Goal: Task Accomplishment & Management: Complete application form

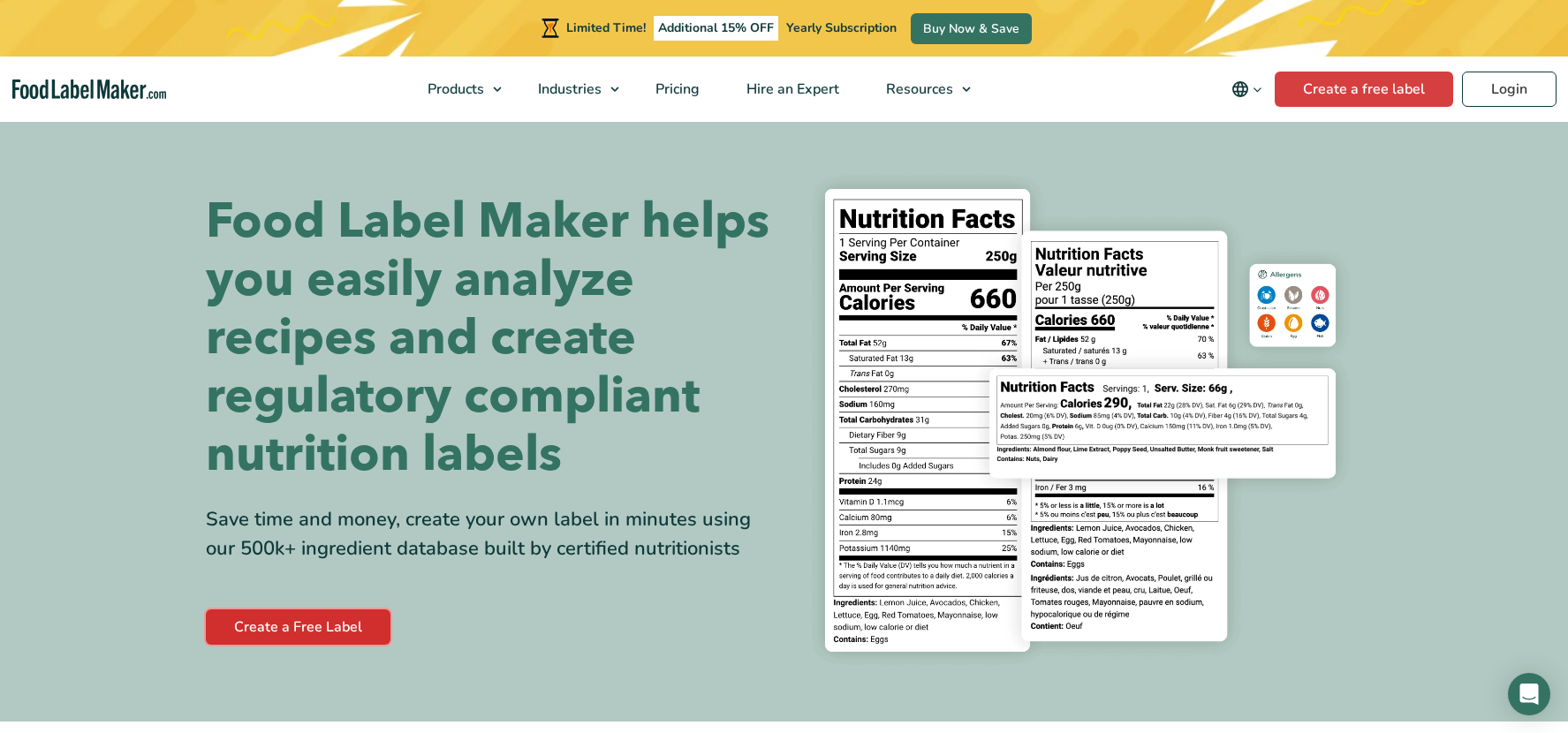
click at [334, 627] on link "Create a Free Label" at bounding box center [298, 627] width 184 height 35
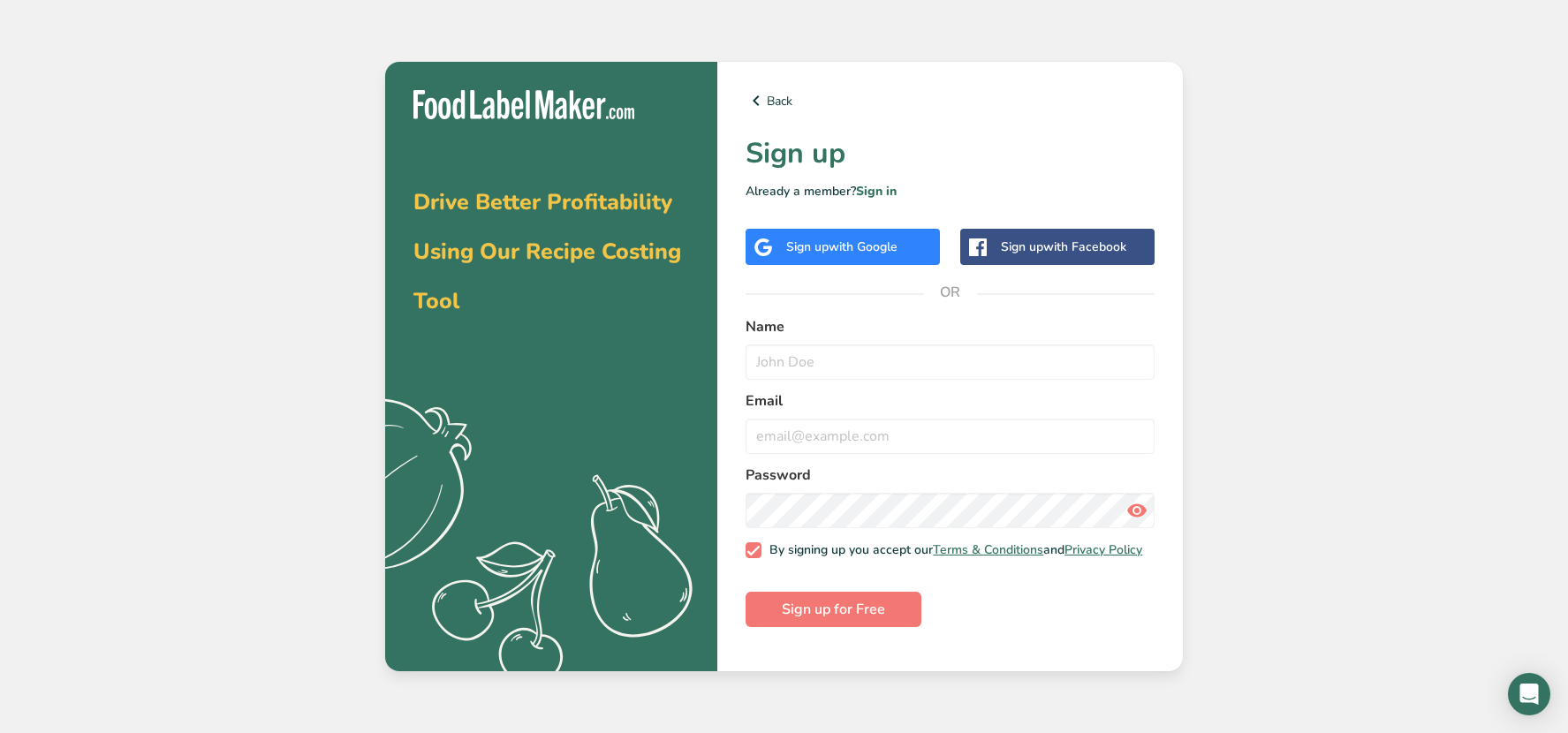
click at [842, 240] on span "with Google" at bounding box center [862, 247] width 69 height 17
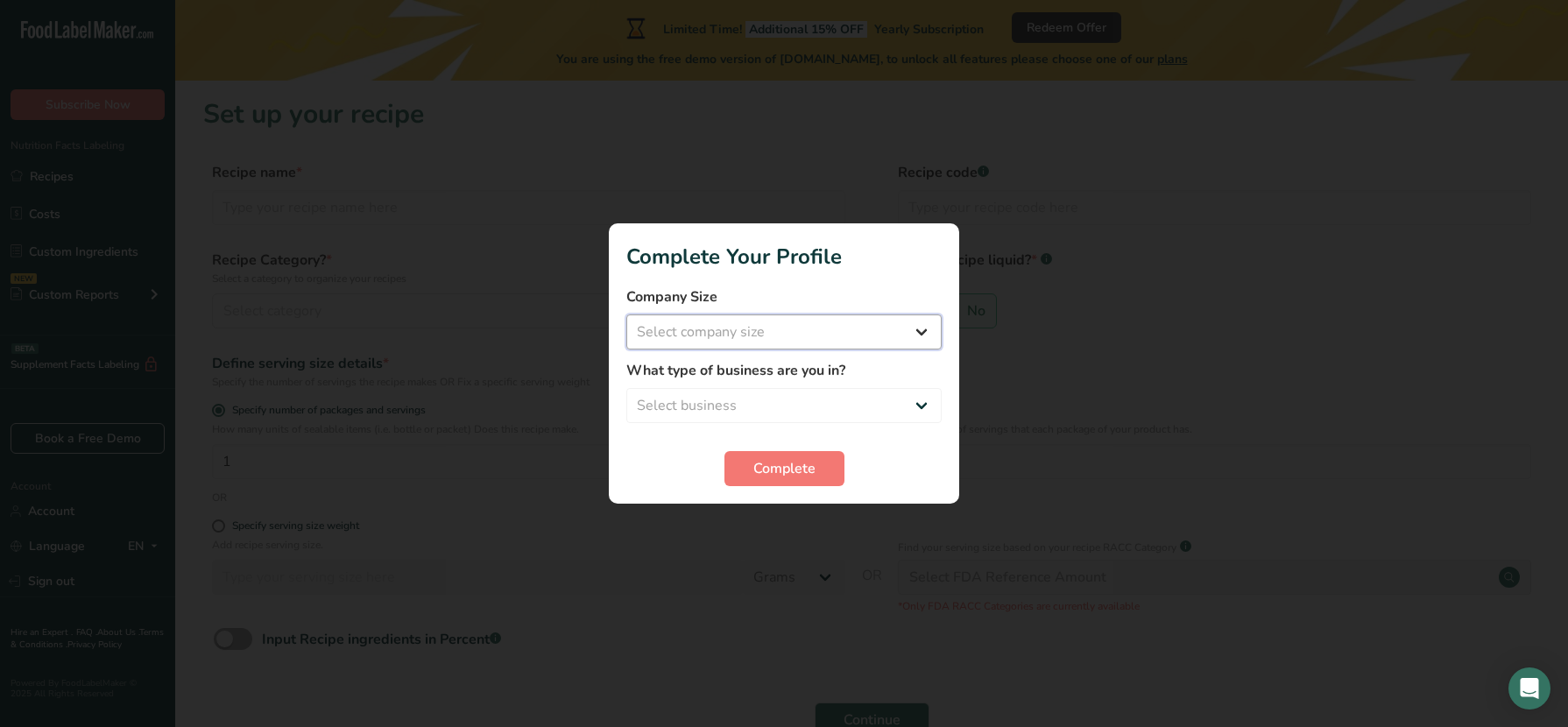
click at [787, 322] on select "Select company size Fewer than 10 Employees 10 to 50 Employees 51 to 500 Employ…" at bounding box center [784, 332] width 316 height 35
select select "1"
click at [627, 315] on select "Select company size Fewer than 10 Employees 10 to 50 Employees 51 to 500 Employ…" at bounding box center [784, 332] width 316 height 35
click at [762, 403] on select "Select business Packaged Food Manufacturer Restaurant & Cafe Bakery Meal Plans …" at bounding box center [784, 405] width 316 height 35
select select "8"
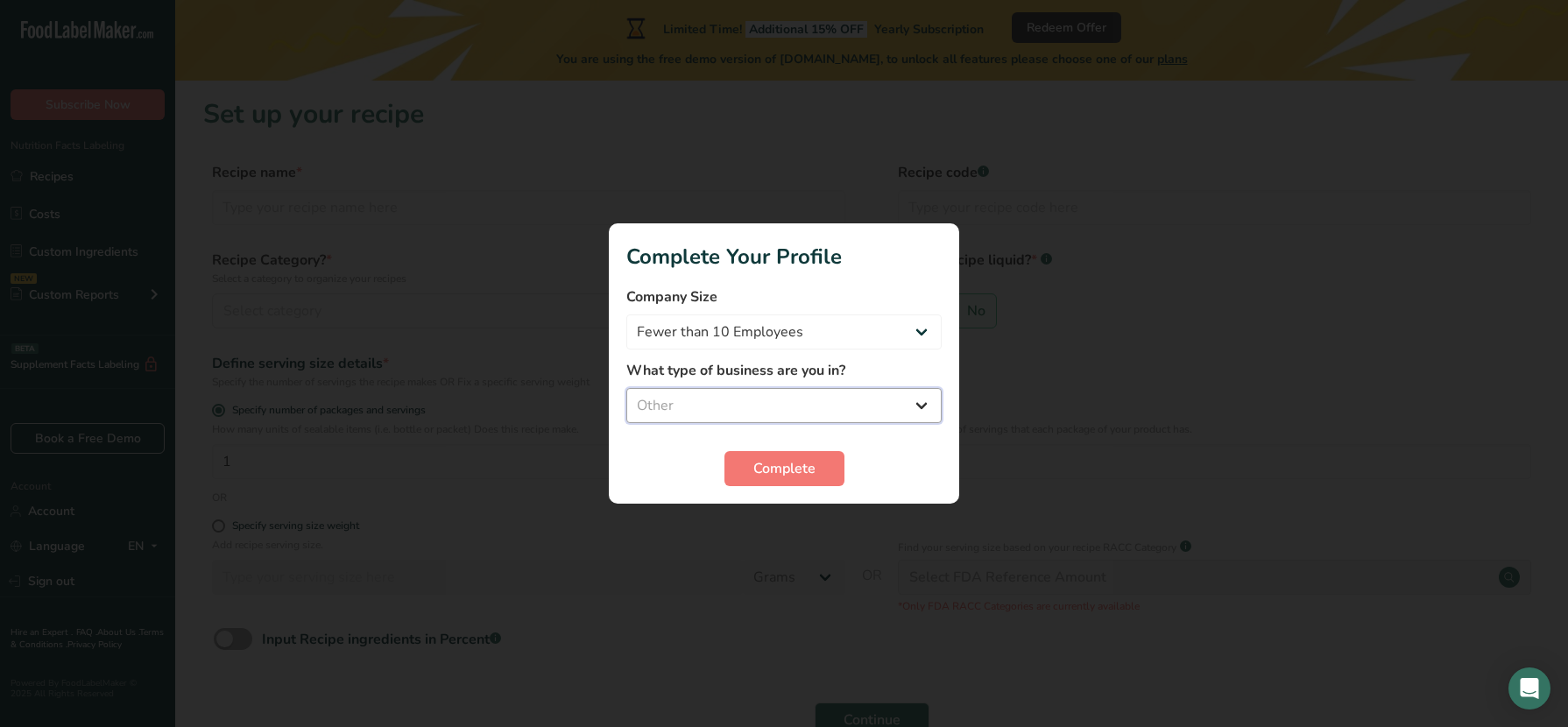
click at [627, 388] on select "Select business Packaged Food Manufacturer Restaurant & Cafe Bakery Meal Plans …" at bounding box center [784, 405] width 316 height 35
click at [780, 469] on span "Complete" at bounding box center [784, 468] width 62 height 21
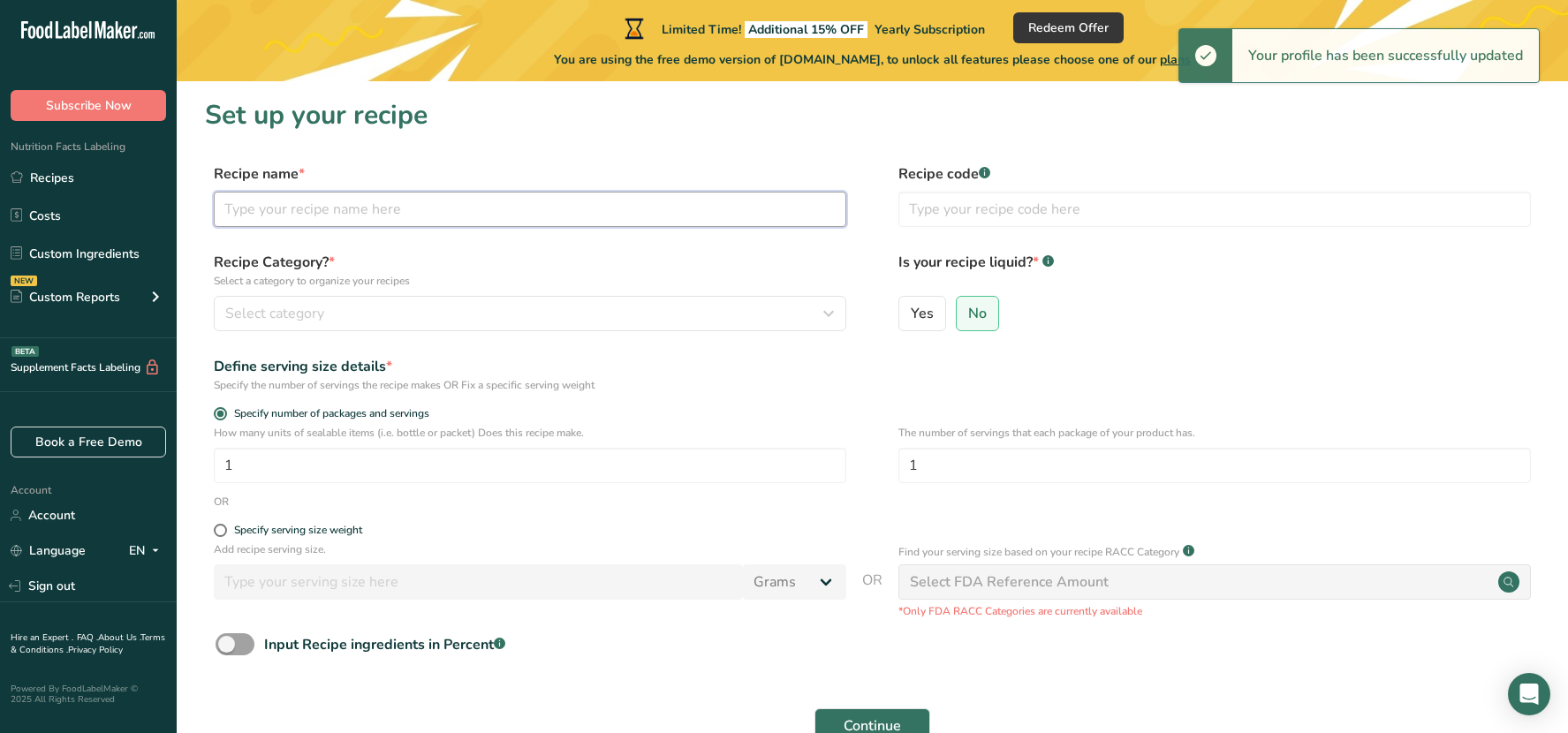
click at [268, 205] on input "text" at bounding box center [530, 209] width 633 height 35
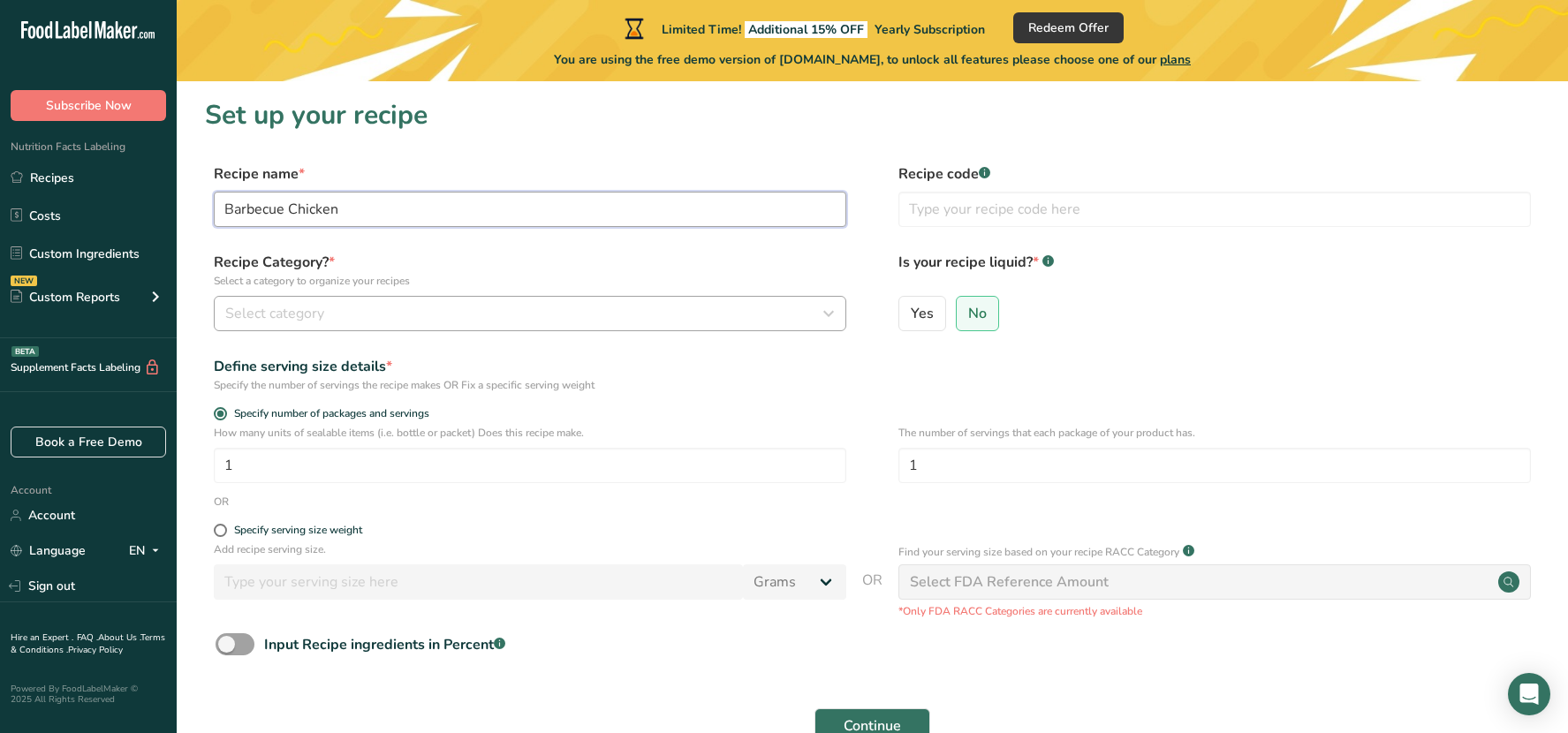
type input "Barbecue Chicken"
click at [266, 312] on span "Select category" at bounding box center [274, 313] width 99 height 21
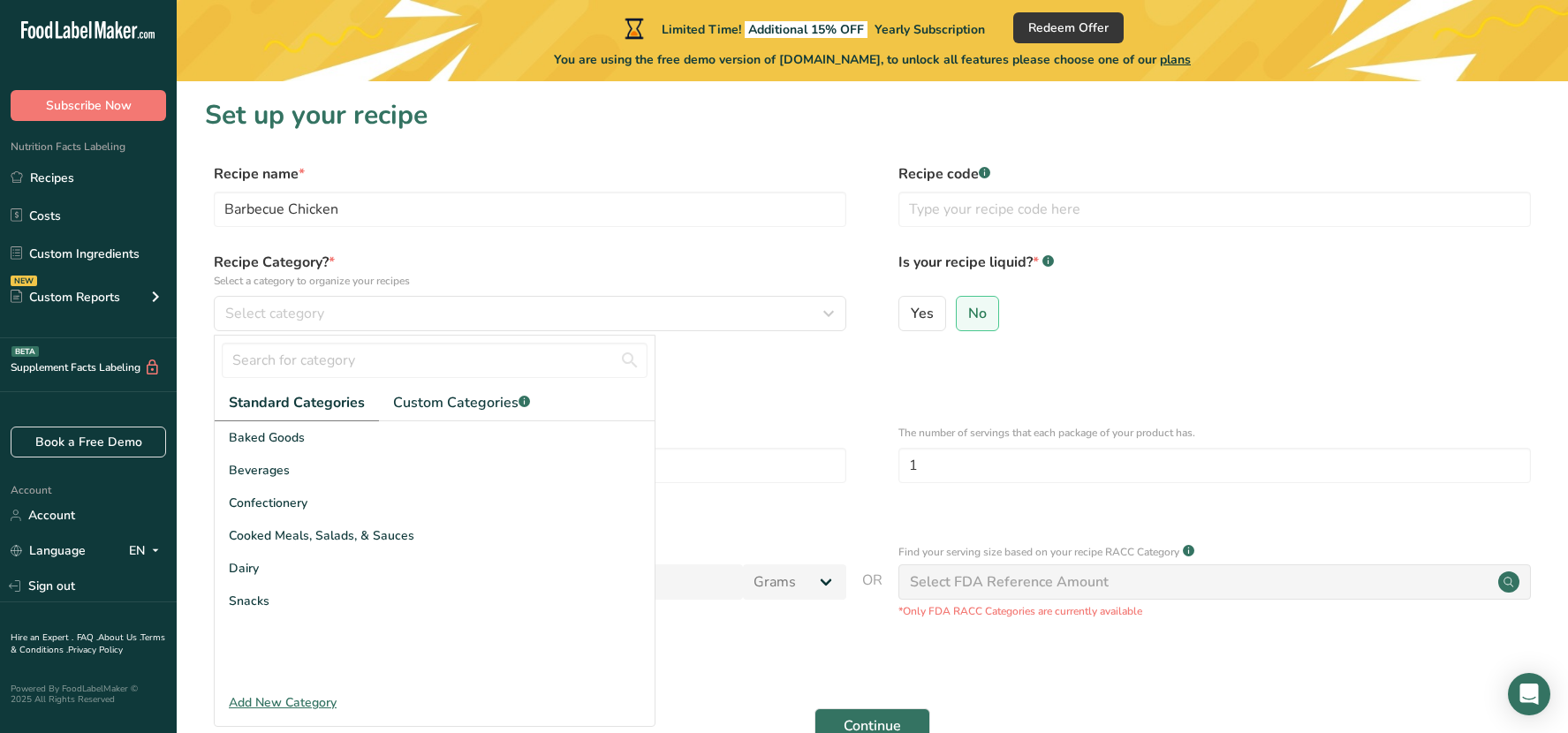
click at [275, 703] on div "Add New Category" at bounding box center [434, 703] width 440 height 18
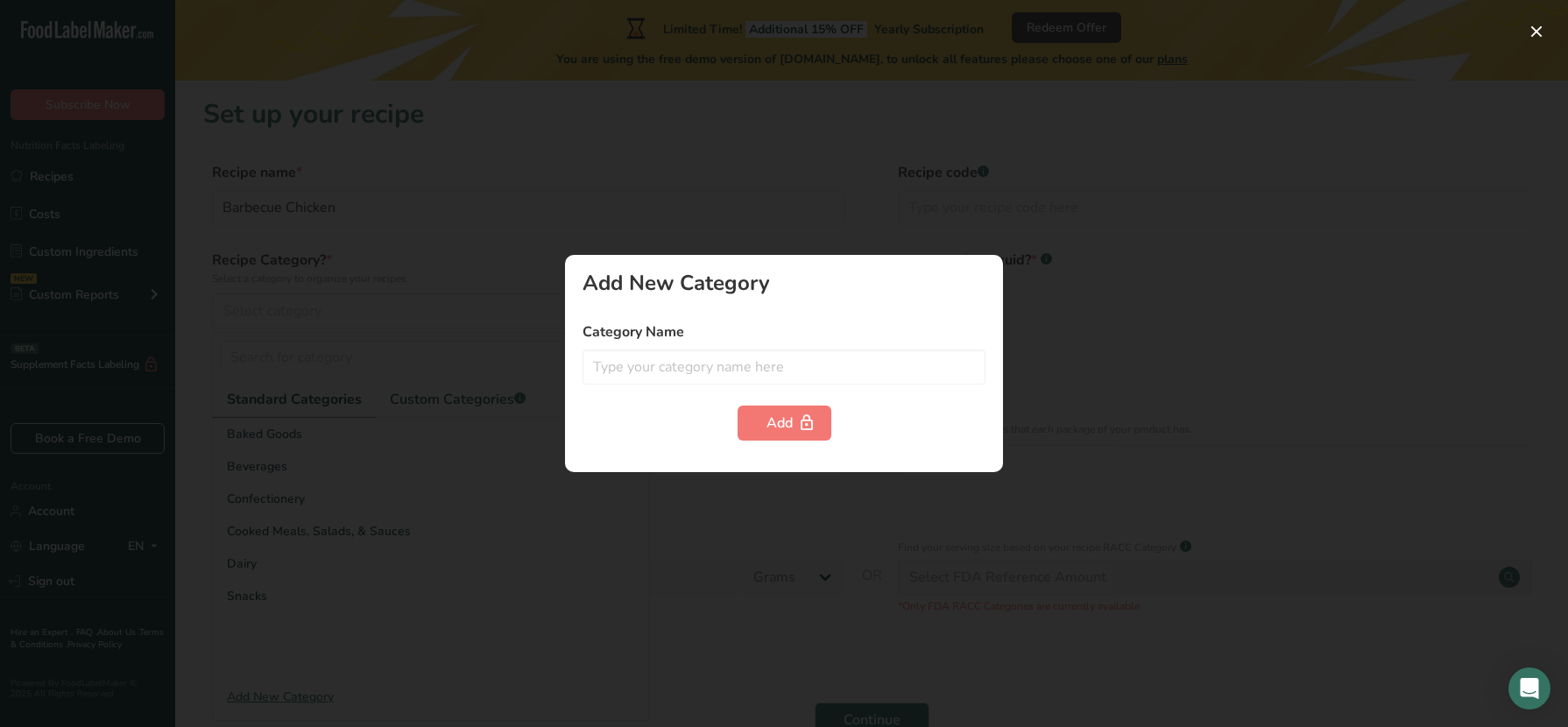
click at [786, 312] on div "Add New Category Category Name Add" at bounding box center [784, 363] width 438 height 217
click at [562, 216] on div at bounding box center [784, 363] width 1568 height 727
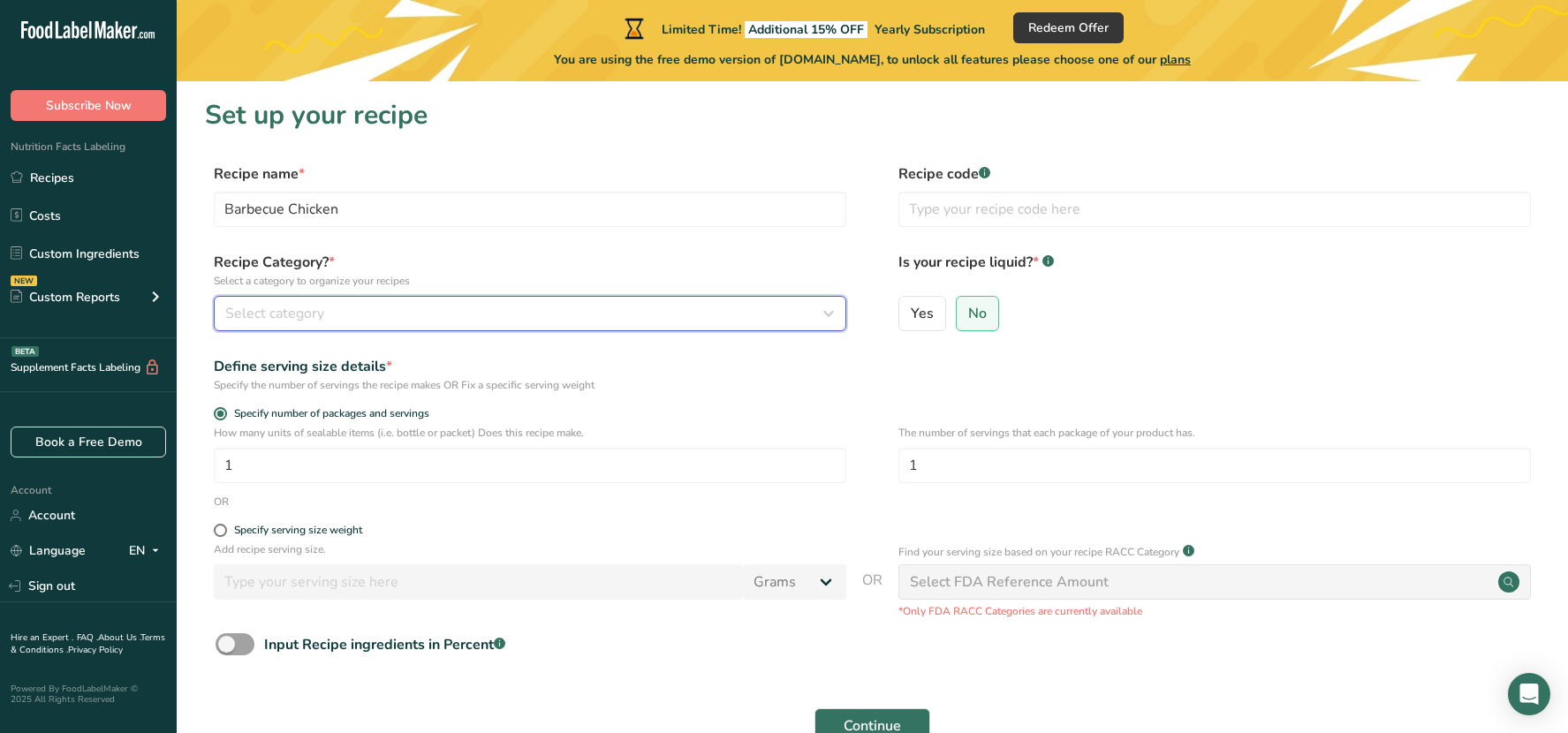
click at [267, 325] on button "Select category" at bounding box center [530, 313] width 633 height 35
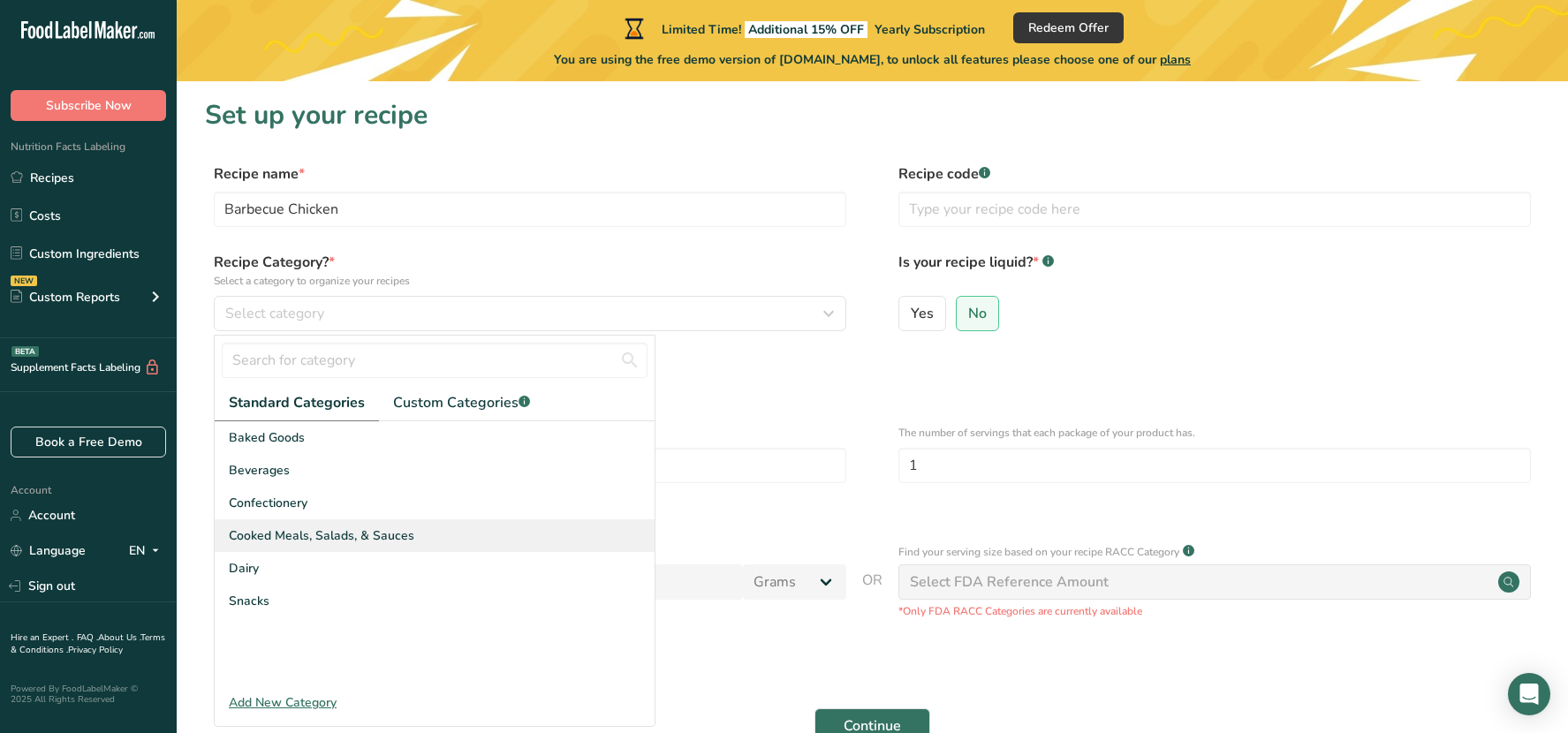
click at [280, 530] on span "Cooked Meals, Salads, & Sauces" at bounding box center [321, 536] width 185 height 18
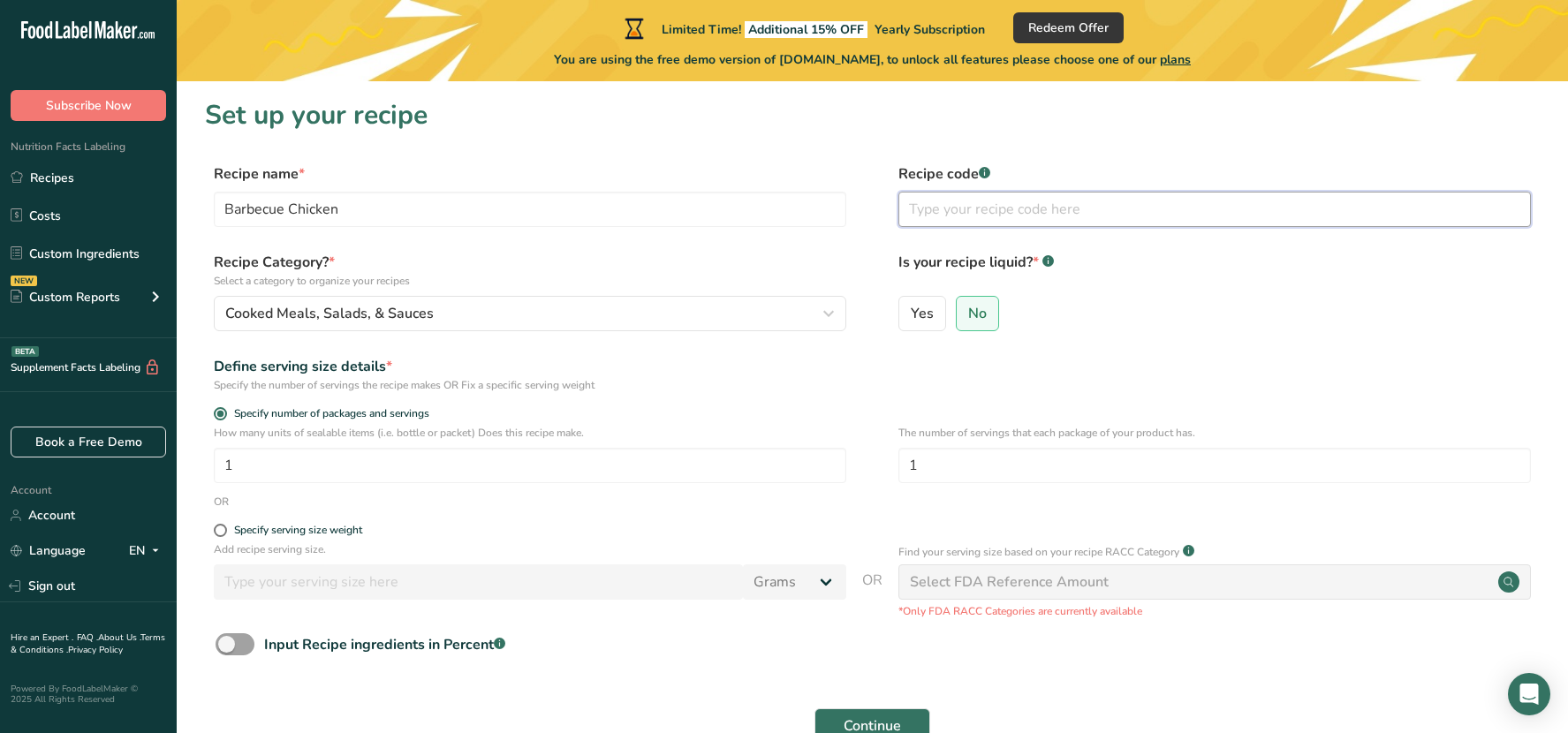
click at [949, 212] on input "text" at bounding box center [1215, 209] width 633 height 35
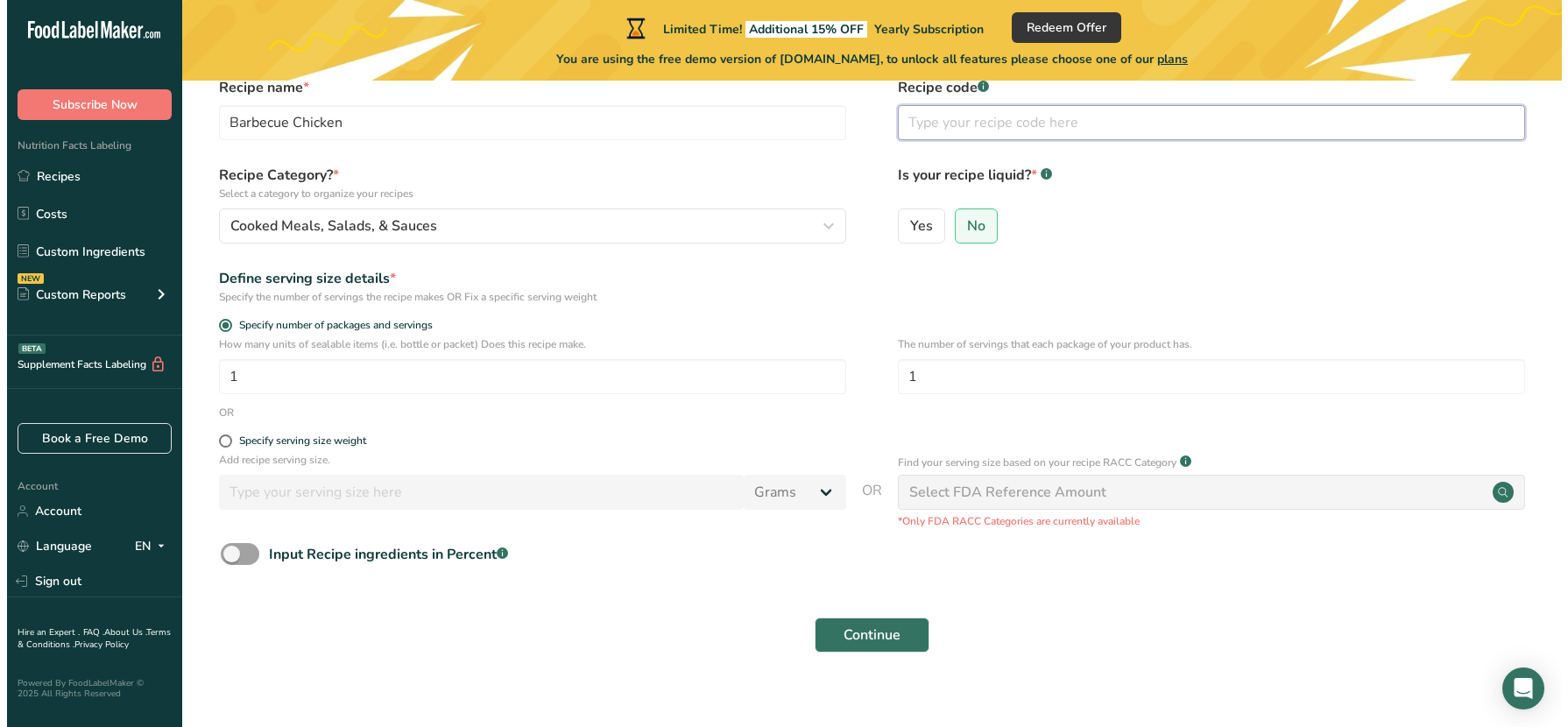
scroll to position [105, 0]
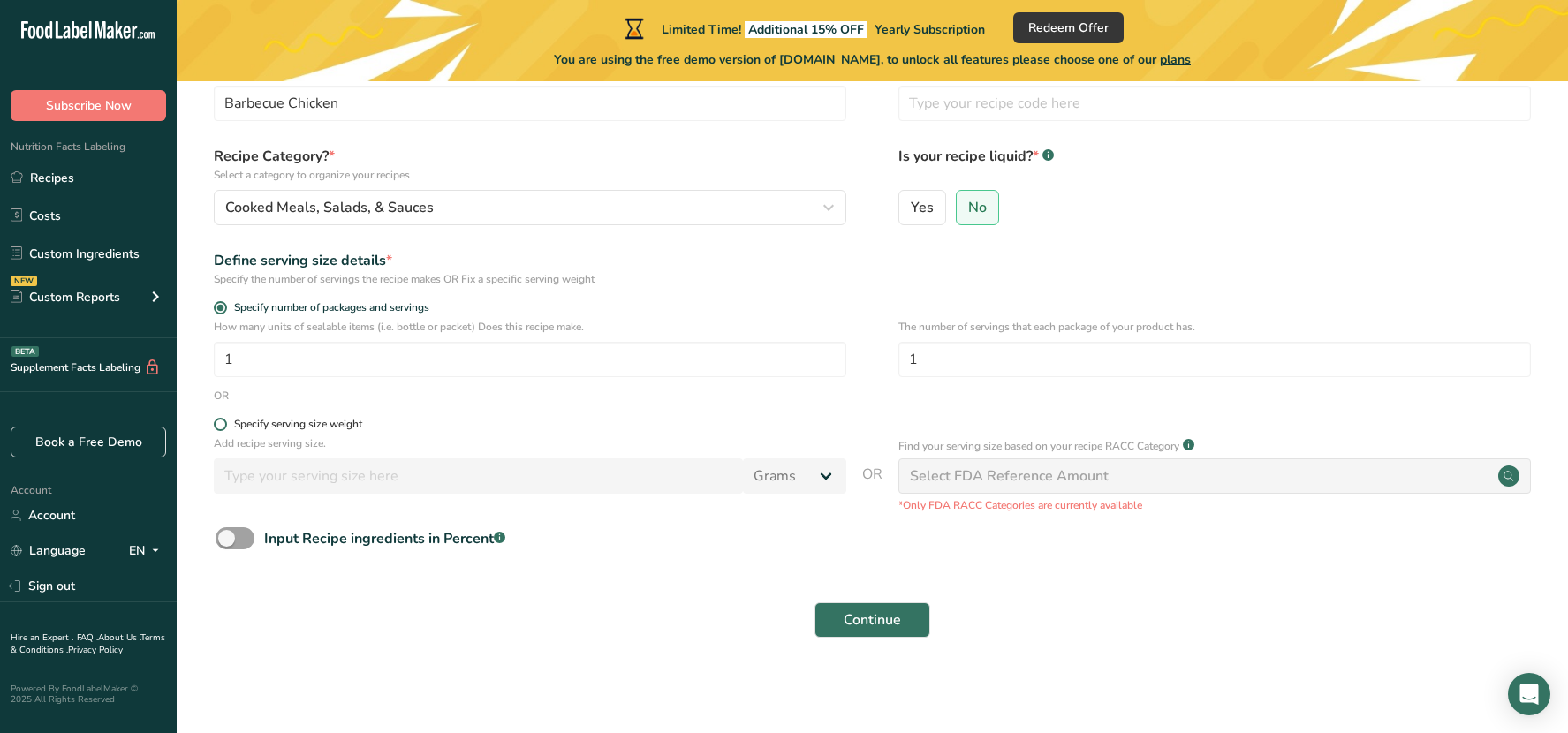
click at [220, 423] on span at bounding box center [220, 424] width 13 height 13
click at [220, 423] on input "Specify serving size weight" at bounding box center [220, 424] width 11 height 11
radio input "true"
radio input "false"
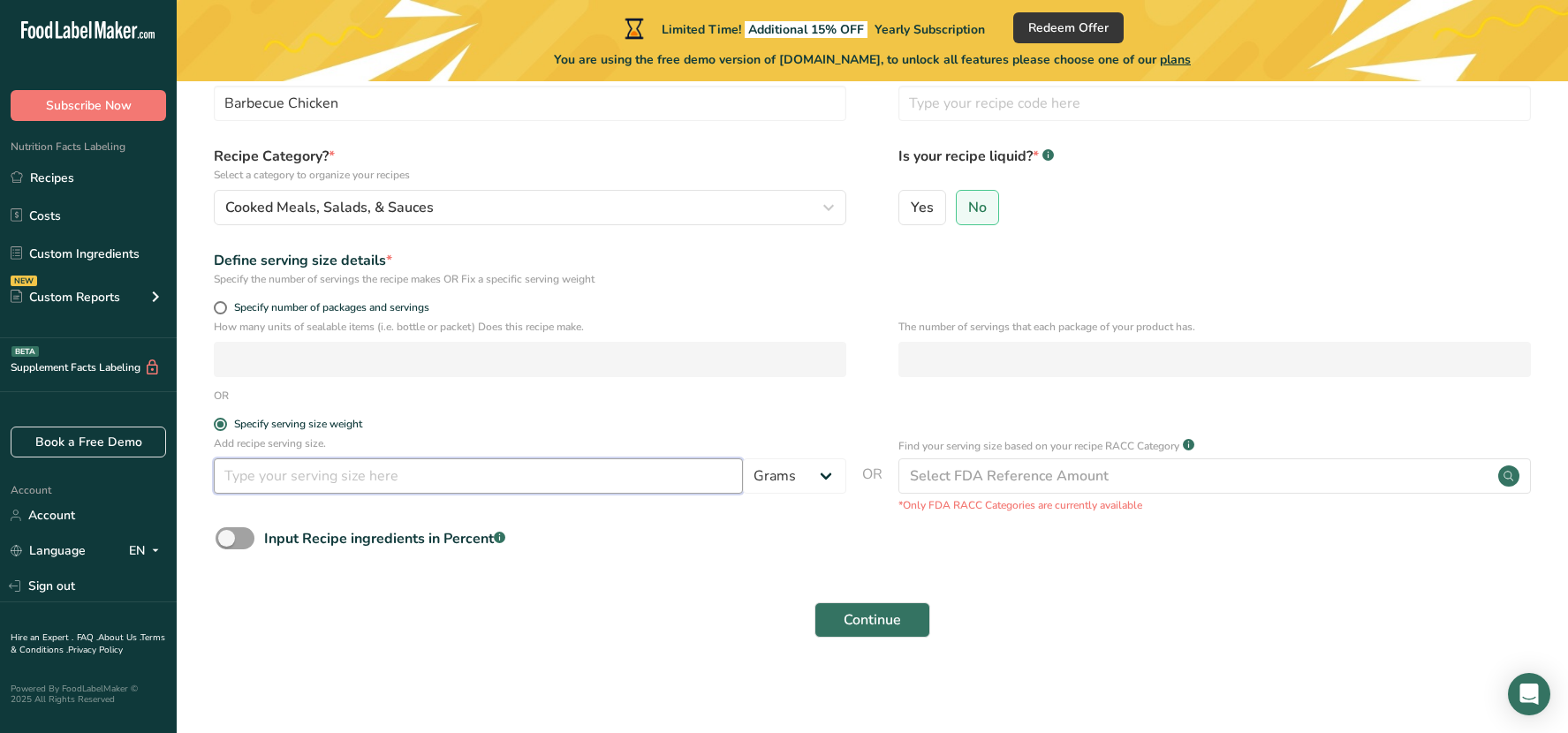
click at [285, 485] on input "number" at bounding box center [479, 476] width 529 height 35
click at [822, 477] on select "Grams kg mg mcg lb oz l mL fl oz tbsp tsp cup qt gallon" at bounding box center [794, 476] width 103 height 35
select select "12"
click at [742, 458] on select "Grams kg mg mcg lb oz l mL fl oz tbsp tsp cup qt gallon" at bounding box center [794, 476] width 103 height 35
click at [323, 476] on input "number" at bounding box center [479, 476] width 529 height 35
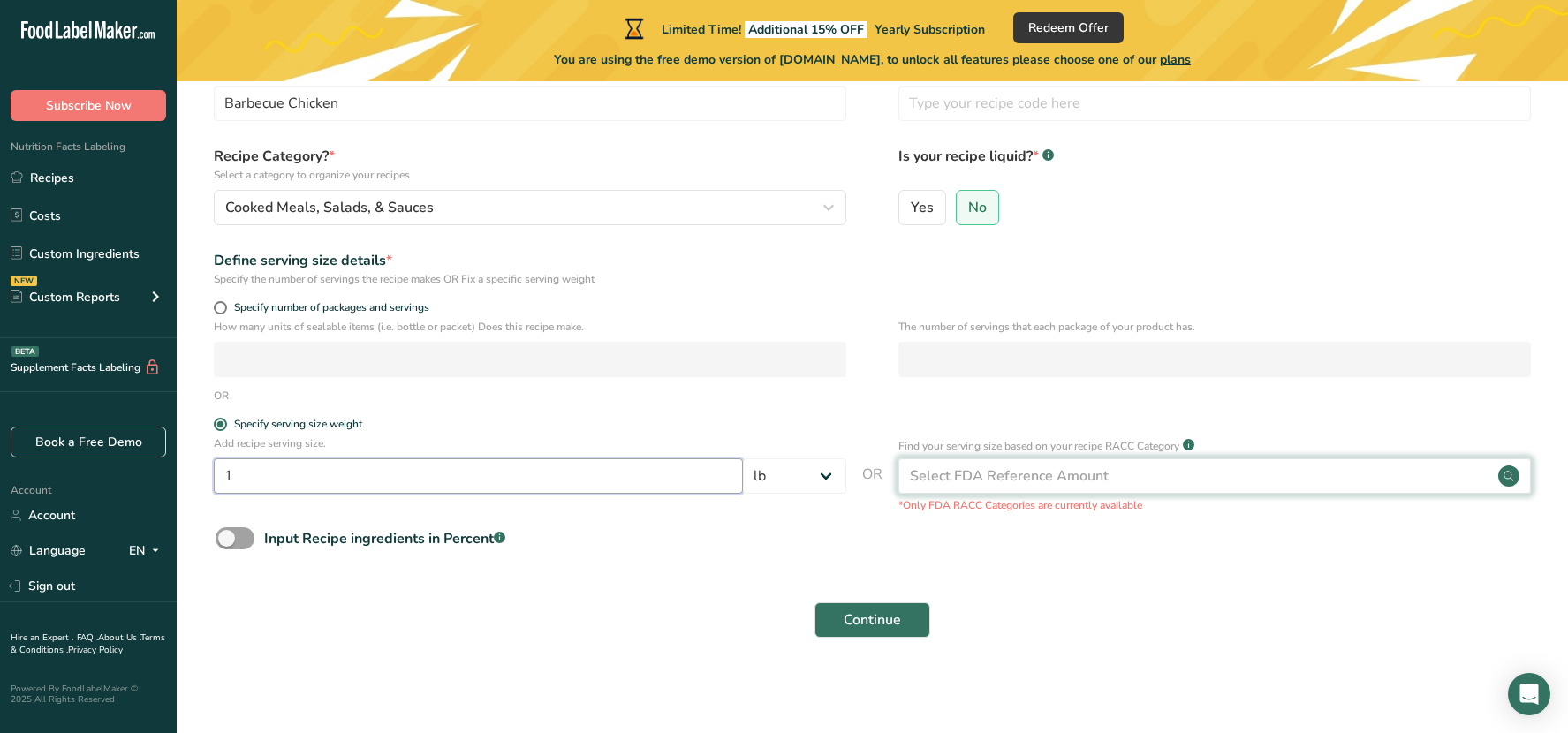
type input "1"
click at [1016, 475] on div "Select FDA Reference Amount" at bounding box center [1008, 476] width 198 height 21
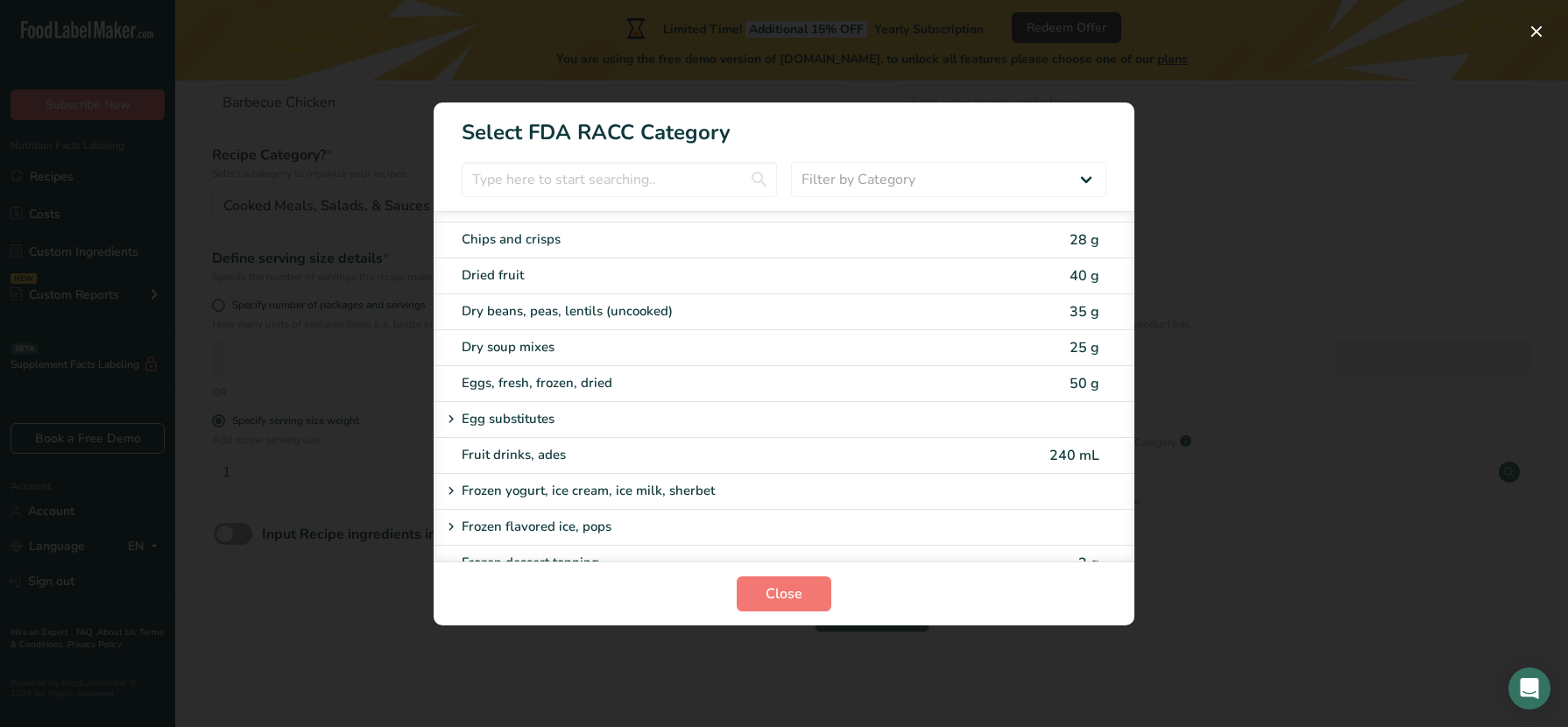
scroll to position [963, 0]
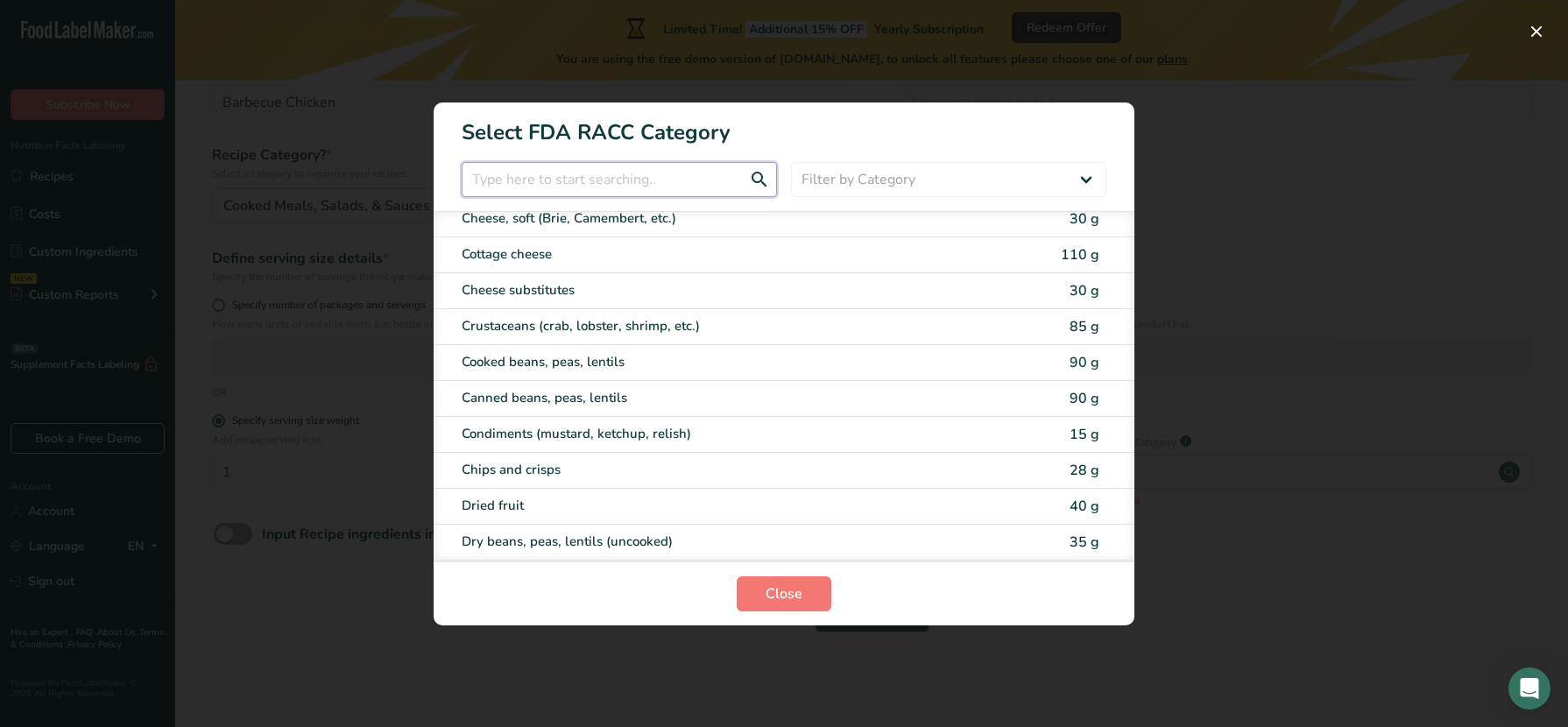
click at [566, 183] on input "RACC Category Selection Modal" at bounding box center [619, 179] width 316 height 35
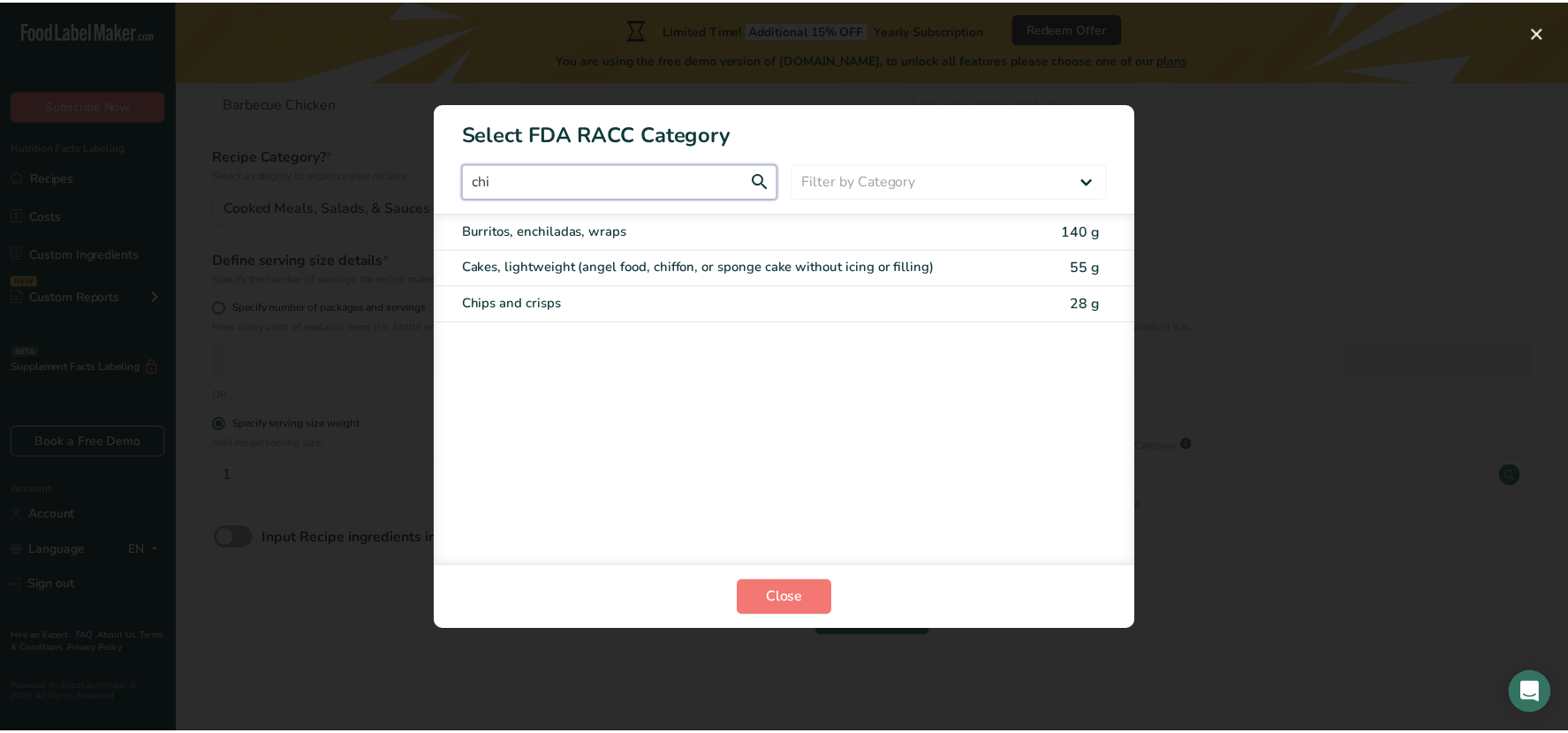
scroll to position [0, 0]
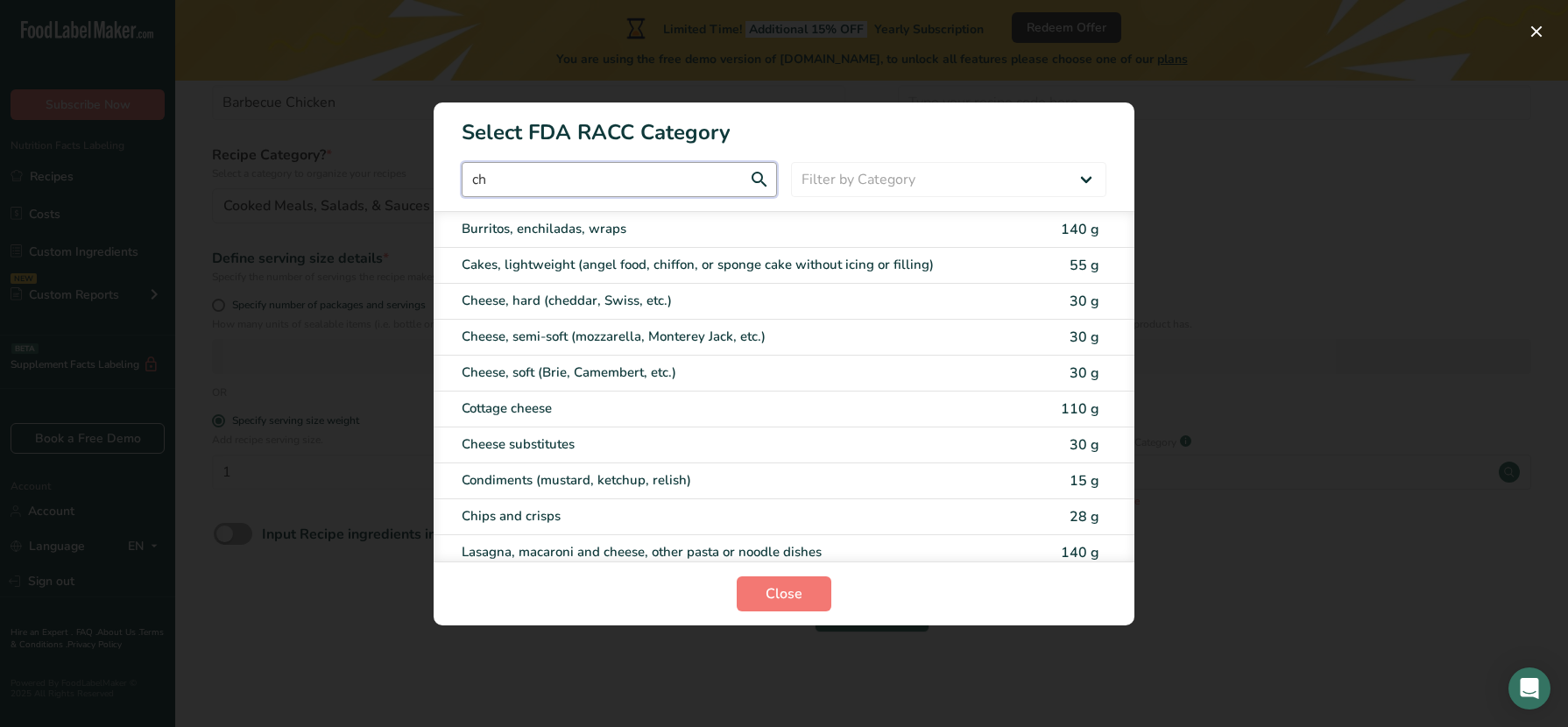
type input "c"
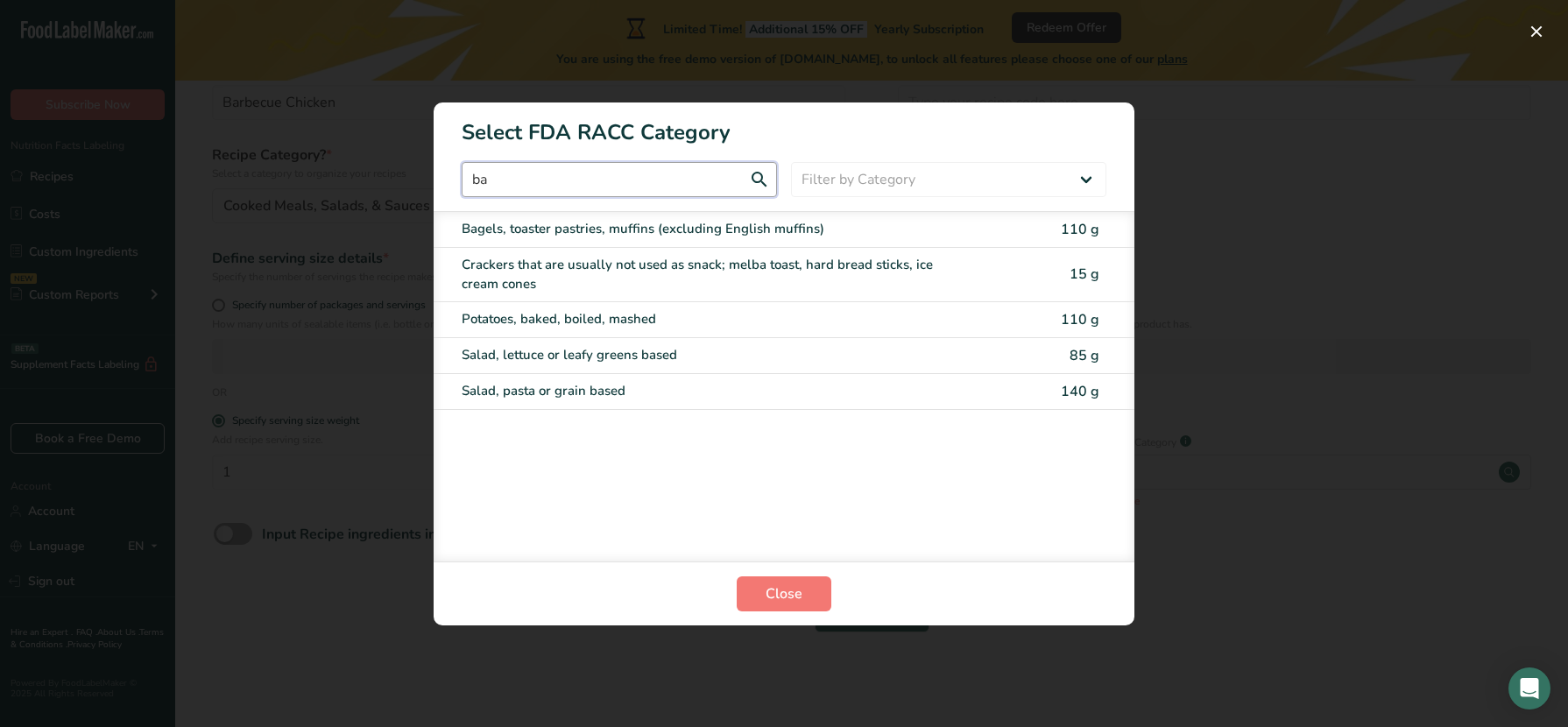
type input "b"
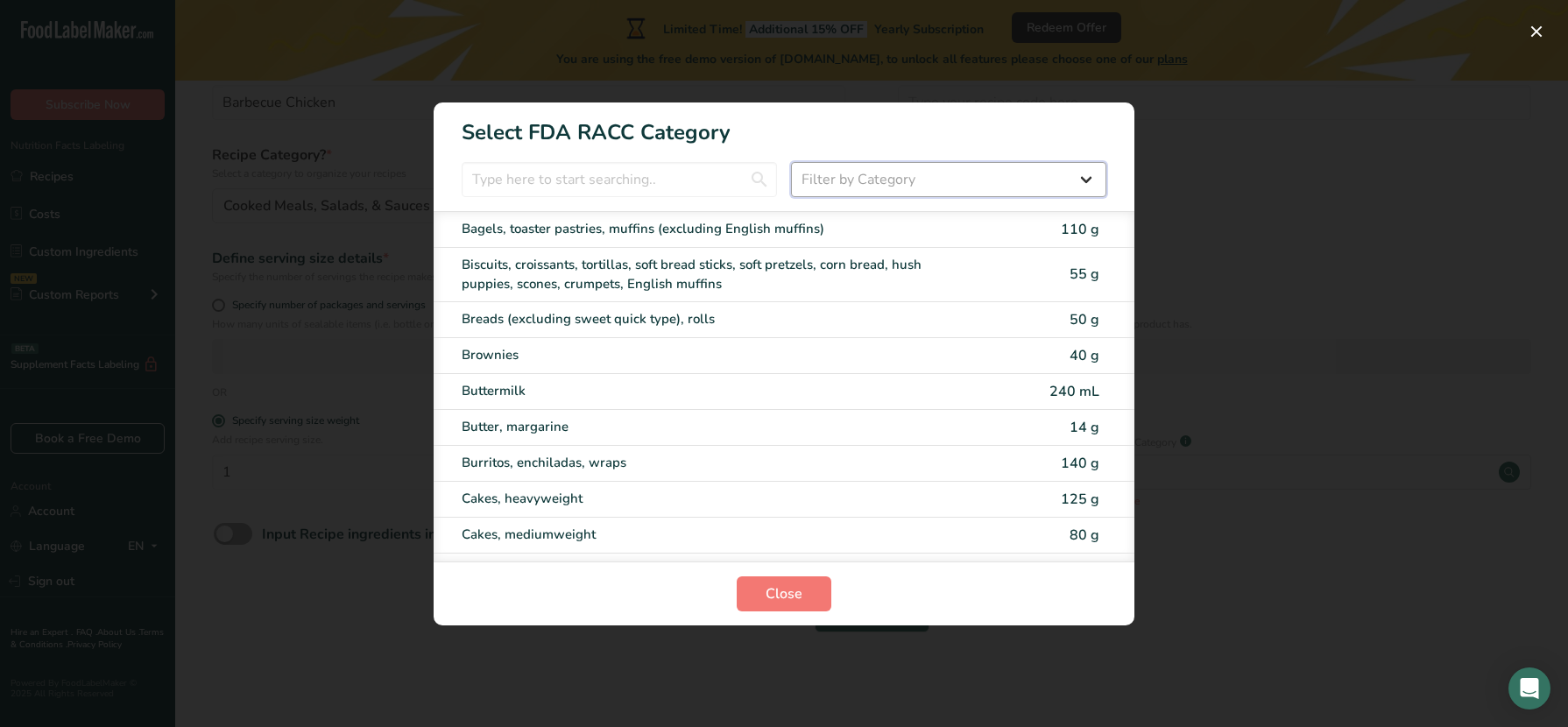
click at [918, 184] on select "Filter by Category All Bakery products Beverages Cereals and other grain produc…" at bounding box center [949, 179] width 316 height 35
click at [856, 119] on h1 "Select FDA RACC Category" at bounding box center [784, 125] width 701 height 46
click at [800, 601] on span "Close" at bounding box center [784, 593] width 37 height 21
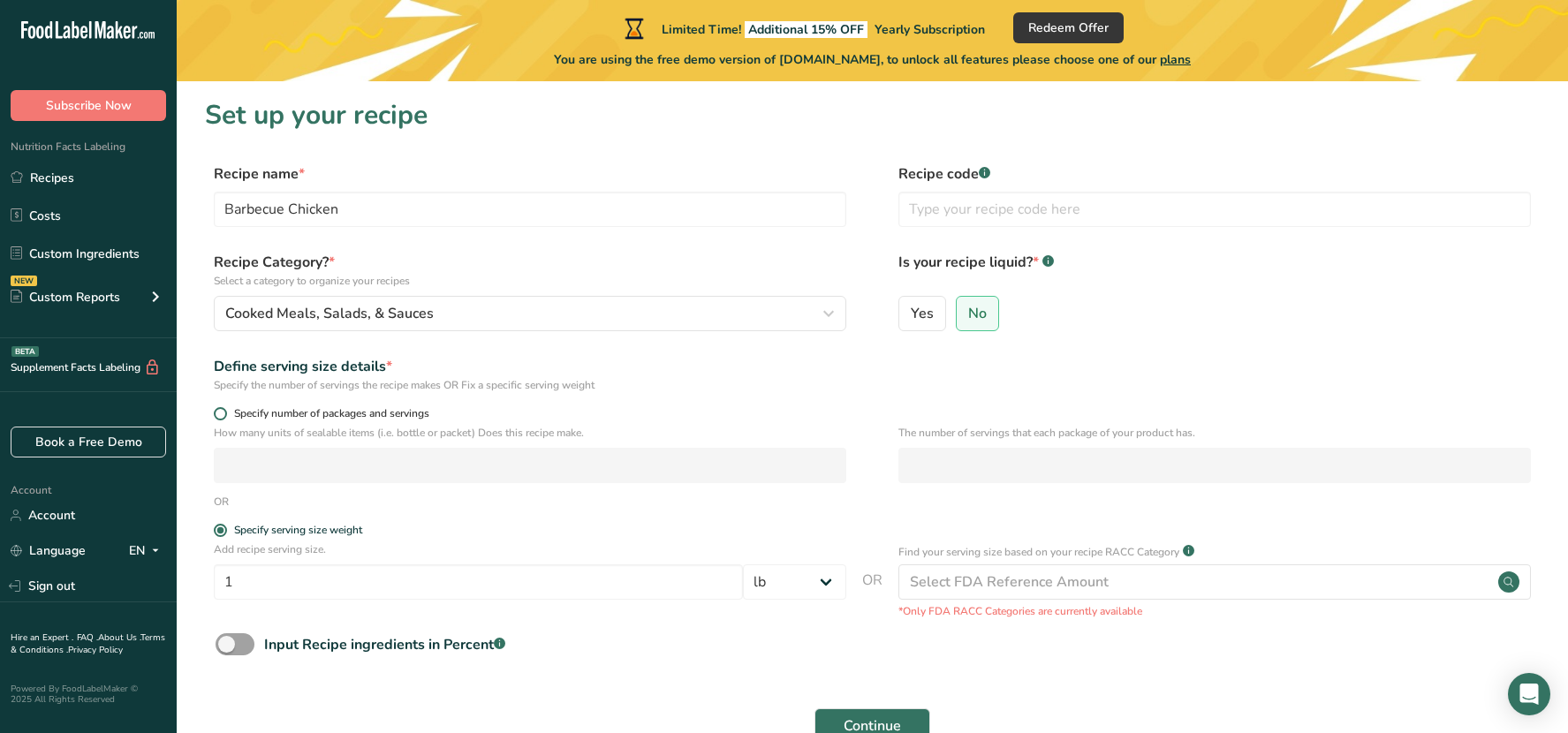
click at [219, 408] on span at bounding box center [220, 413] width 13 height 13
click at [219, 408] on input "Specify number of packages and servings" at bounding box center [220, 413] width 11 height 11
radio input "true"
radio input "false"
select select "0"
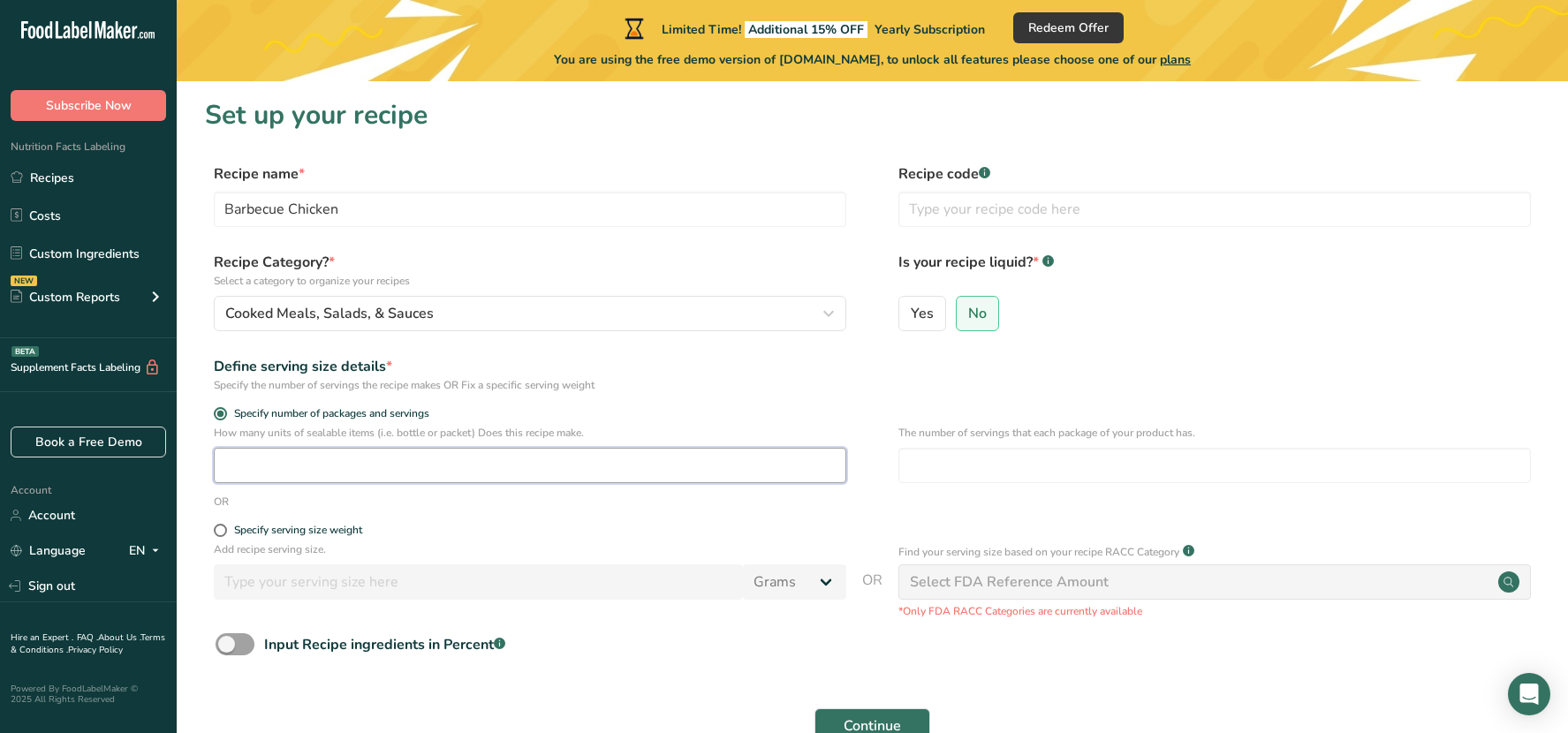
click at [299, 462] on input "number" at bounding box center [530, 465] width 633 height 35
type input "1"
click at [971, 219] on input "text" at bounding box center [1215, 209] width 633 height 35
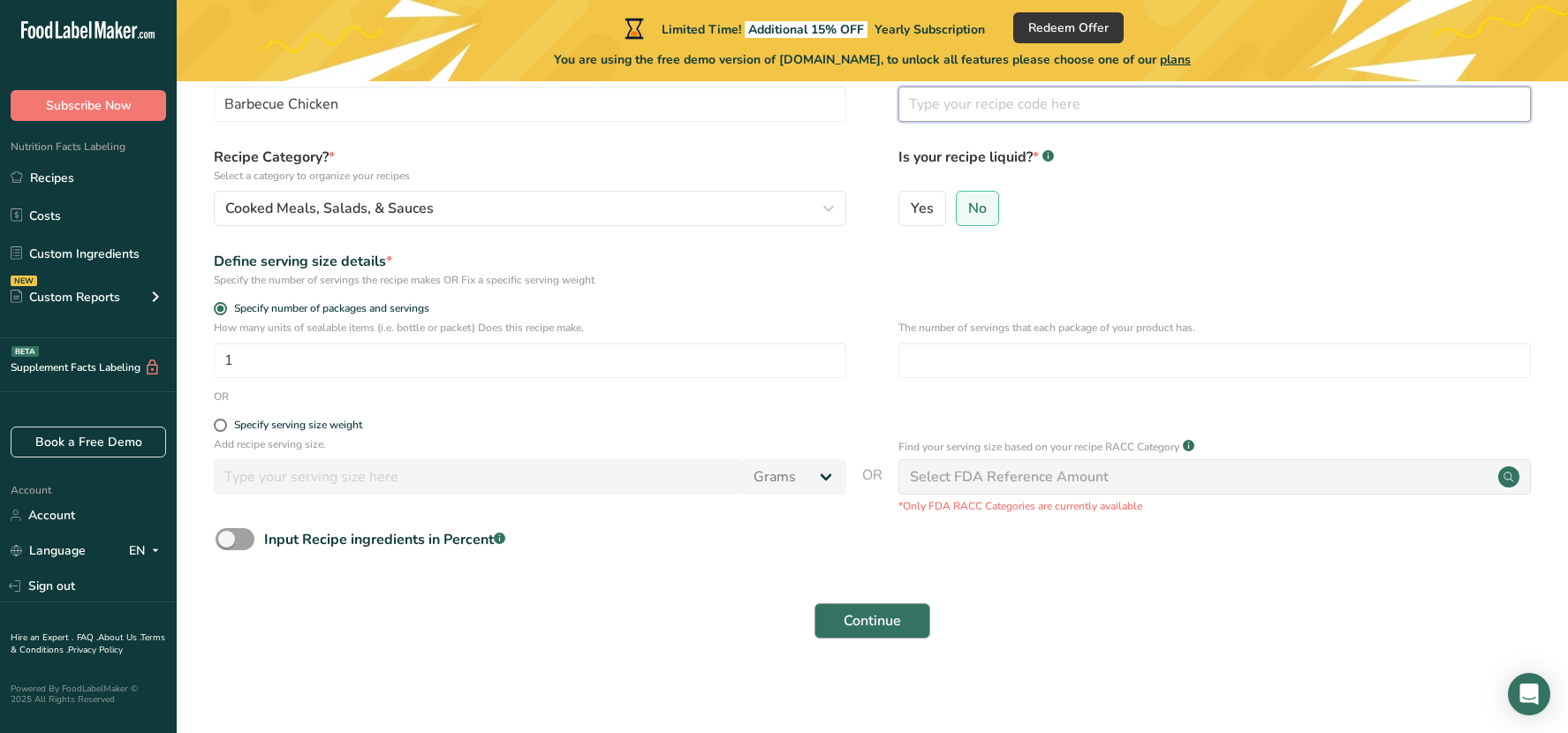
scroll to position [106, 0]
click at [858, 624] on span "Continue" at bounding box center [872, 620] width 57 height 21
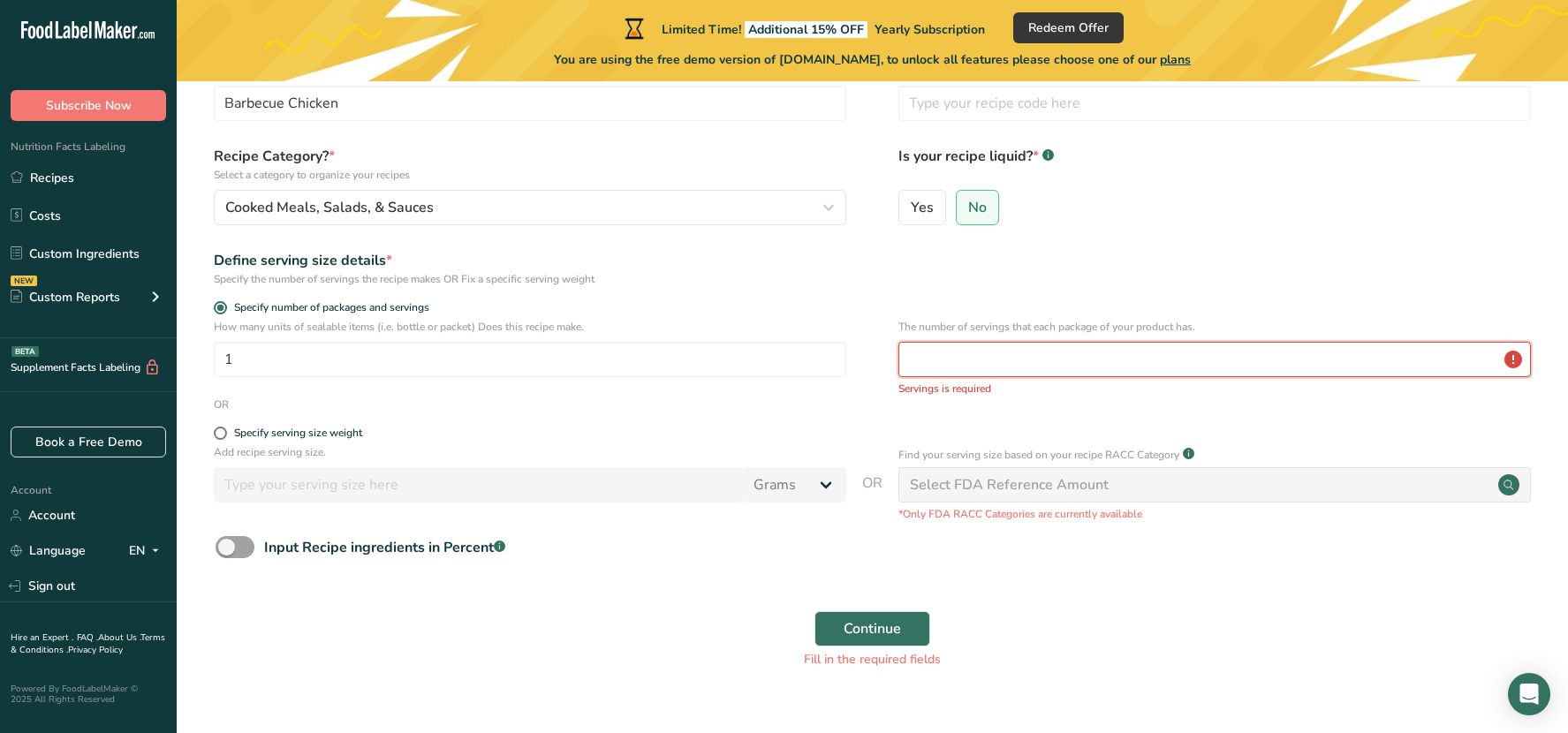
click at [984, 361] on input "number" at bounding box center [1215, 360] width 633 height 35
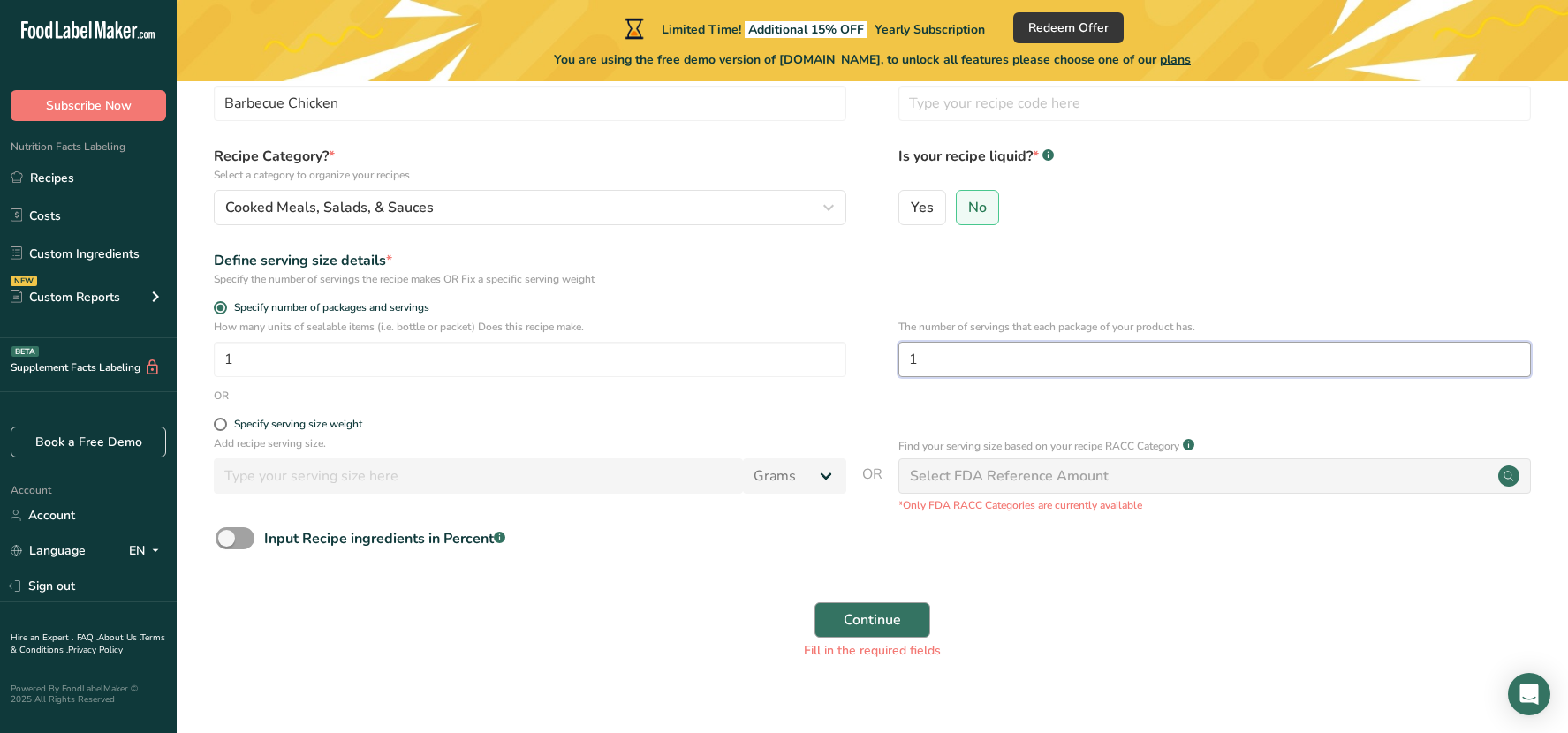
type input "1"
click at [888, 620] on span "Continue" at bounding box center [872, 620] width 57 height 21
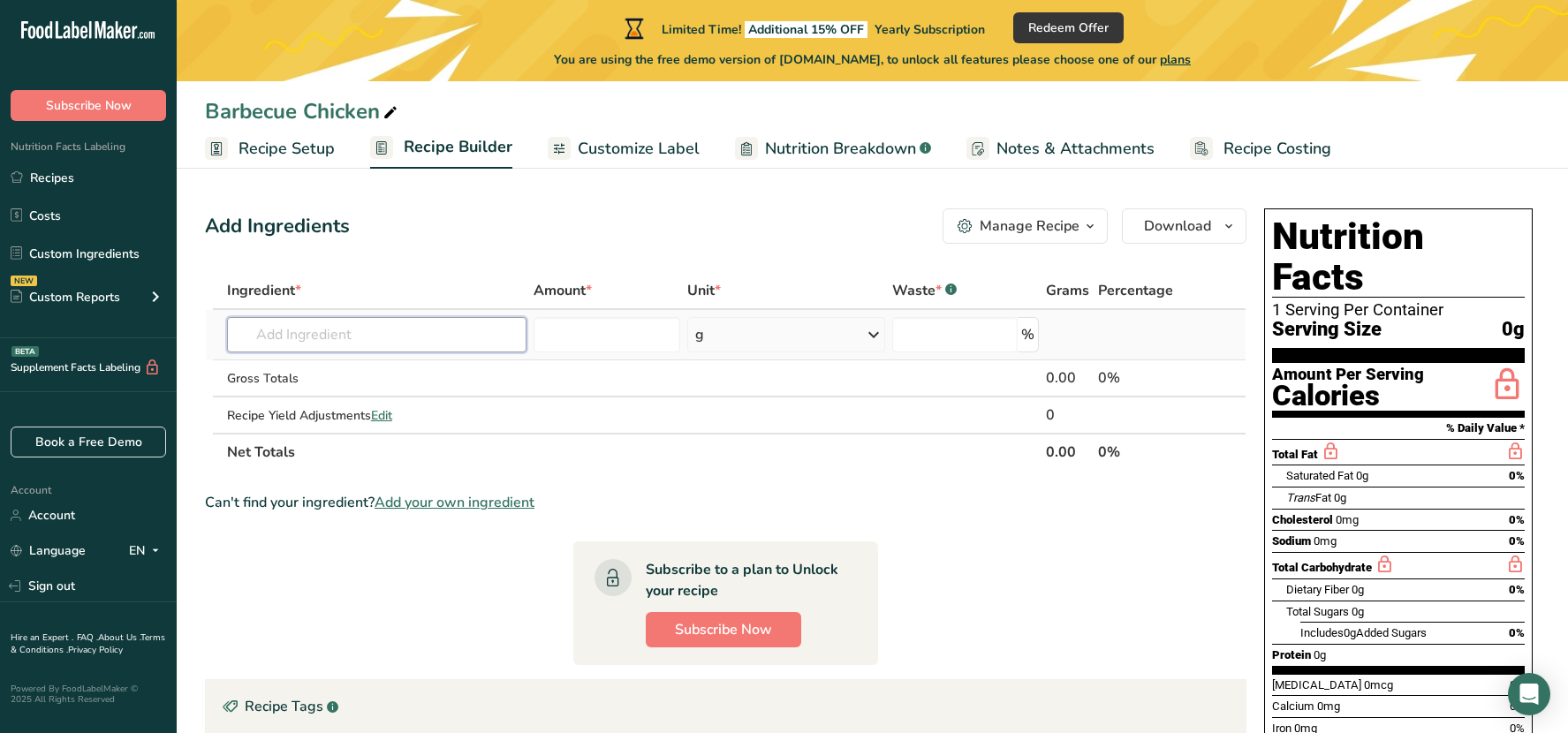
click at [314, 325] on input "text" at bounding box center [377, 335] width 301 height 35
type input "l"
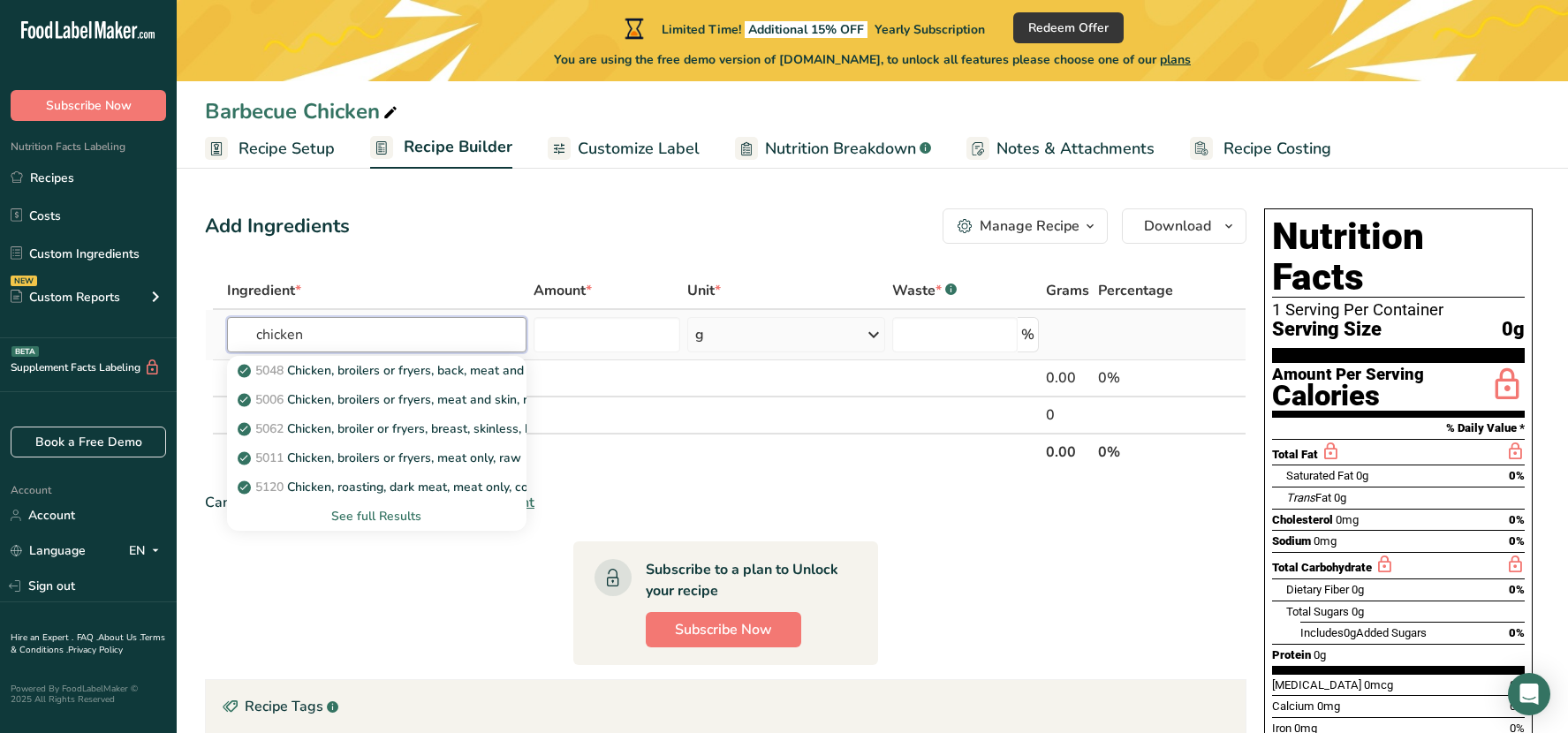
type input "chicken"
click at [392, 511] on div "See full Results" at bounding box center [376, 516] width 272 height 18
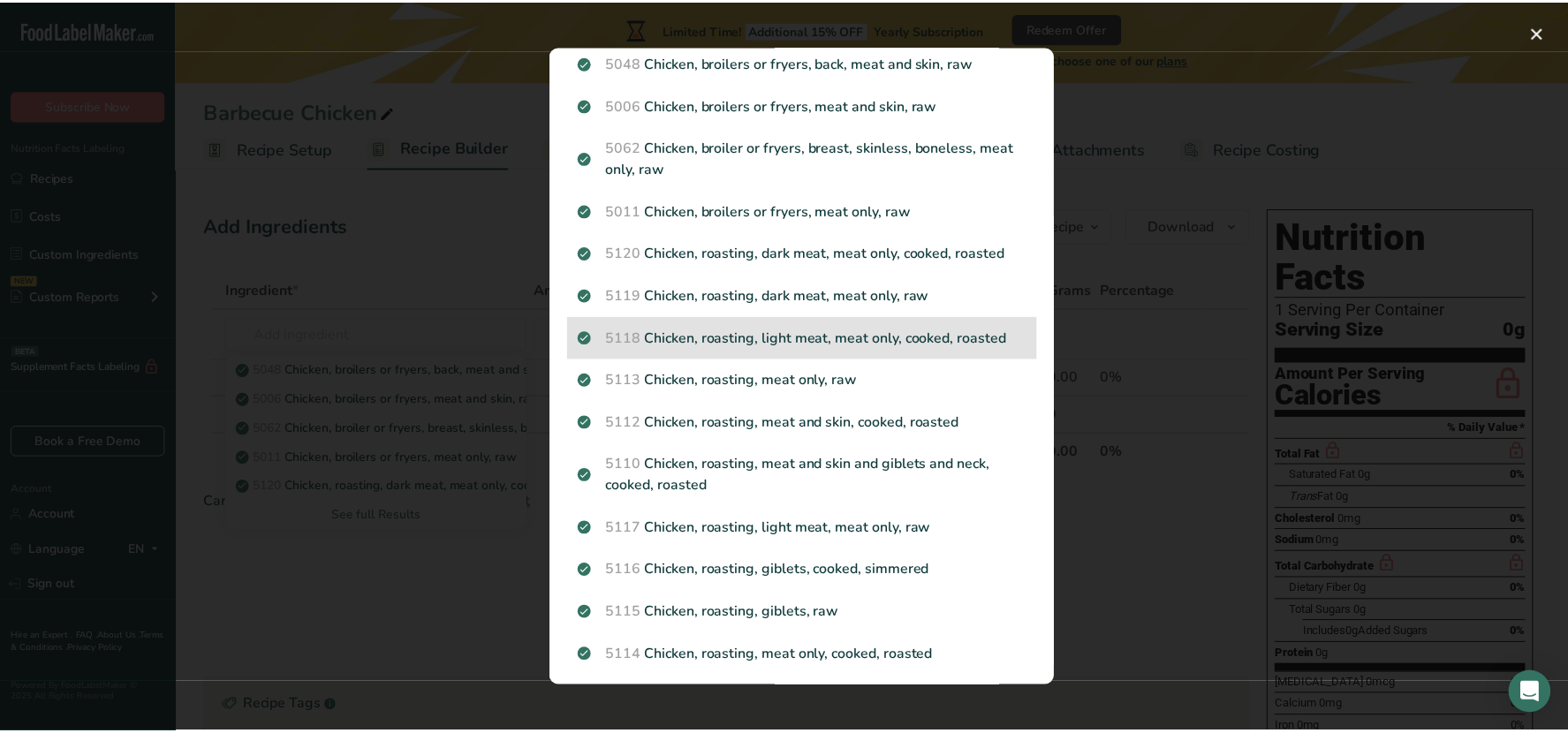
scroll to position [89, 0]
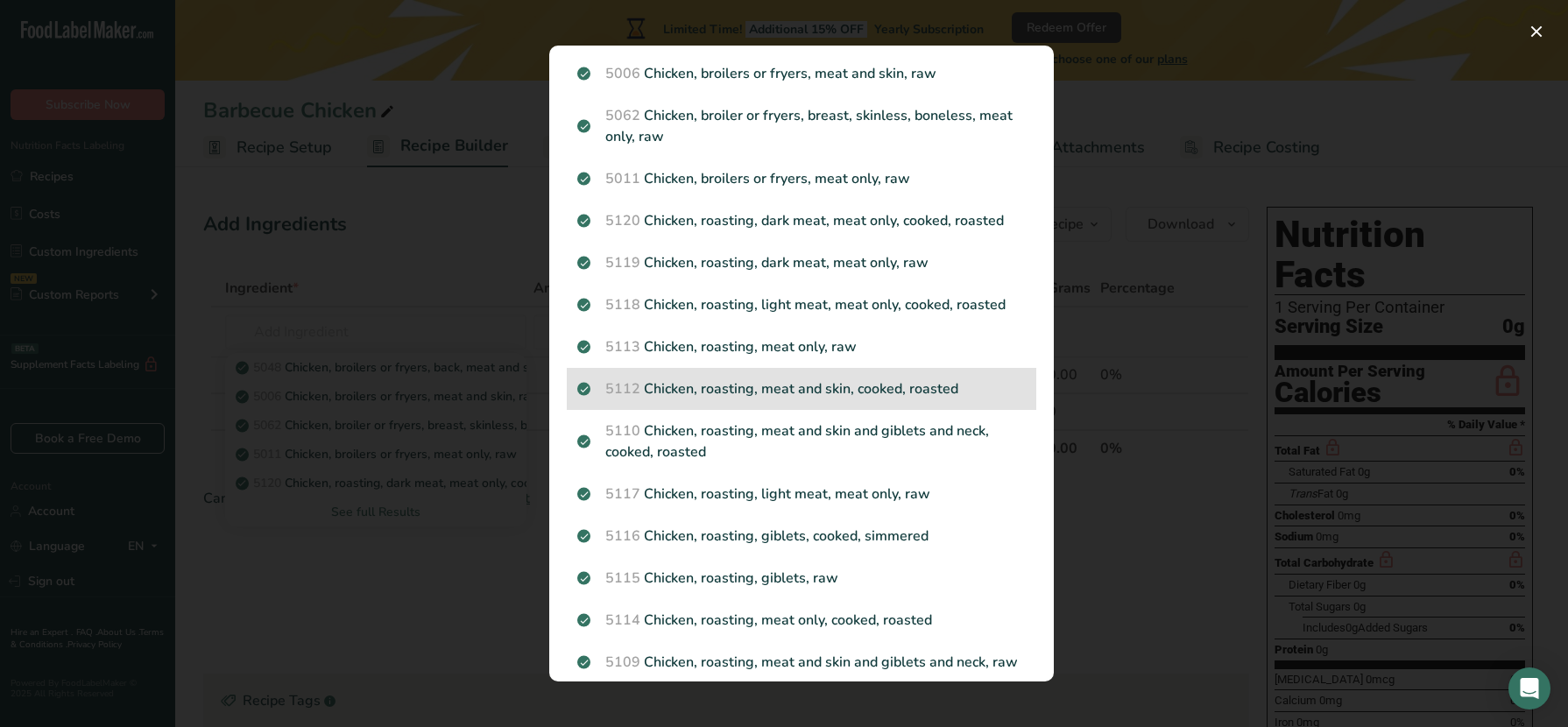
click at [950, 386] on p "5112 Chicken, roasting, meat and skin, cooked, roasted" at bounding box center [801, 389] width 448 height 21
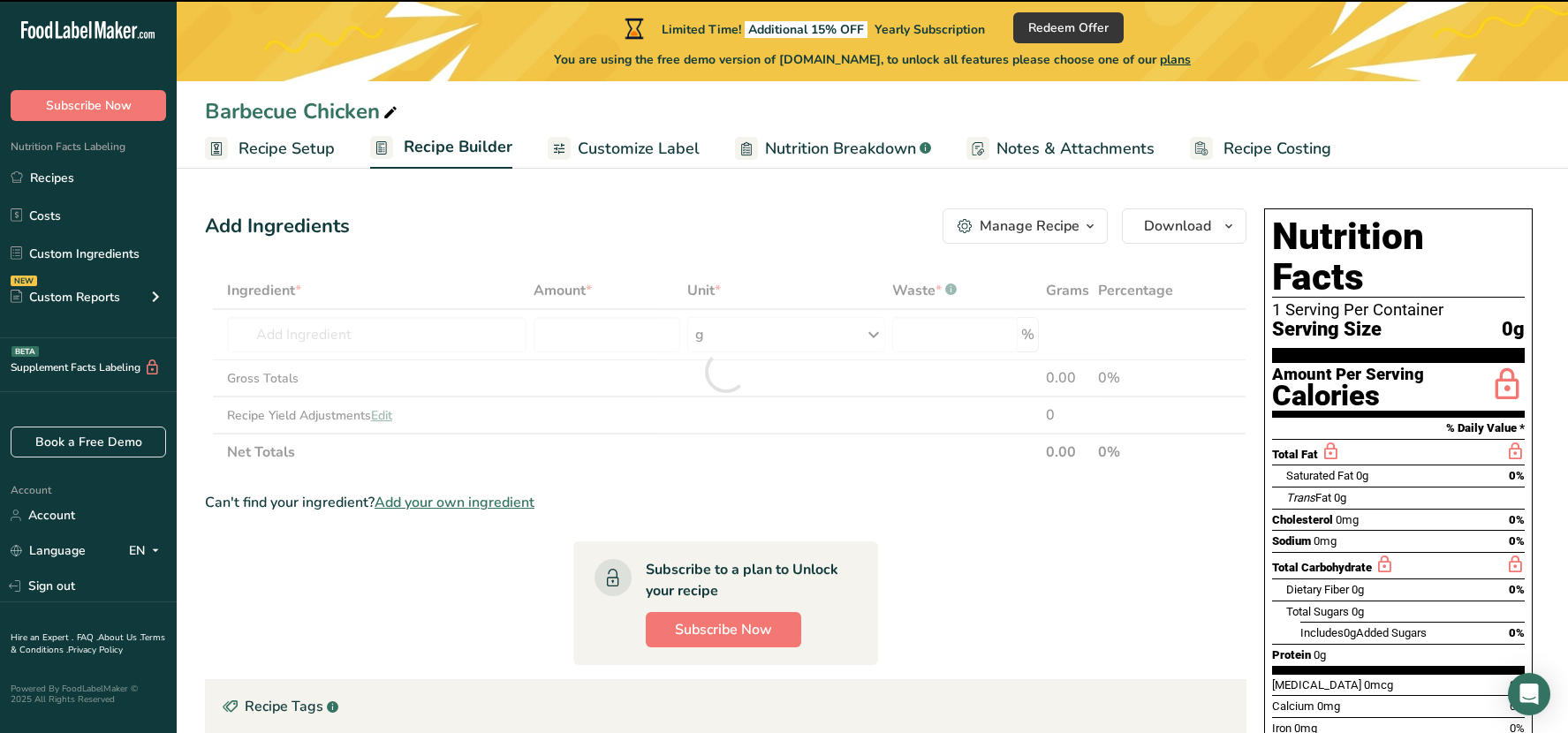
type input "0"
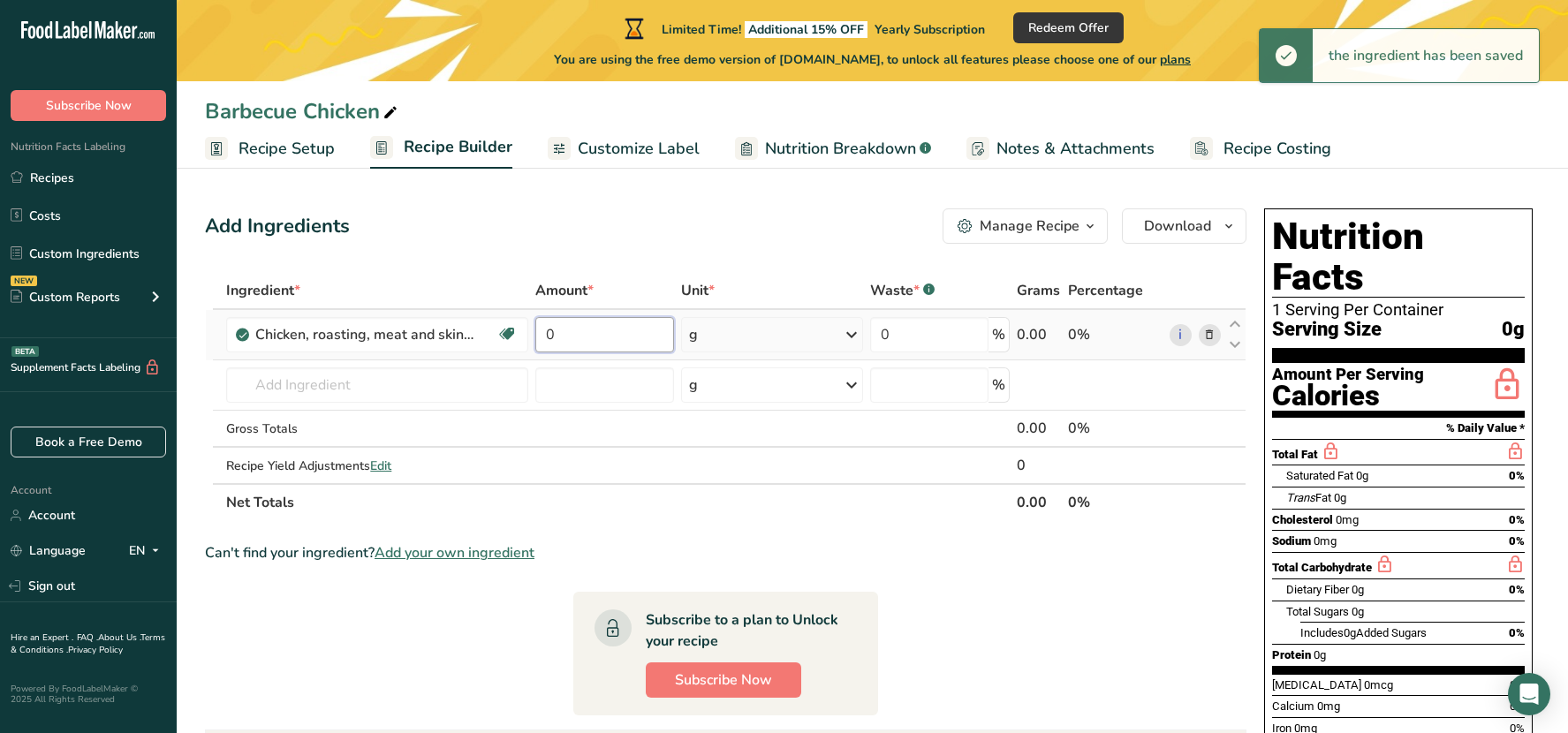
click at [640, 337] on input "0" at bounding box center [604, 335] width 138 height 35
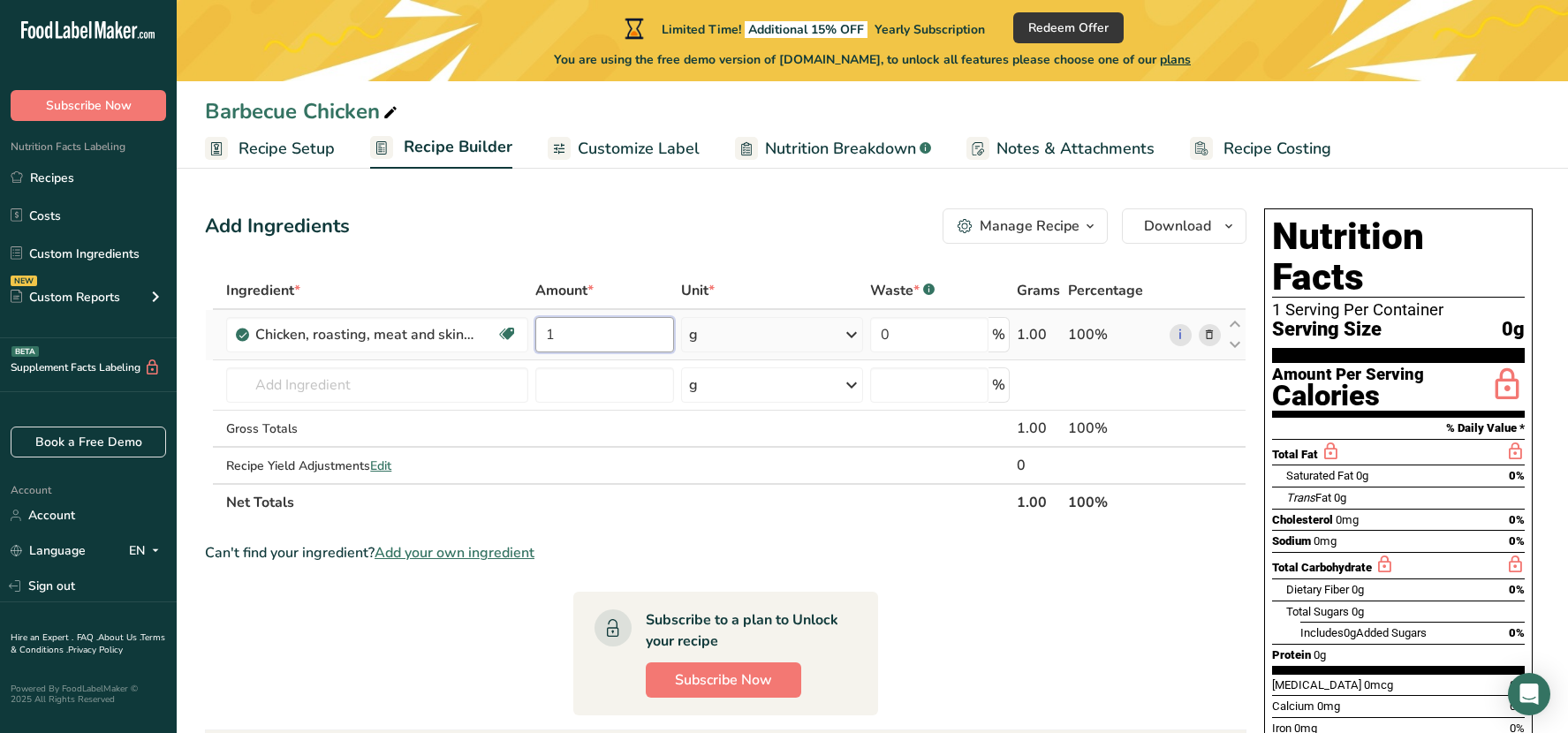
type input "1"
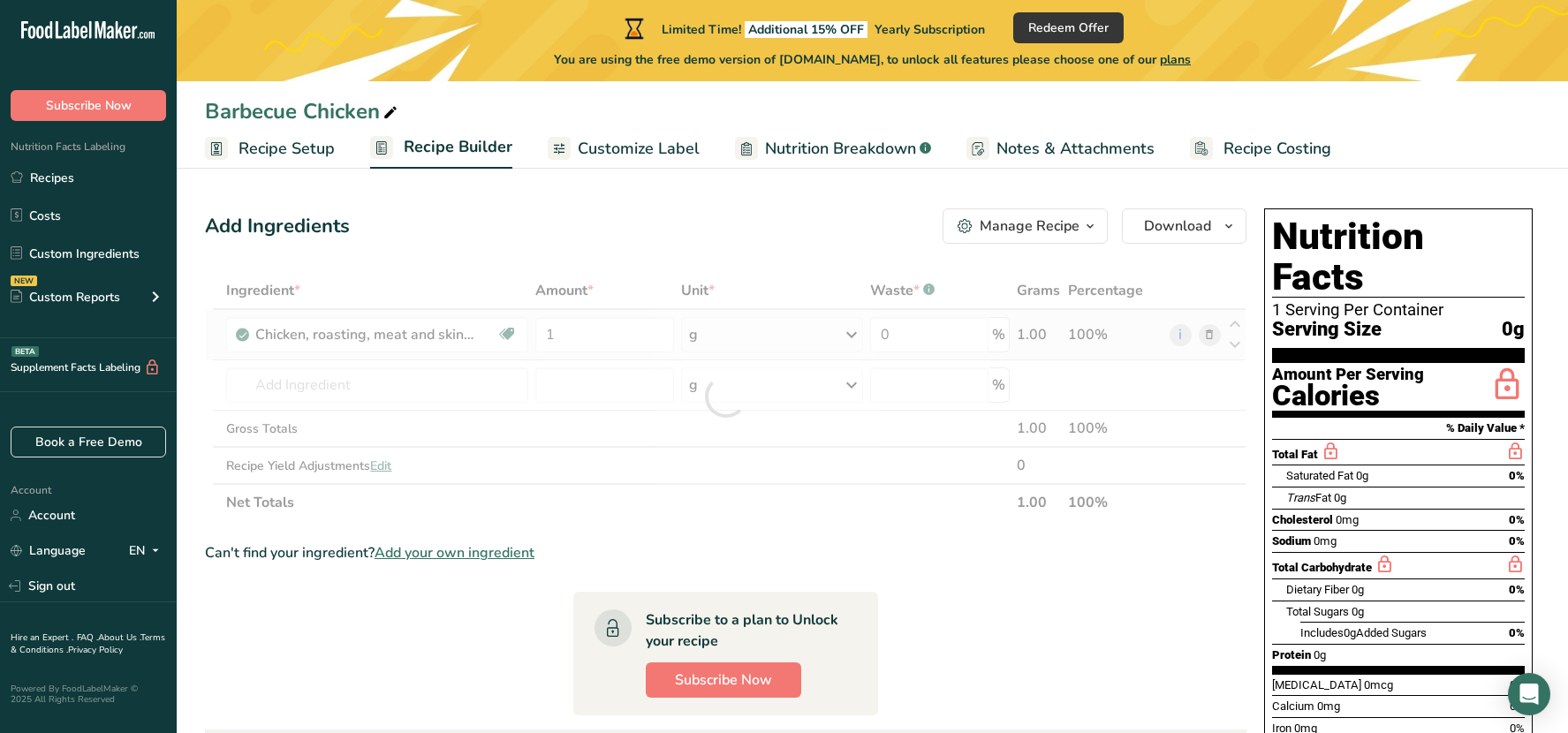
click at [845, 325] on div "Ingredient * Amount * Unit * Waste * .a-a{fill:#347362;}.b-a{fill:#fff;} Grams …" at bounding box center [725, 396] width 1041 height 249
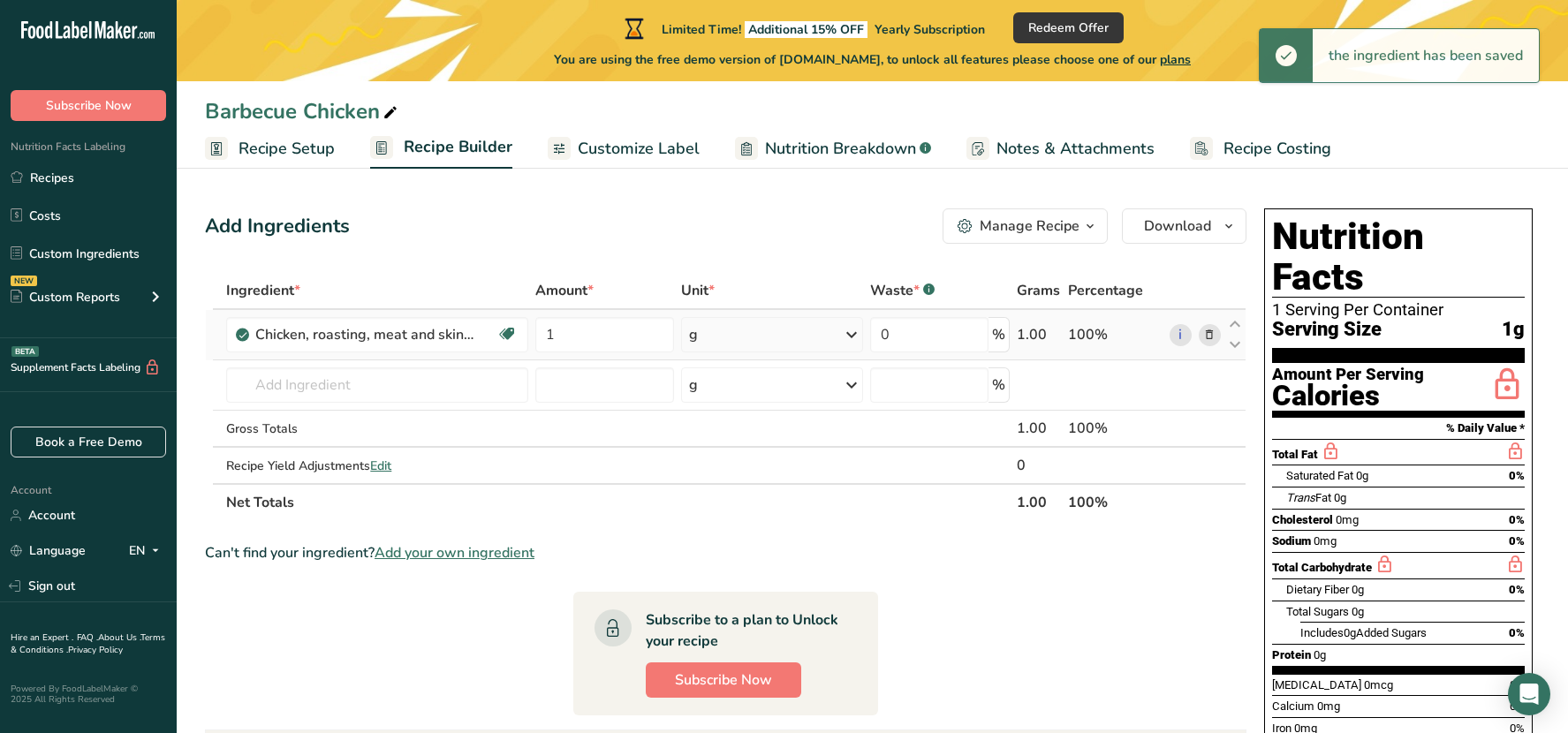
click at [852, 334] on icon at bounding box center [851, 335] width 21 height 31
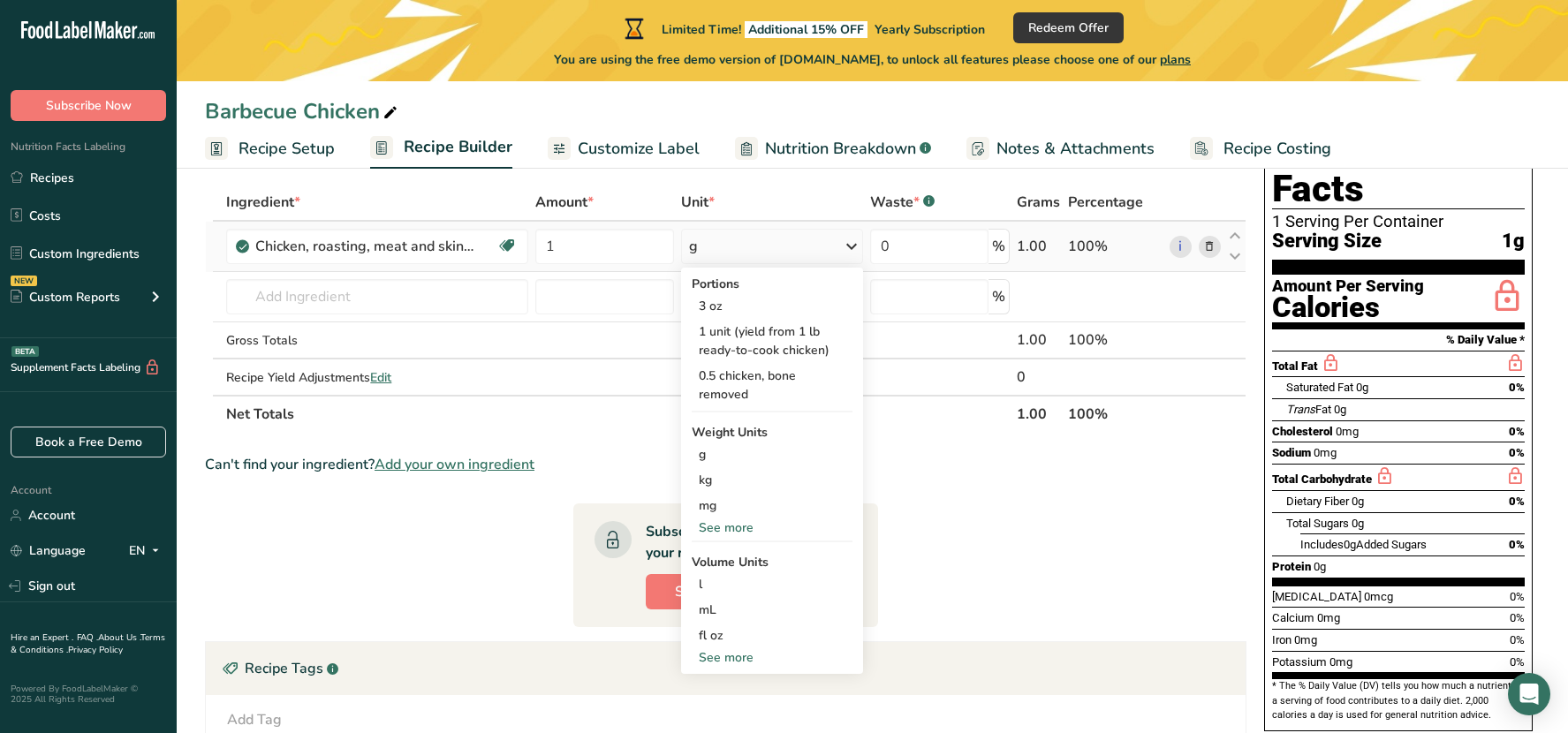
click at [742, 521] on div "See more" at bounding box center [772, 527] width 160 height 18
click at [727, 557] on div "lb" at bounding box center [772, 557] width 160 height 26
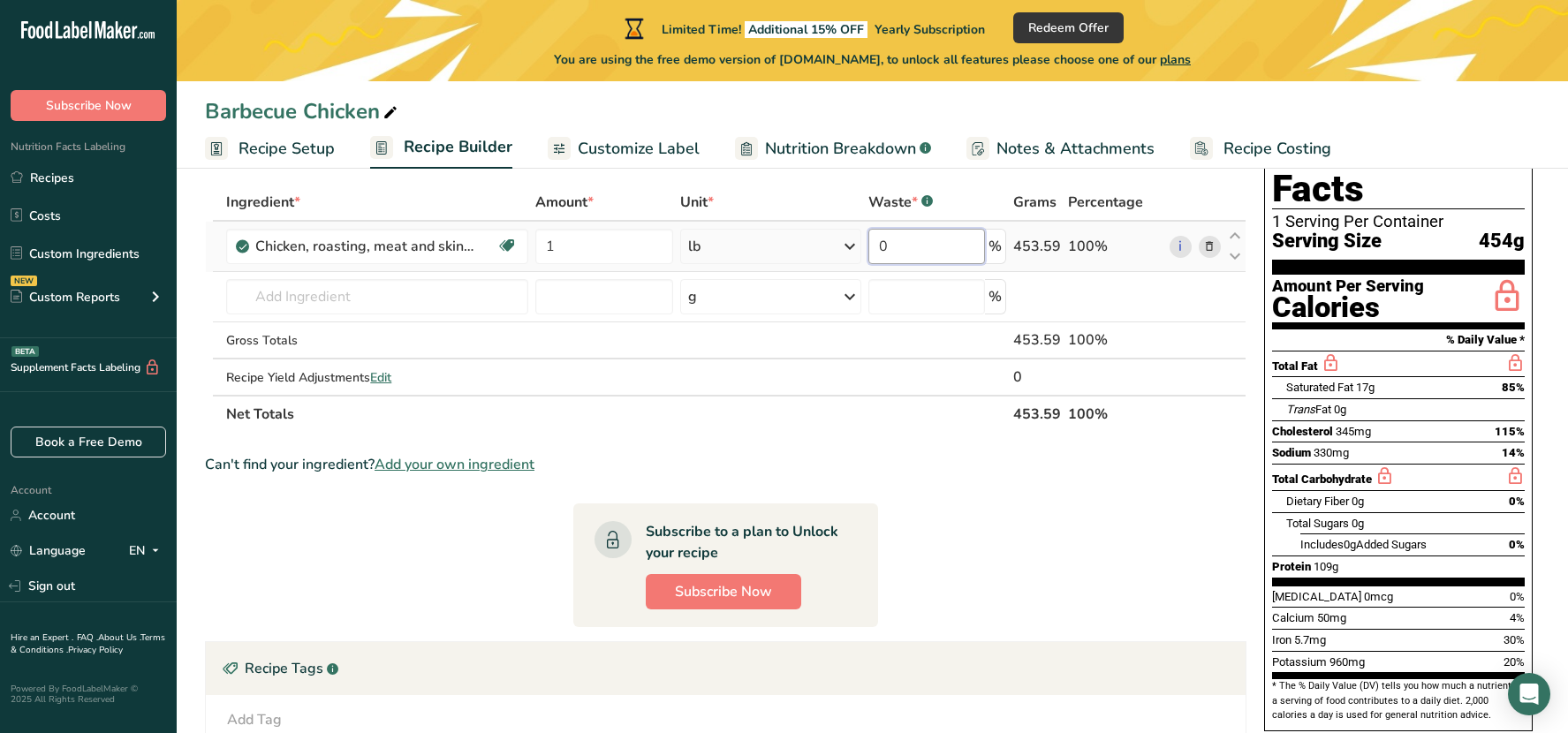
click at [944, 259] on input "0" at bounding box center [926, 246] width 117 height 35
type input "10"
click at [316, 301] on div "Ingredient * Amount * Unit * Waste * .a-a{fill:#347362;}.b-a{fill:#fff;} Grams …" at bounding box center [725, 308] width 1041 height 249
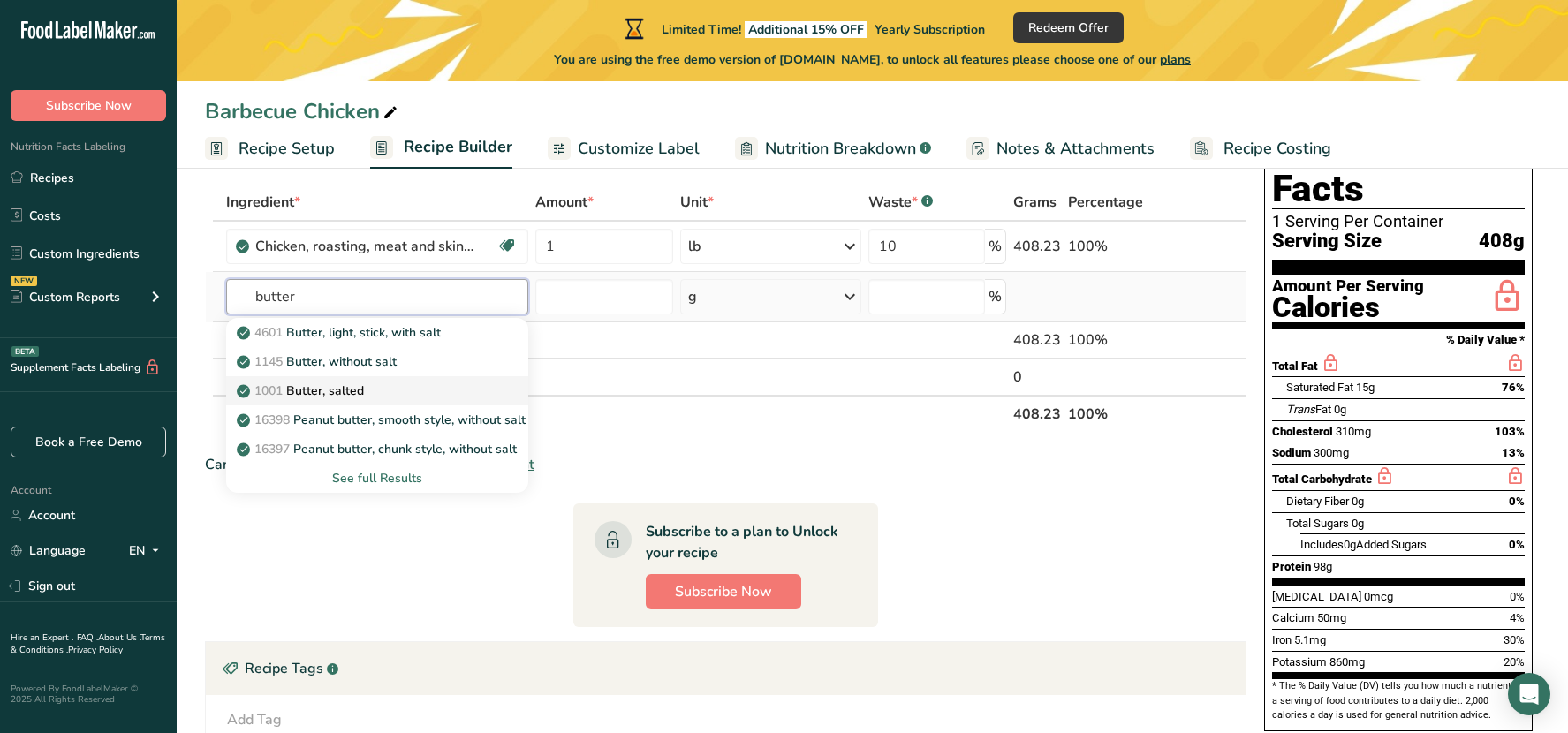
type input "butter"
click at [350, 396] on p "1001 Butter, salted" at bounding box center [302, 391] width 124 height 18
type input "Butter, salted"
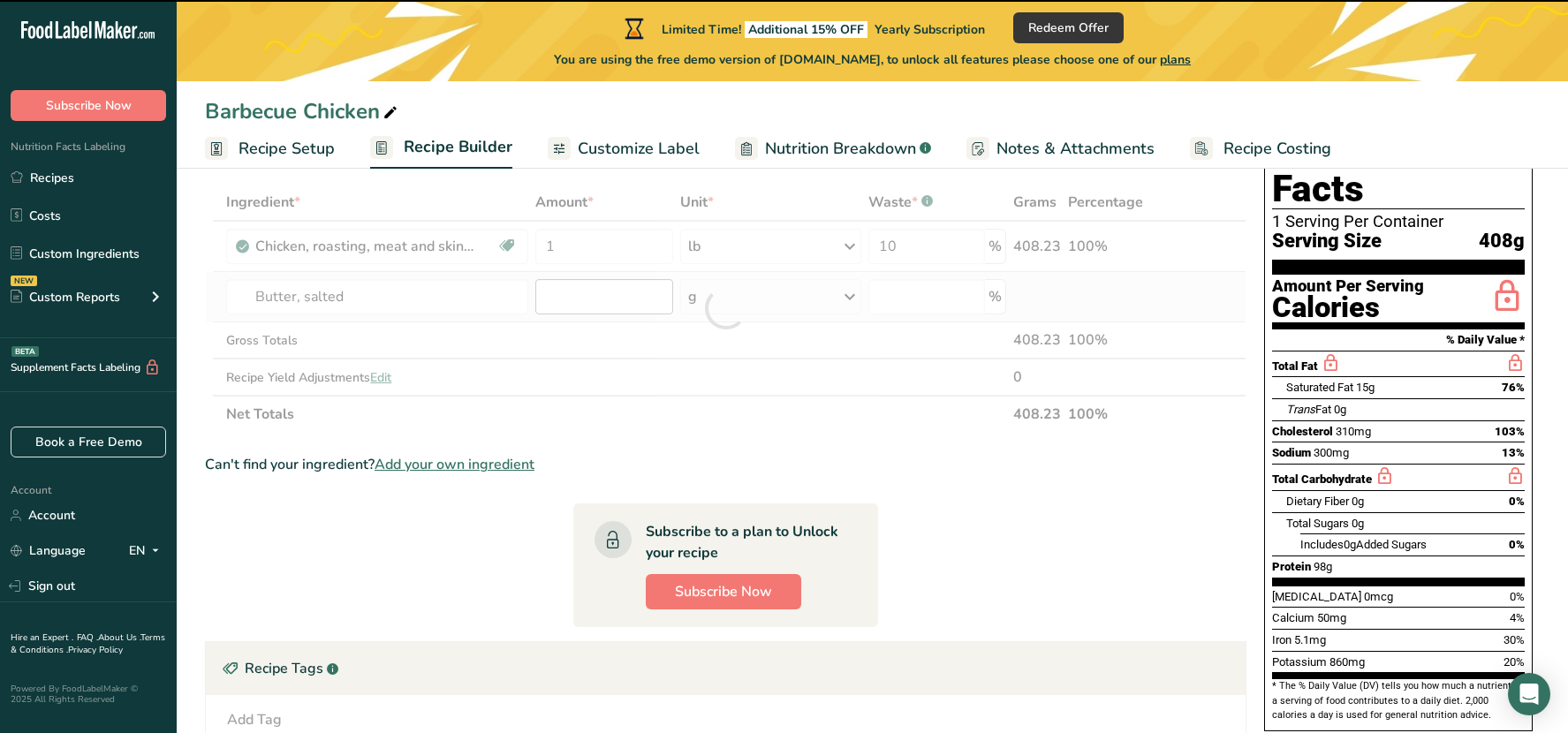
type input "0"
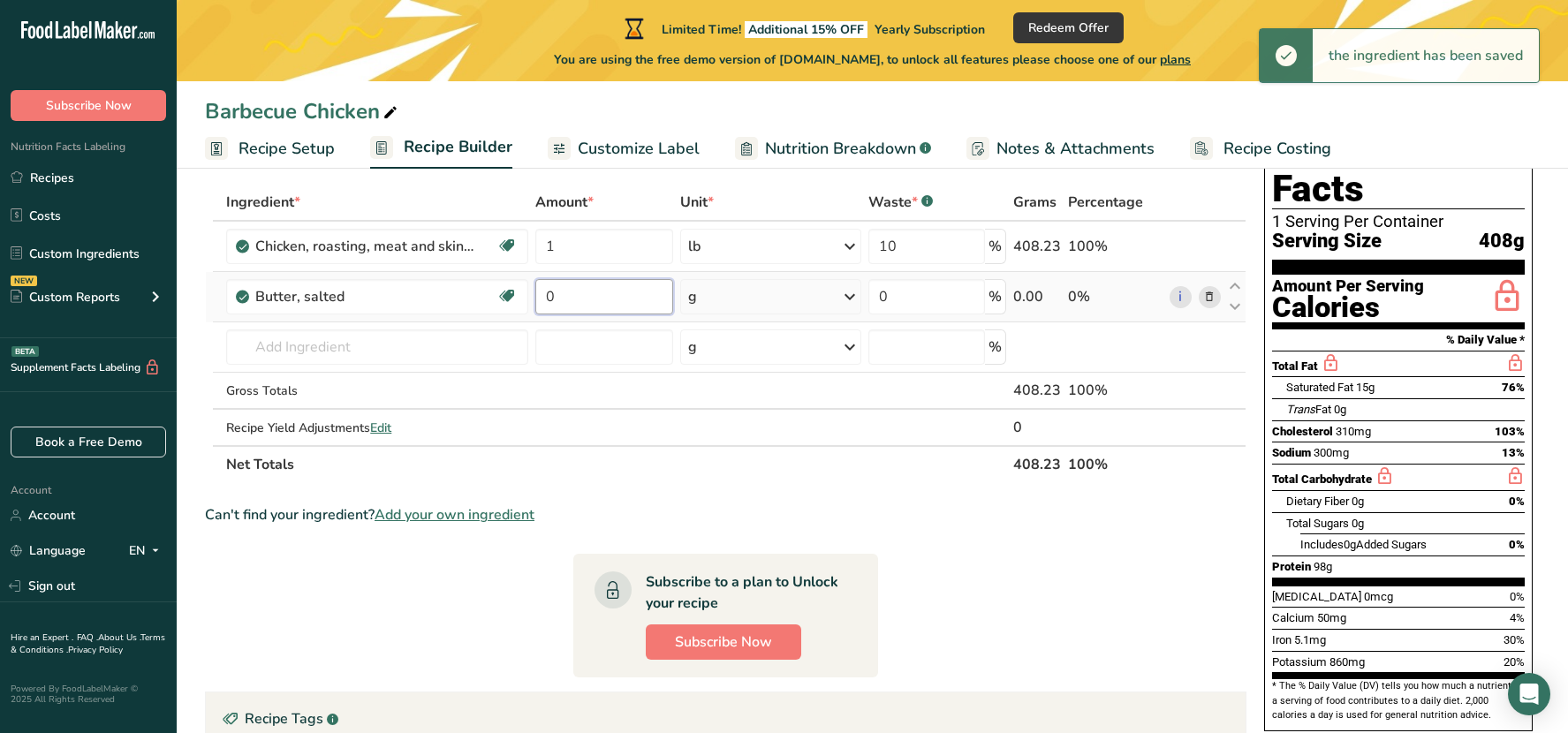
click at [598, 299] on input "0" at bounding box center [603, 297] width 137 height 35
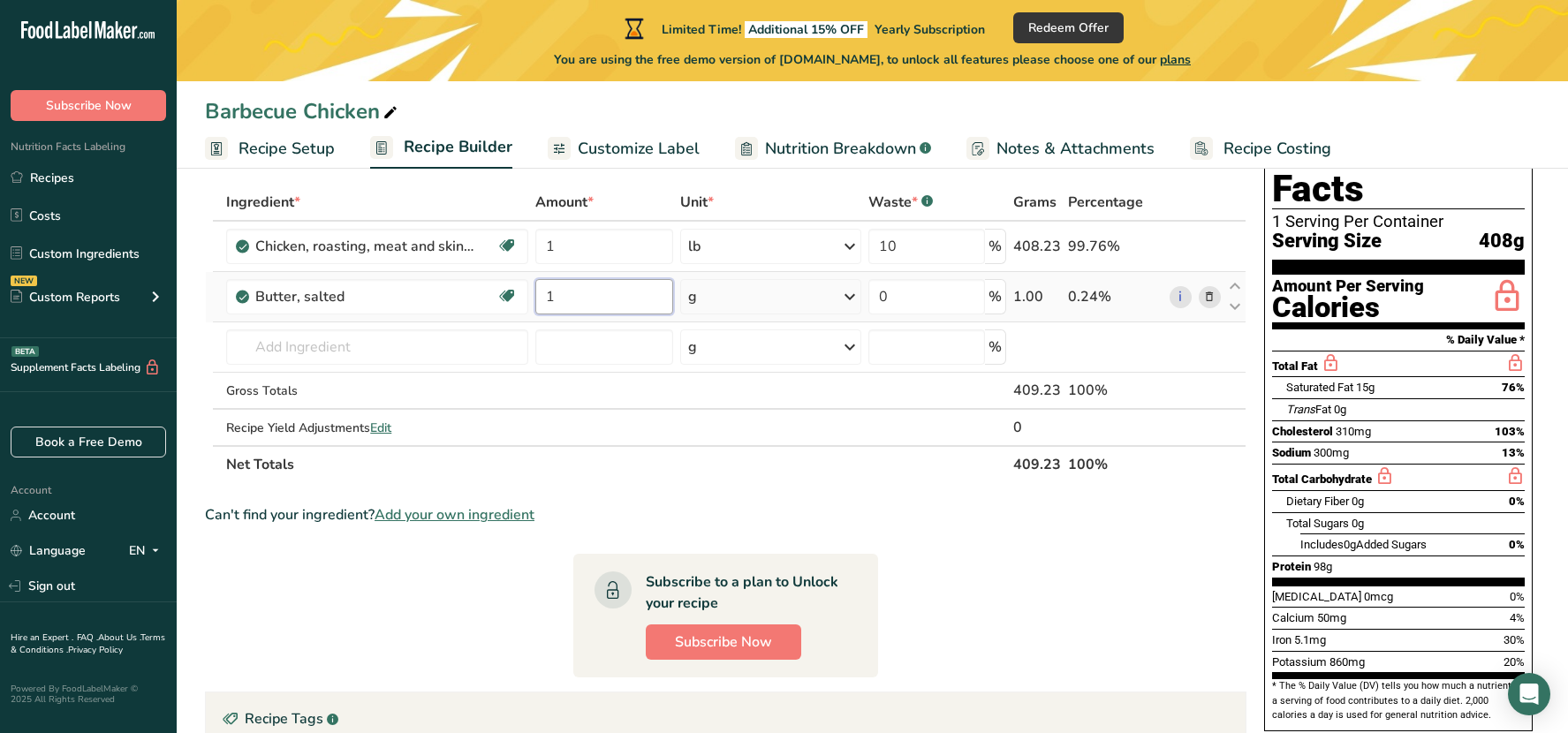
type input "1"
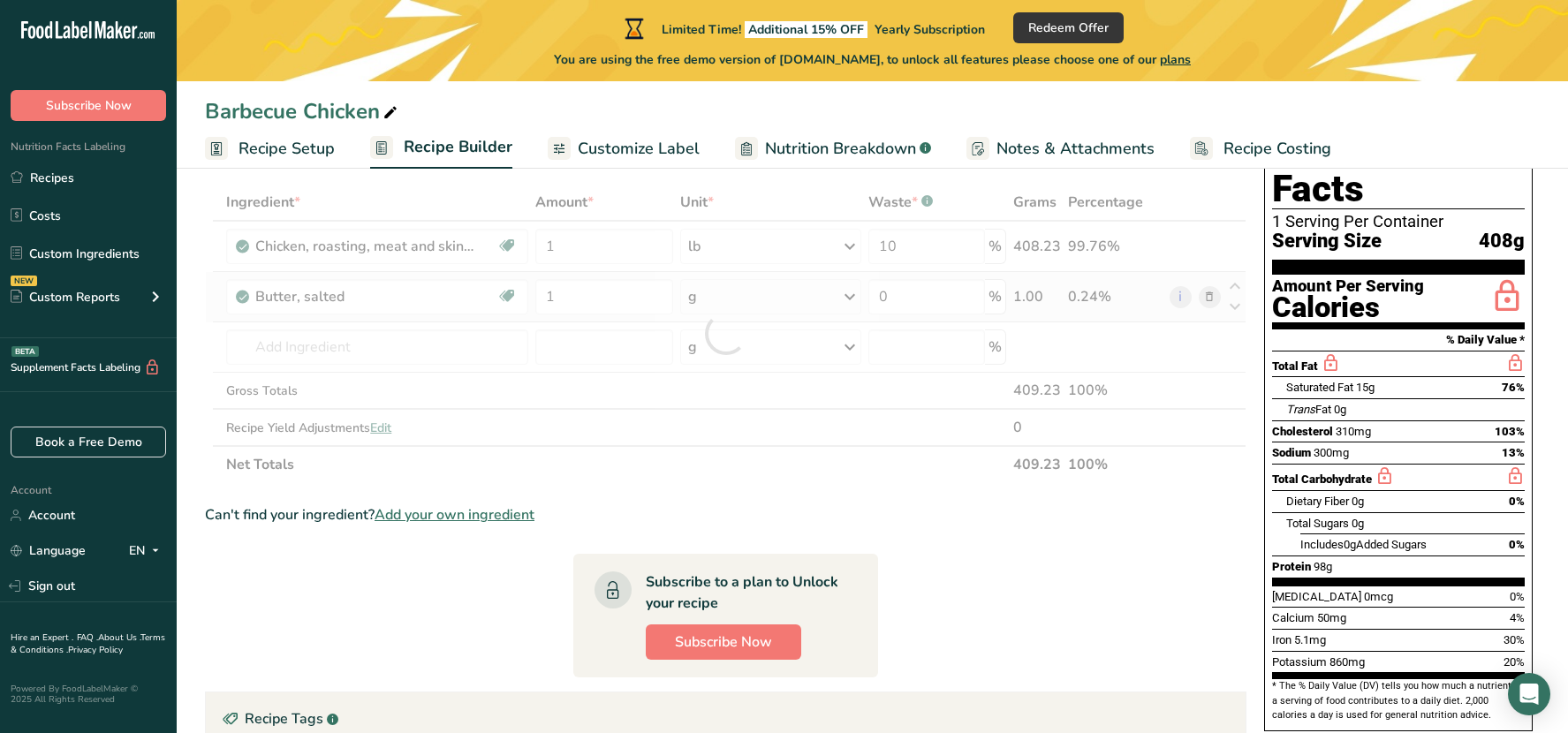
click at [854, 298] on div "Ingredient * Amount * Unit * Waste * .a-a{fill:#347362;}.b-a{fill:#fff;} Grams …" at bounding box center [725, 333] width 1041 height 300
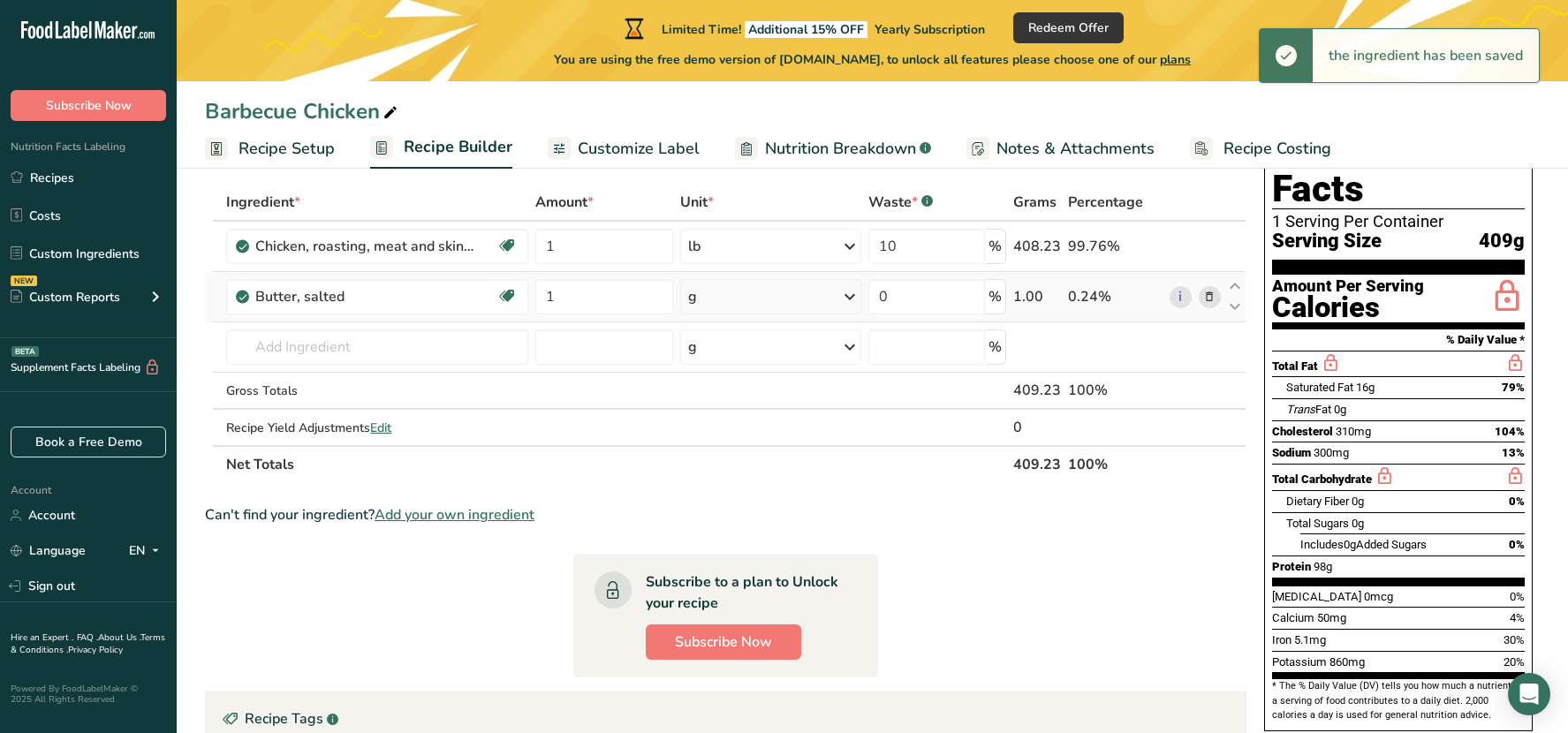
click at [853, 295] on icon at bounding box center [849, 296] width 21 height 31
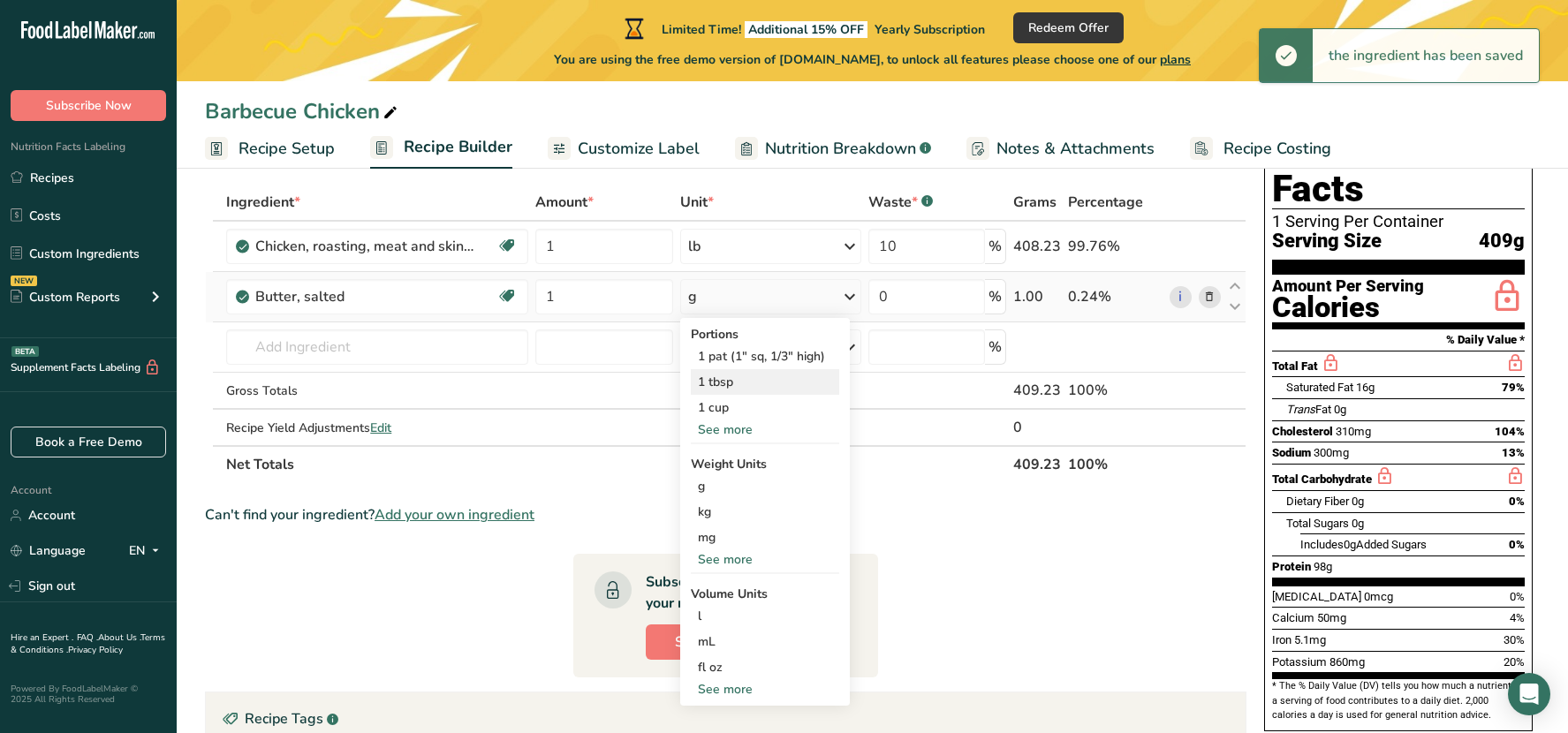
click at [742, 377] on div "1 tbsp" at bounding box center [765, 382] width 148 height 26
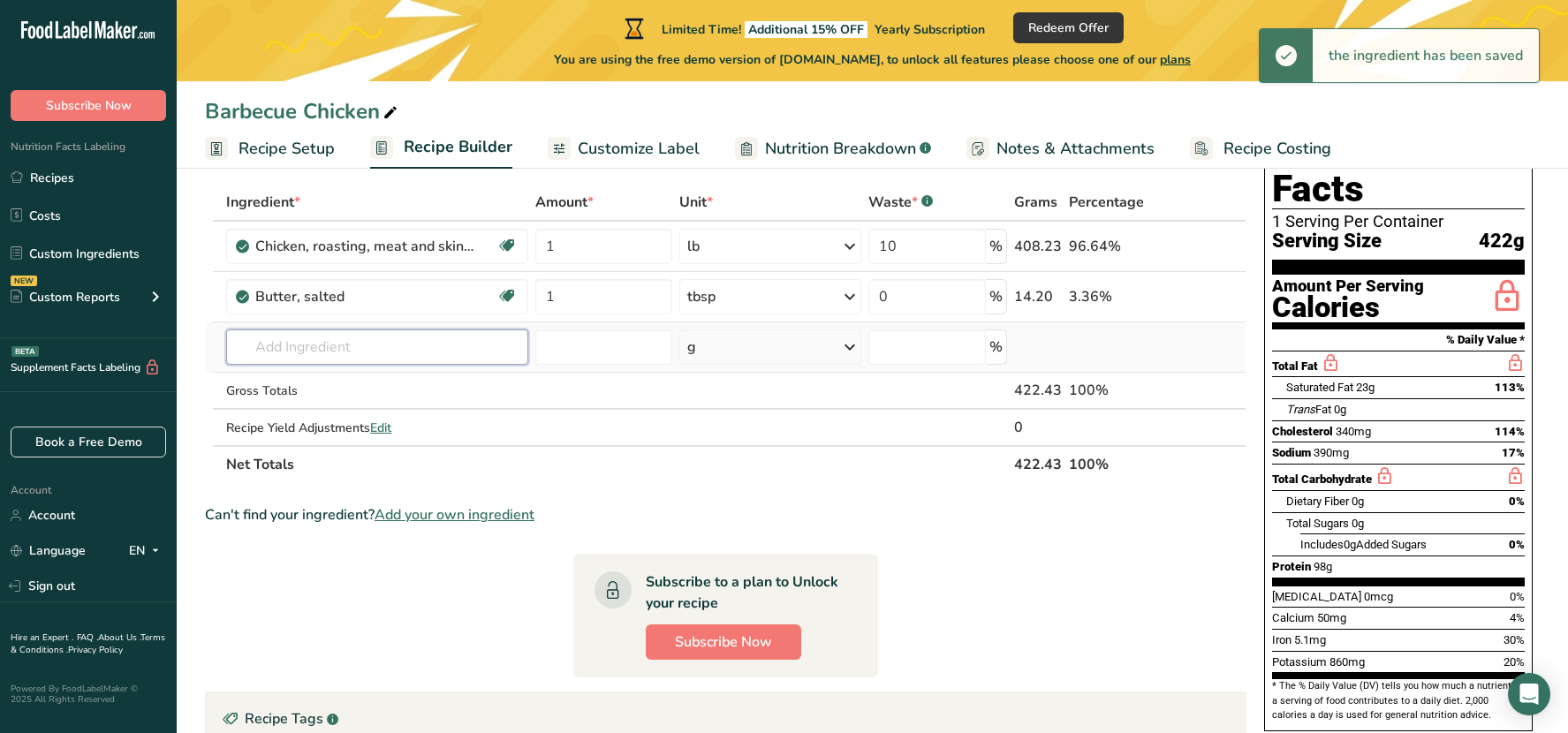
click at [321, 346] on input "text" at bounding box center [376, 347] width 302 height 35
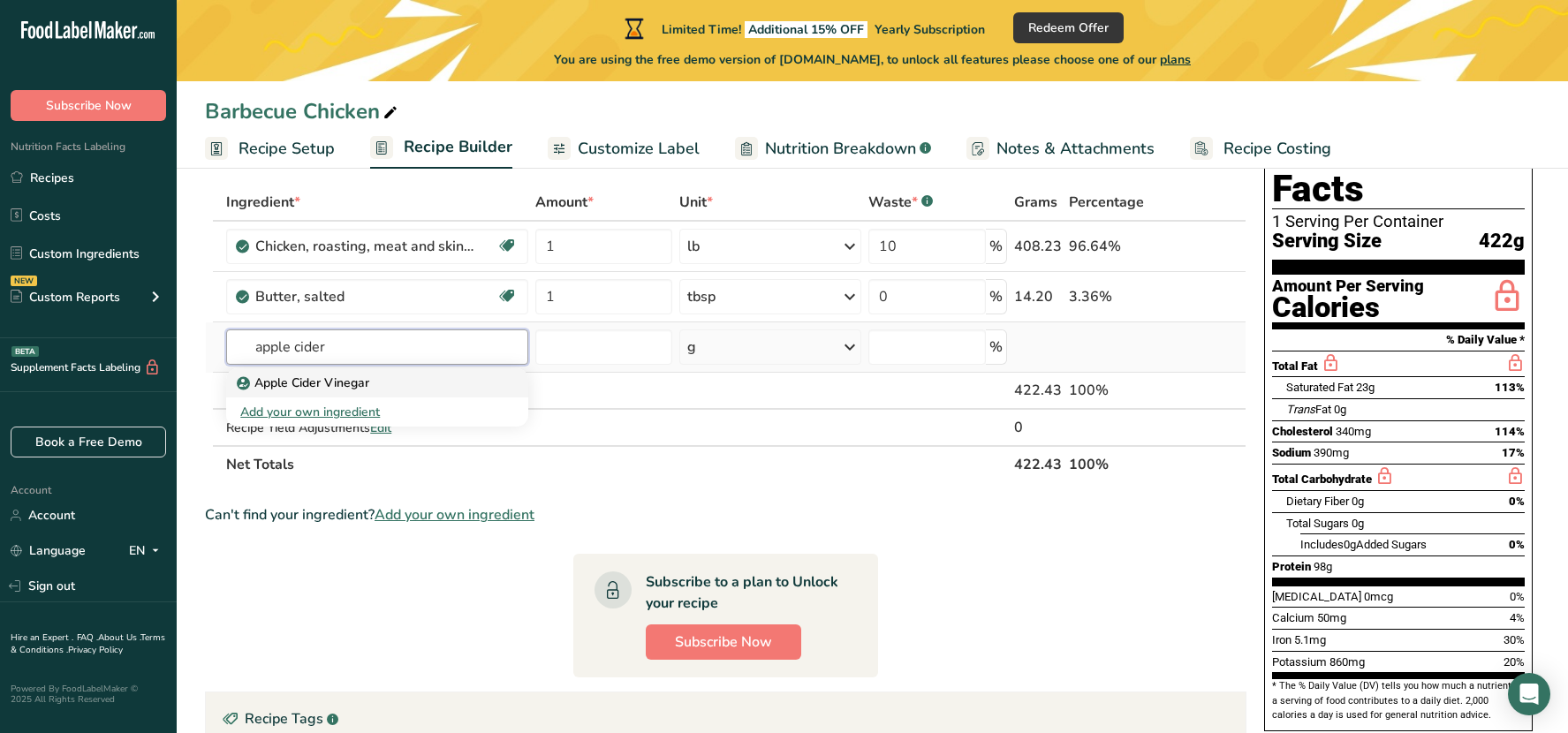
type input "apple cider"
click at [336, 384] on p "Apple Cider Vinegar" at bounding box center [304, 383] width 129 height 18
type input "Apple Cider Vinegar"
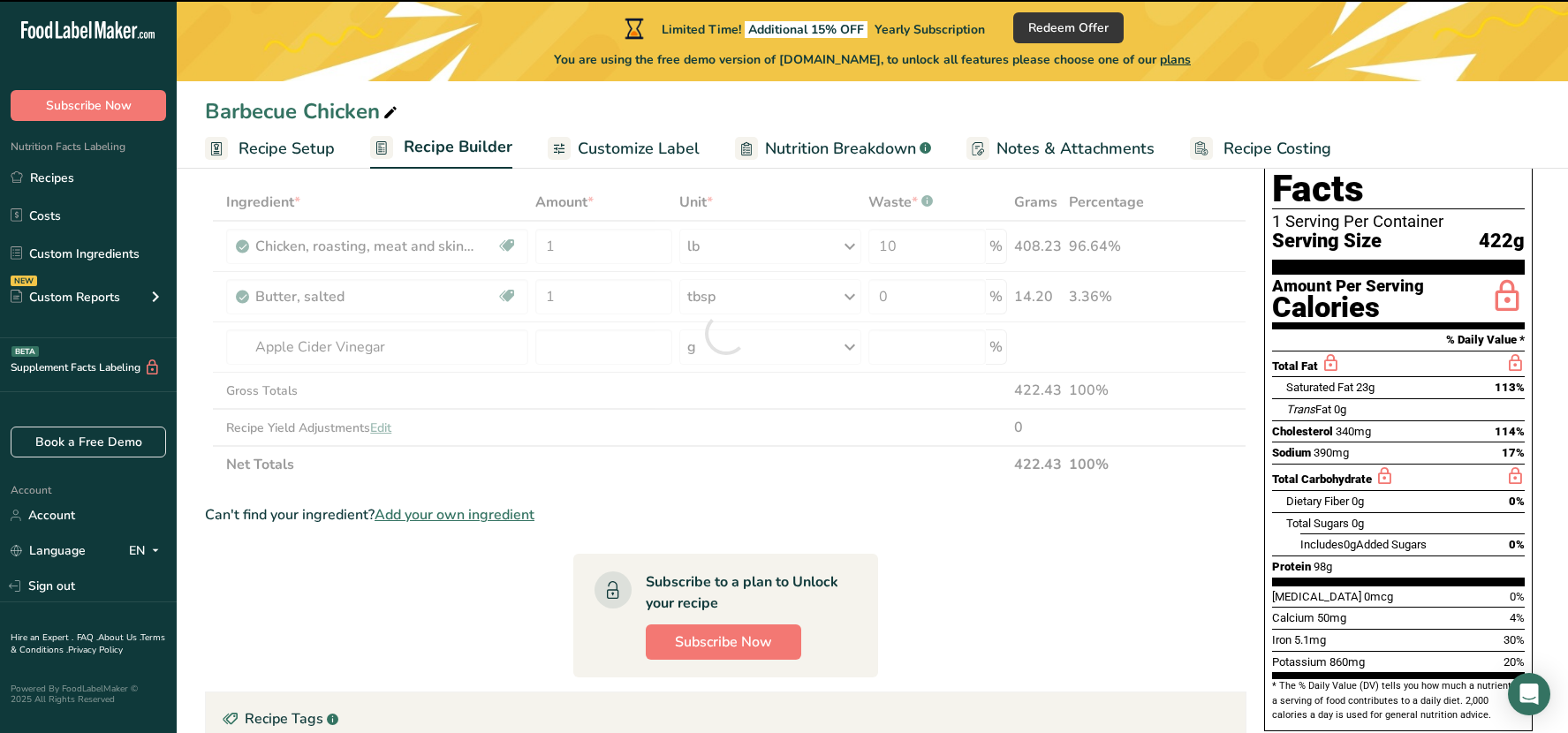
type input "0"
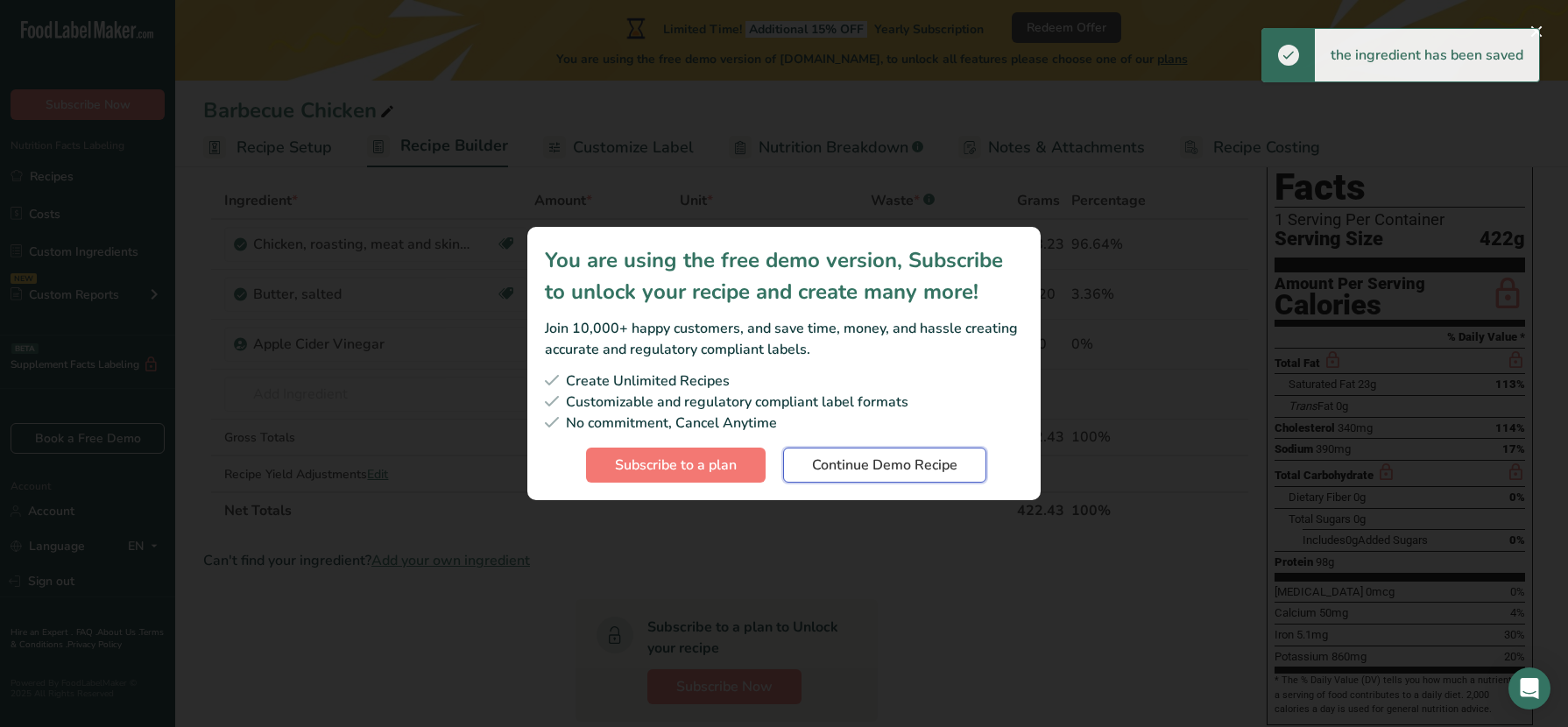
click at [846, 465] on span "Continue Demo Recipe" at bounding box center [885, 465] width 145 height 21
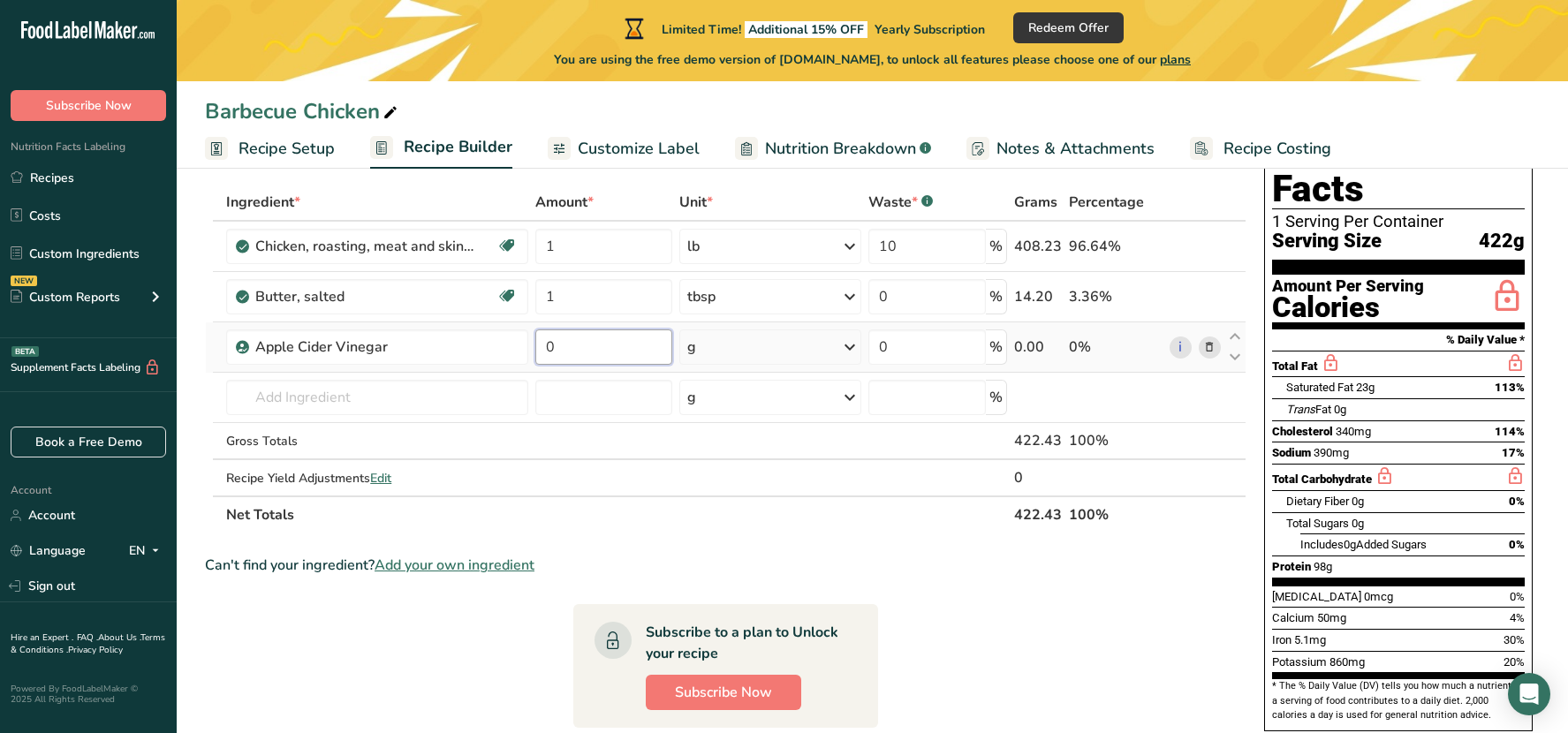
click at [565, 346] on input "0" at bounding box center [603, 347] width 137 height 35
type input "1"
click at [857, 348] on div "Ingredient * Amount * Unit * Waste * .a-a{fill:#347362;}.b-a{fill:#fff;} Grams …" at bounding box center [725, 358] width 1041 height 349
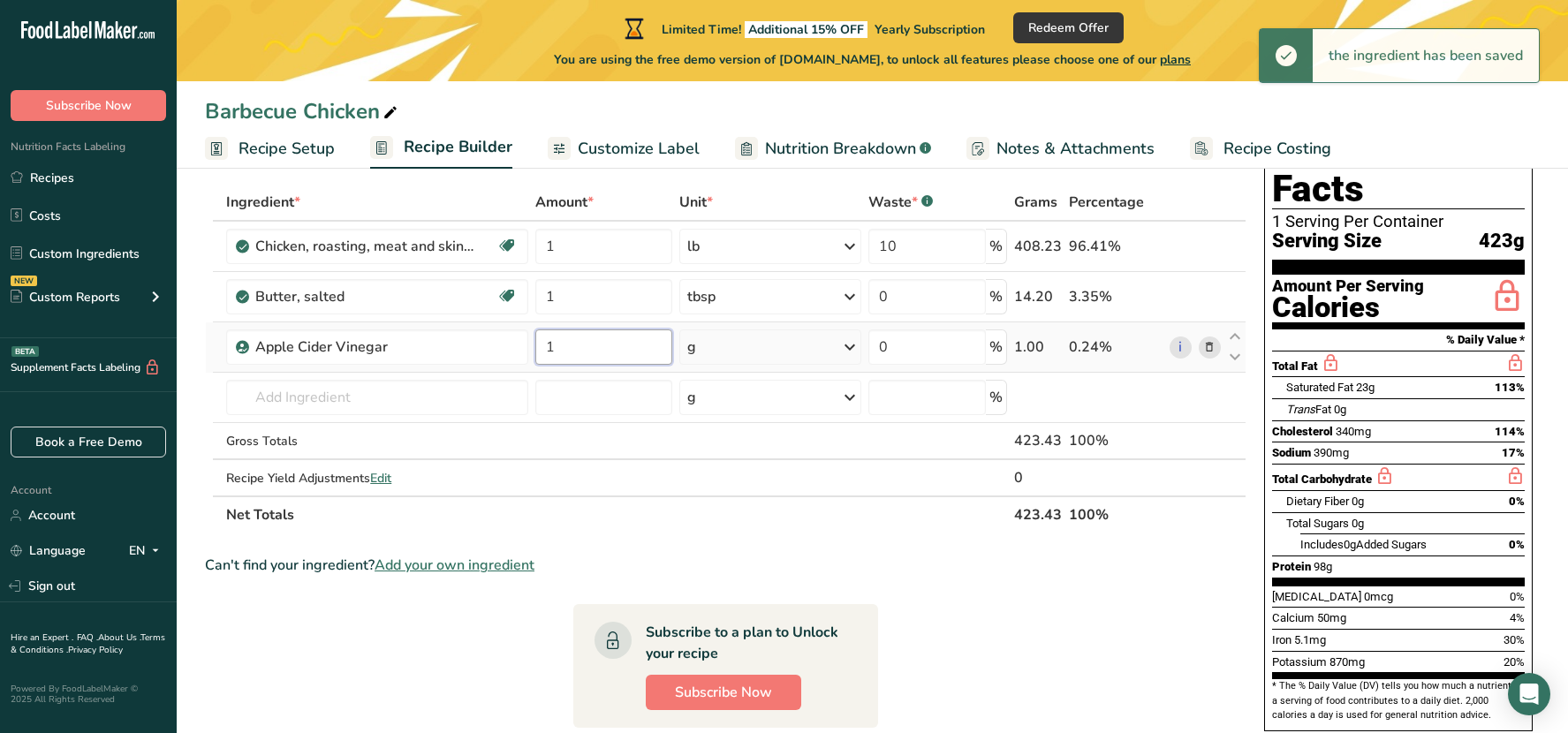
click at [596, 340] on input "1" at bounding box center [603, 347] width 137 height 35
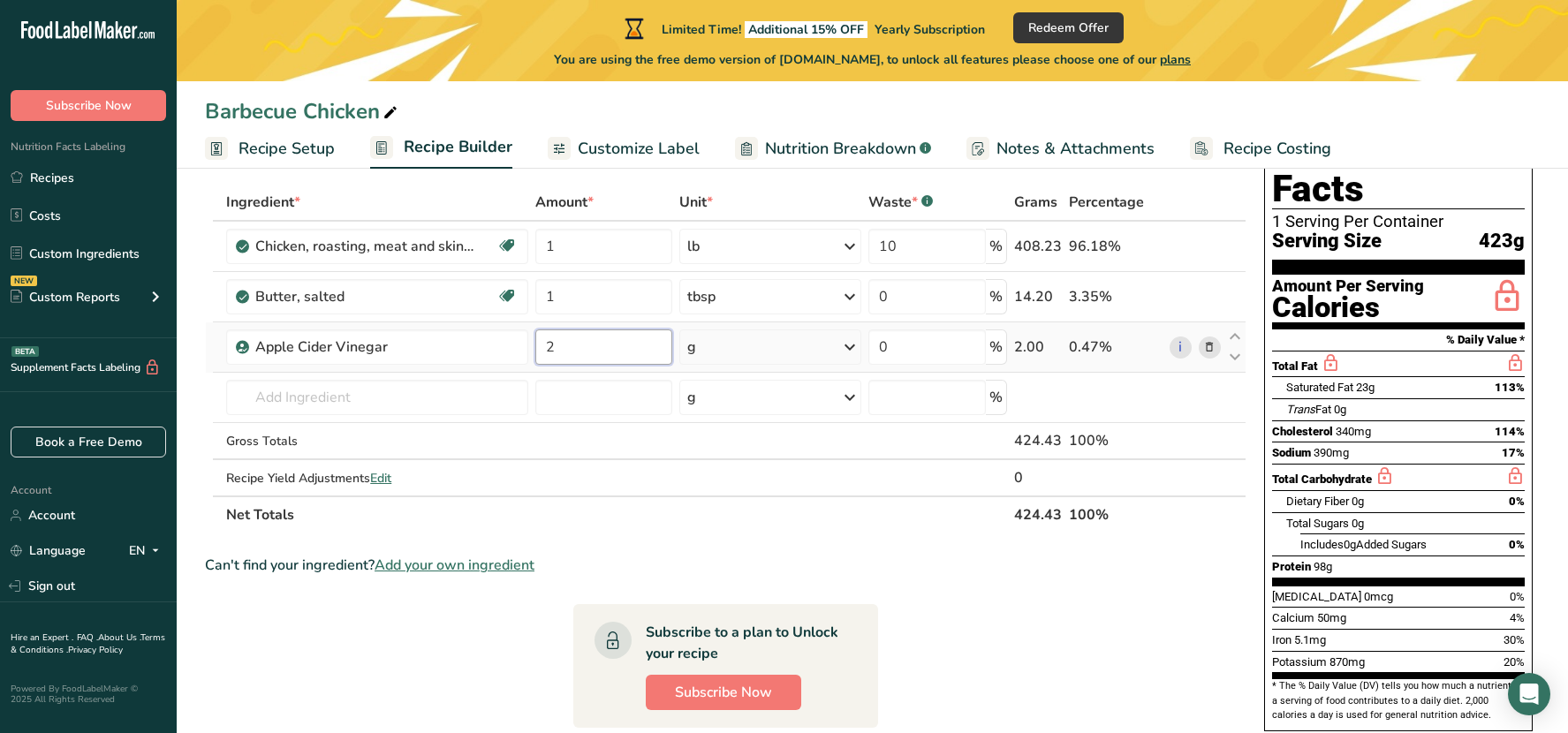
type input "2"
click at [853, 343] on div "Ingredient * Amount * Unit * Waste * .a-a{fill:#347362;}.b-a{fill:#fff;} Grams …" at bounding box center [725, 358] width 1041 height 349
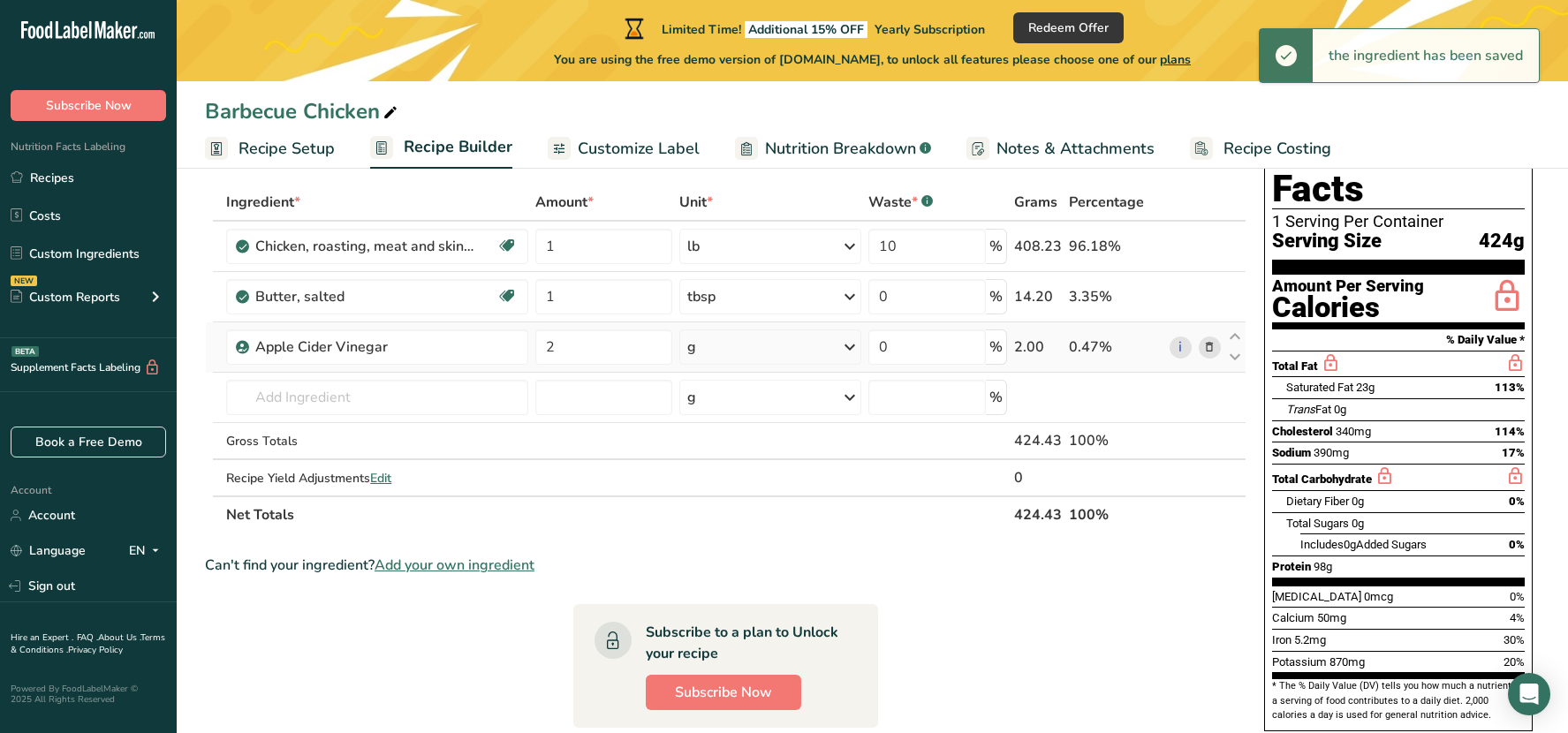
click at [851, 343] on icon at bounding box center [849, 347] width 21 height 31
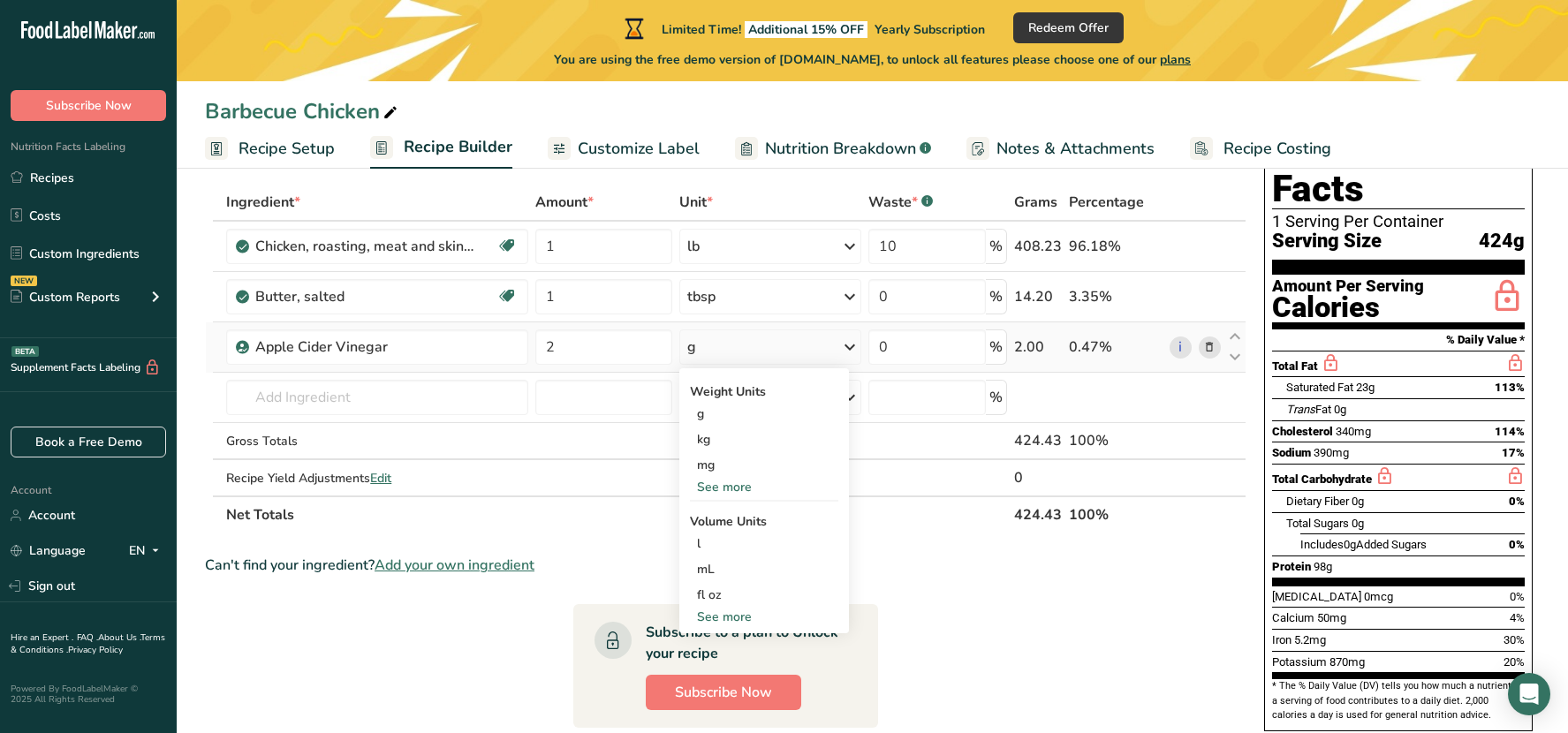
click at [734, 486] on div "See more" at bounding box center [764, 487] width 148 height 18
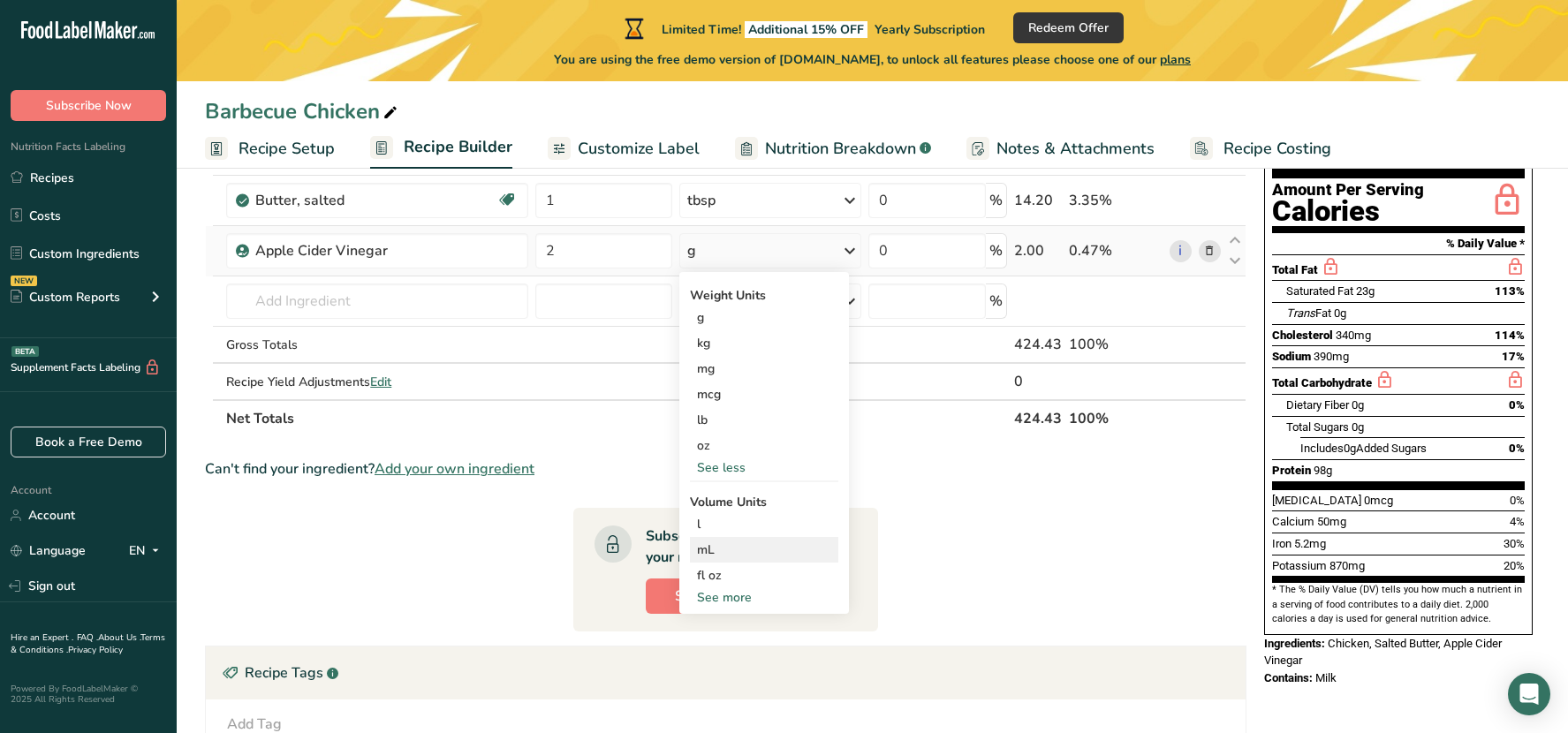
scroll to position [353, 0]
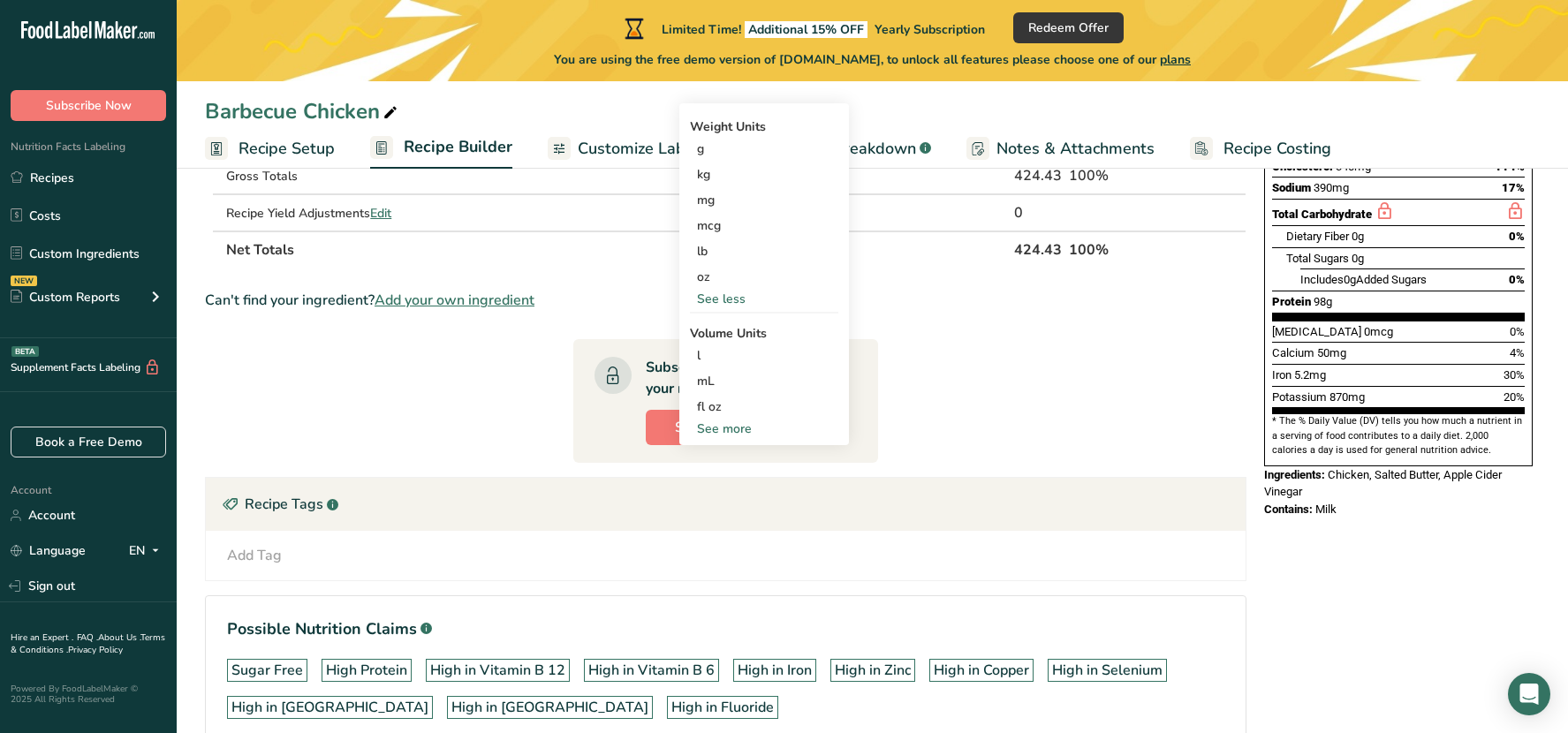
click at [732, 426] on div "See more" at bounding box center [764, 429] width 148 height 18
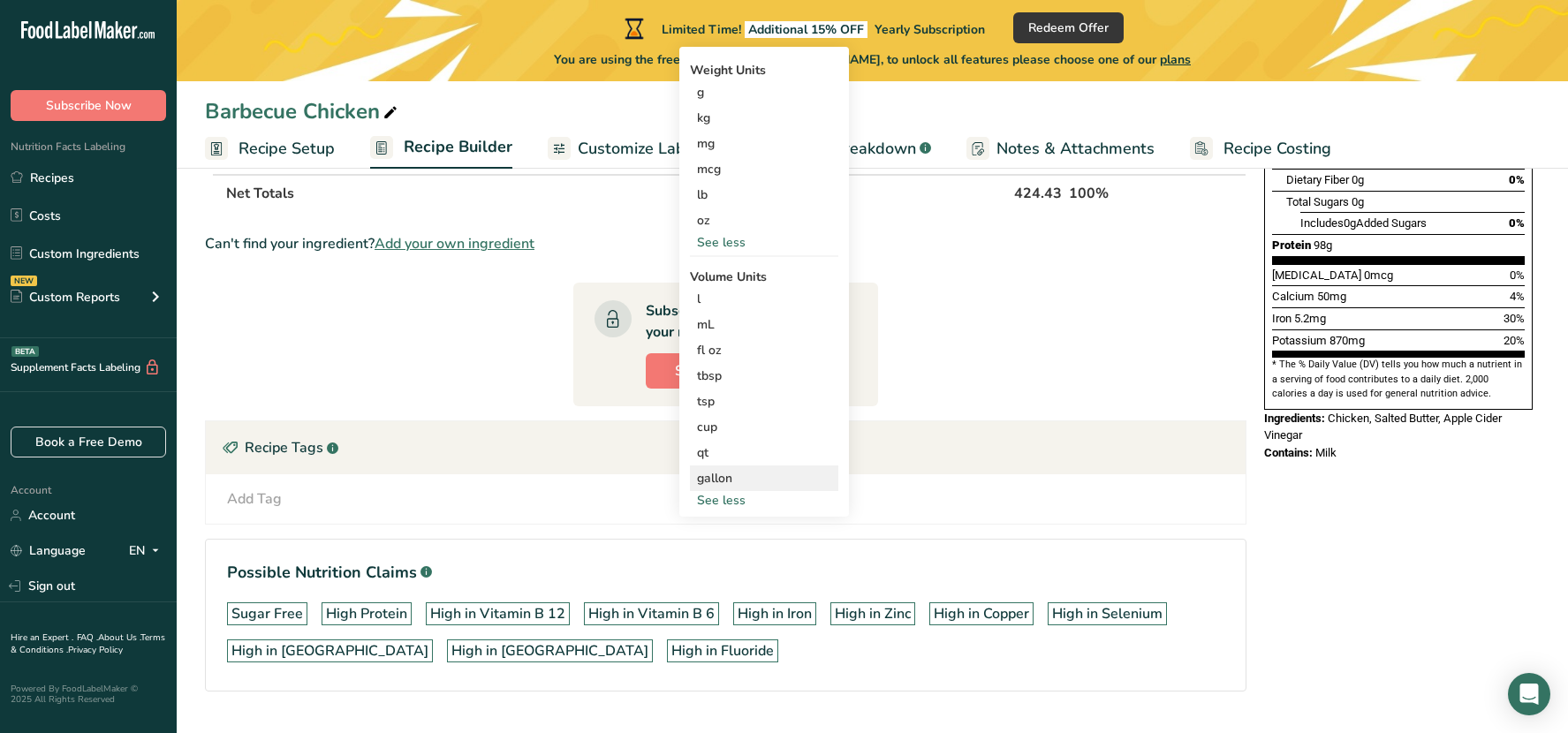
scroll to position [442, 0]
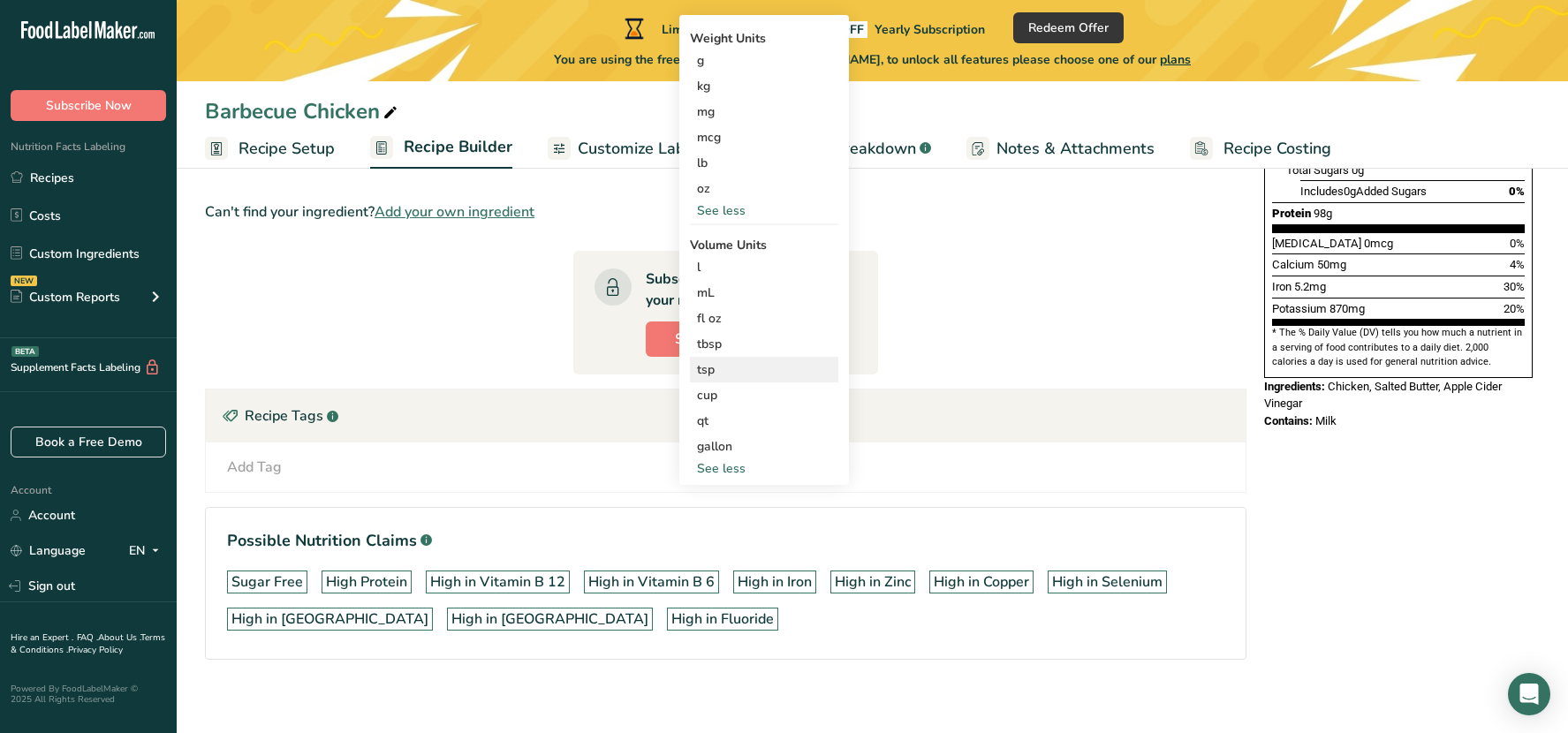
click at [711, 364] on div "tsp" at bounding box center [764, 370] width 135 height 18
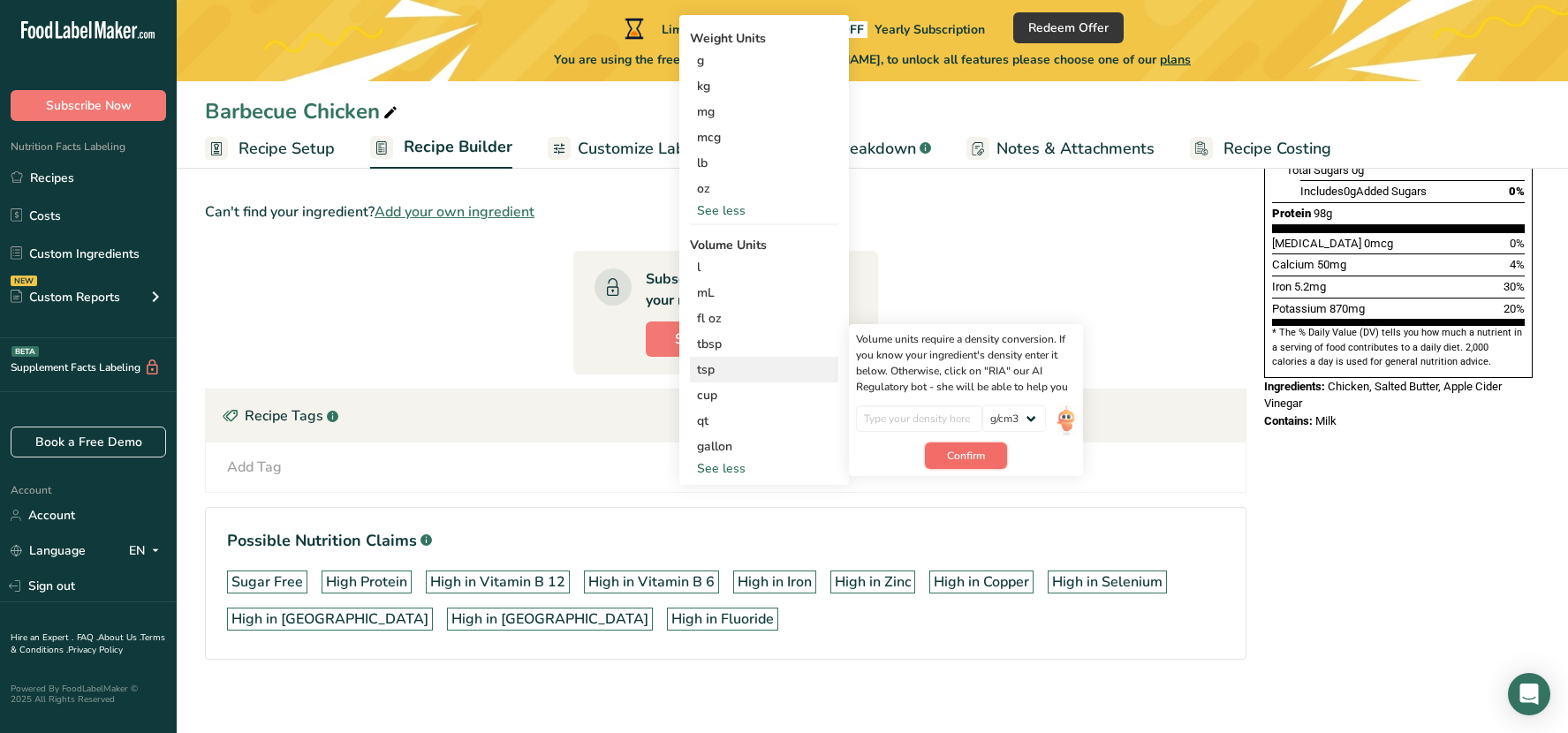
click at [968, 454] on span "Confirm" at bounding box center [965, 455] width 38 height 16
click at [912, 424] on input "number" at bounding box center [919, 419] width 126 height 27
type input "2"
click at [1035, 414] on select "lb/ft3 g/cm3" at bounding box center [1014, 419] width 64 height 27
select select "23"
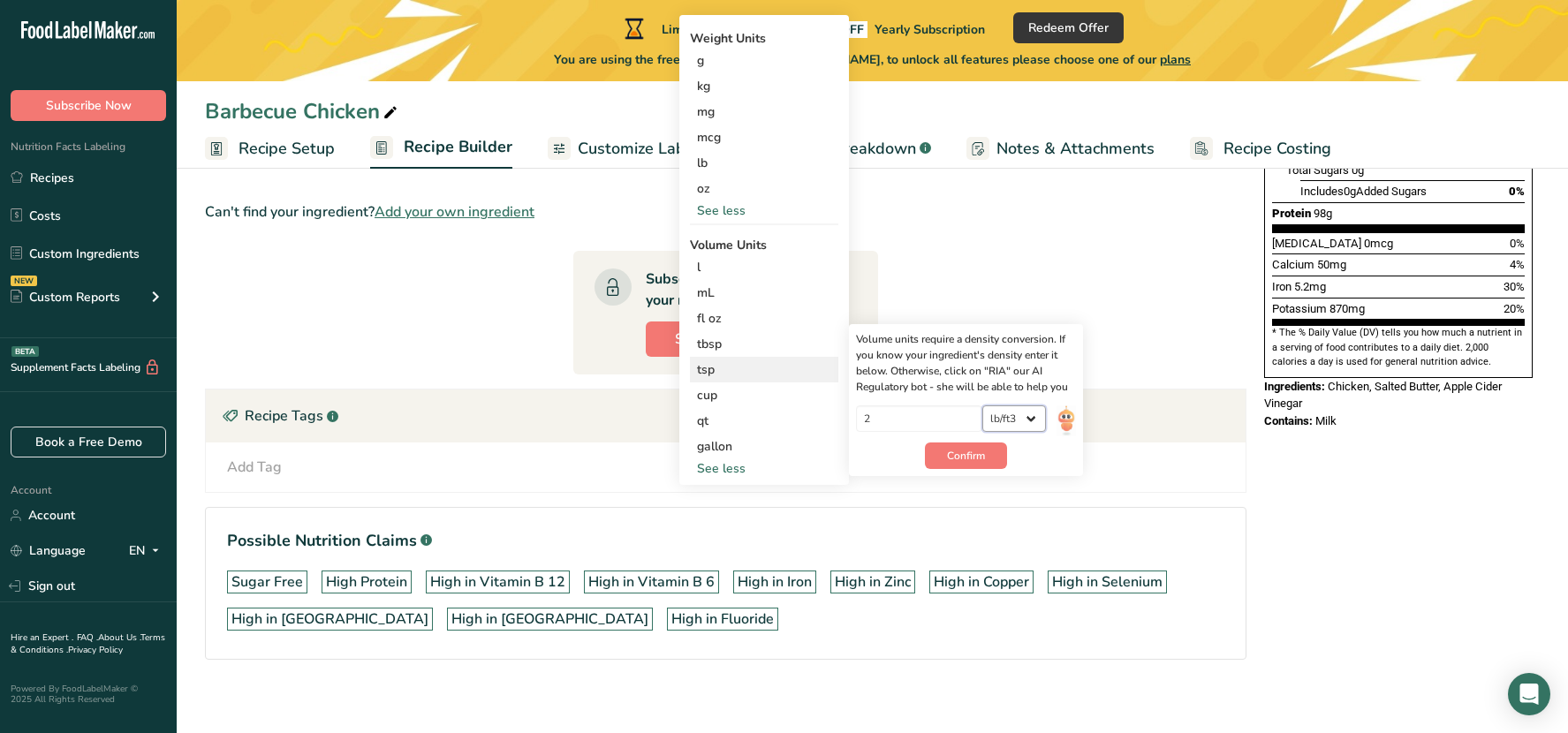
click at [982, 406] on select "lb/ft3 g/cm3" at bounding box center [1014, 419] width 64 height 27
click at [967, 450] on span "Confirm" at bounding box center [965, 455] width 38 height 16
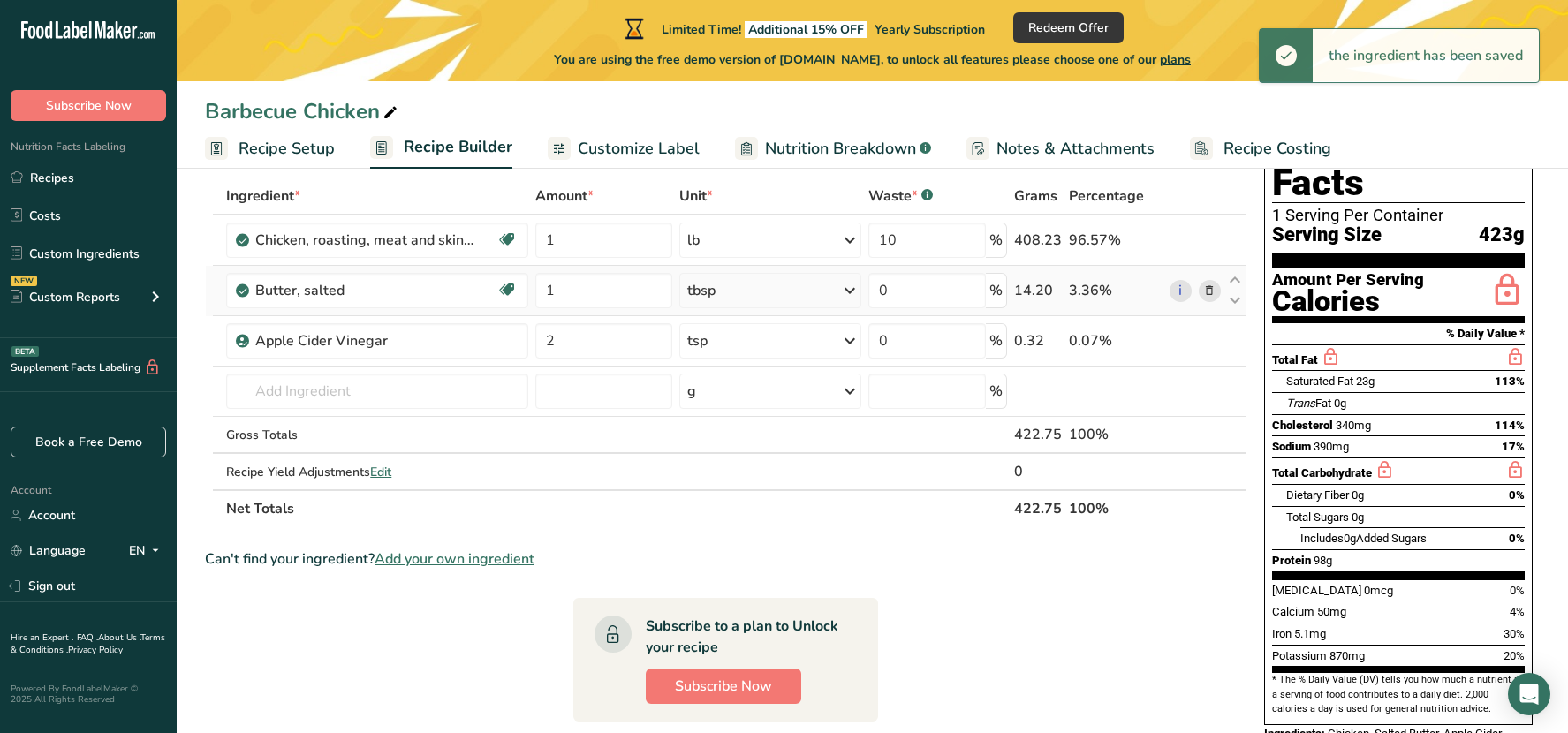
scroll to position [0, 0]
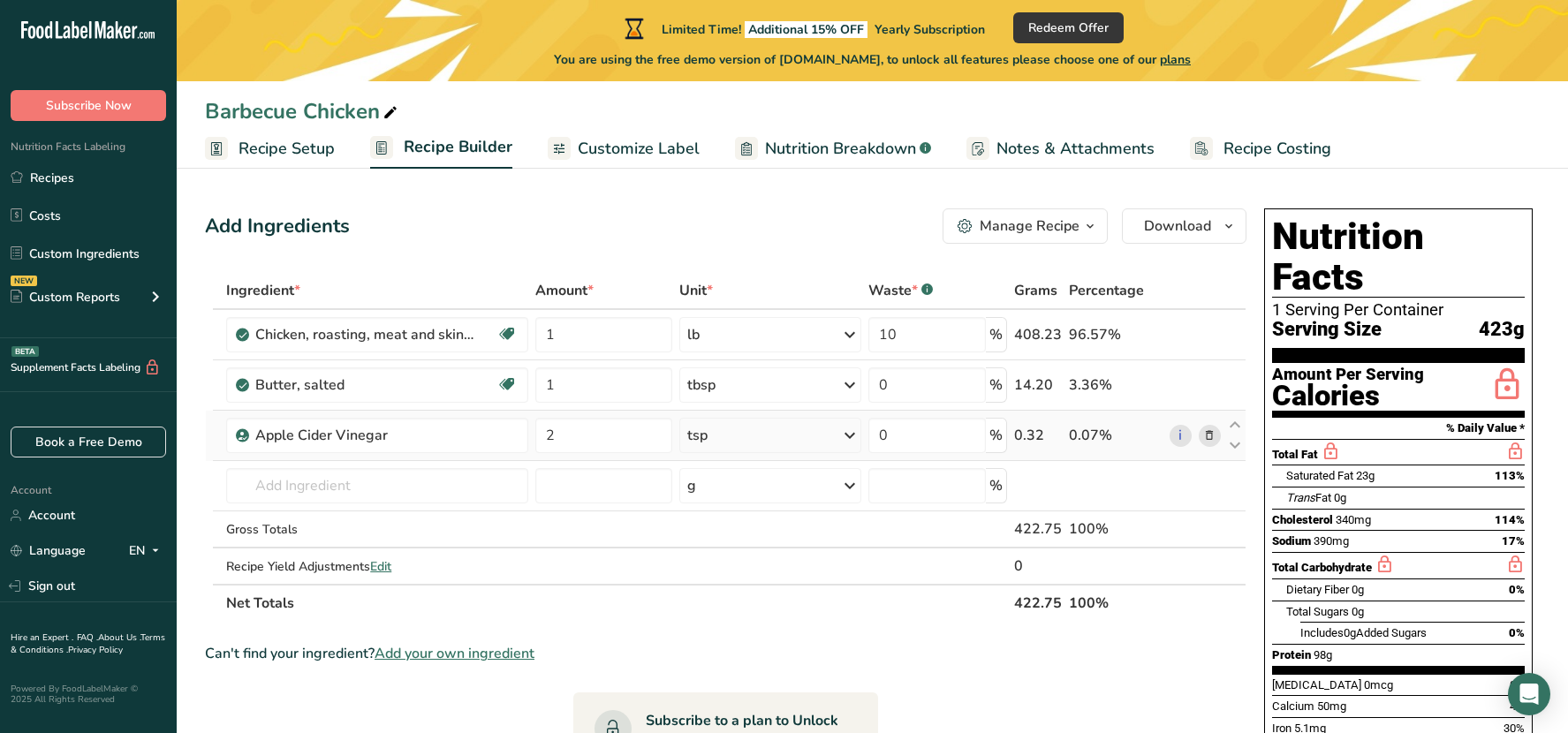
click at [853, 432] on icon at bounding box center [849, 435] width 21 height 31
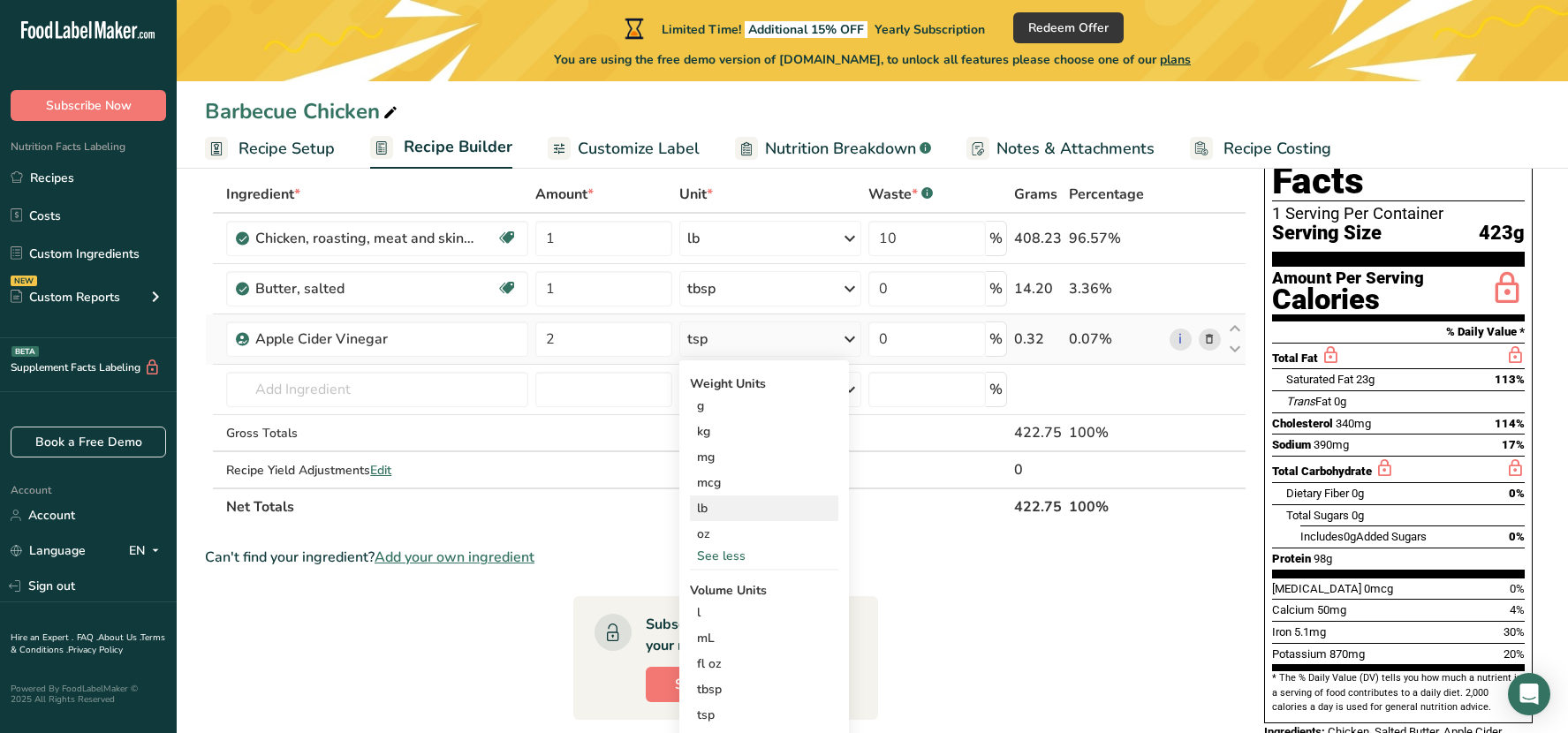
scroll to position [265, 0]
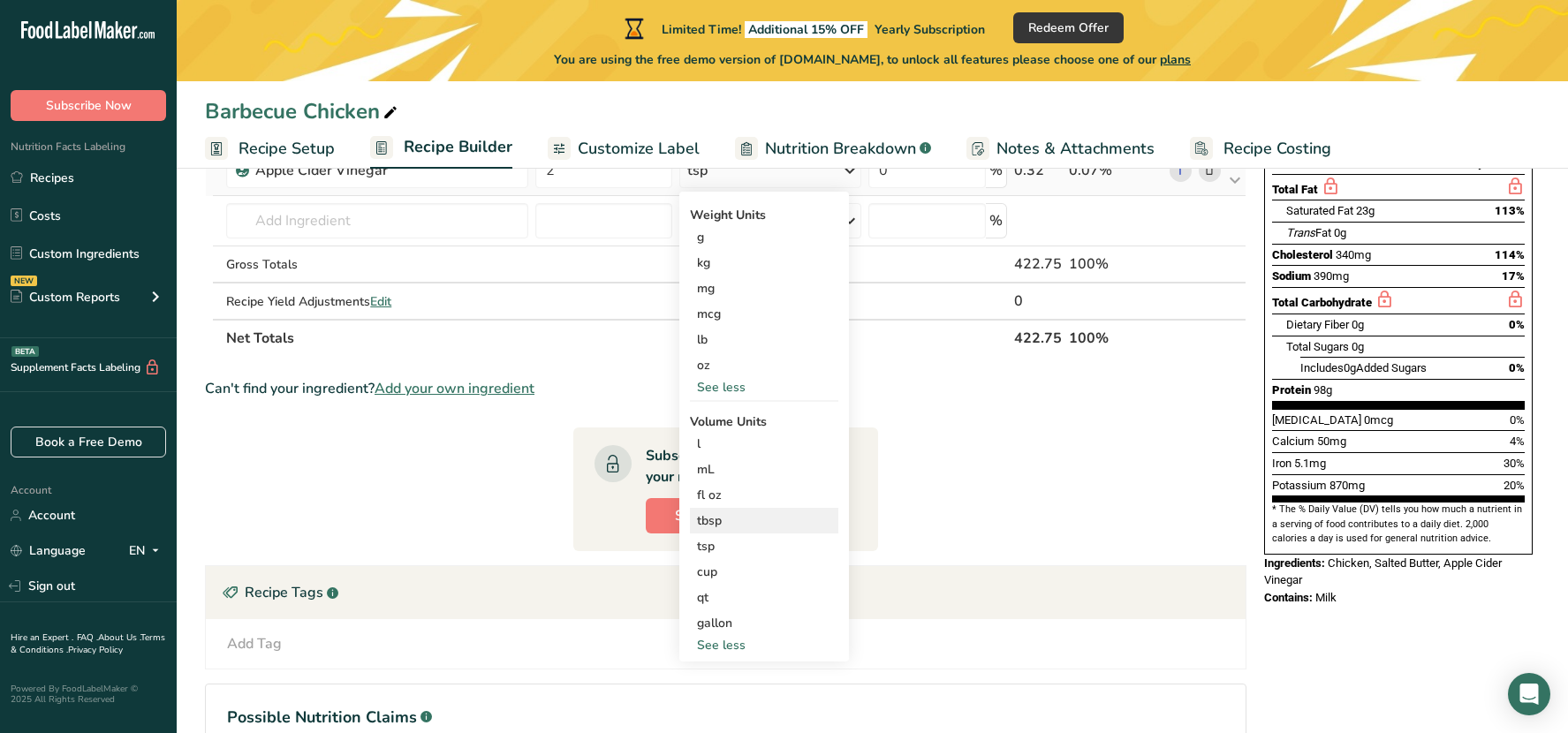
click at [729, 520] on div "tbsp" at bounding box center [764, 520] width 135 height 18
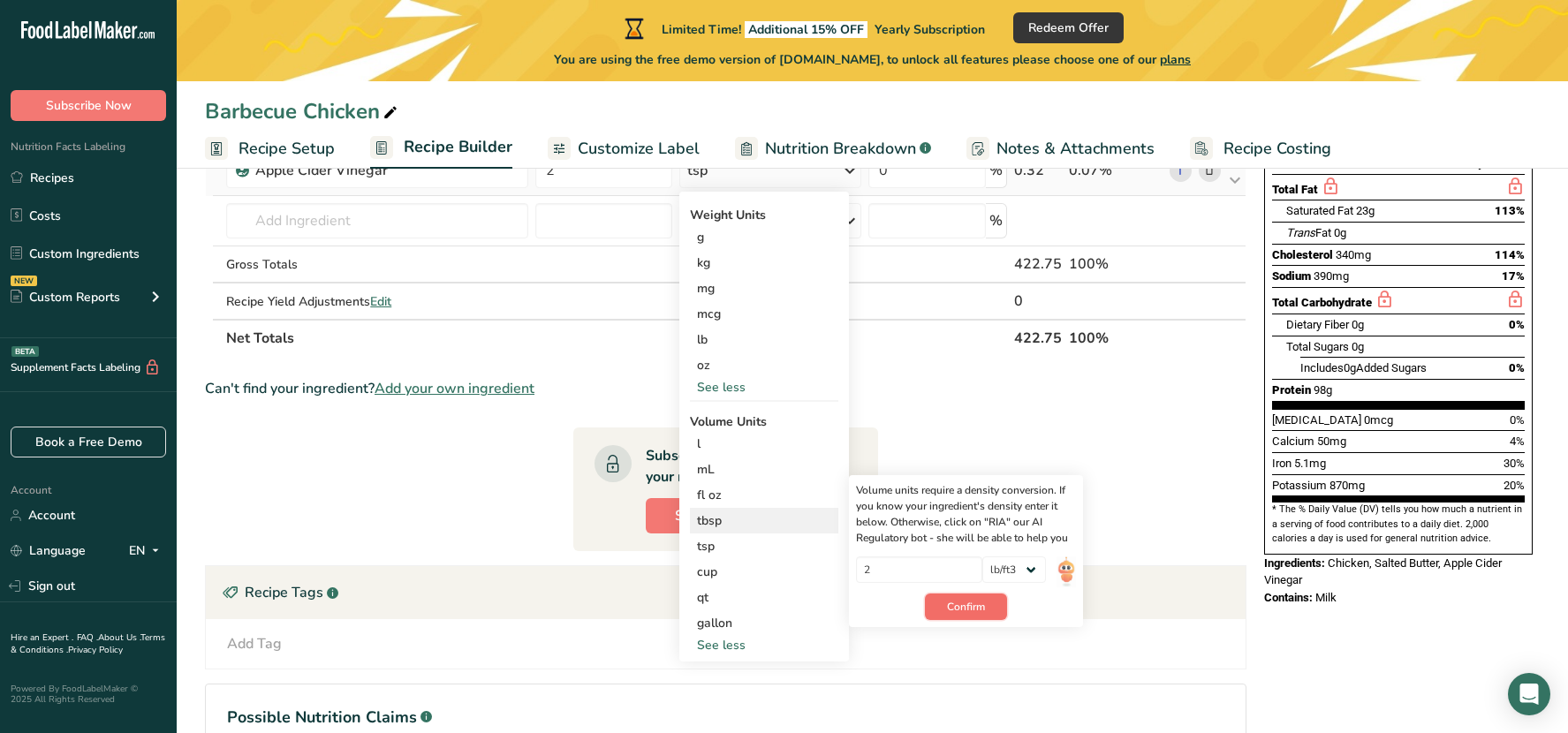
click at [949, 603] on span "Confirm" at bounding box center [965, 606] width 38 height 16
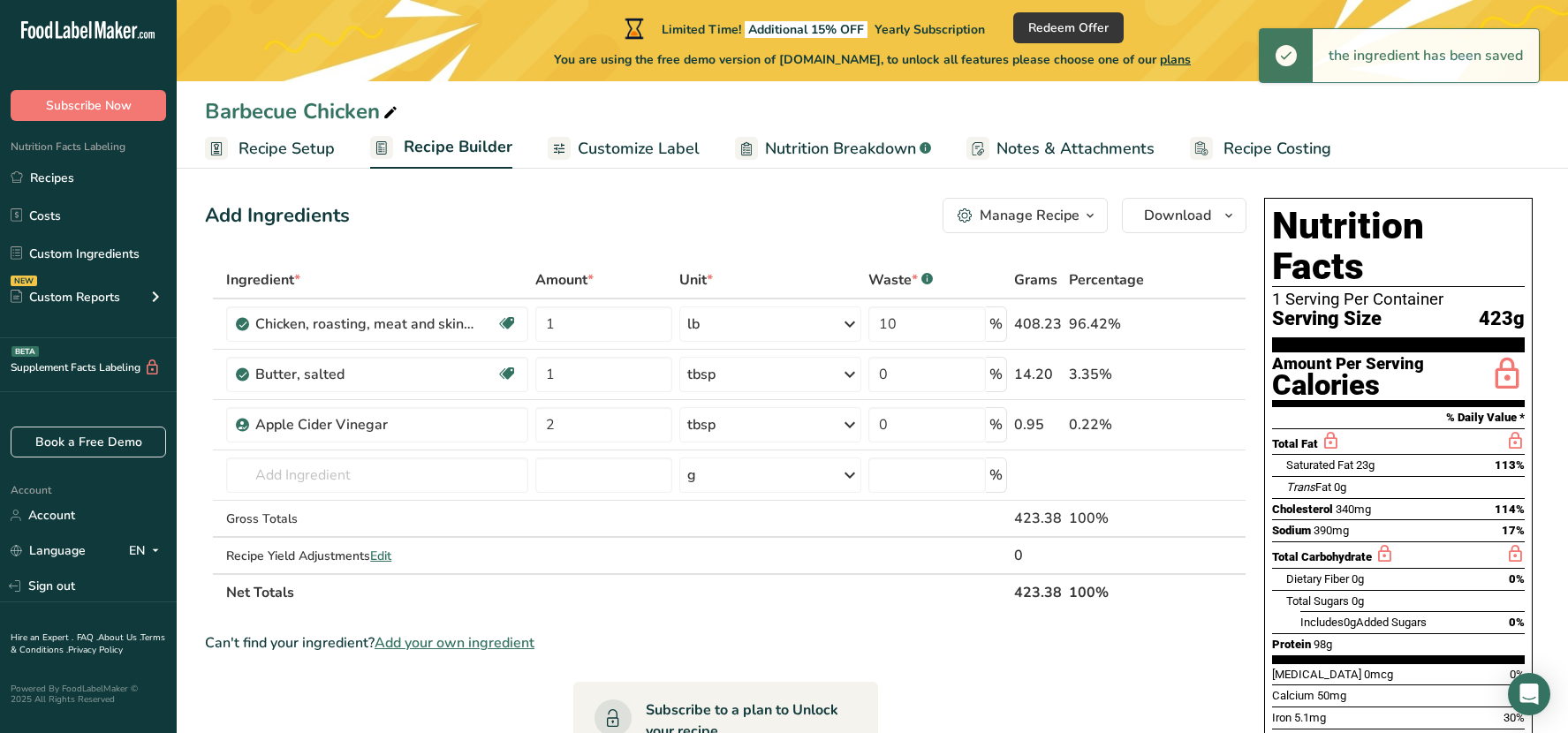
scroll to position [0, 0]
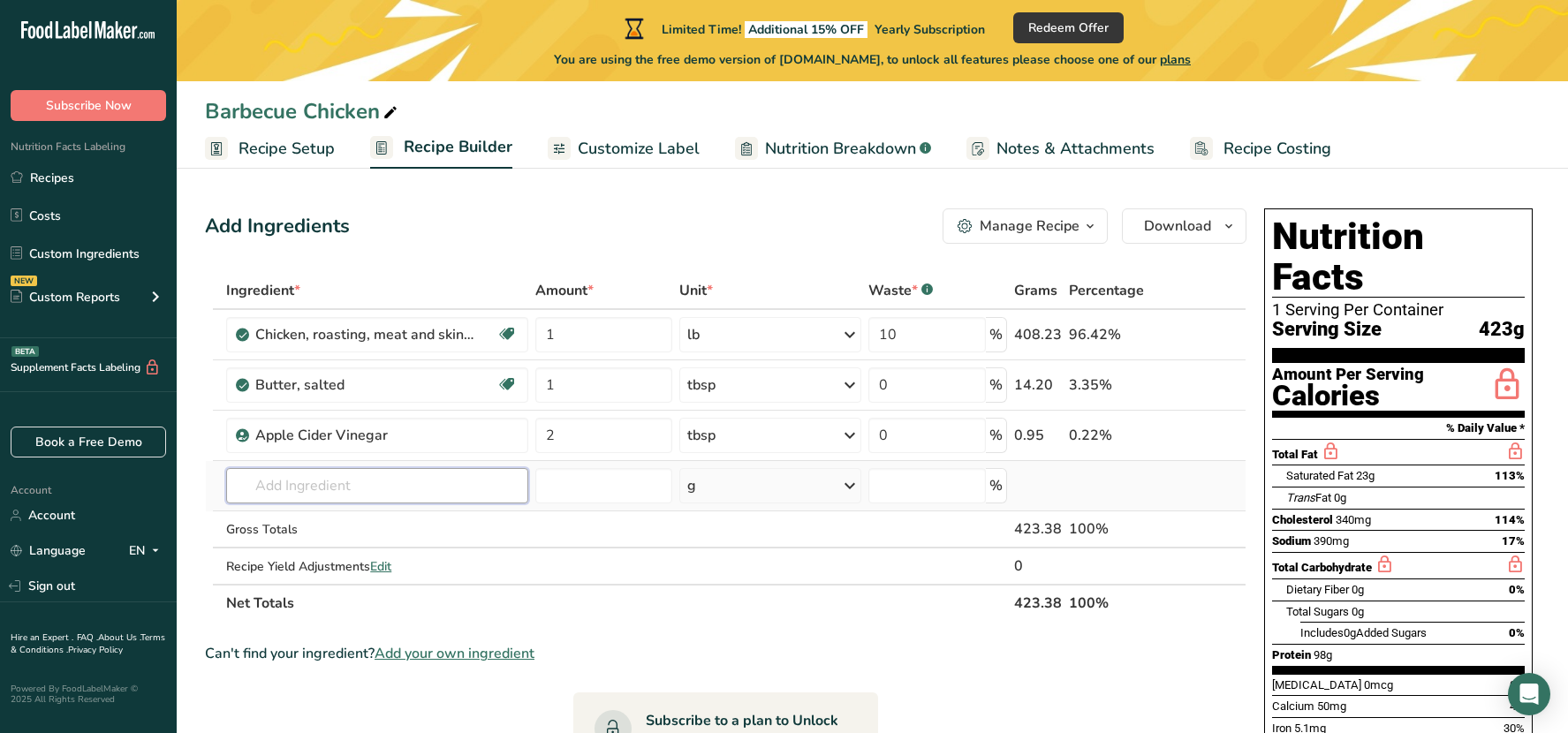
click at [345, 488] on input "text" at bounding box center [376, 485] width 302 height 35
type input "liquid smoke"
click at [323, 514] on p "Liquid Smoke" at bounding box center [285, 521] width 90 height 18
type input "Liquid Smoke"
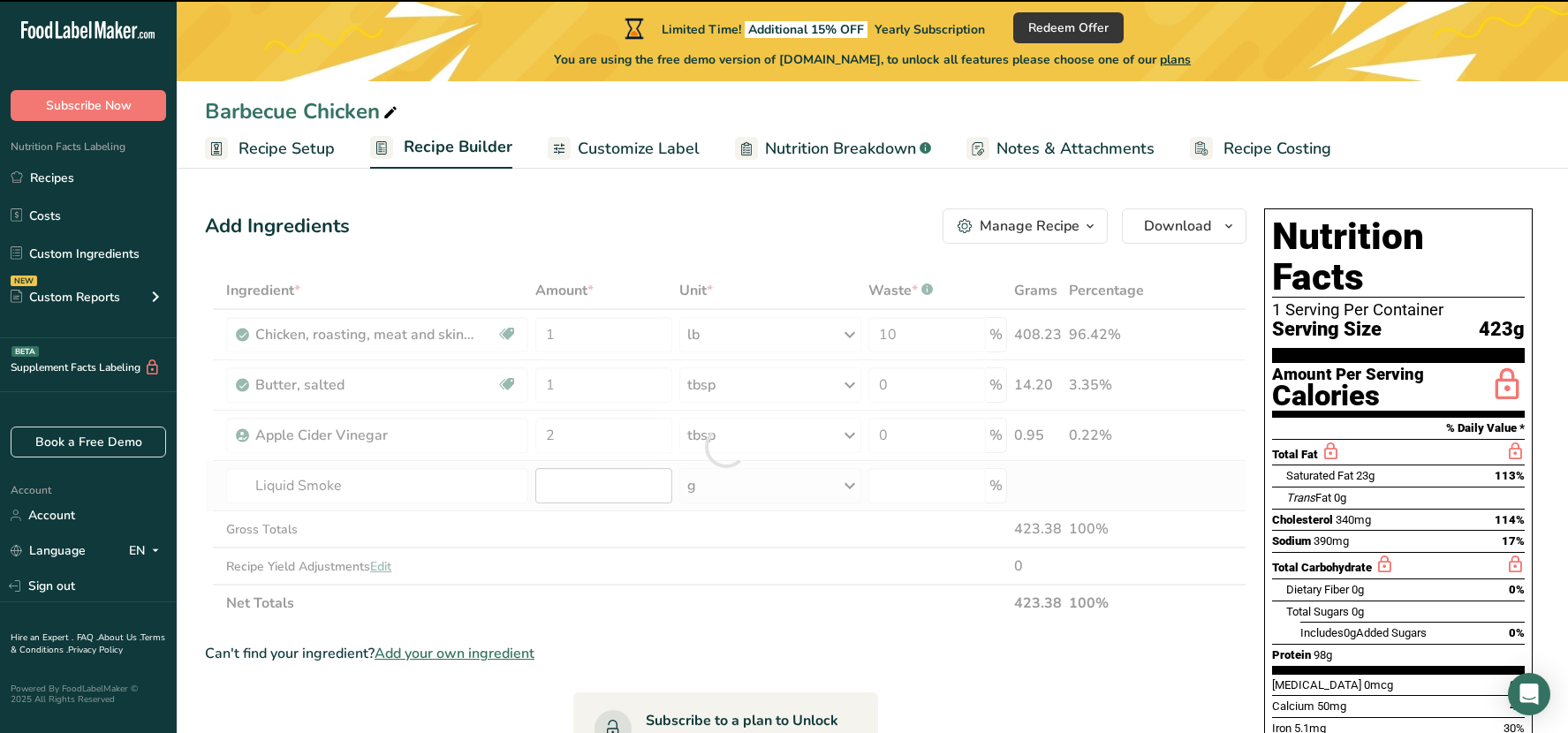
type input "0"
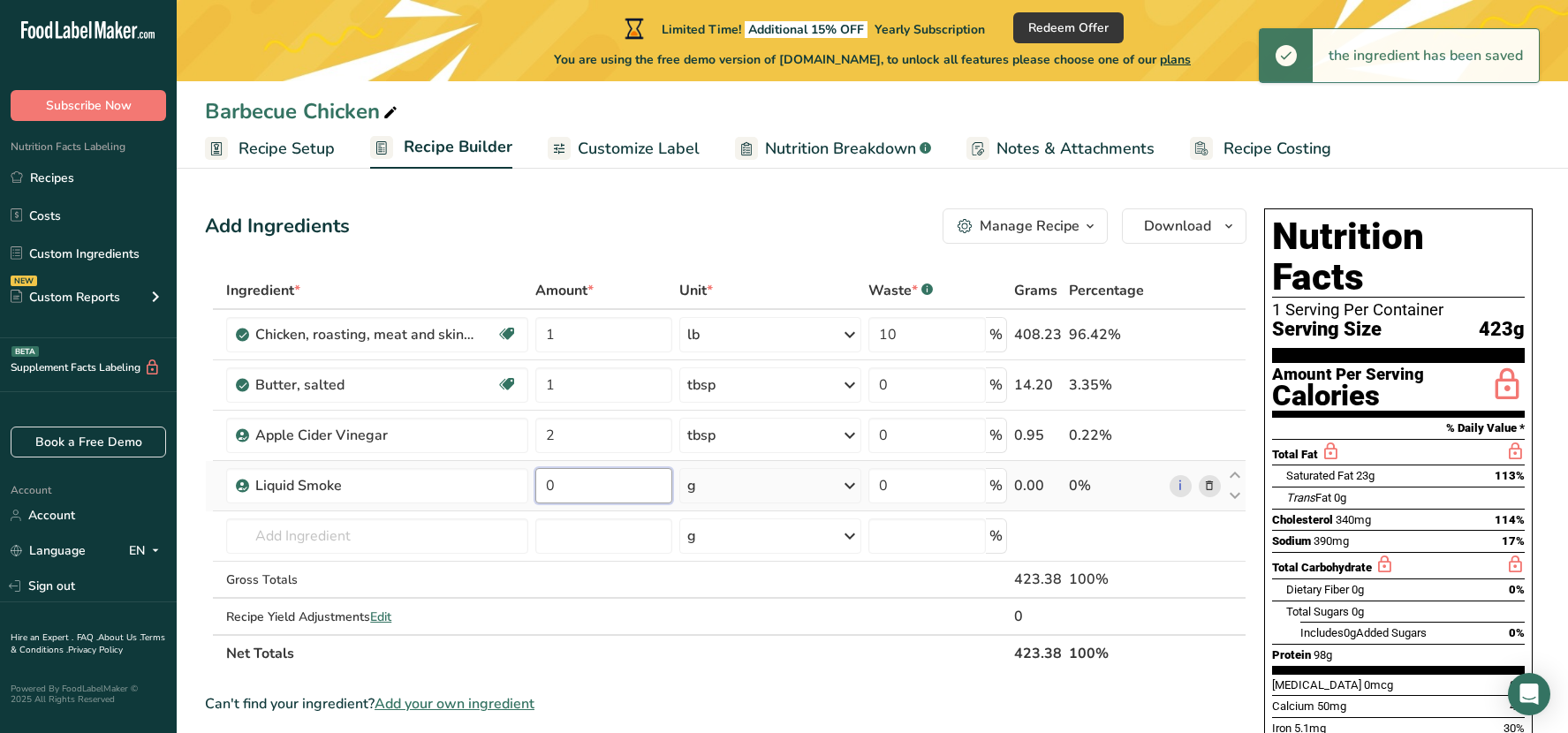
click at [613, 491] on input "0" at bounding box center [603, 485] width 137 height 35
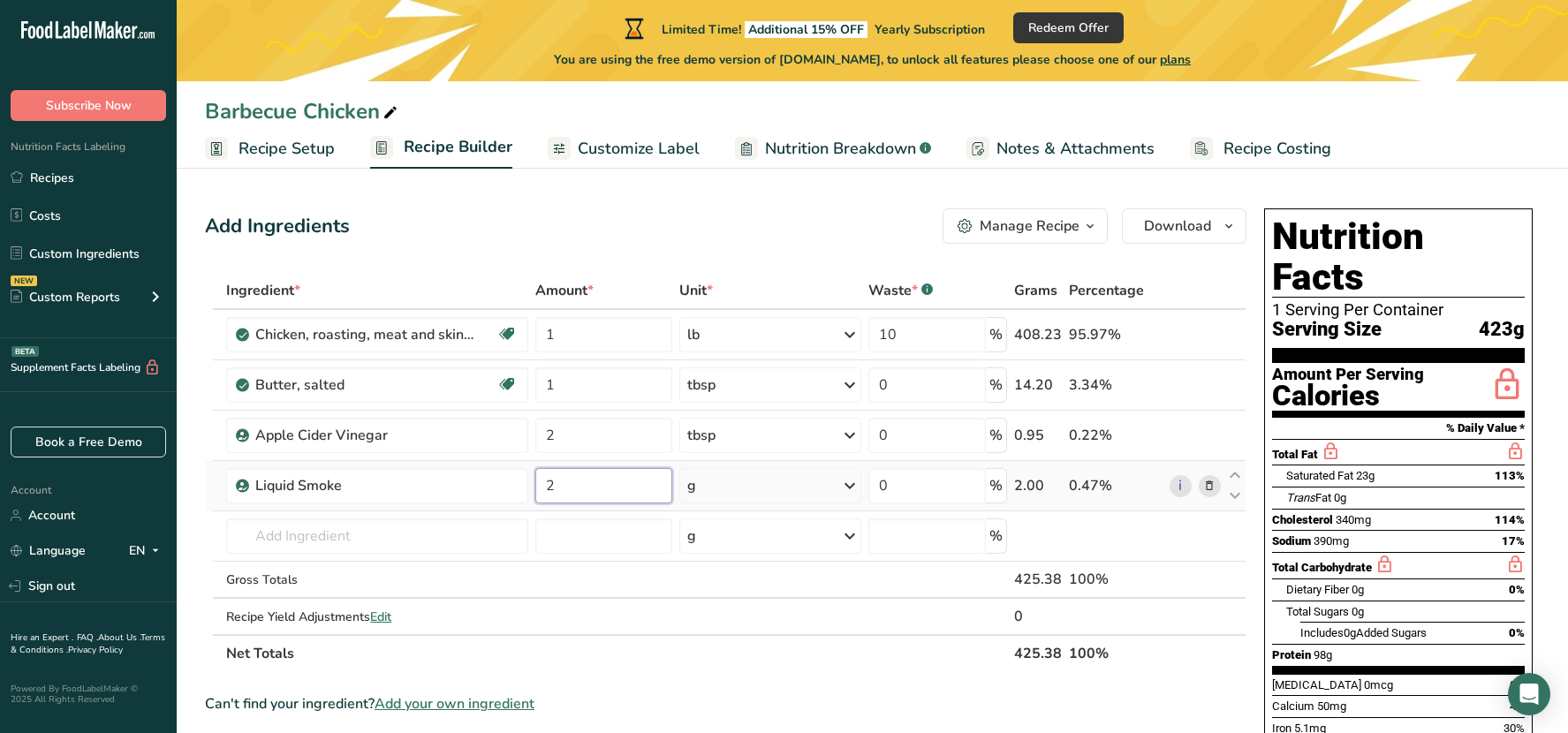
type input "2"
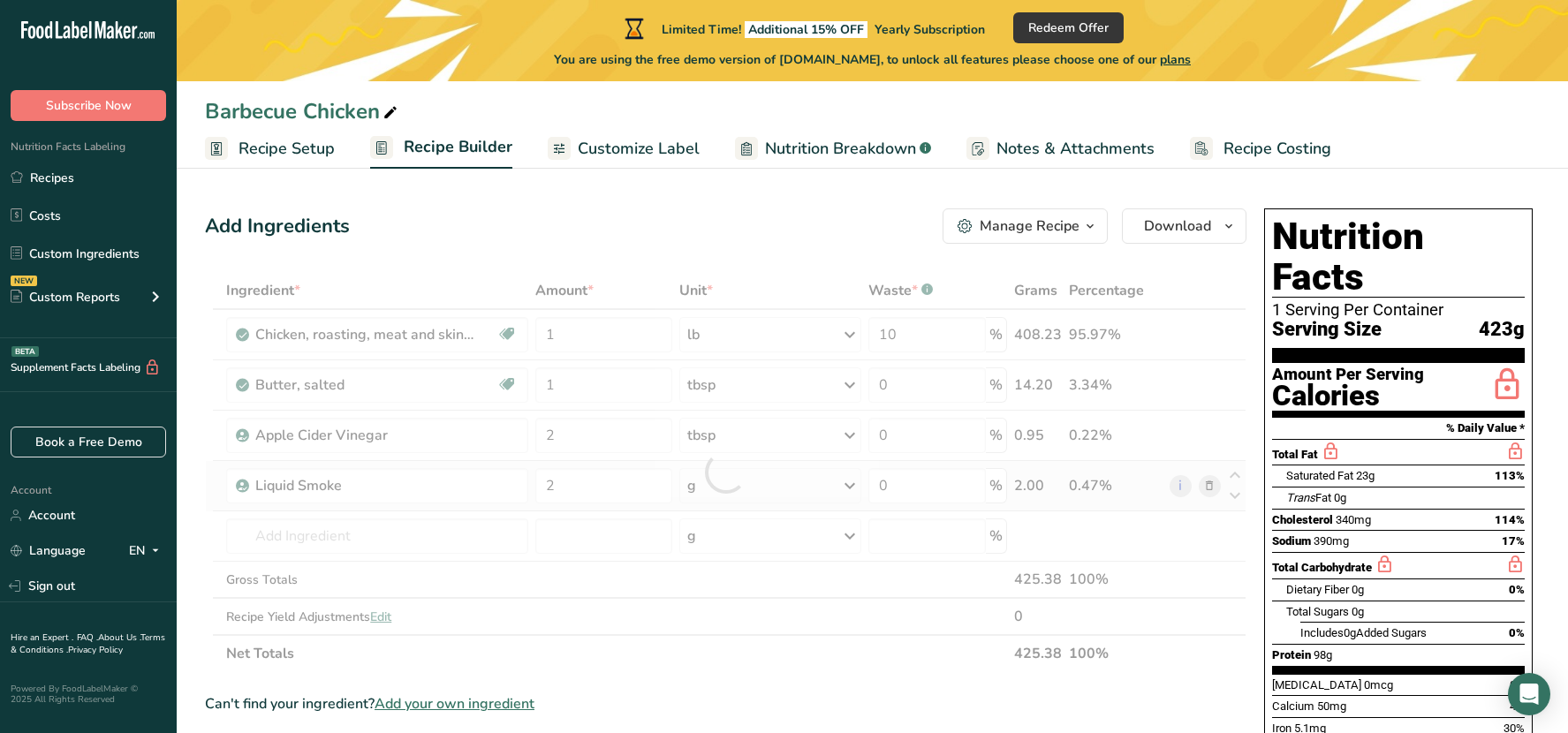
click at [849, 482] on div "Ingredient * Amount * Unit * Waste * .a-a{fill:#347362;}.b-a{fill:#fff;} Grams …" at bounding box center [725, 472] width 1041 height 400
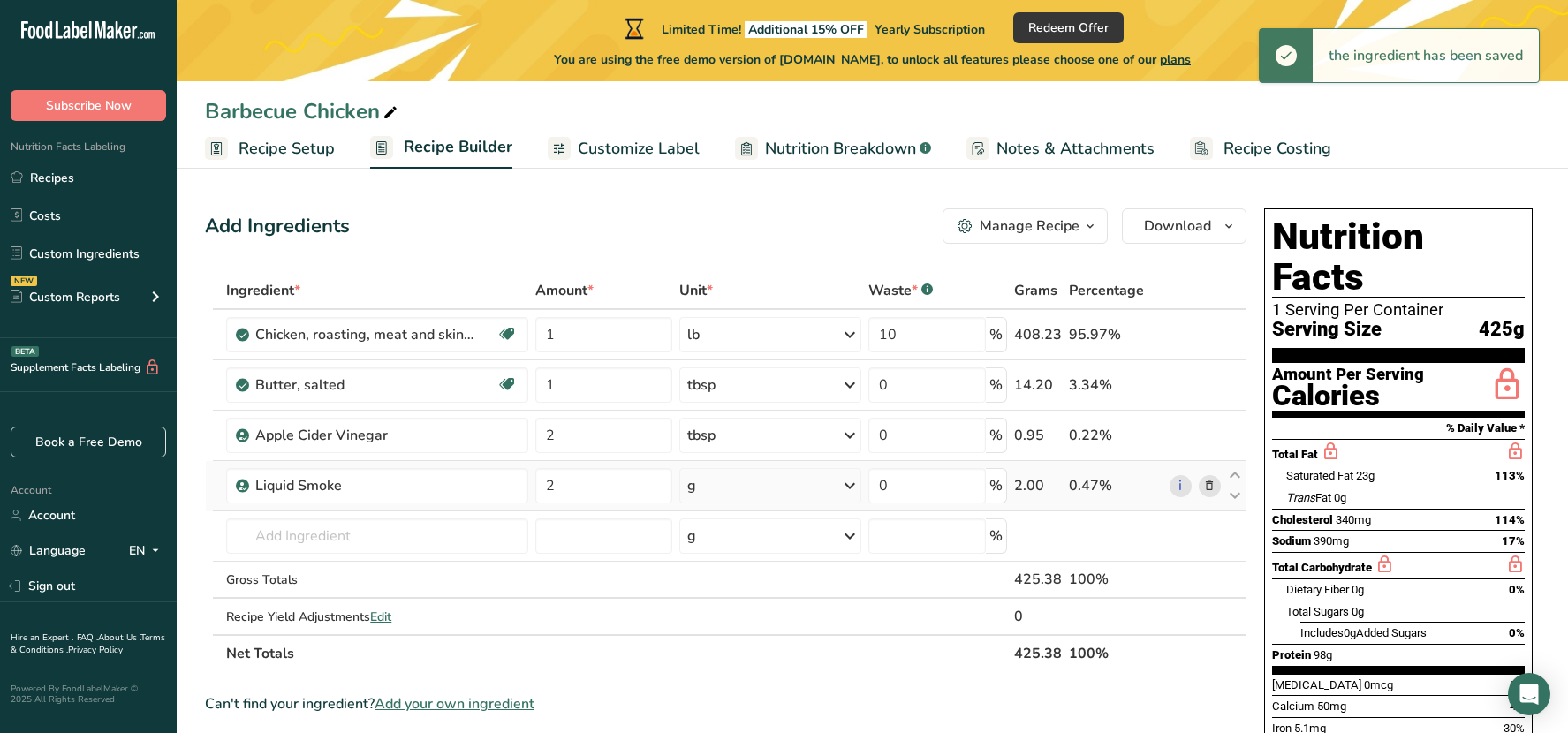
click at [853, 480] on icon at bounding box center [849, 485] width 21 height 31
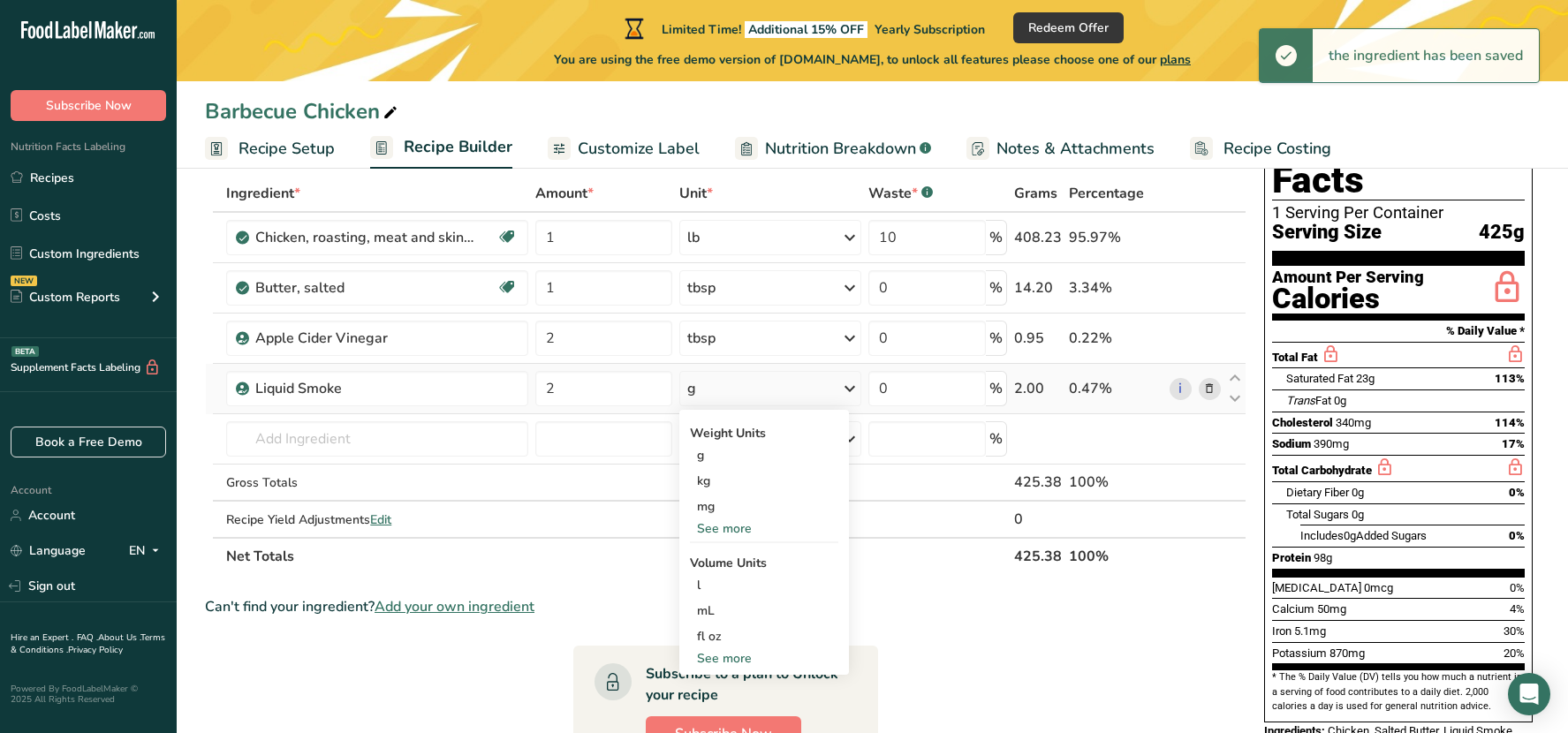
scroll to position [265, 0]
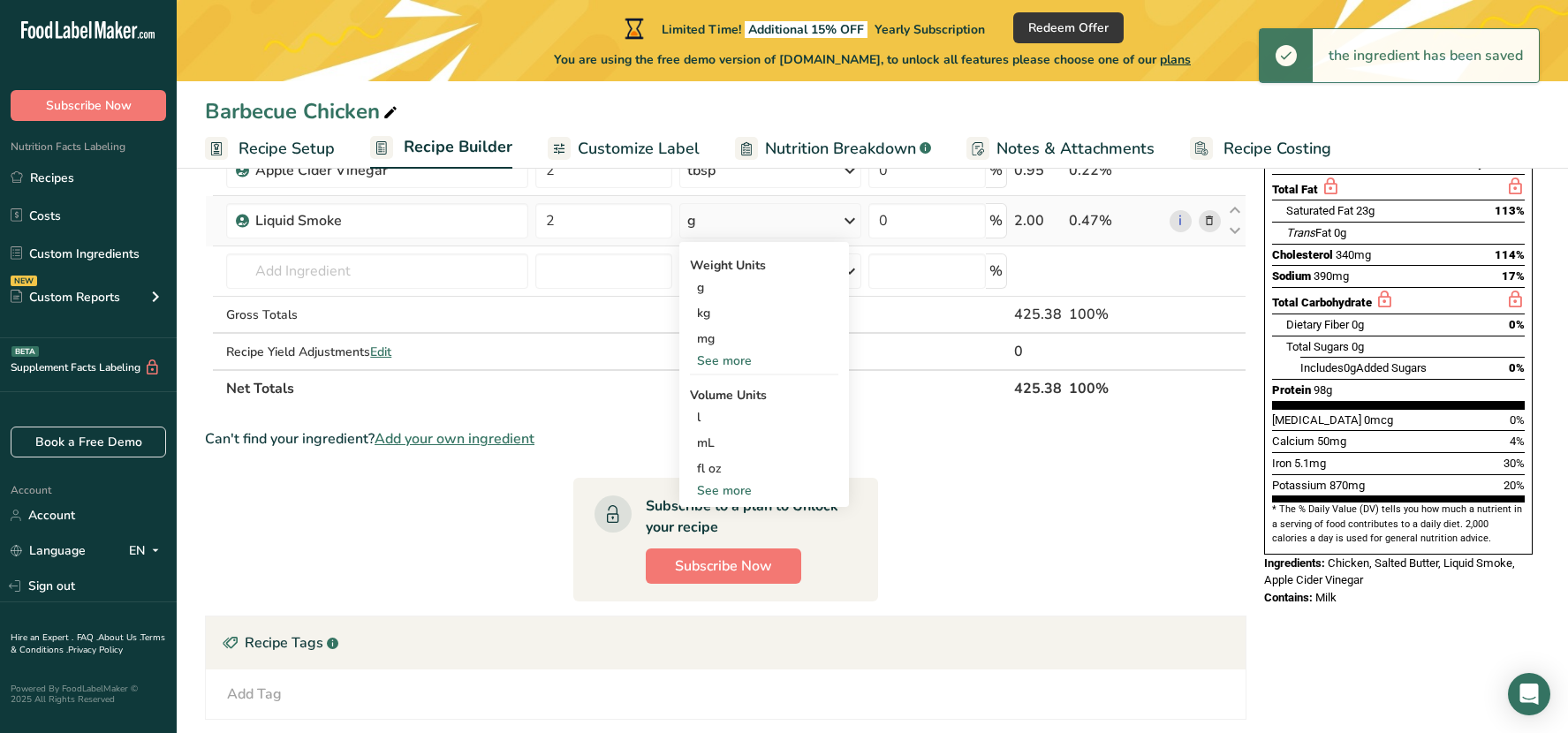
click at [736, 491] on div "See more" at bounding box center [764, 491] width 148 height 18
select select "22"
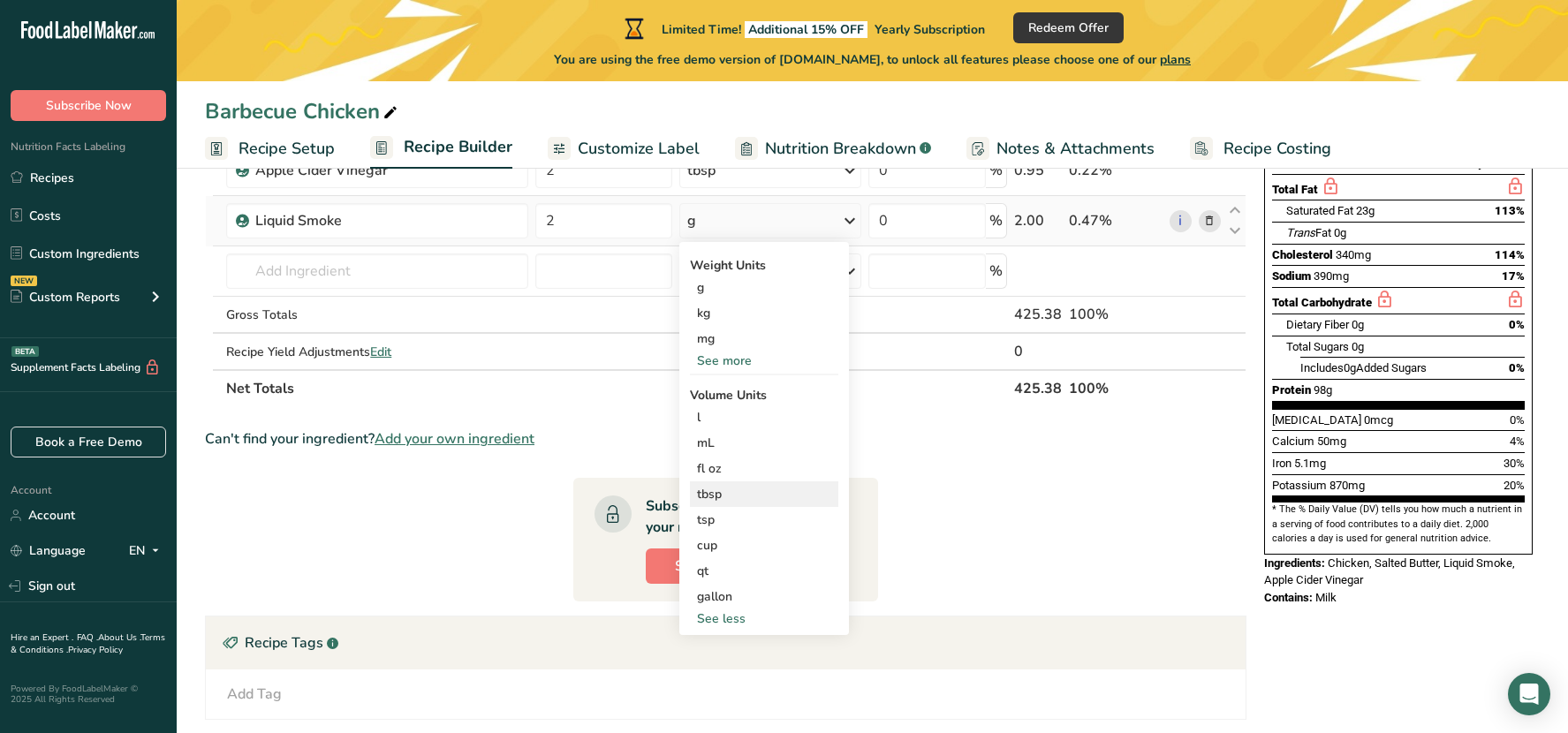
click at [729, 495] on div "tbsp" at bounding box center [764, 494] width 135 height 18
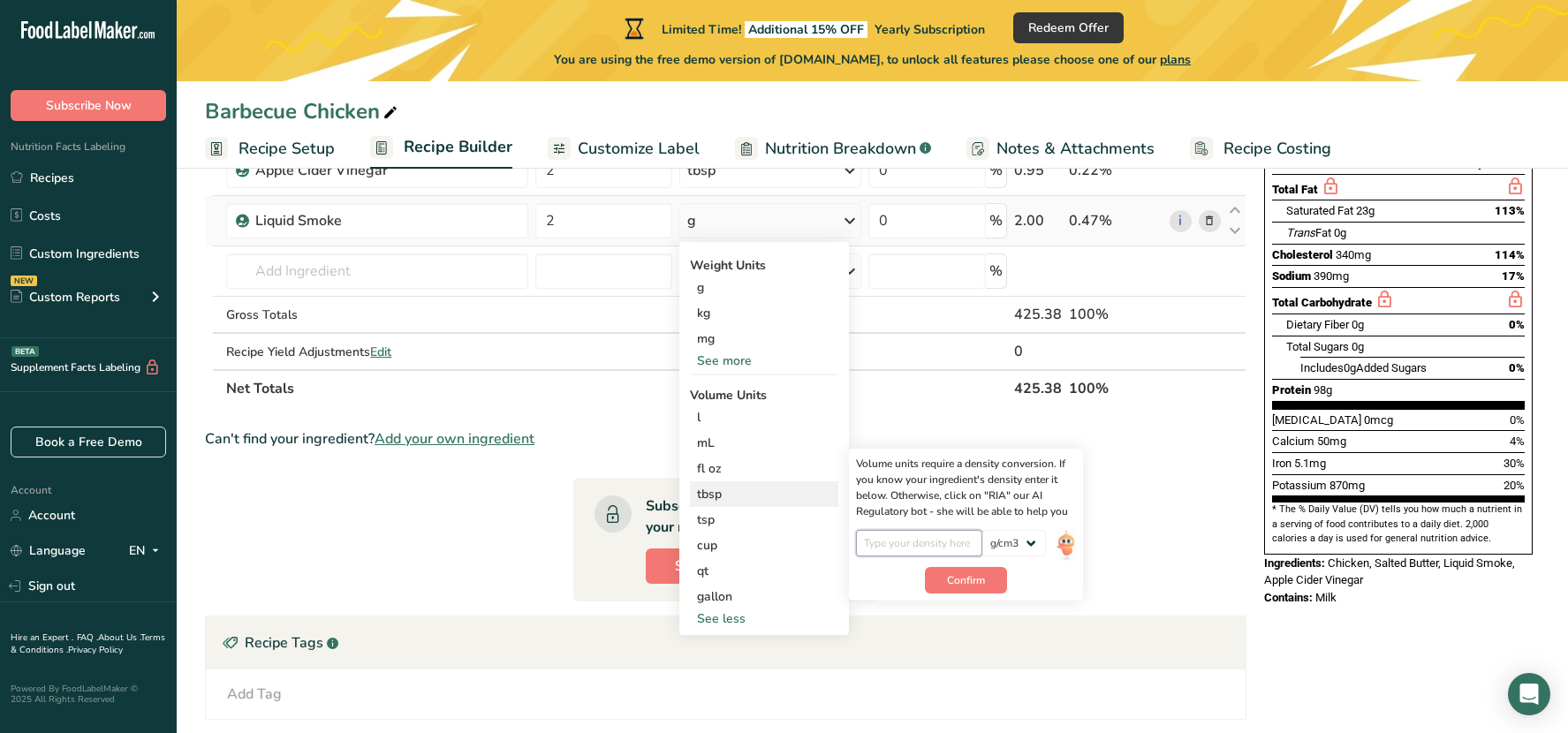
click at [884, 537] on input "number" at bounding box center [919, 543] width 126 height 27
type input "2"
click at [1034, 544] on select "lb/ft3 g/cm3" at bounding box center [1014, 543] width 64 height 27
select select "23"
click at [982, 530] on select "lb/ft3 g/cm3" at bounding box center [1014, 543] width 64 height 27
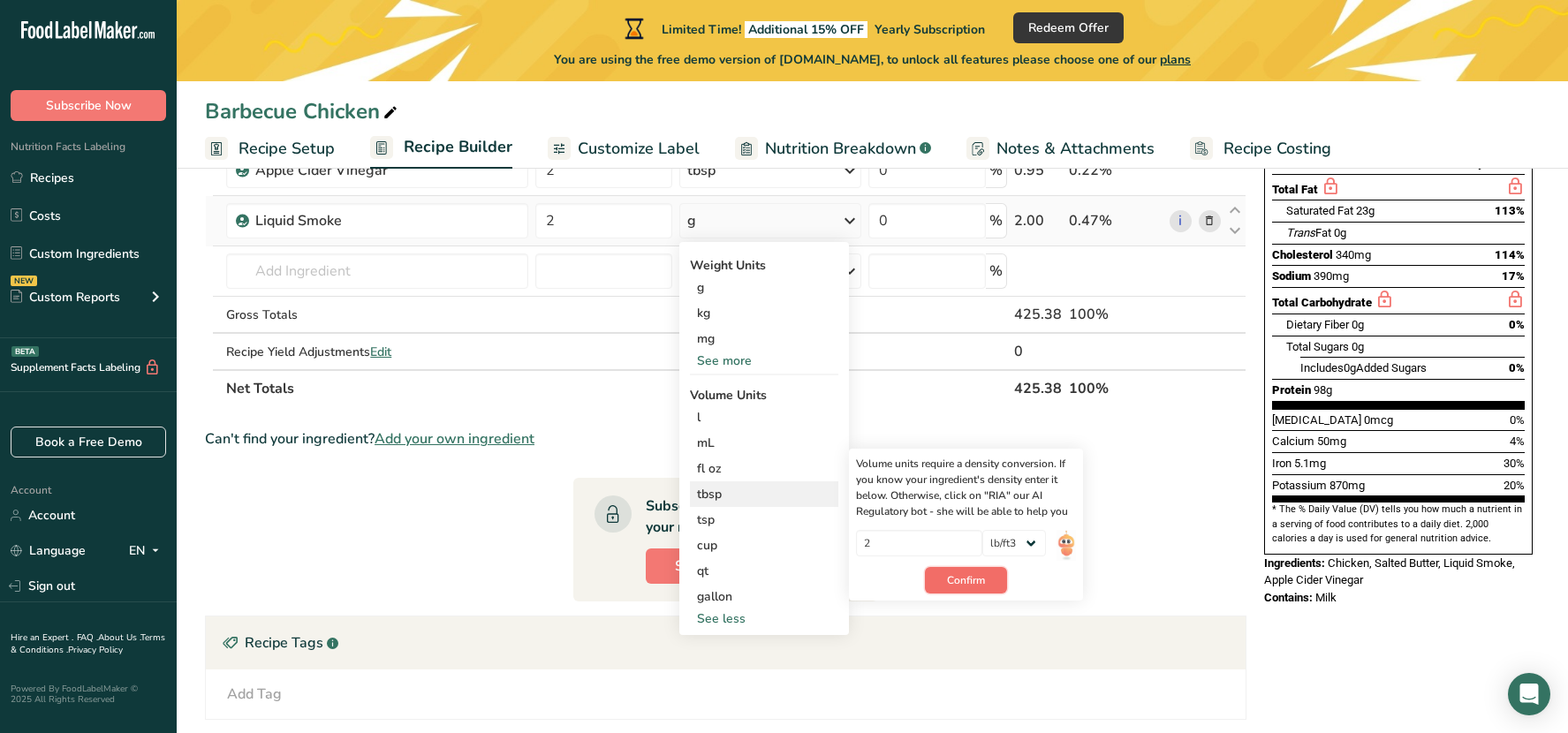
click at [980, 577] on span "Confirm" at bounding box center [965, 579] width 38 height 16
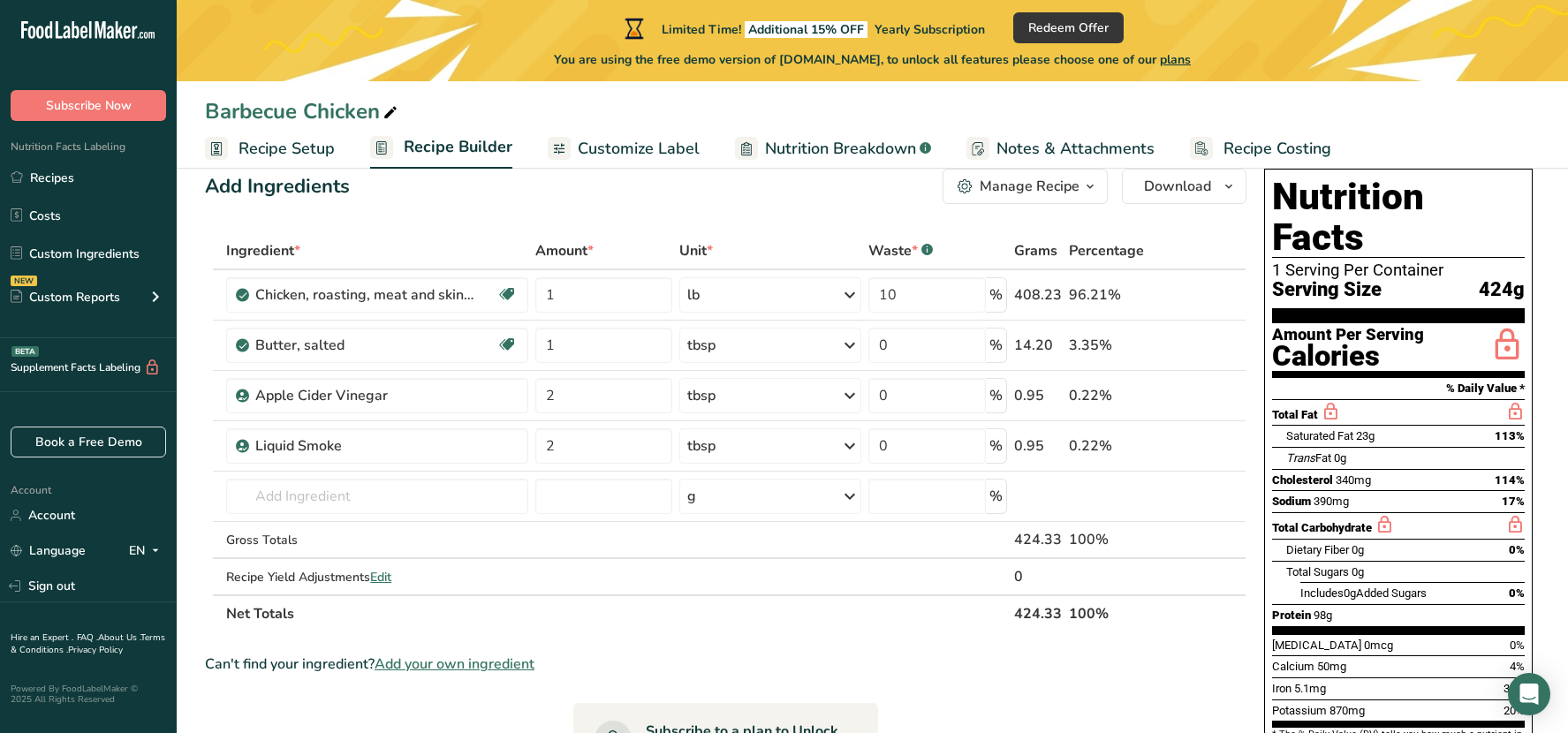
scroll to position [0, 0]
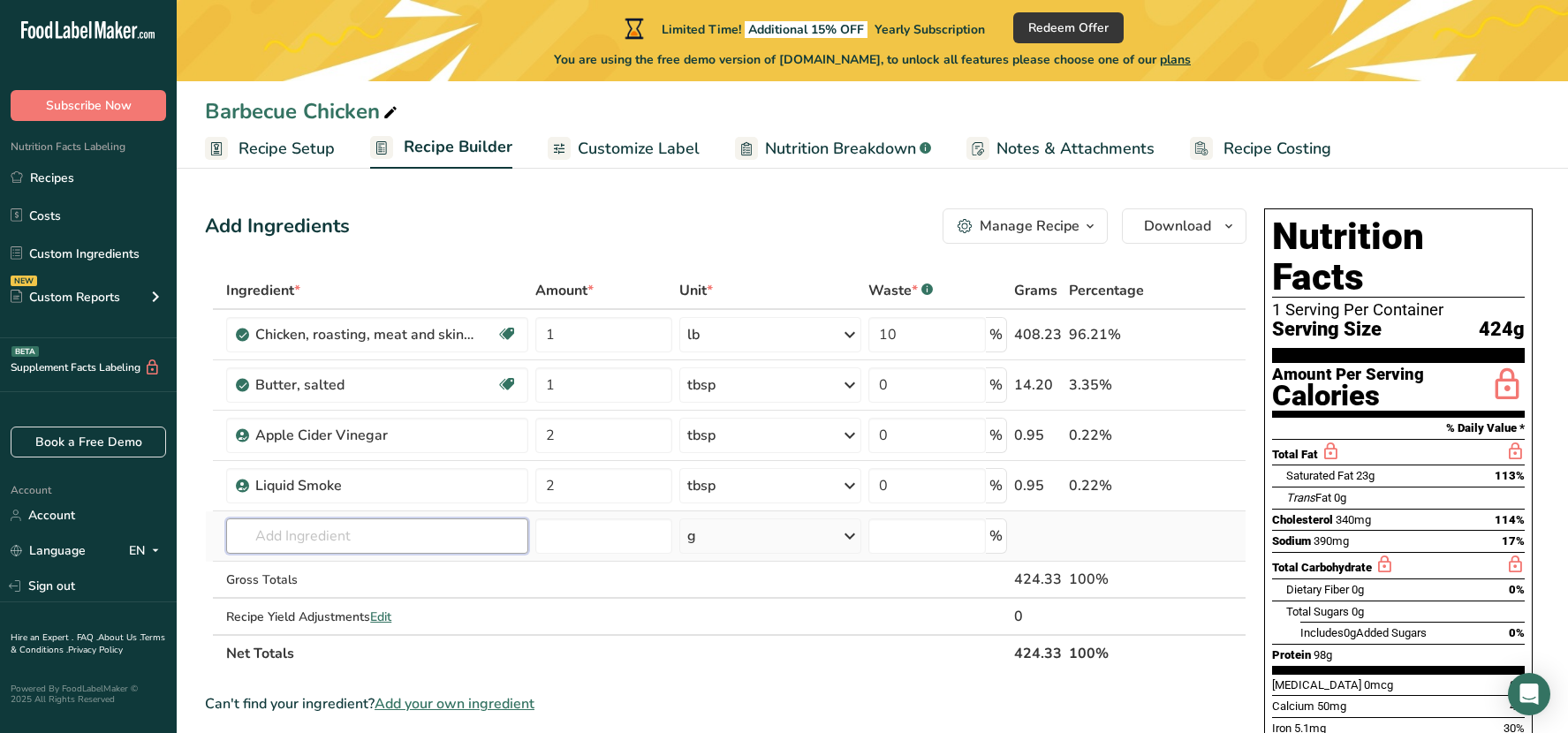
click at [352, 530] on input "text" at bounding box center [376, 536] width 302 height 35
type input "b"
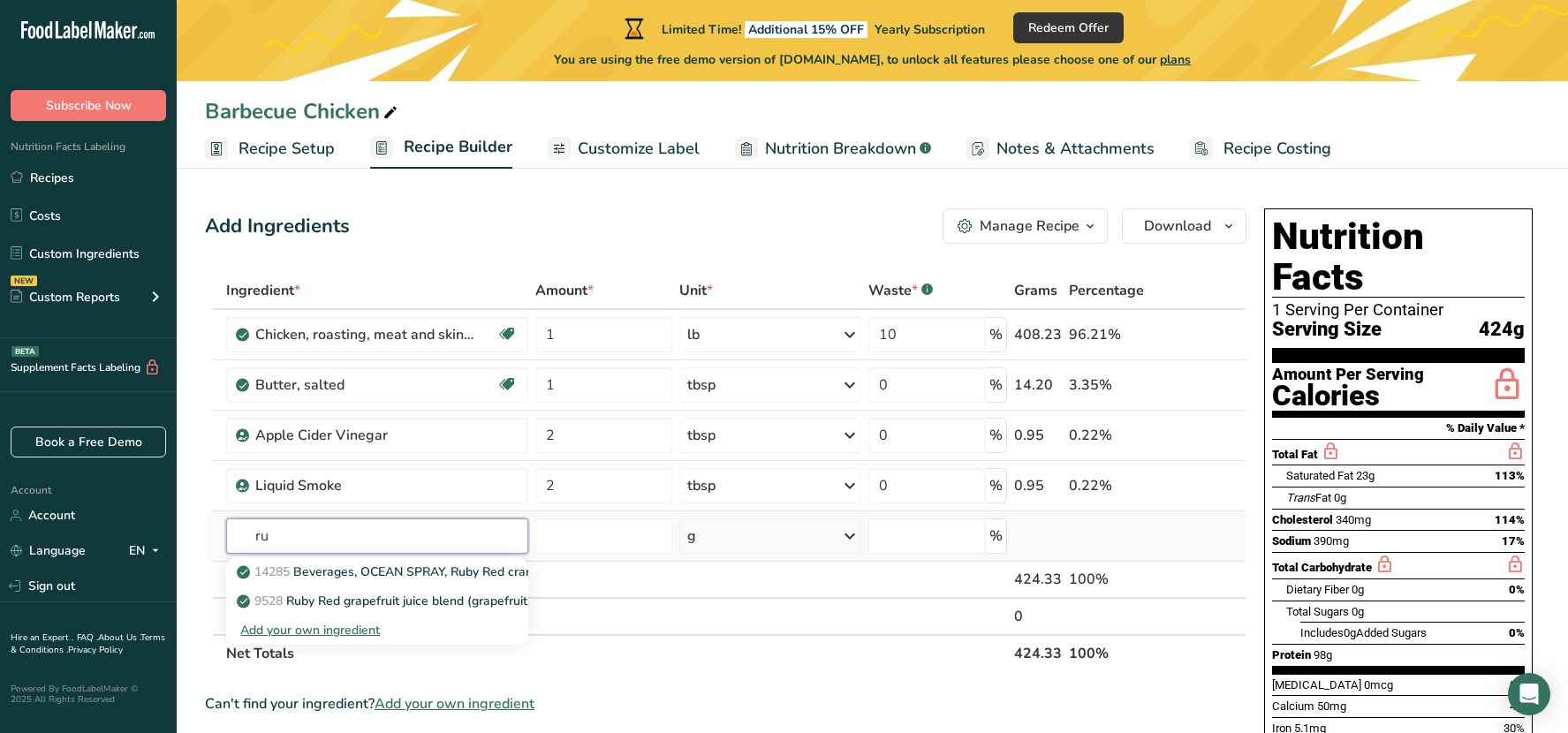
type input "r"
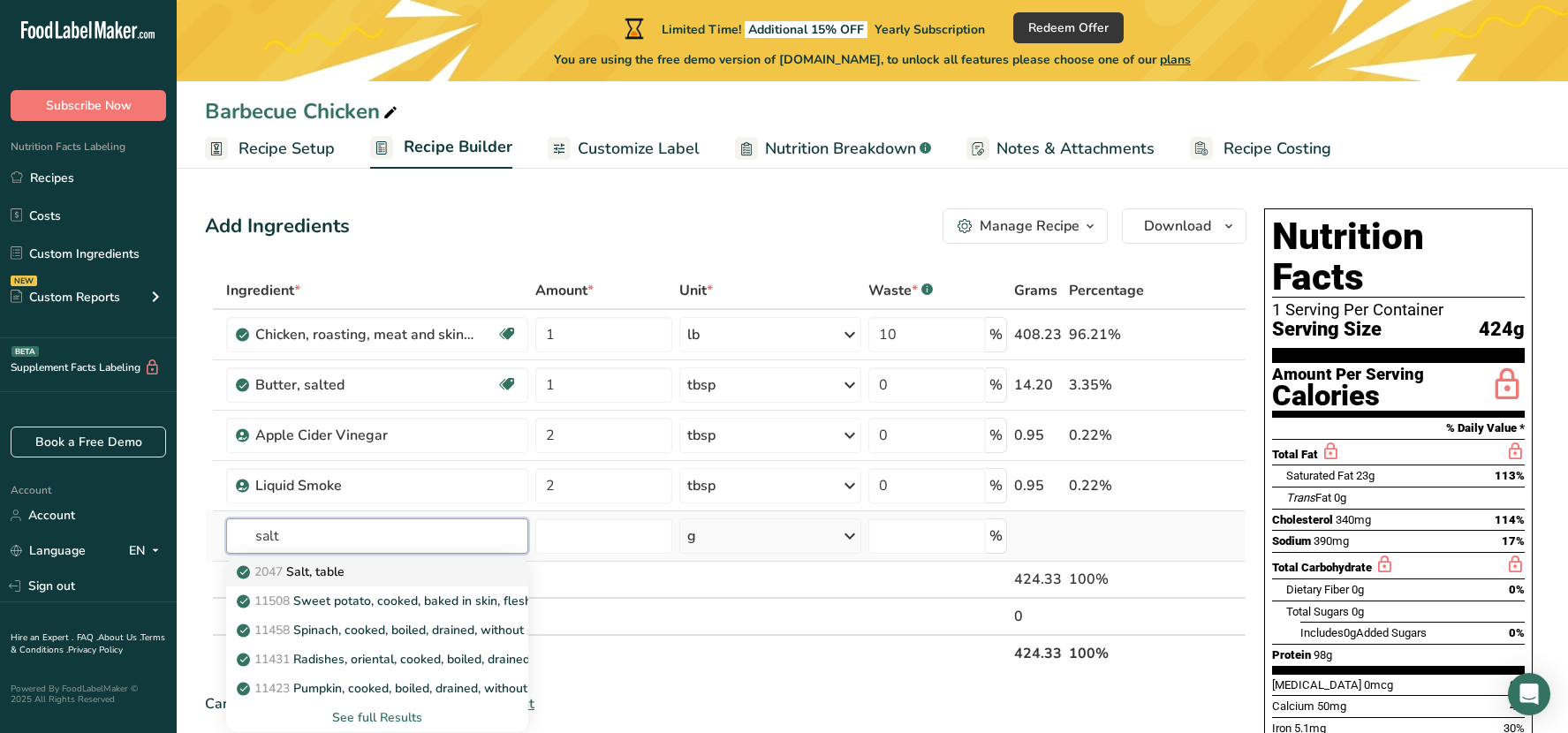
type input "salt"
click at [352, 572] on div "2047 Salt, table" at bounding box center [362, 572] width 245 height 18
type input "Salt, table"
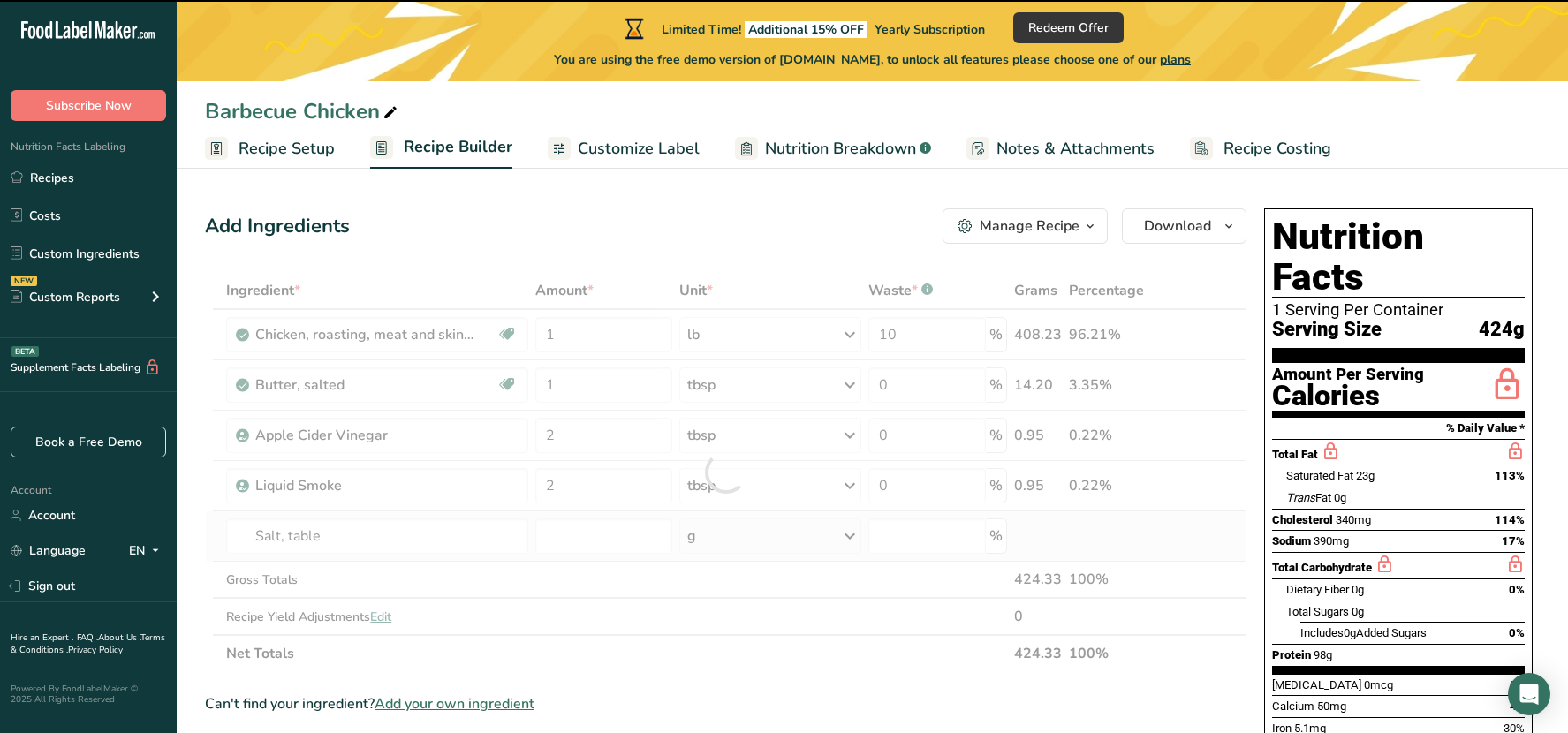
type input "0"
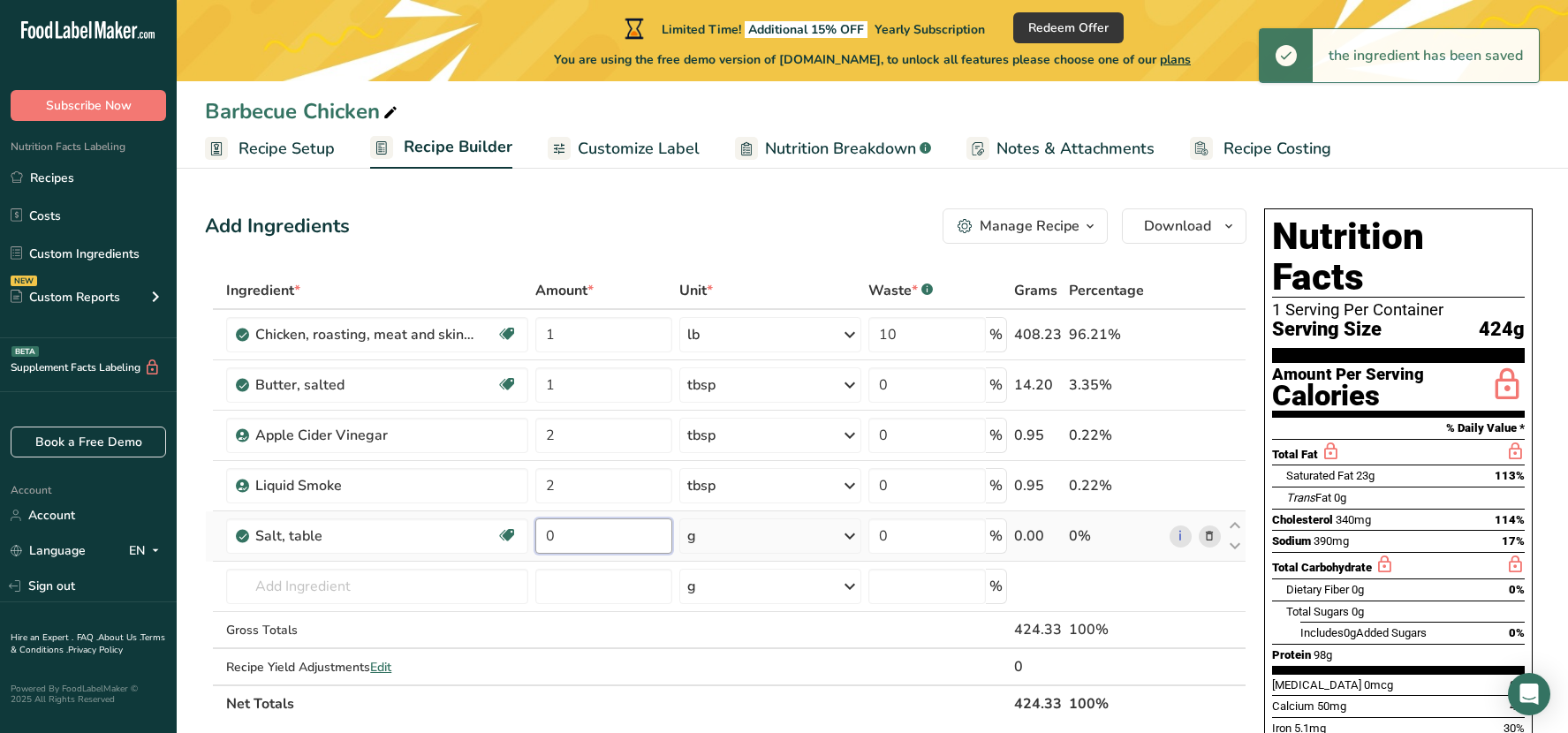
click at [592, 542] on input "0" at bounding box center [603, 536] width 137 height 35
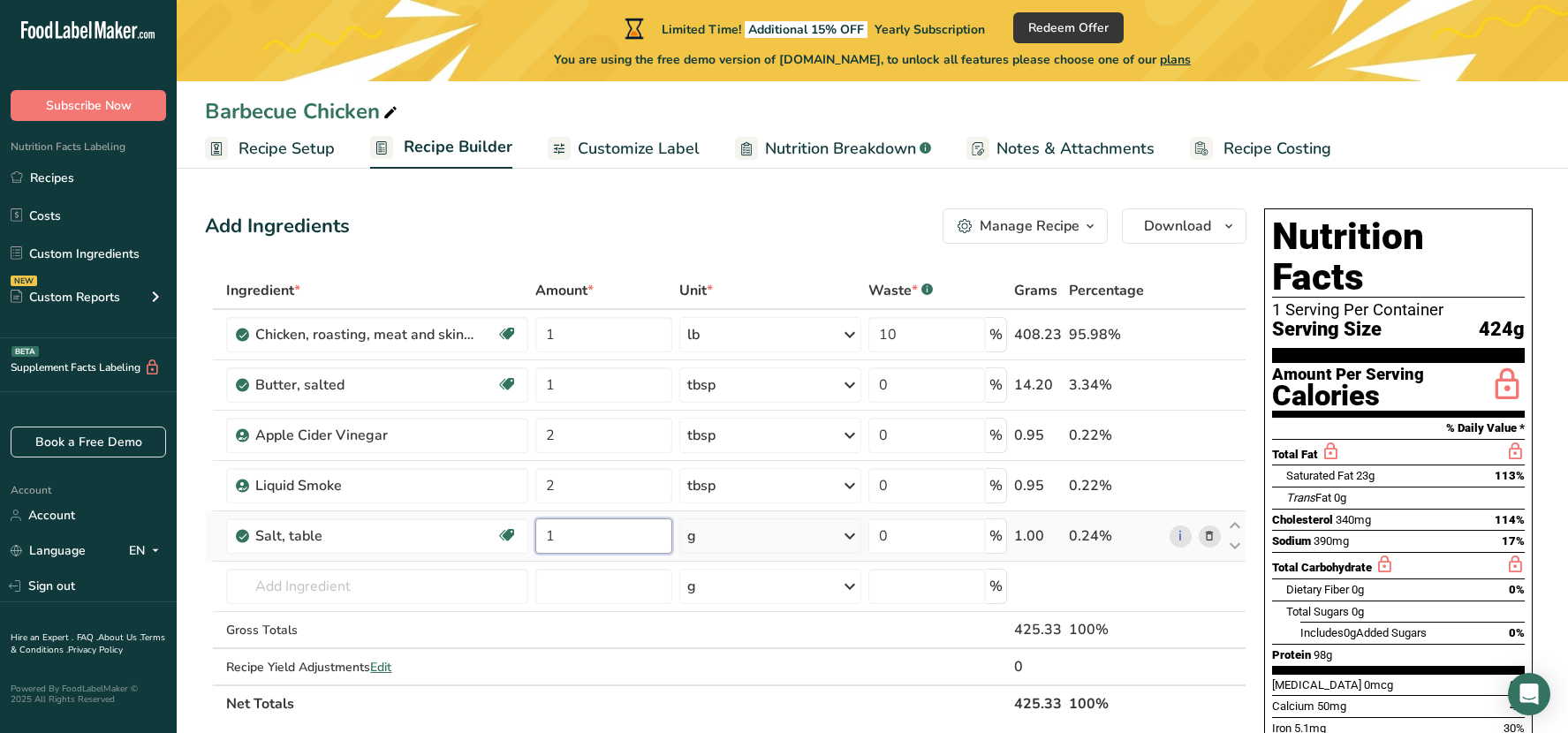
type input "1"
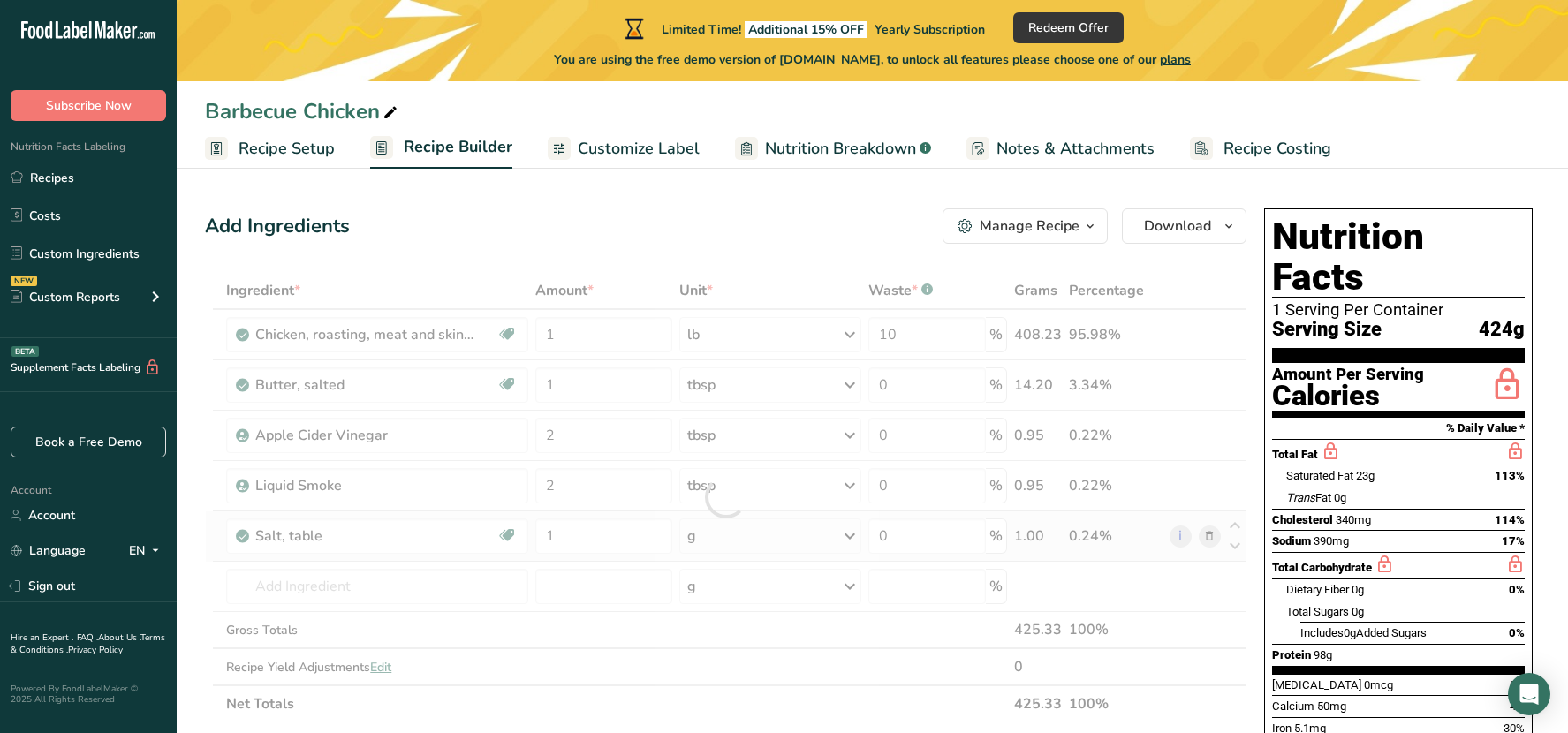
click at [858, 530] on div "Ingredient * Amount * Unit * Waste * .a-a{fill:#347362;}.b-a{fill:#fff;} Grams …" at bounding box center [725, 497] width 1041 height 450
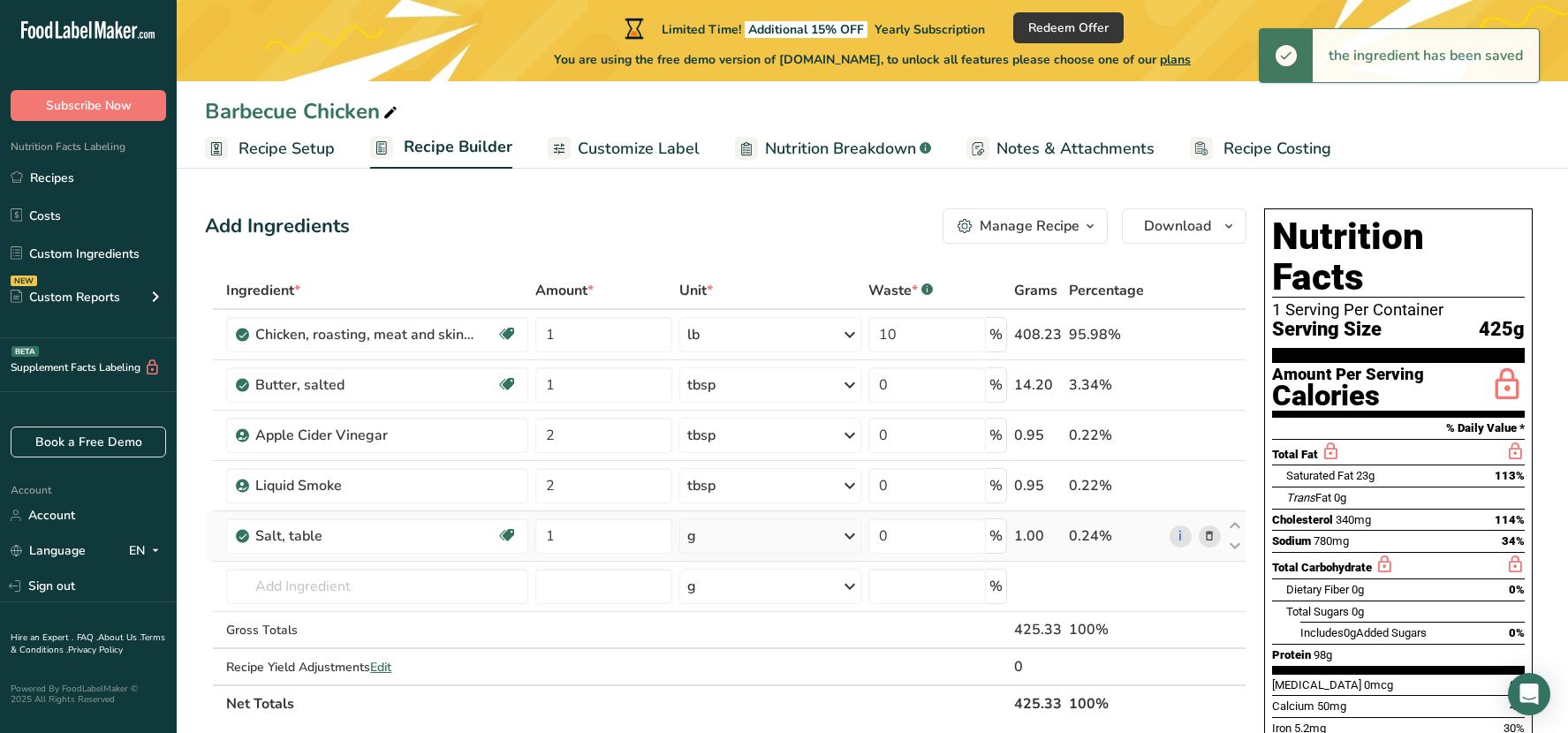
click at [850, 534] on icon at bounding box center [849, 536] width 21 height 31
click at [742, 602] on div "1 tsp" at bounding box center [764, 596] width 148 height 26
click at [401, 598] on input "text" at bounding box center [376, 586] width 302 height 35
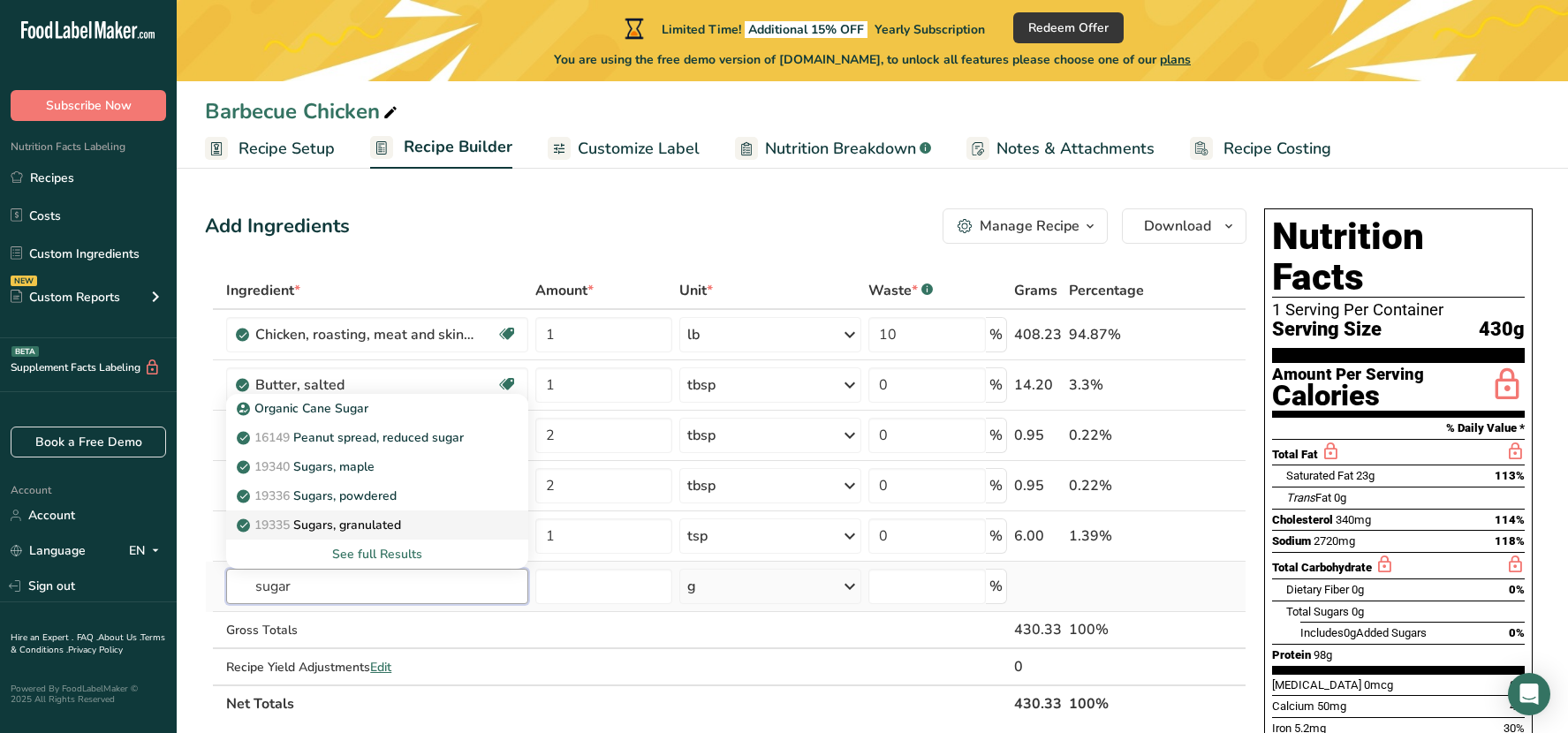
type input "sugar"
click at [399, 516] on p "19335 Sugars, granulated" at bounding box center [320, 525] width 160 height 18
type input "Sugars, granulated"
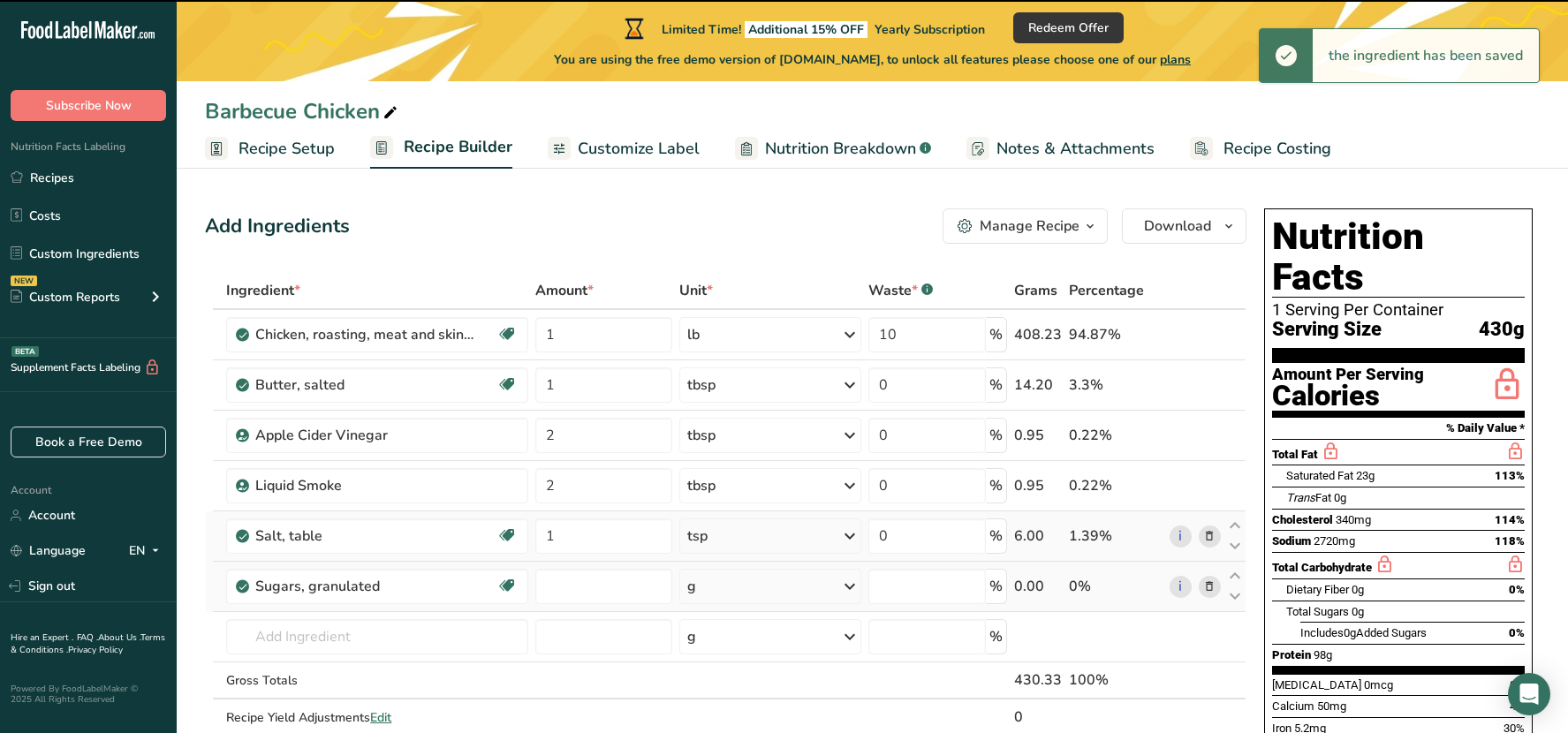
type input "0"
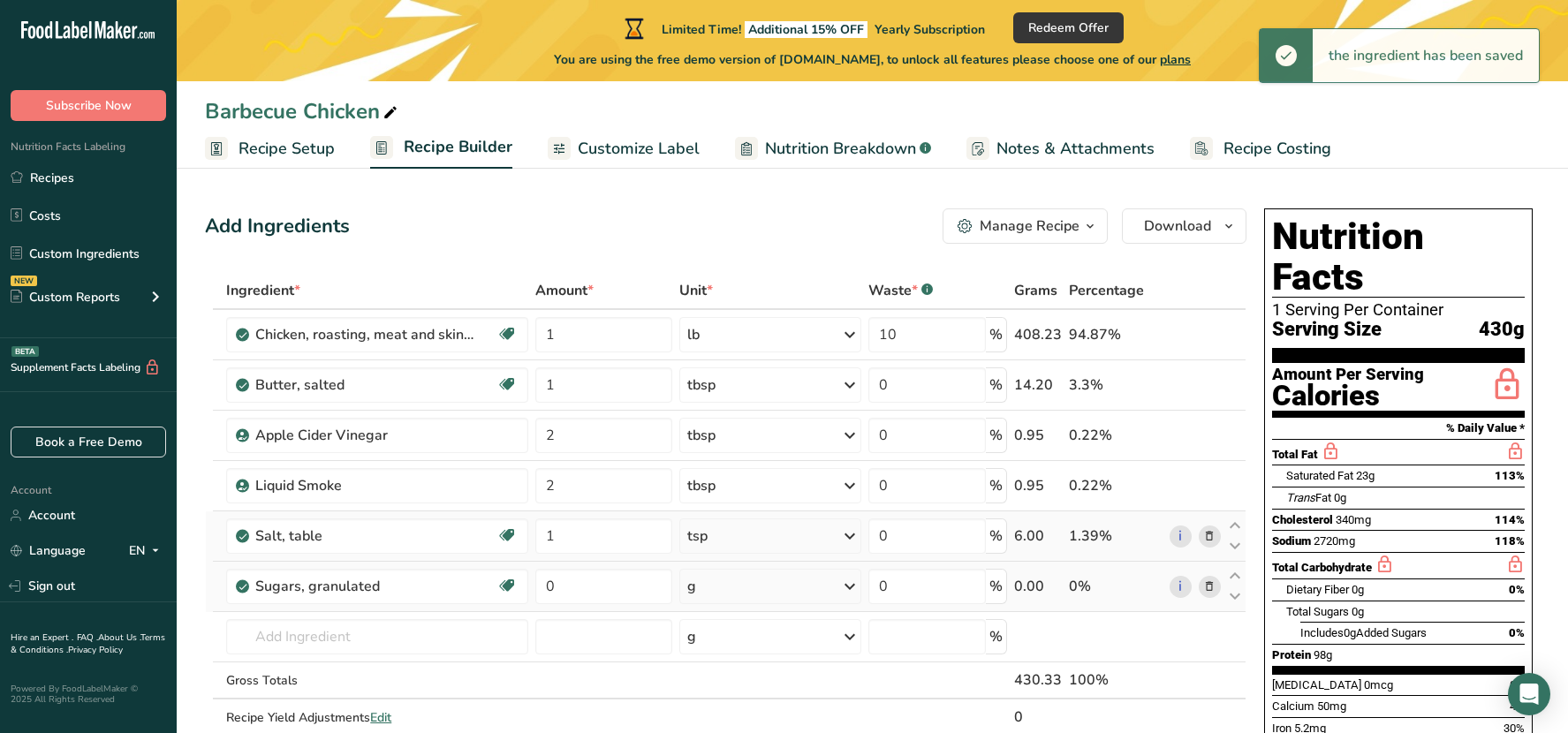
click at [851, 534] on icon at bounding box center [849, 536] width 21 height 31
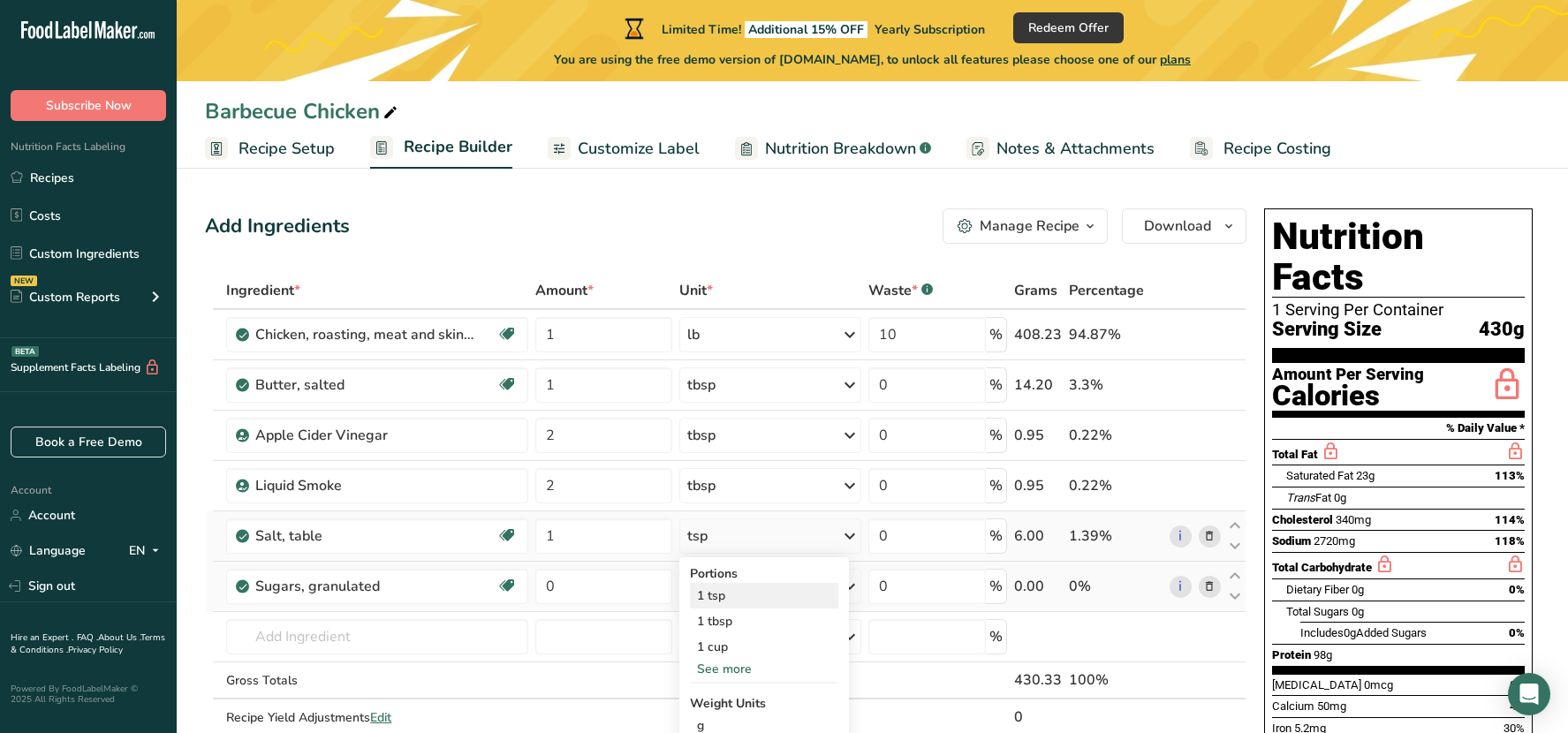
click at [735, 600] on div "1 tsp" at bounding box center [764, 596] width 148 height 26
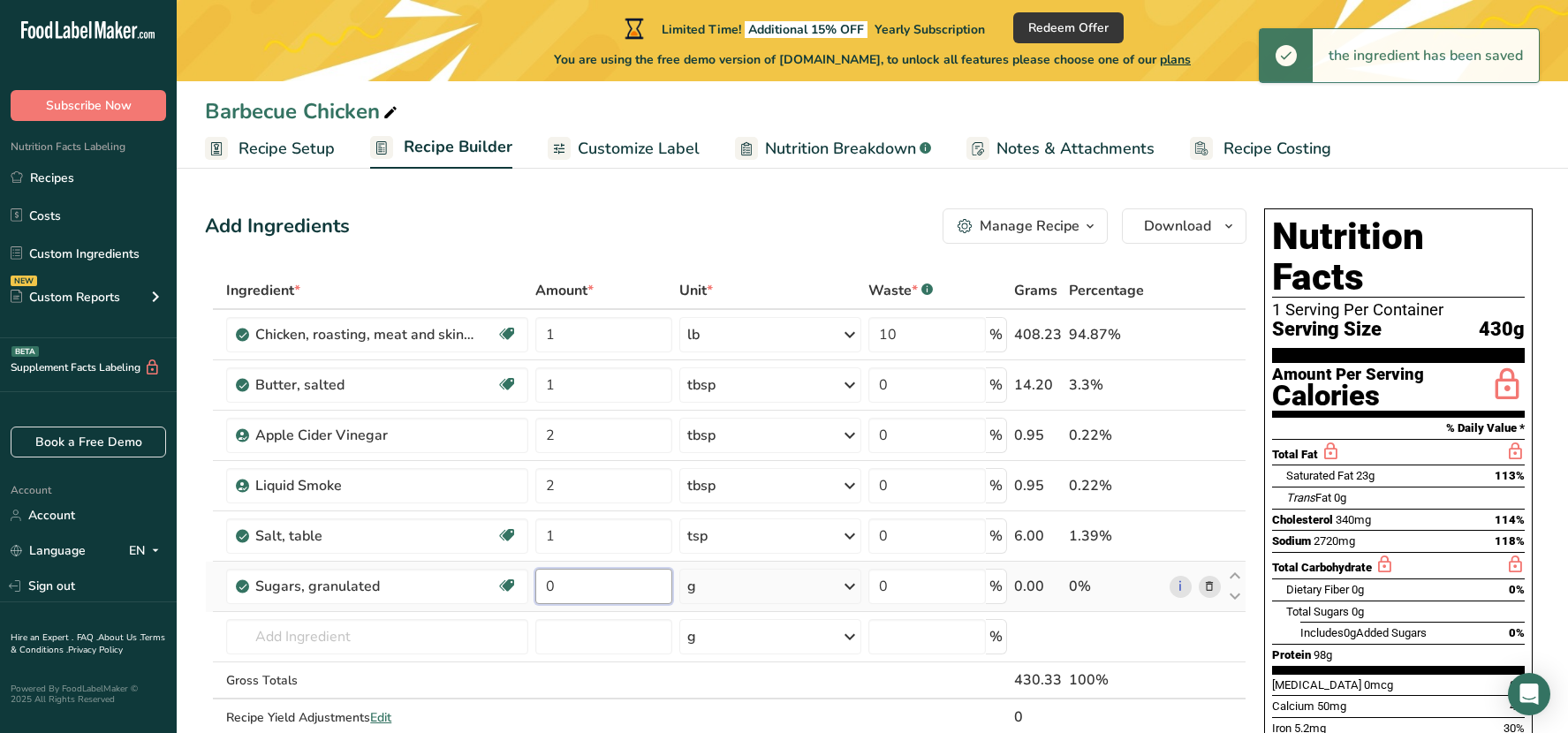
click at [576, 586] on input "0" at bounding box center [603, 586] width 137 height 35
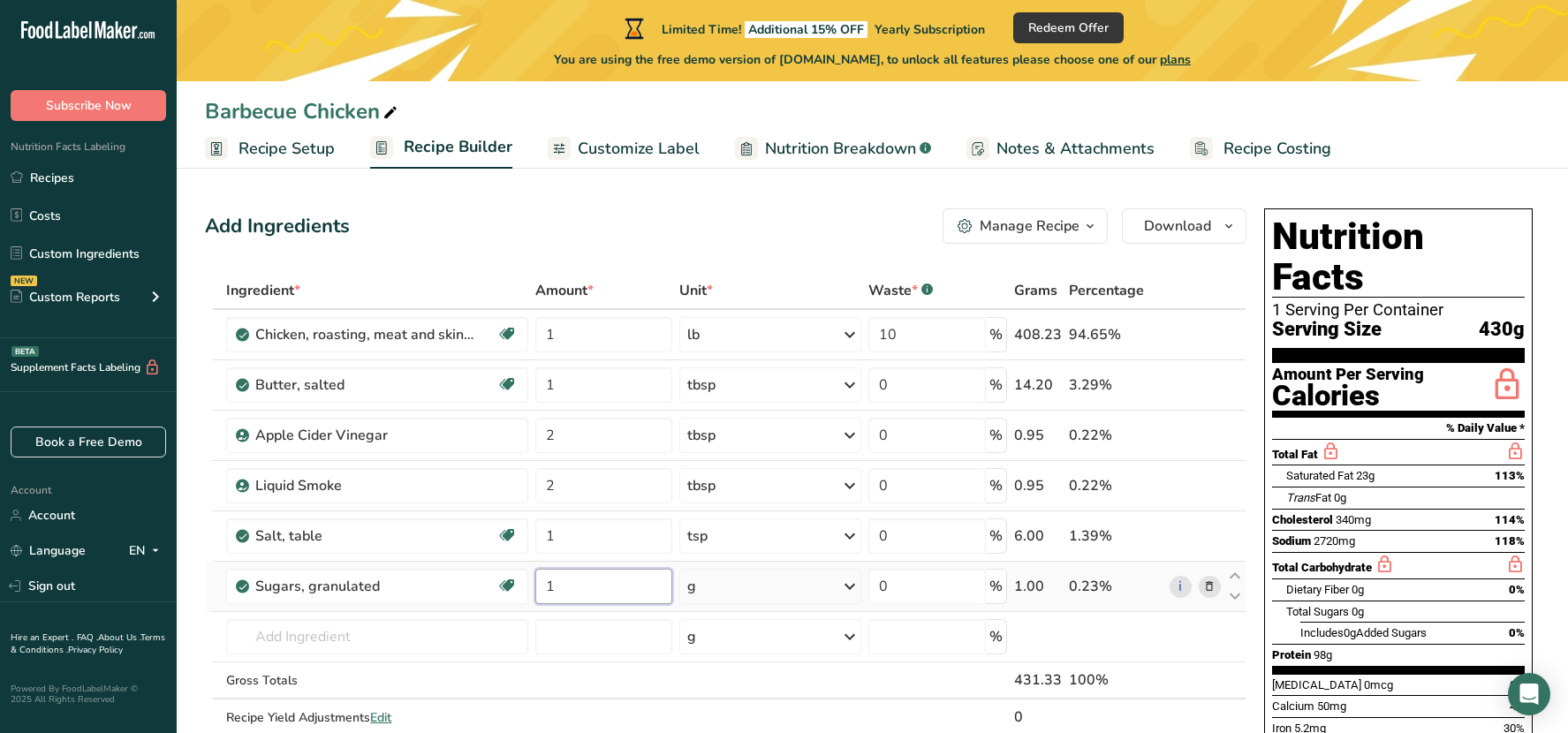
type input "1"
click at [842, 577] on div "Ingredient * Amount * Unit * Waste * .a-a{fill:#347362;}.b-a{fill:#fff;} Grams …" at bounding box center [725, 522] width 1041 height 501
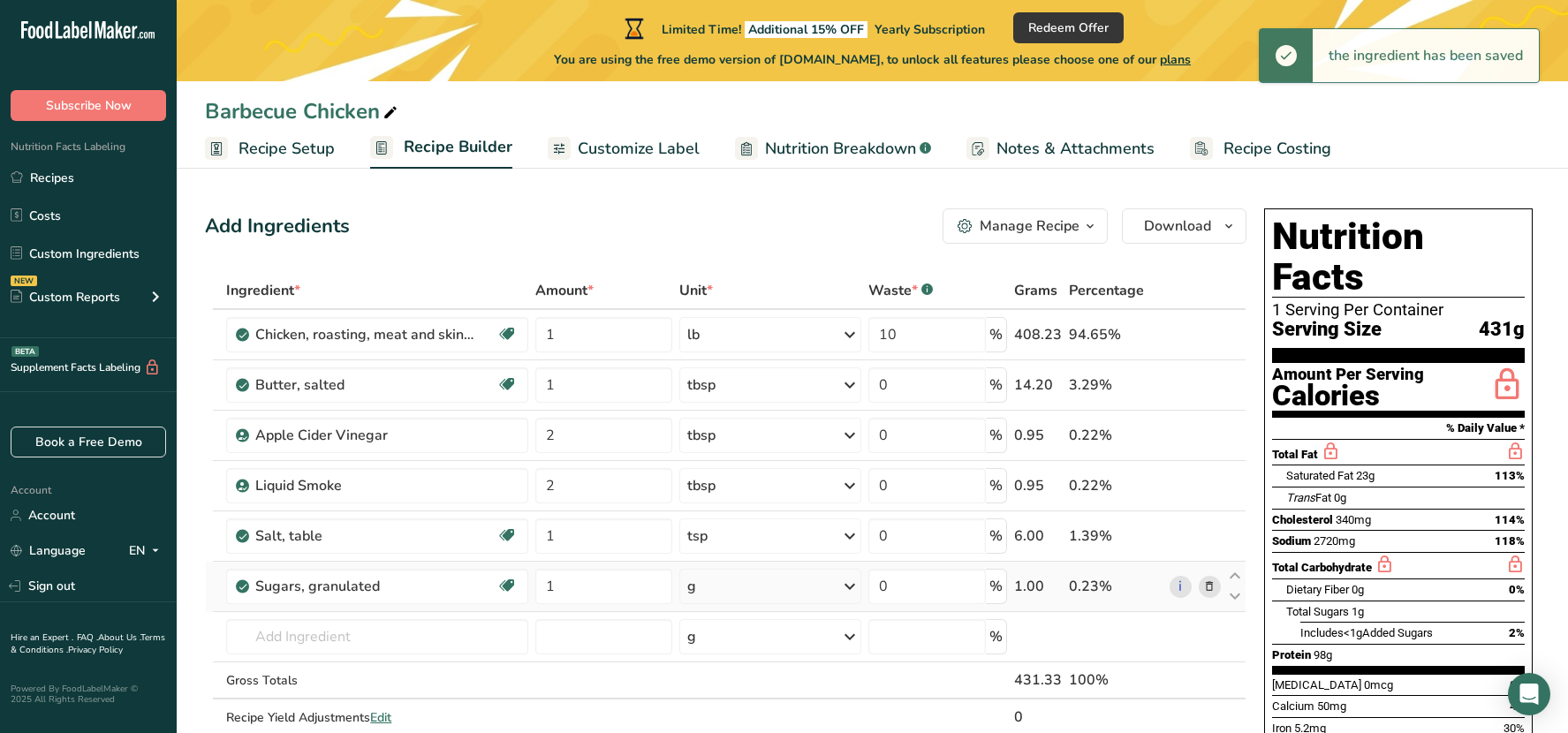
click at [851, 586] on icon at bounding box center [849, 586] width 21 height 31
click at [747, 671] on div "1 tsp" at bounding box center [764, 671] width 148 height 26
click at [284, 636] on input "text" at bounding box center [376, 636] width 302 height 35
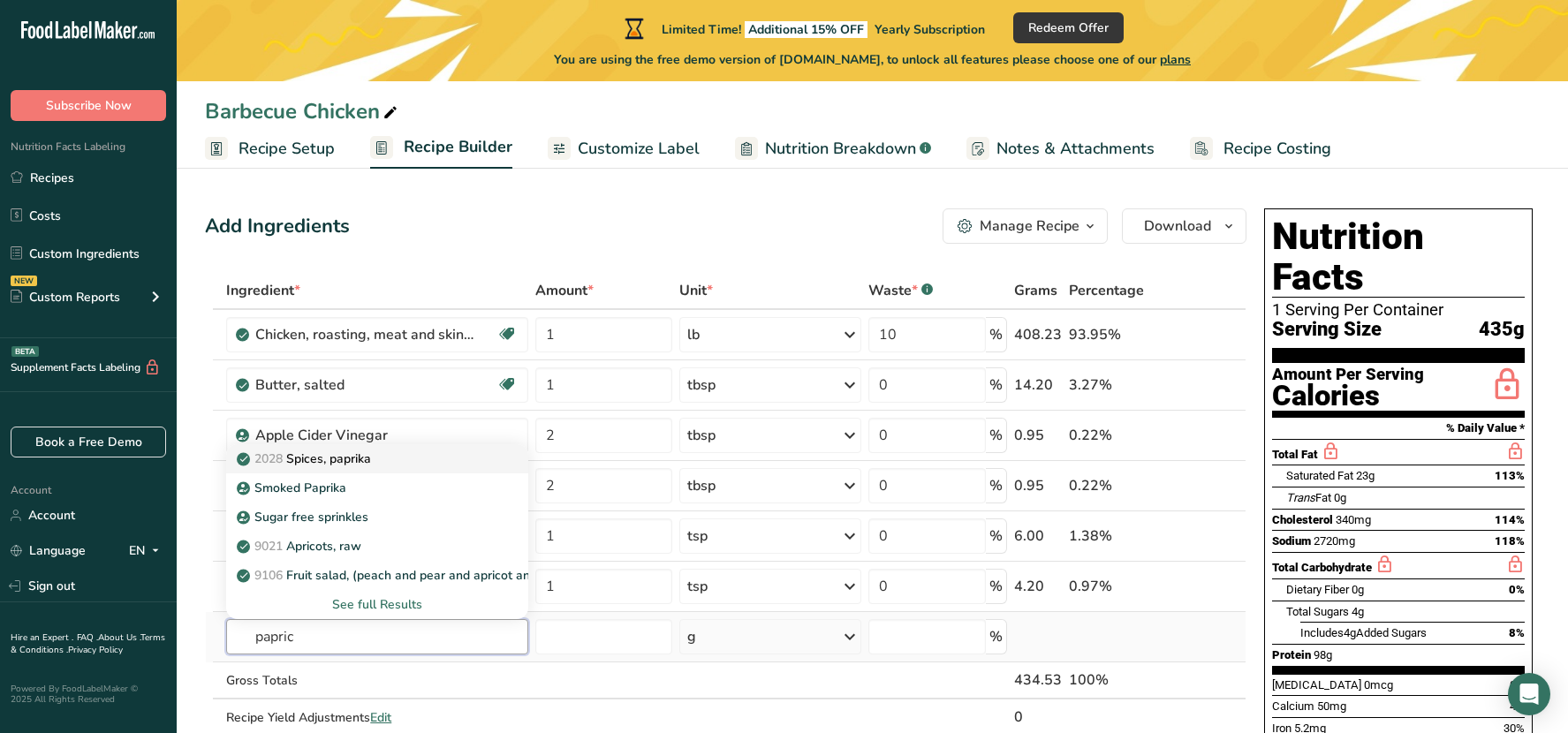
type input "papric"
click at [336, 460] on p "2028 Spices, paprika" at bounding box center [305, 458] width 131 height 18
type input "Spices, paprika"
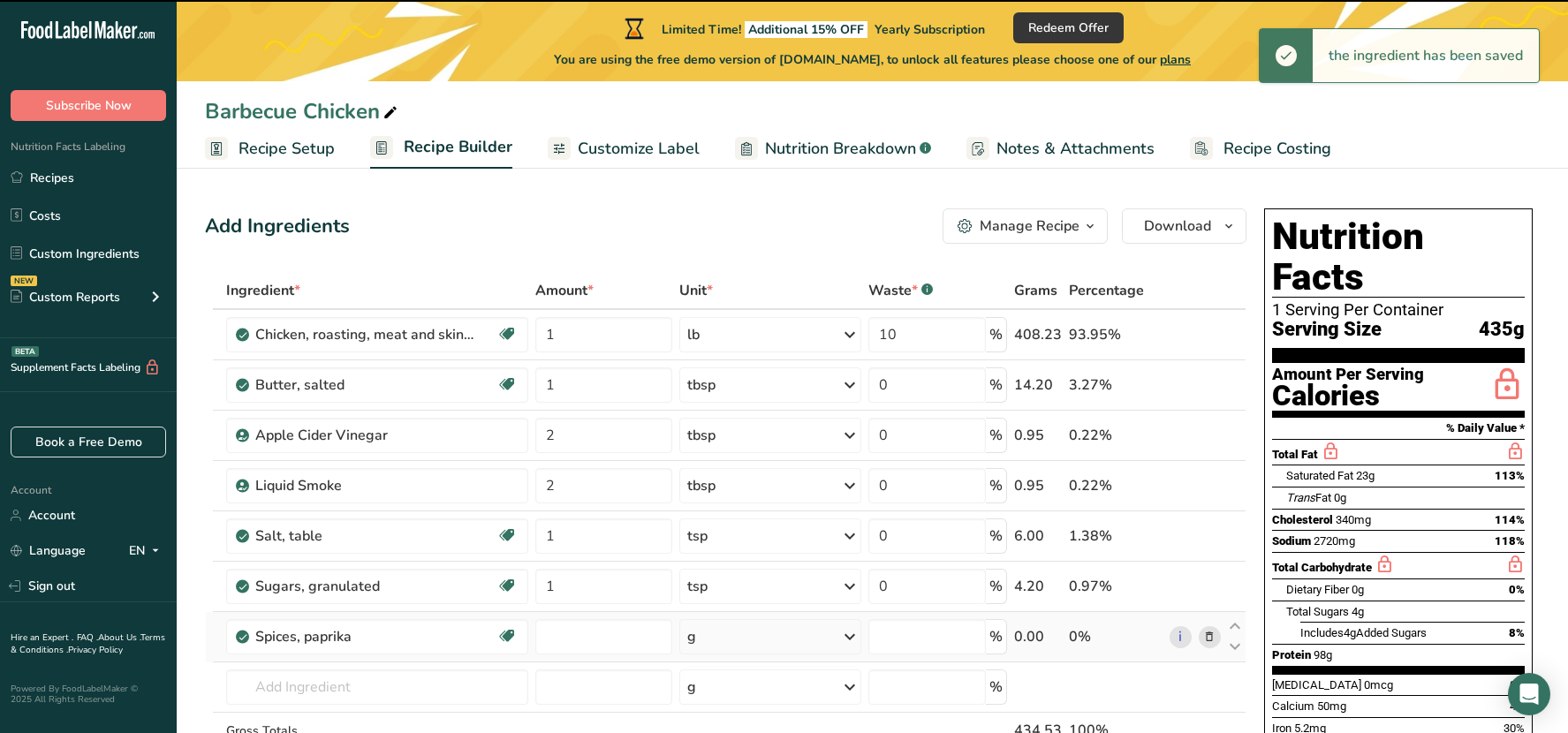
type input "0"
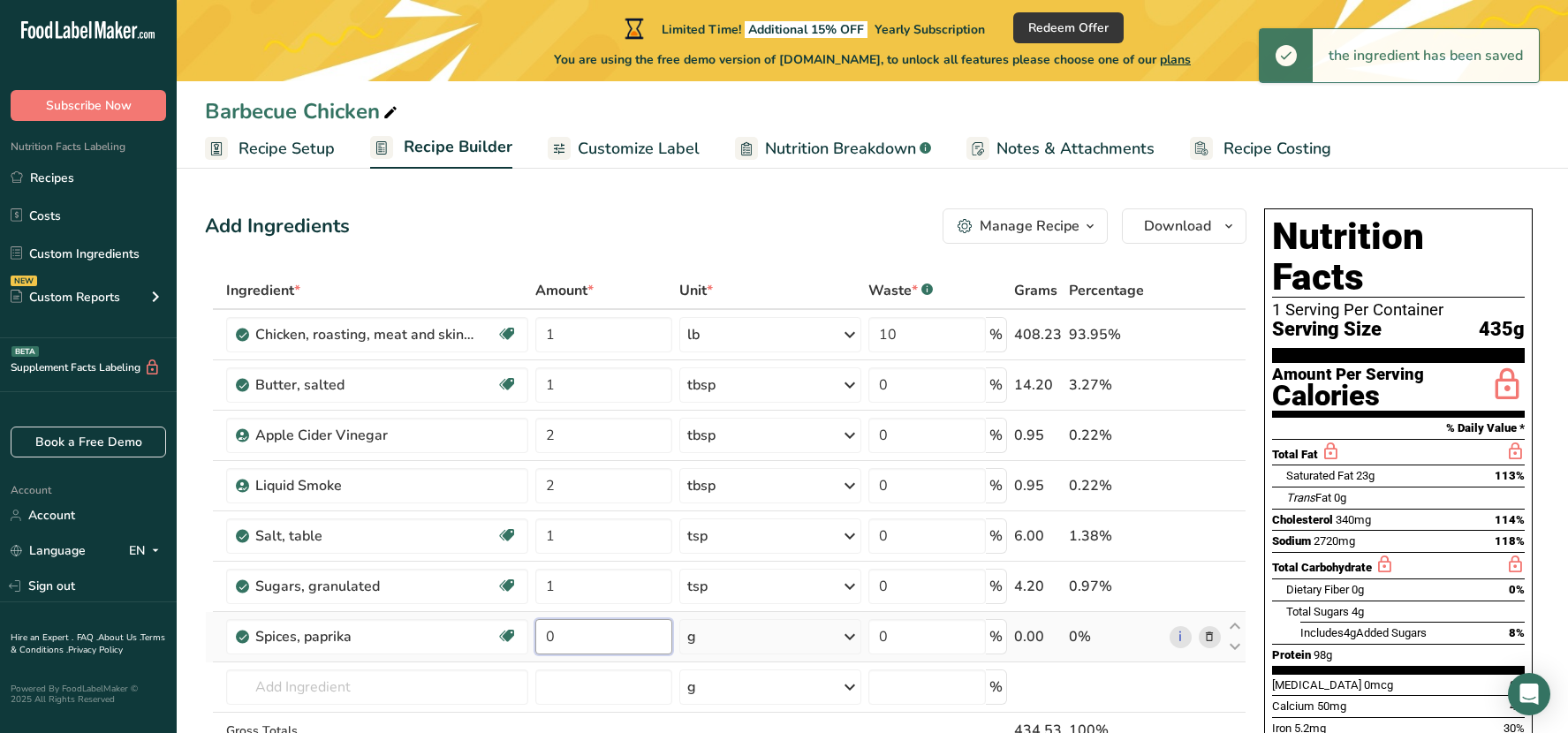
click at [584, 642] on input "0" at bounding box center [603, 636] width 137 height 35
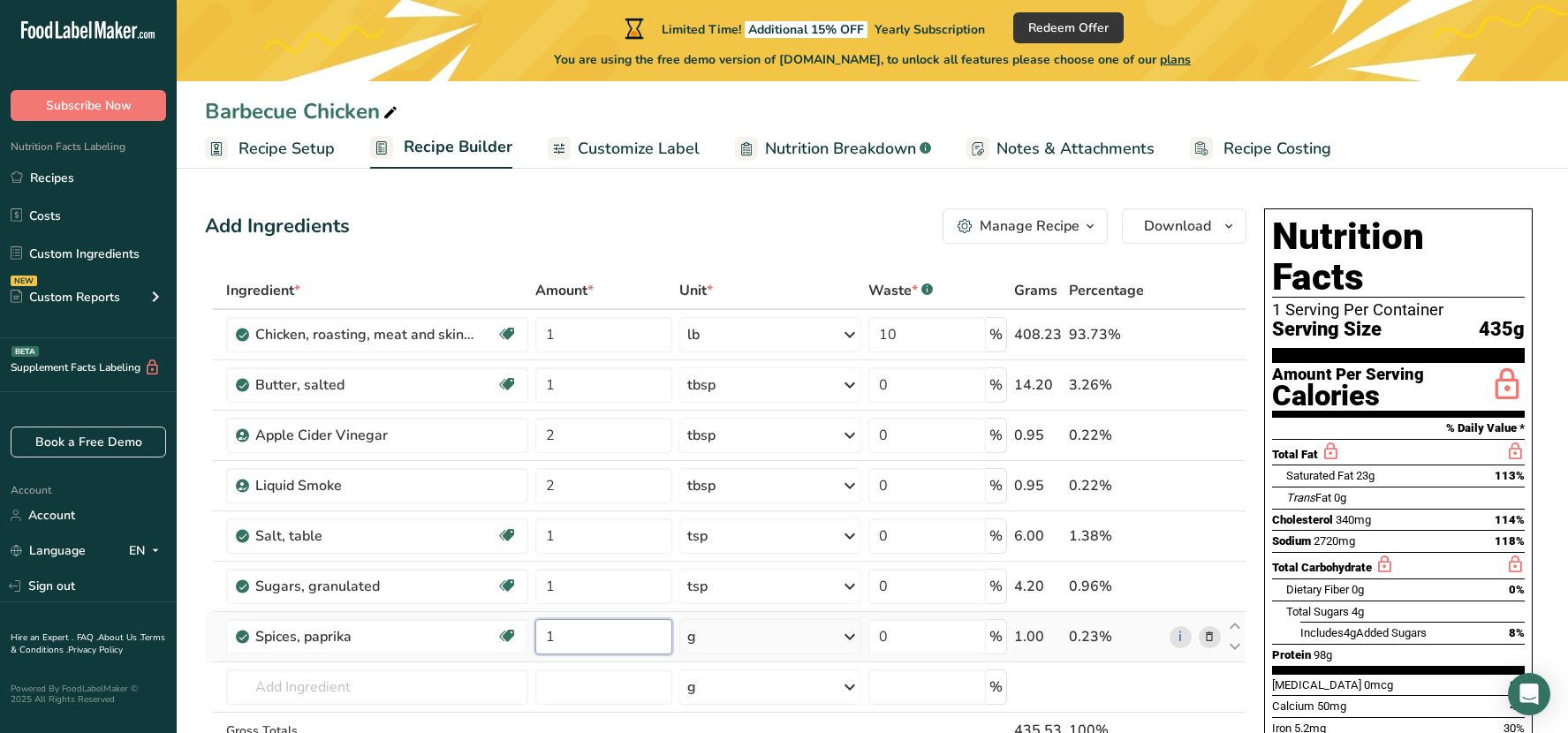
type input "1"
click at [844, 643] on div "Ingredient * Amount * Unit * Waste * .a-a{fill:#347362;}.b-a{fill:#fff;} Grams …" at bounding box center [725, 548] width 1041 height 551
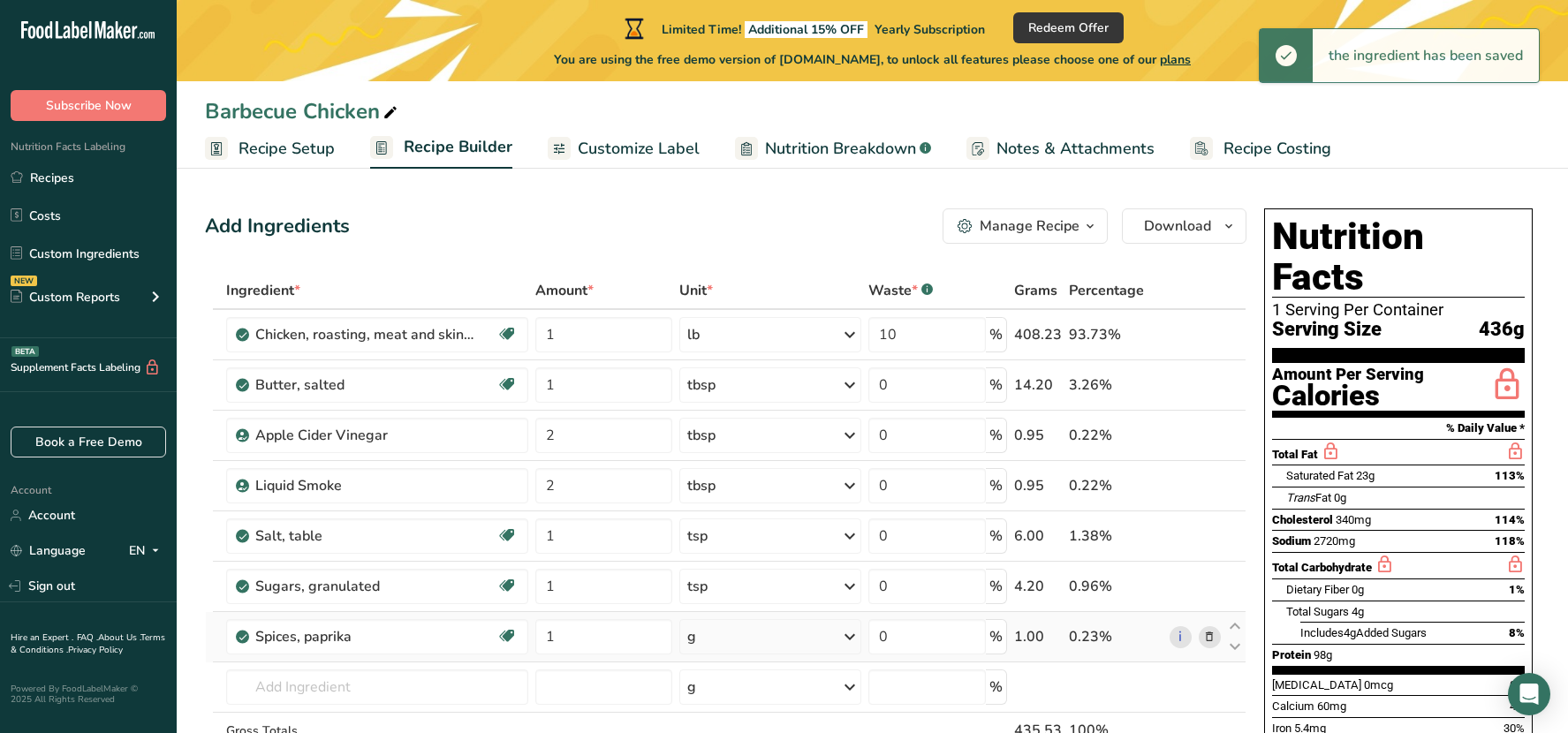
click at [849, 634] on icon at bounding box center [849, 636] width 21 height 31
click at [741, 692] on div "1 tsp" at bounding box center [764, 696] width 148 height 26
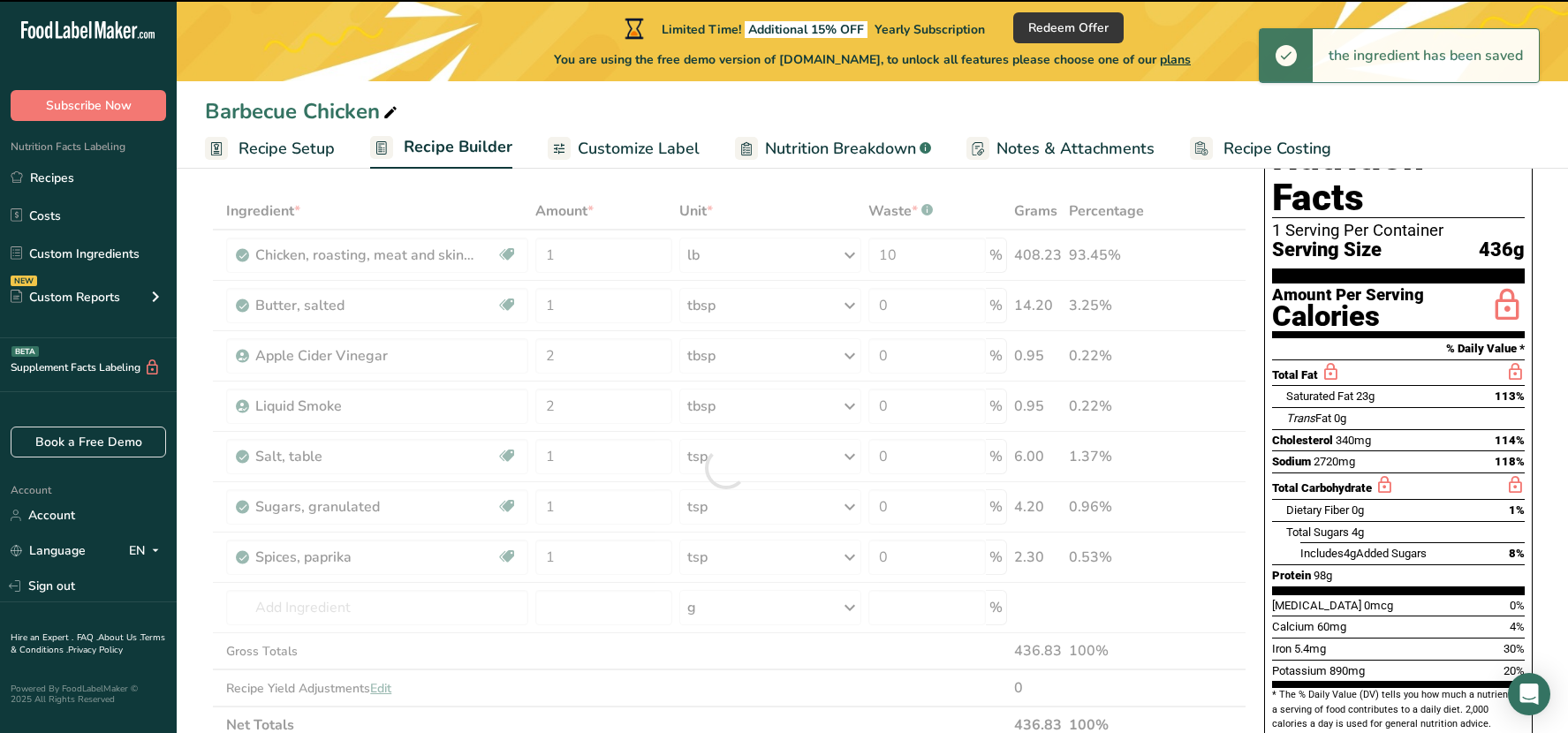
scroll to position [265, 0]
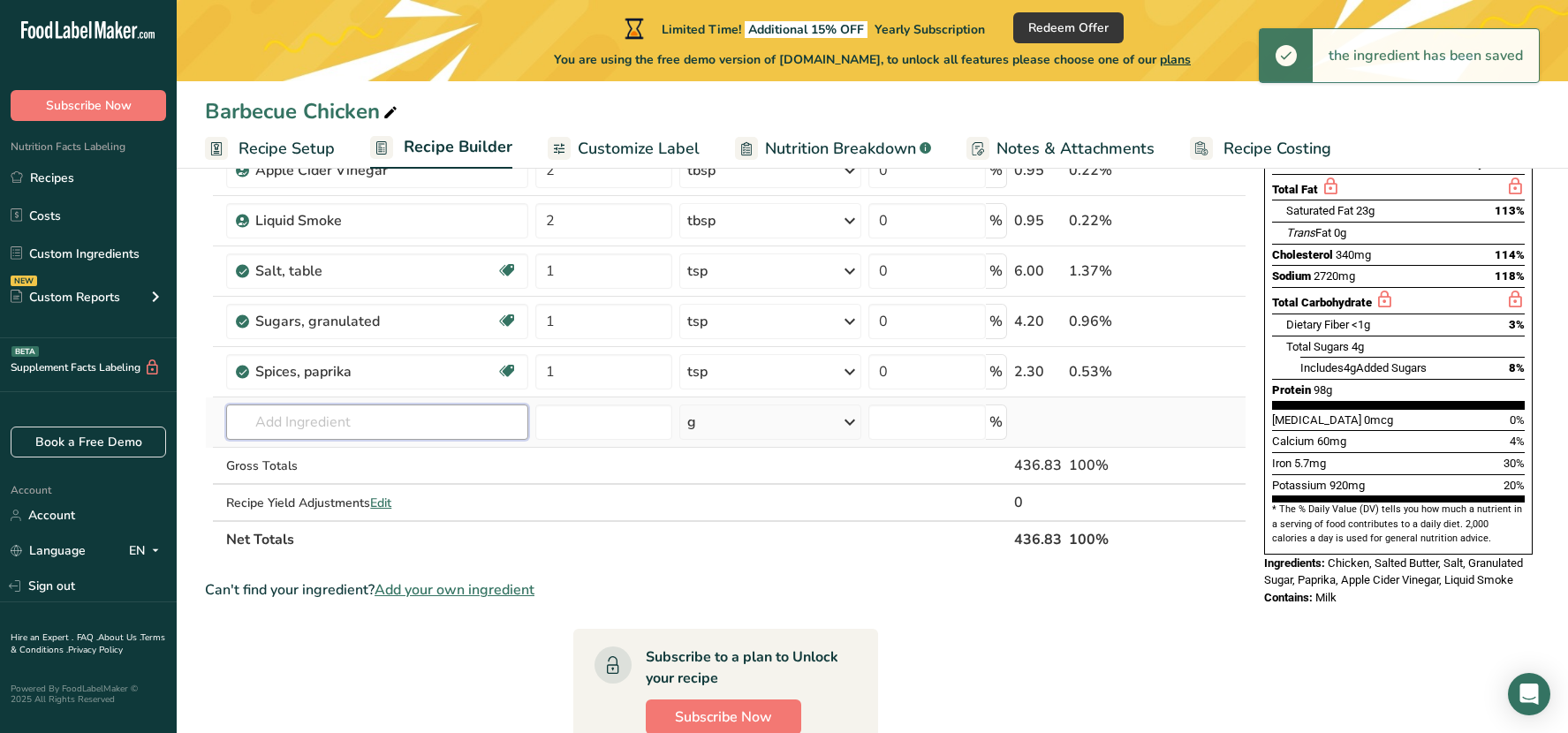
click at [284, 433] on input "text" at bounding box center [376, 422] width 302 height 35
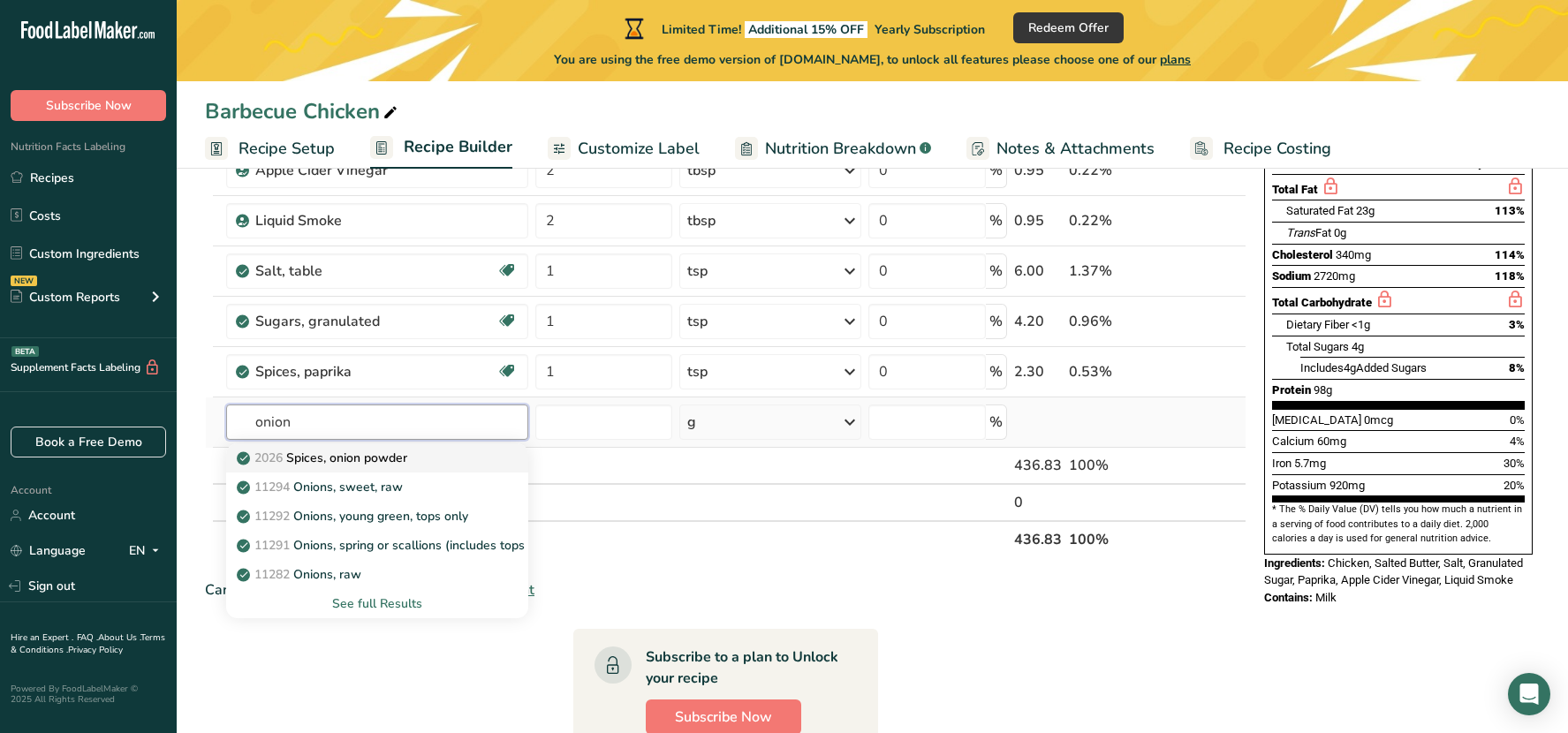
type input "onion"
click at [362, 457] on p "2026 Spices, onion powder" at bounding box center [323, 457] width 167 height 18
type input "Spices, onion powder"
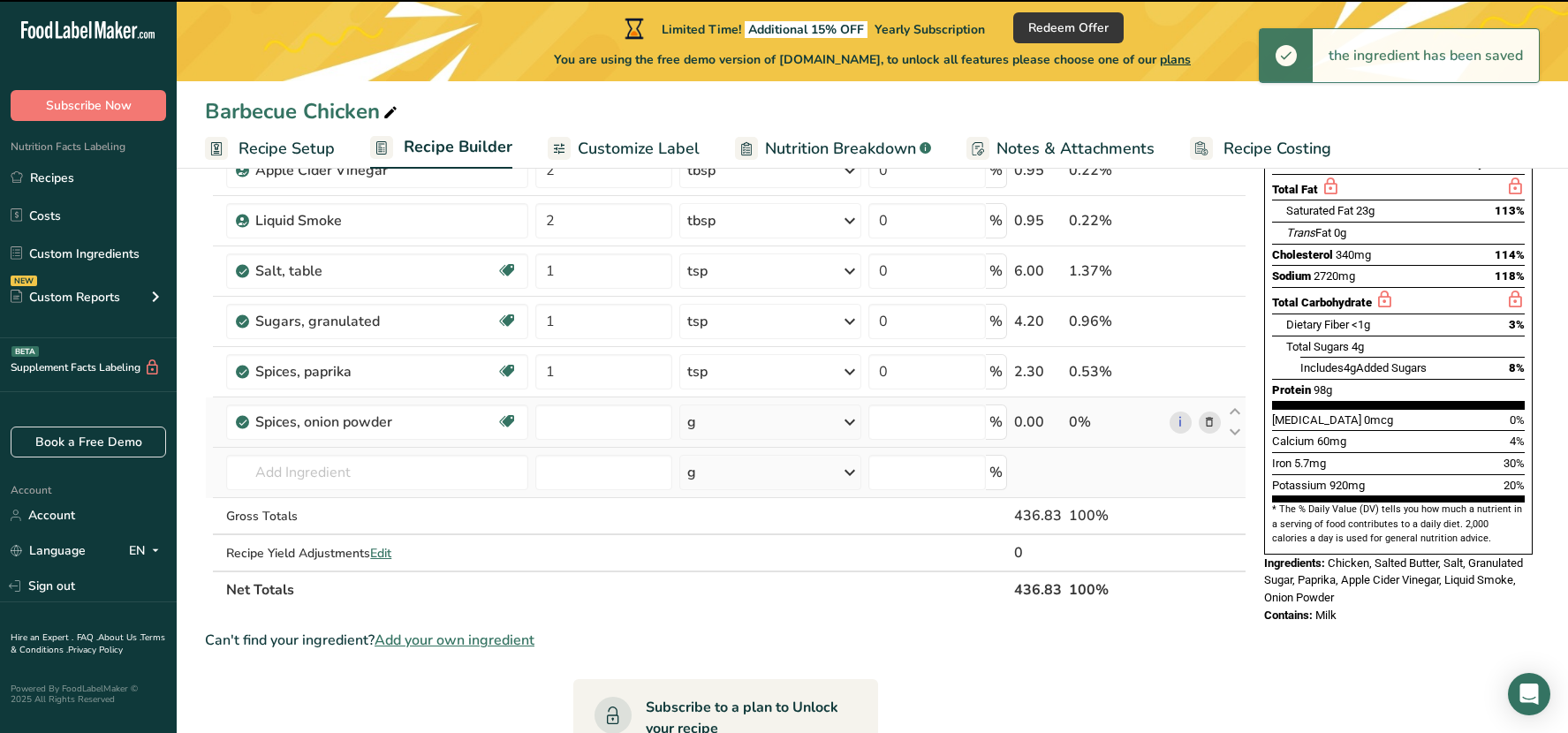
type input "0"
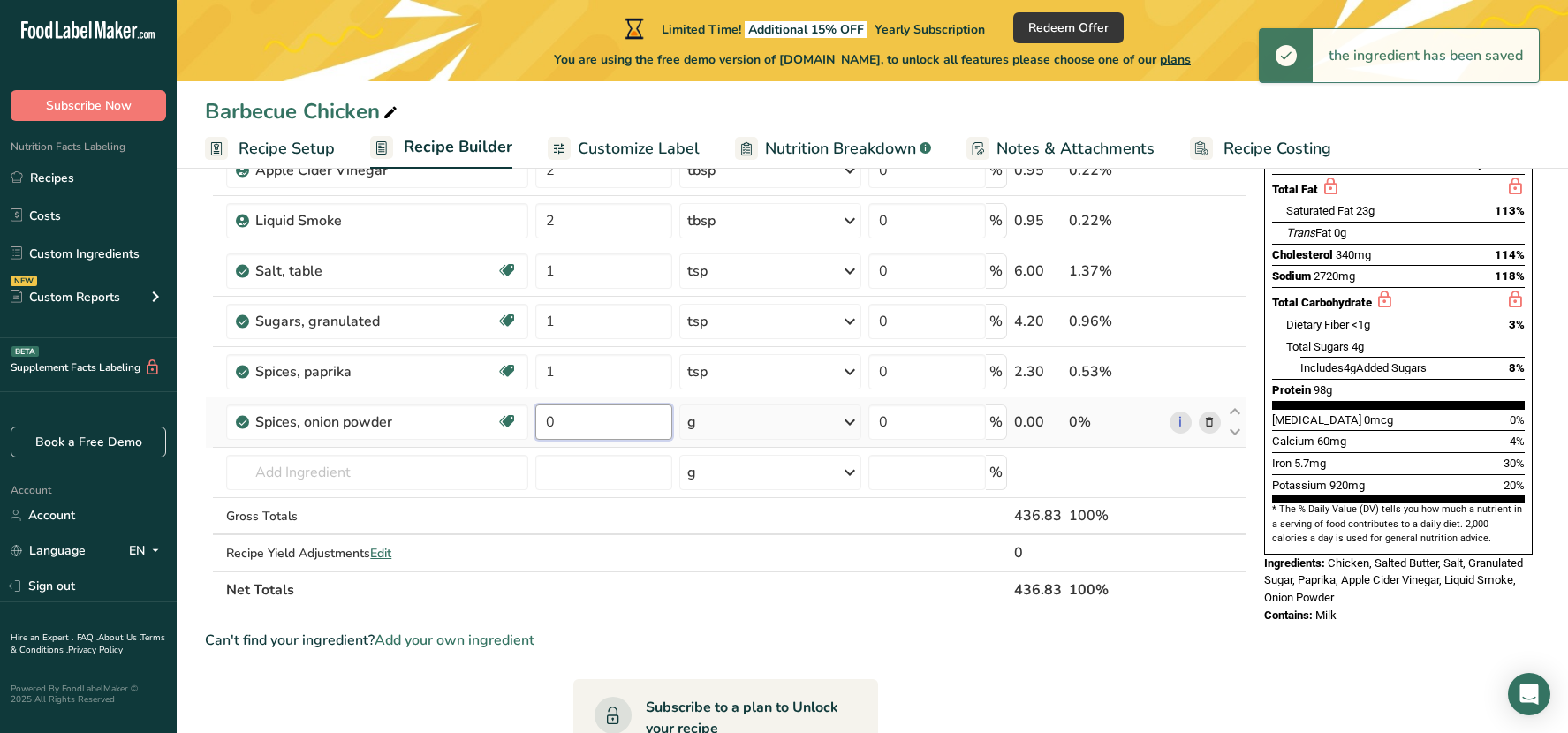
click at [609, 427] on input "0" at bounding box center [603, 422] width 137 height 35
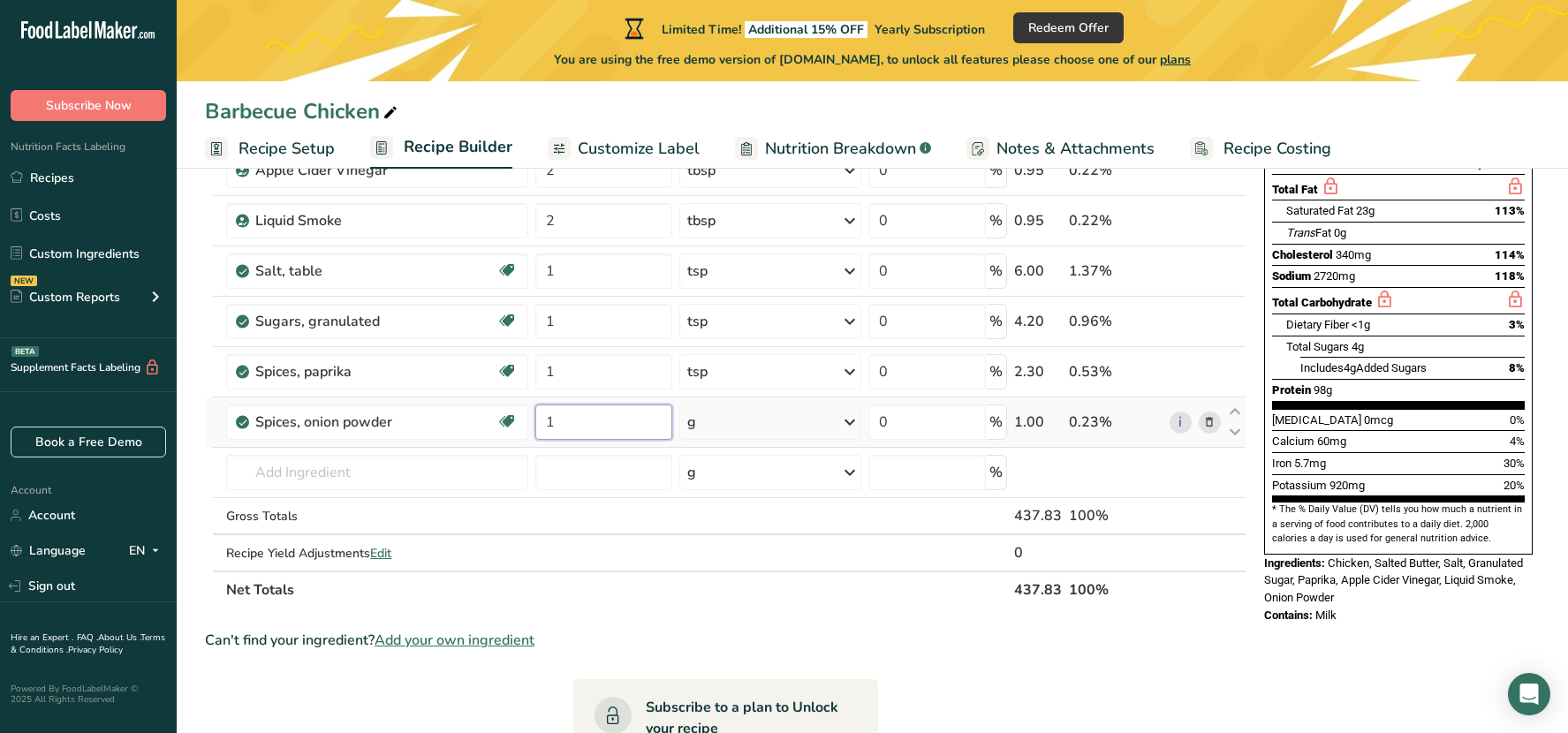
type input "1"
click at [714, 431] on div "Ingredient * Amount * Unit * Waste * .a-a{fill:#347362;}.b-a{fill:#fff;} Grams …" at bounding box center [725, 308] width 1041 height 601
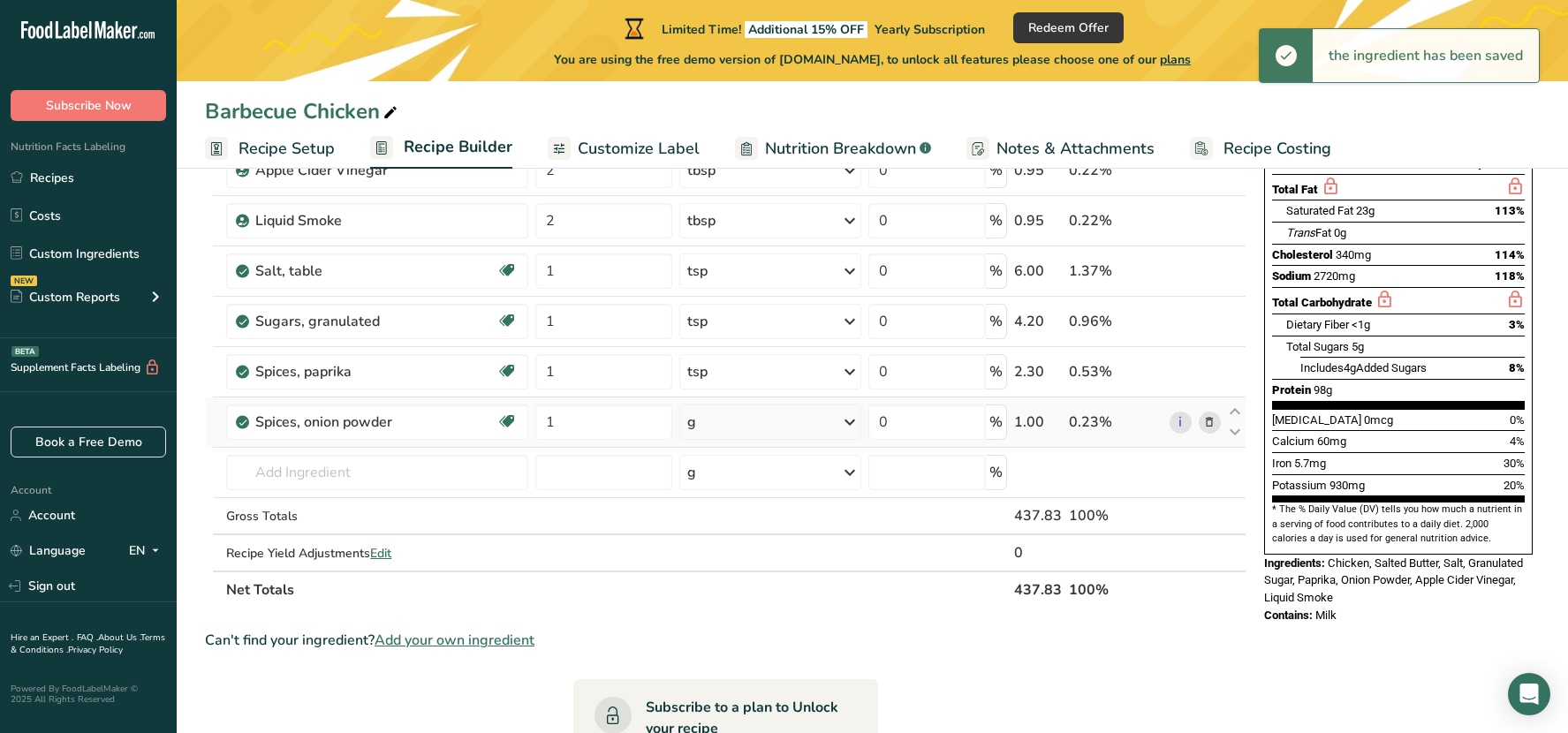
click at [845, 416] on icon at bounding box center [849, 421] width 21 height 31
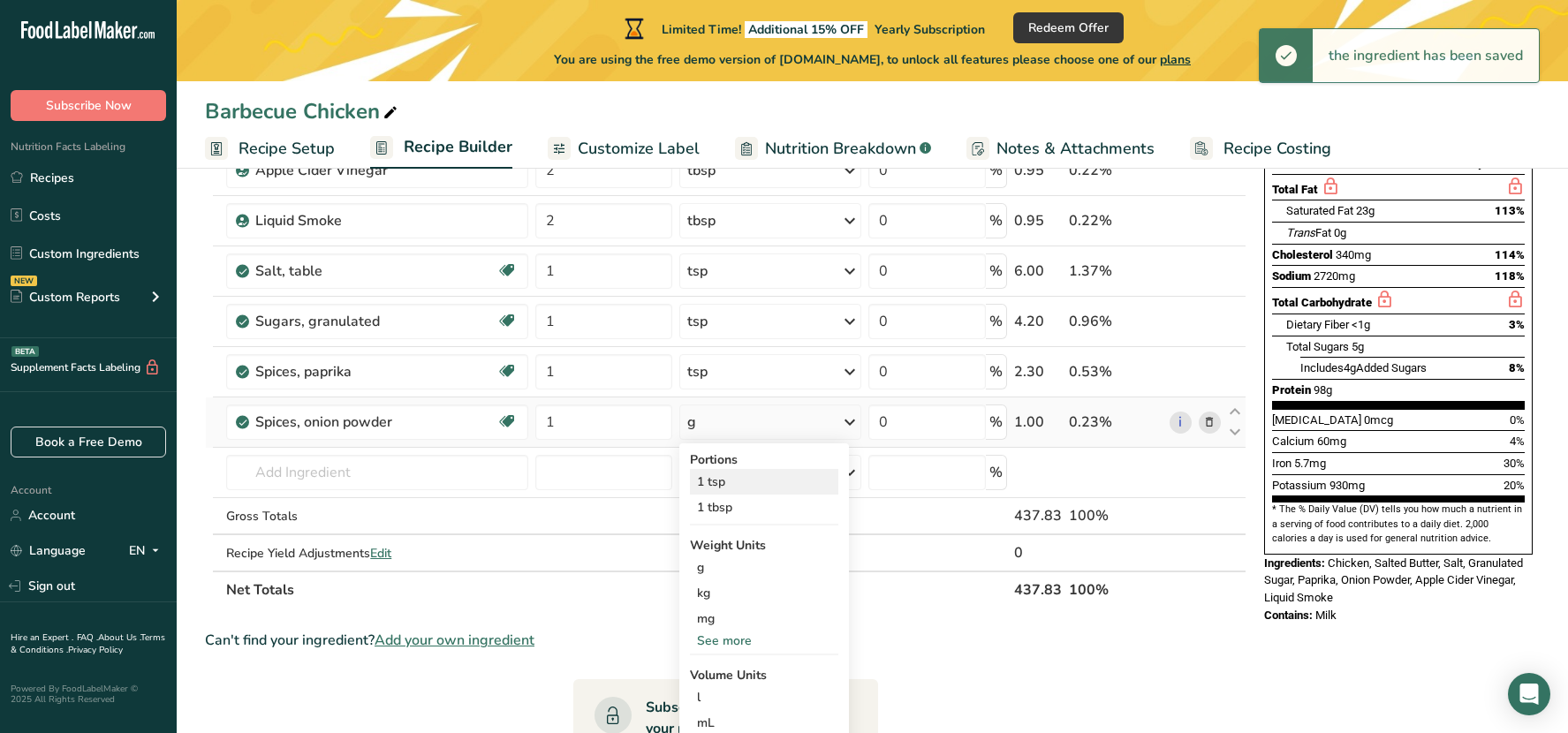
click at [735, 482] on div "1 tsp" at bounding box center [764, 481] width 148 height 26
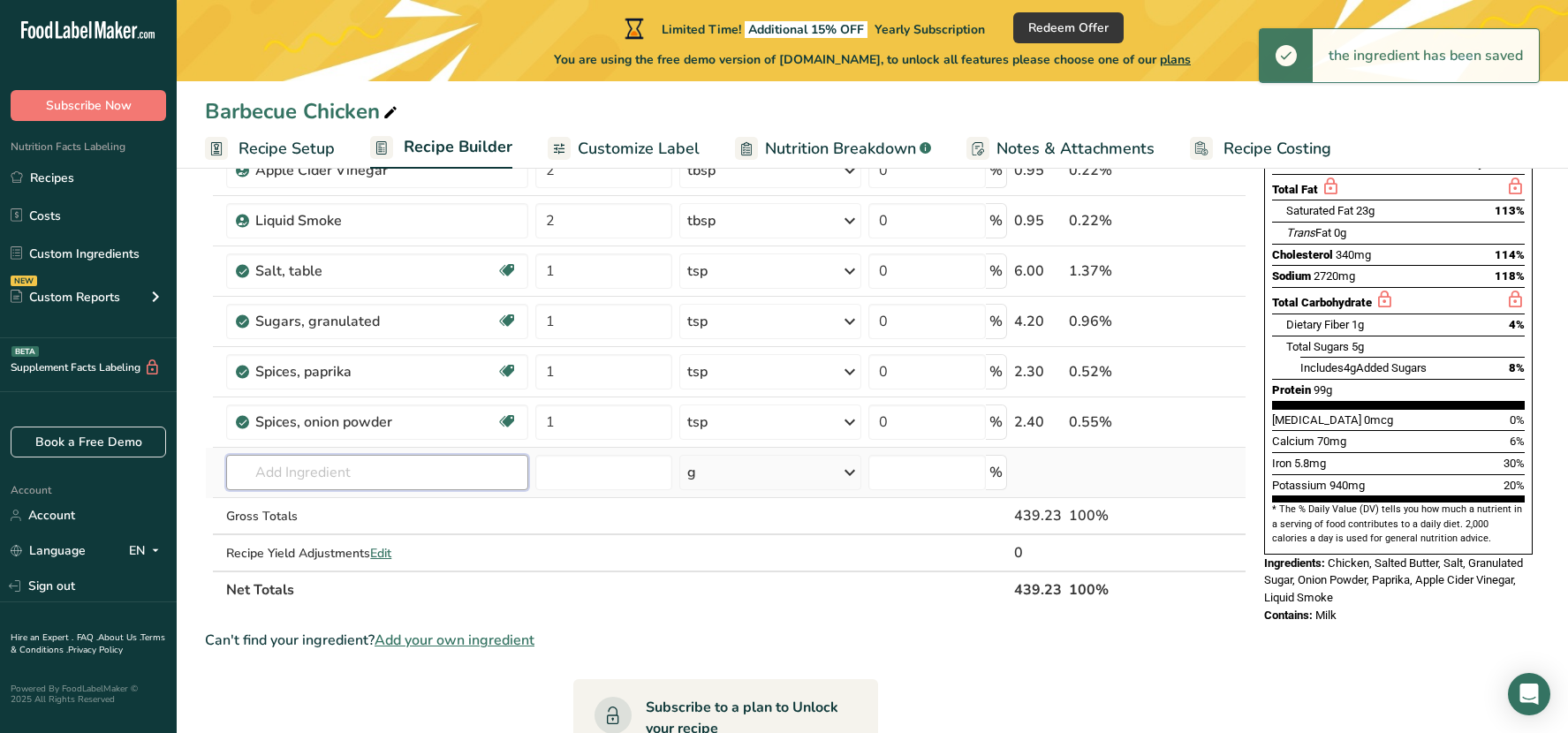
click at [275, 479] on input "text" at bounding box center [376, 472] width 302 height 35
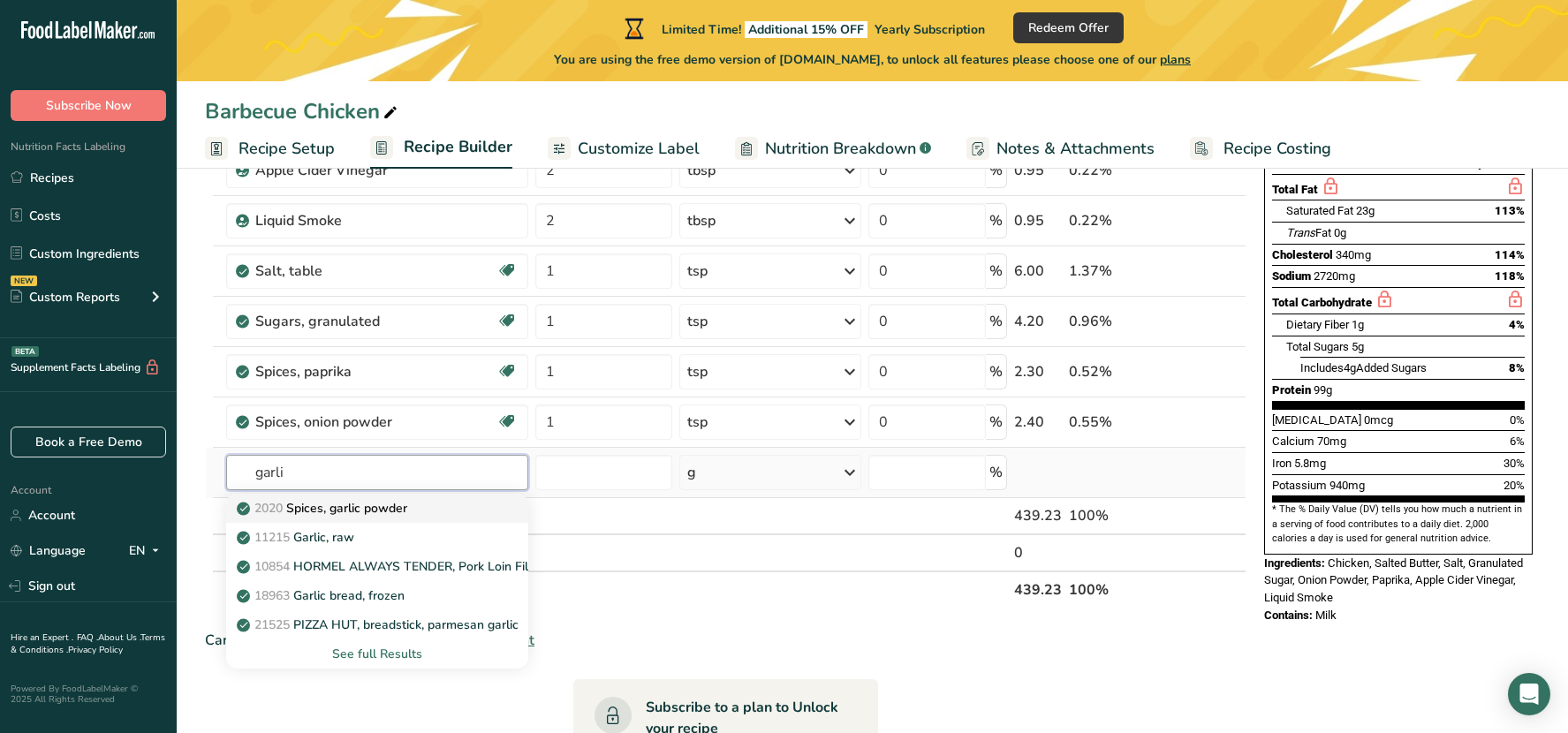
type input "garli"
click at [364, 512] on p "2020 Spices, garlic powder" at bounding box center [323, 508] width 167 height 18
type input "Spices, garlic powder"
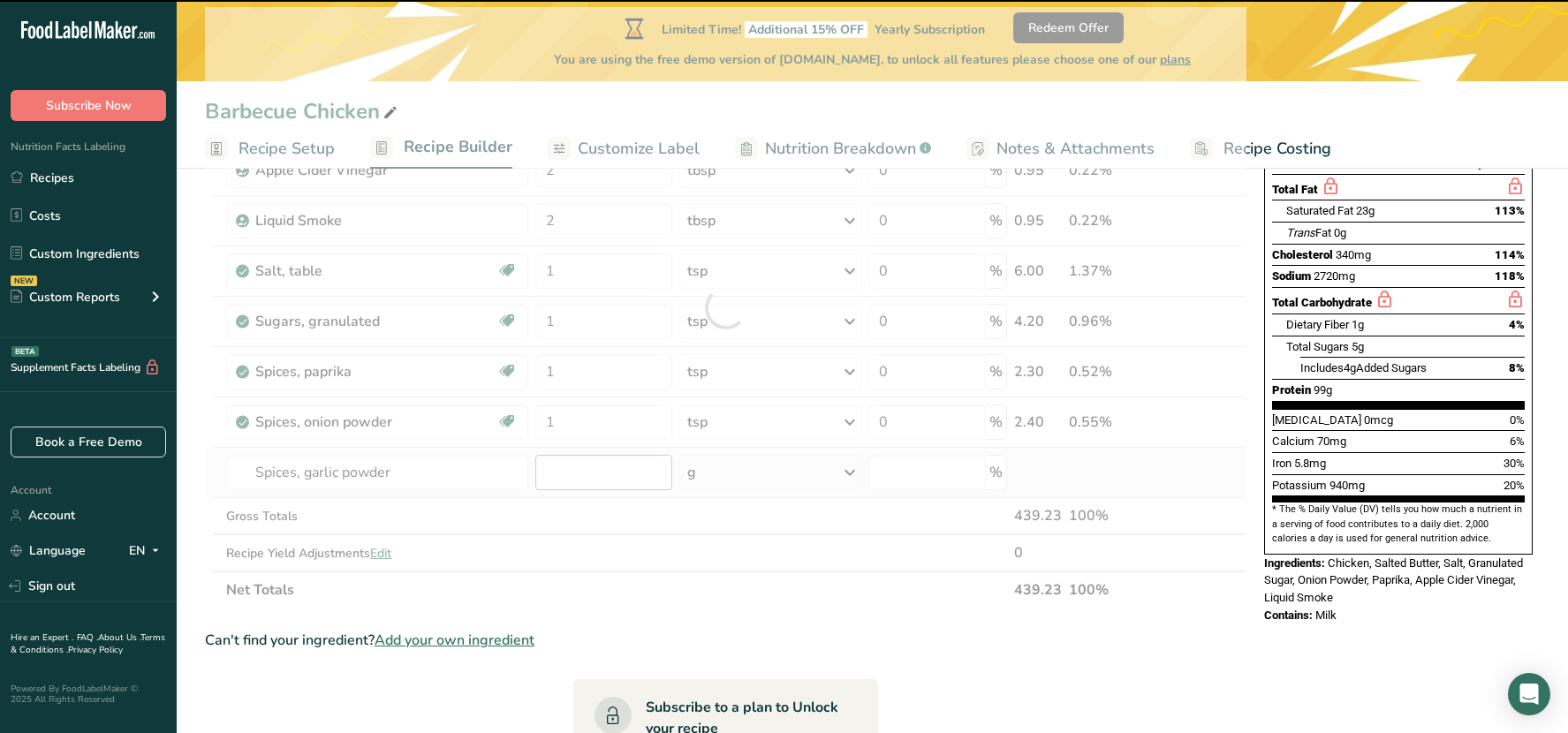
type input "0"
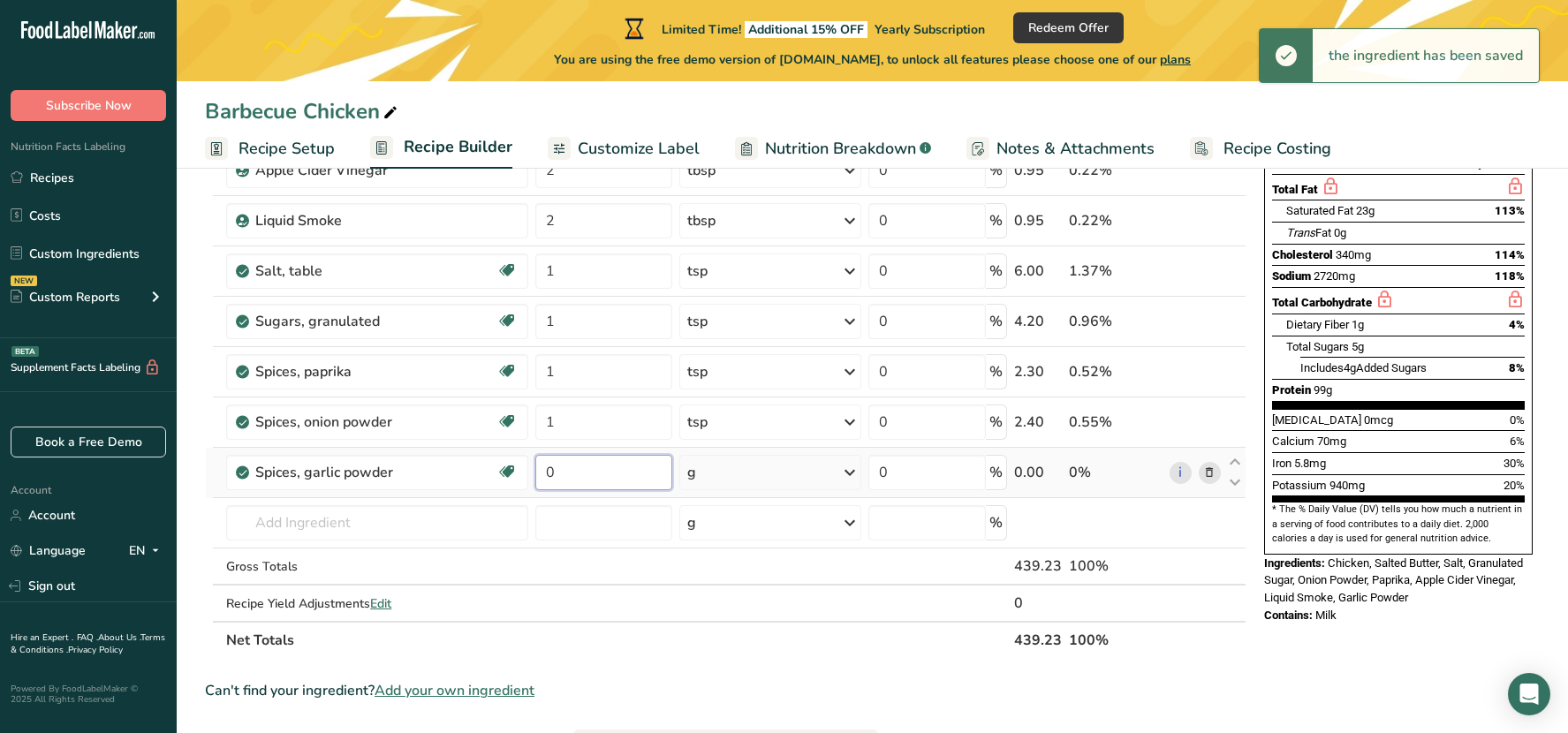
click at [590, 481] on input "0" at bounding box center [603, 472] width 137 height 35
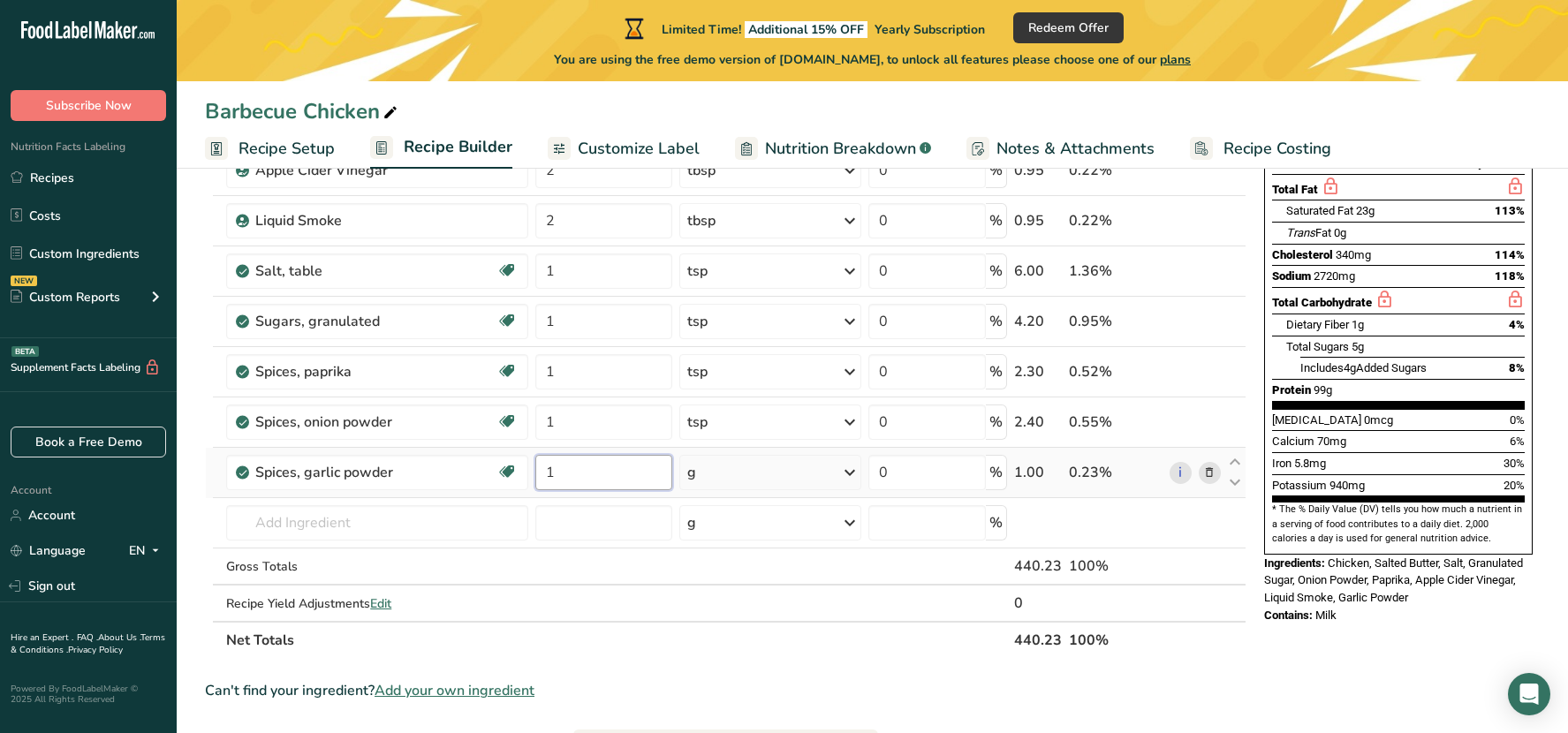
type input "1"
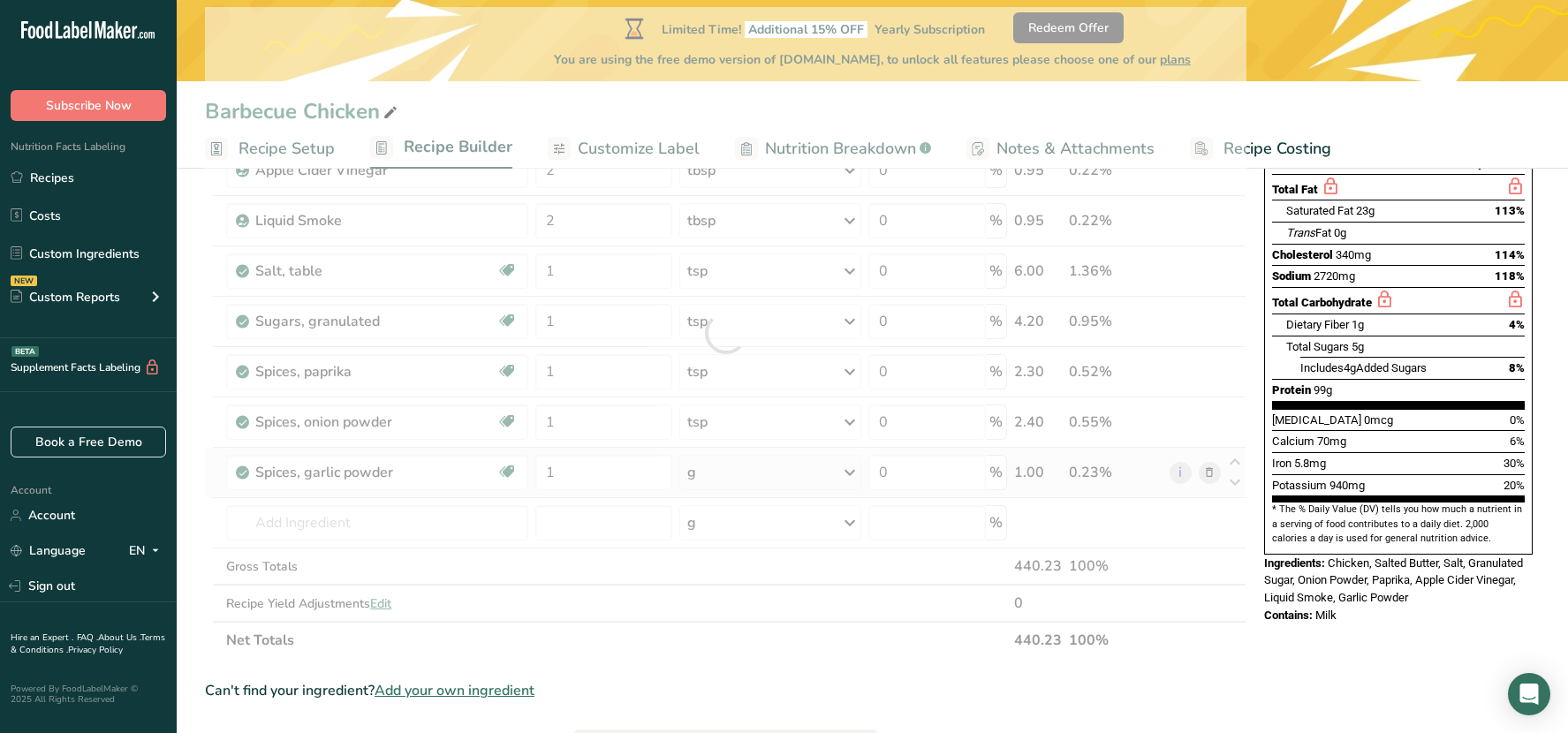
click at [843, 467] on div "Ingredient * Amount * Unit * Waste * .a-a{fill:#347362;}.b-a{fill:#fff;} Grams …" at bounding box center [725, 333] width 1041 height 652
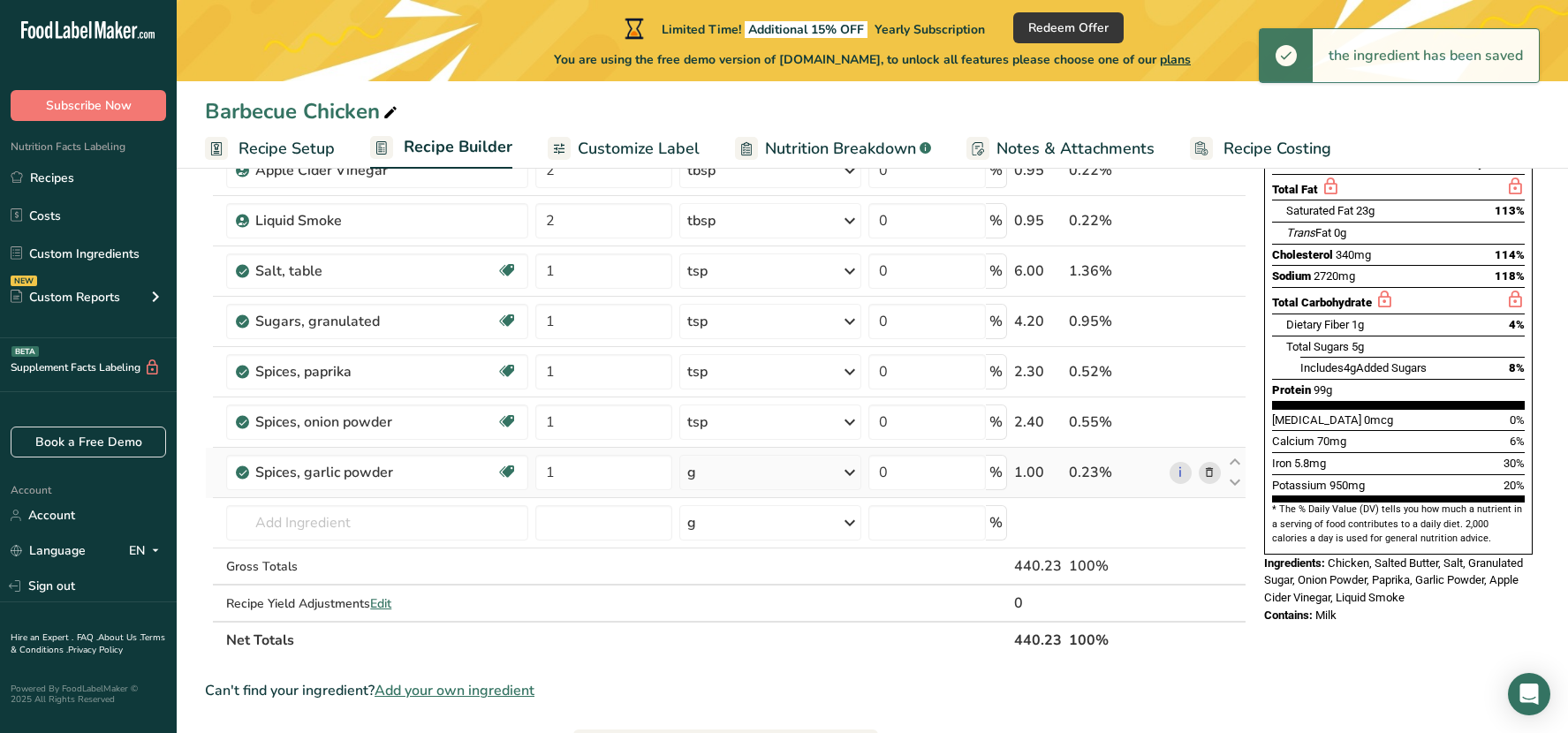
click at [851, 473] on icon at bounding box center [849, 472] width 21 height 31
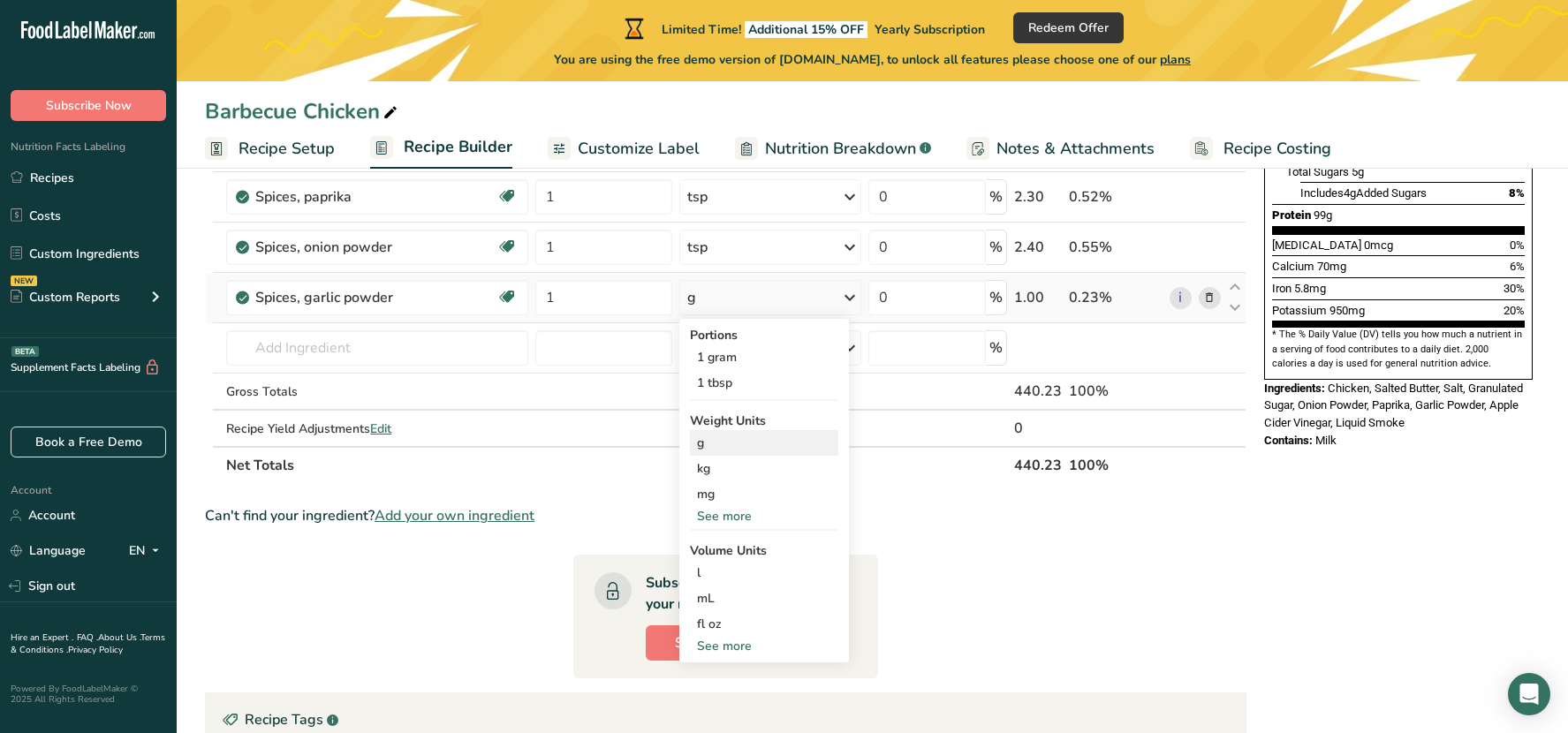
scroll to position [442, 0]
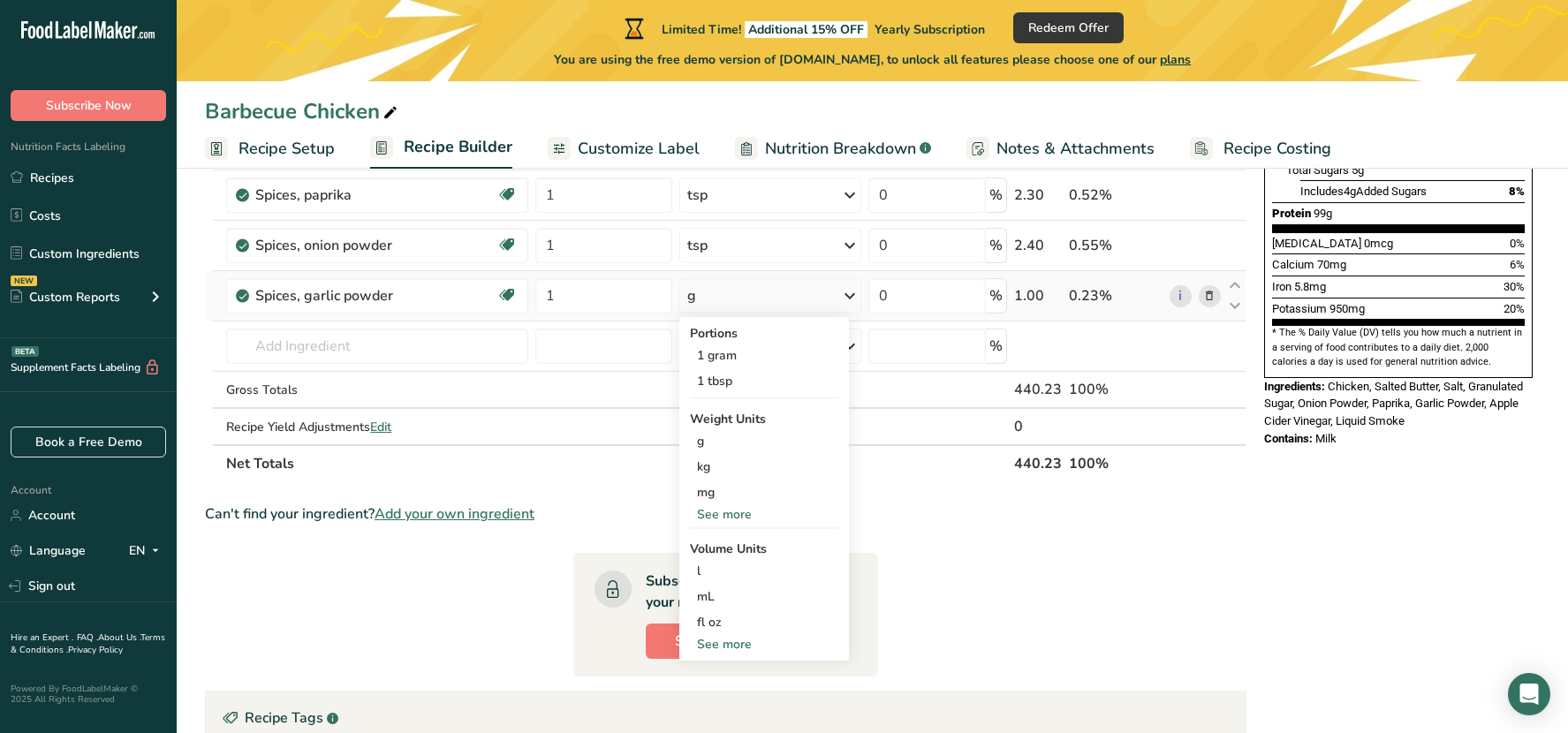
click at [722, 641] on div "See more" at bounding box center [764, 644] width 148 height 18
click at [719, 668] on div "tsp" at bounding box center [764, 673] width 135 height 18
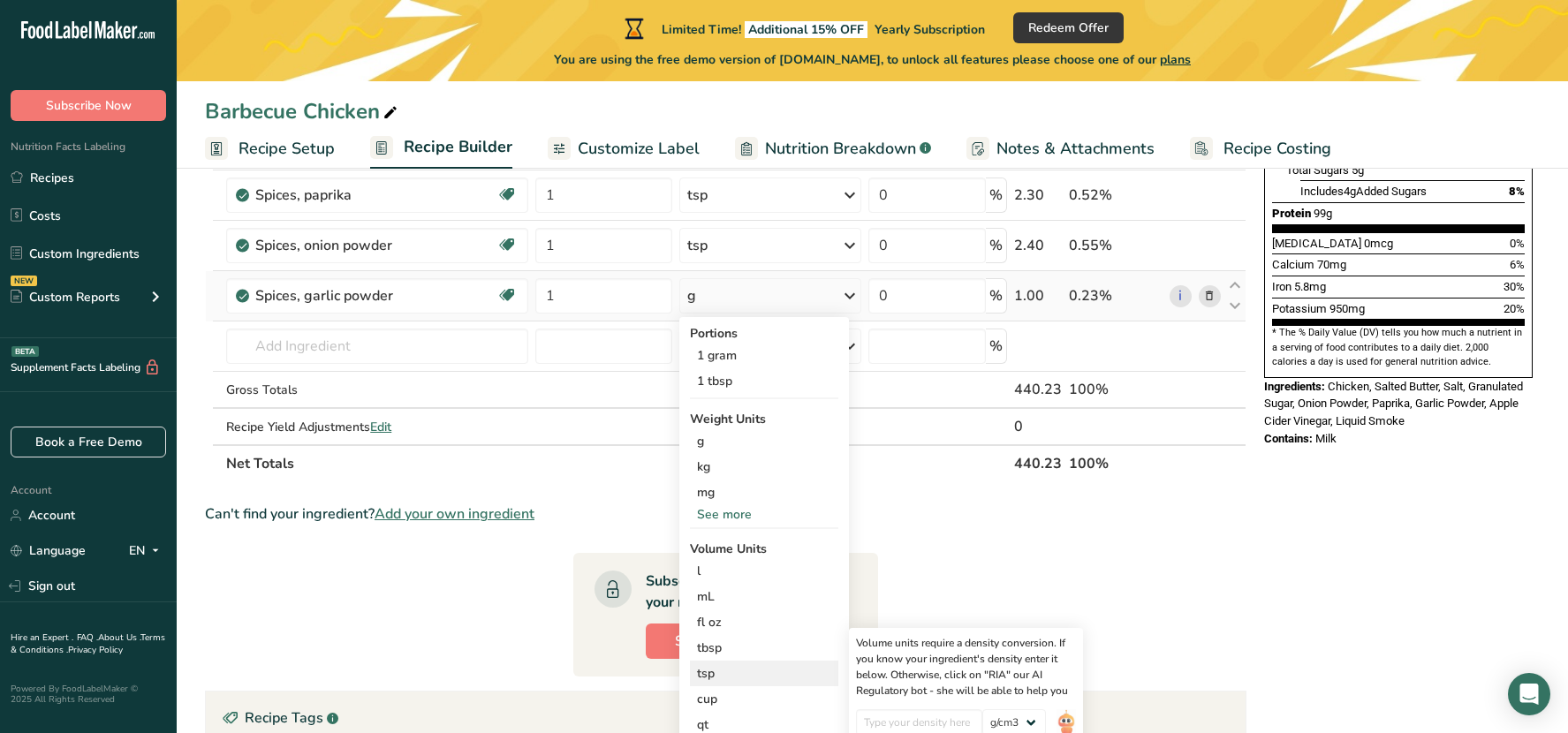
click at [718, 669] on div "tsp" at bounding box center [764, 673] width 135 height 18
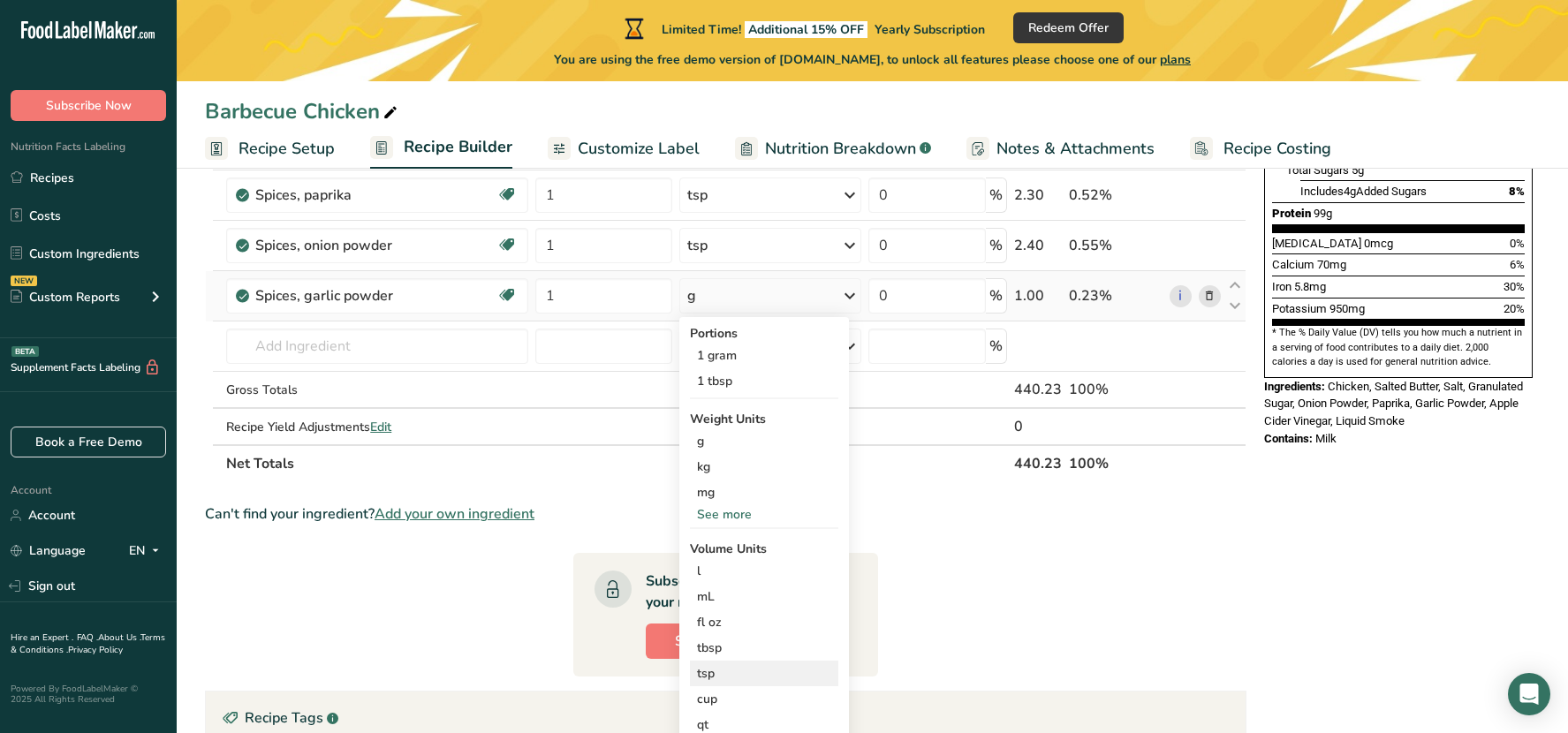
click at [723, 669] on div "tsp" at bounding box center [764, 673] width 135 height 18
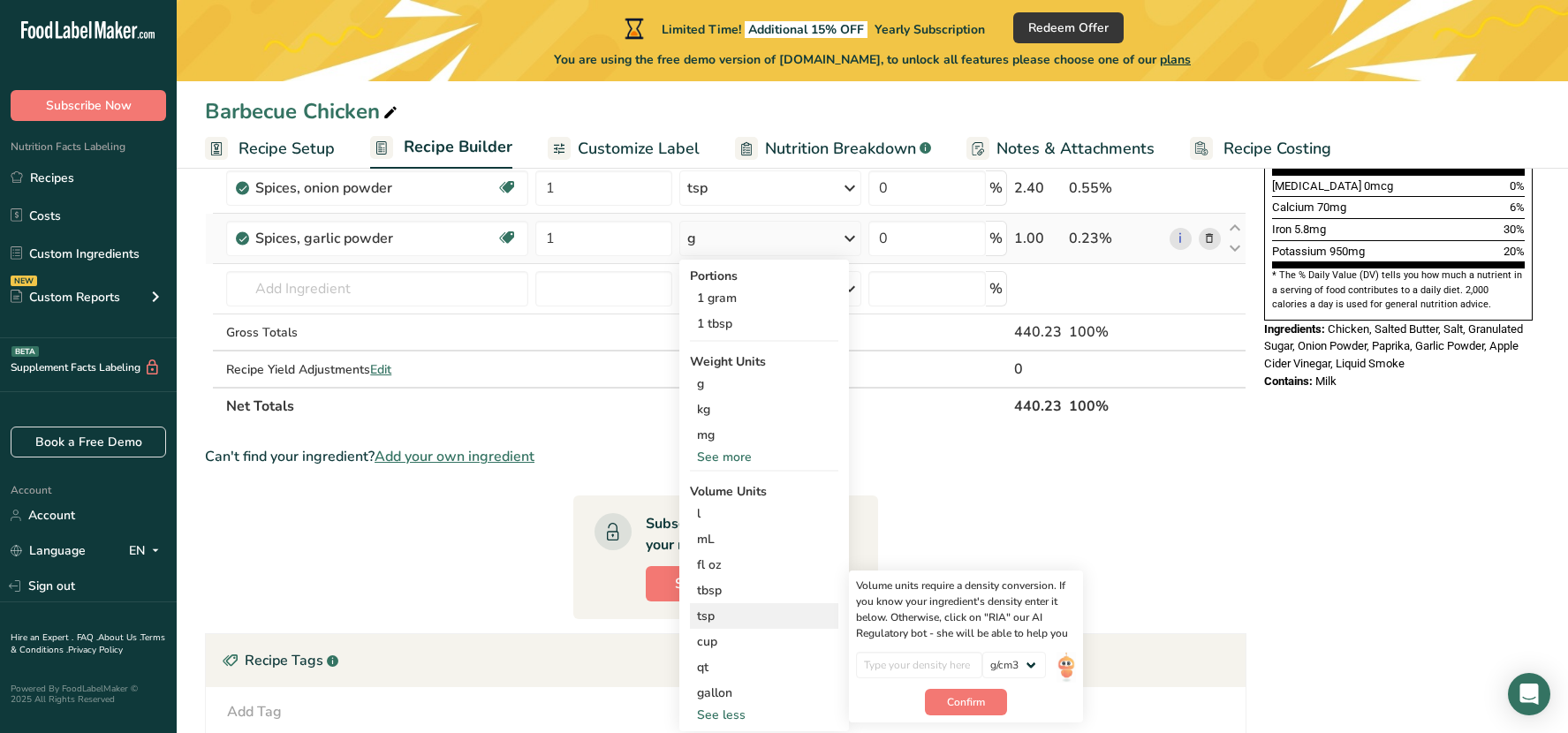
scroll to position [530, 0]
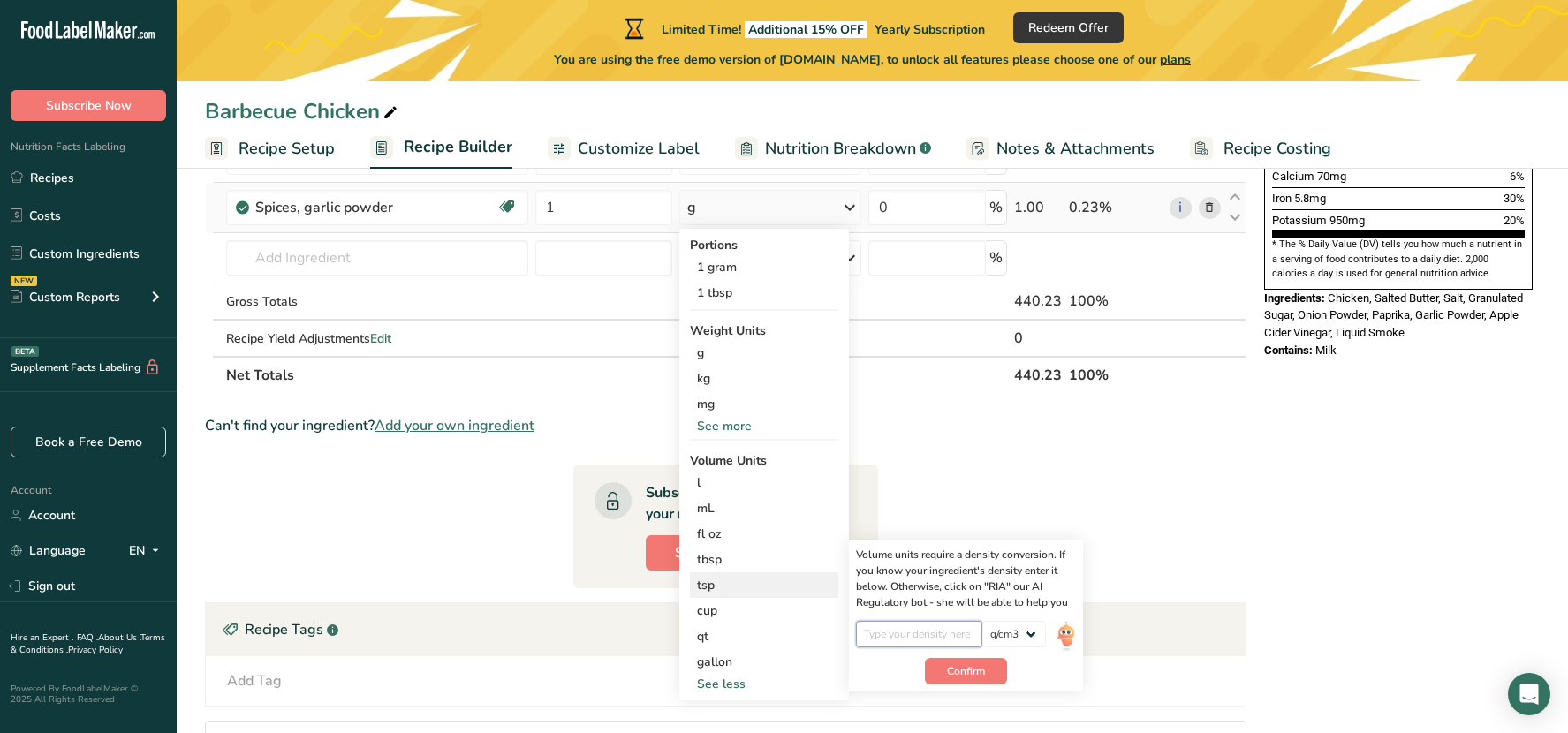
click at [921, 626] on input "number" at bounding box center [919, 633] width 126 height 27
type input "1"
click at [1004, 637] on select "lb/ft3 g/cm3" at bounding box center [1014, 633] width 64 height 27
select select "23"
click at [982, 621] on select "lb/ft3 g/cm3" at bounding box center [1014, 633] width 64 height 27
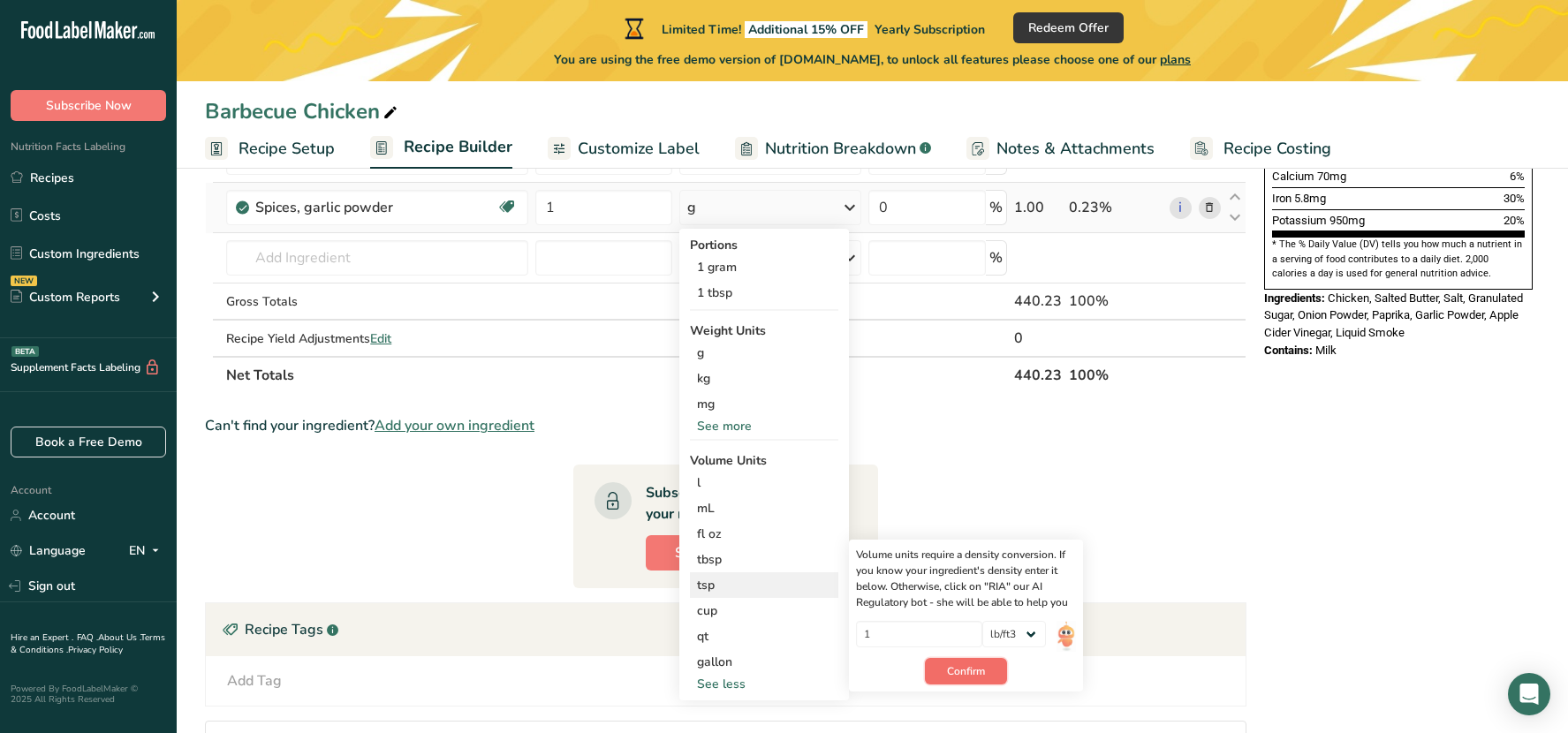
click at [980, 669] on span "Confirm" at bounding box center [965, 670] width 38 height 16
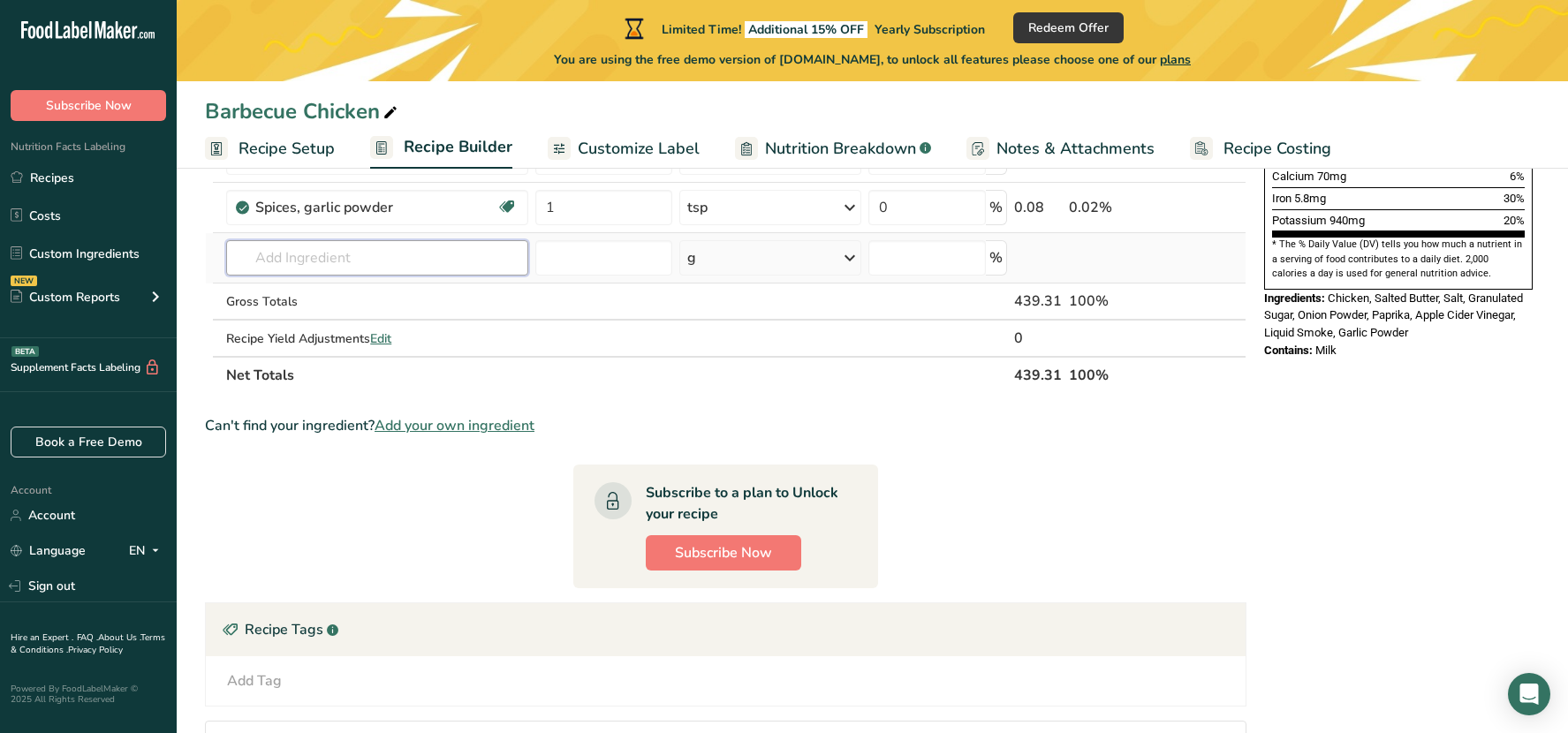
click at [291, 260] on input "text" at bounding box center [376, 257] width 302 height 35
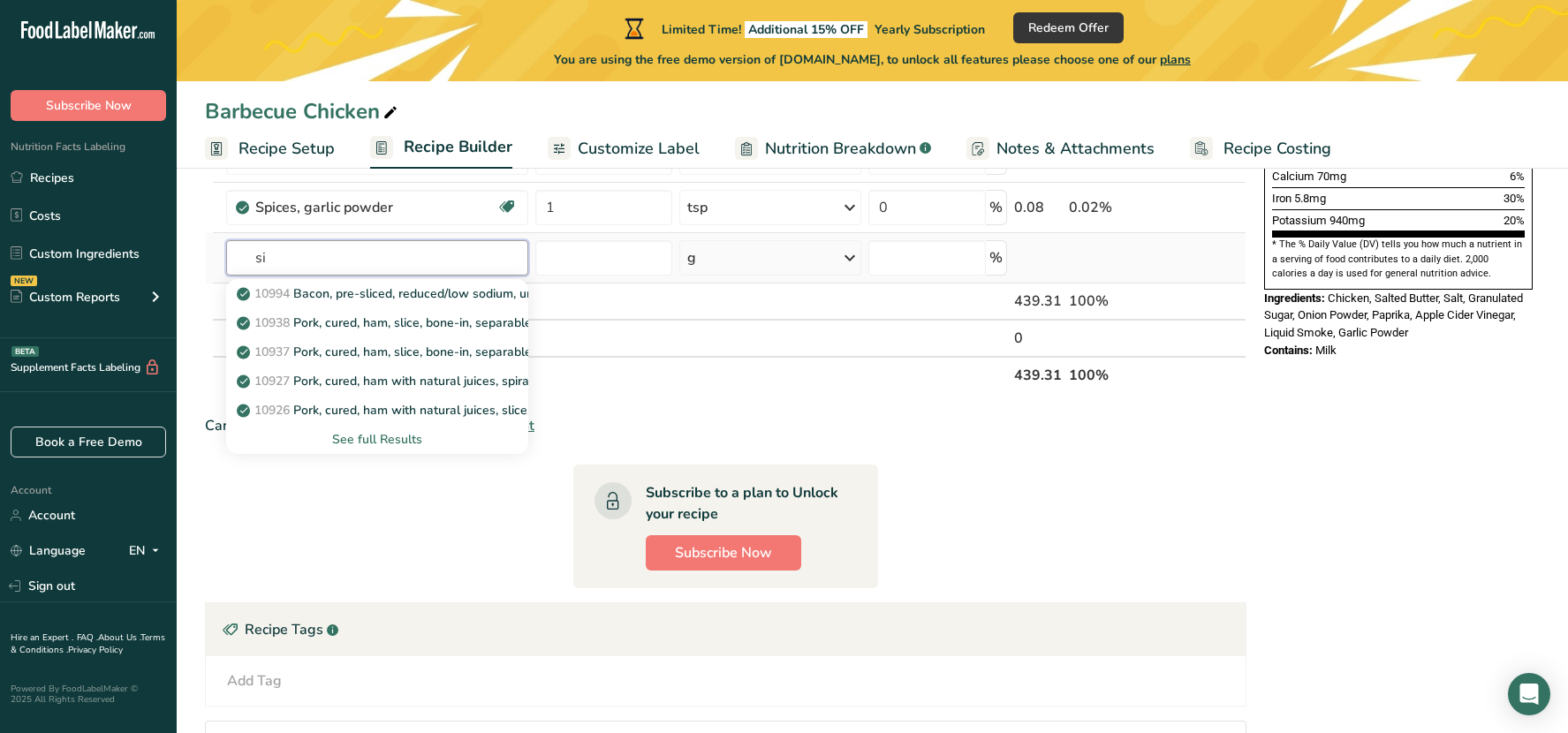
type input "s"
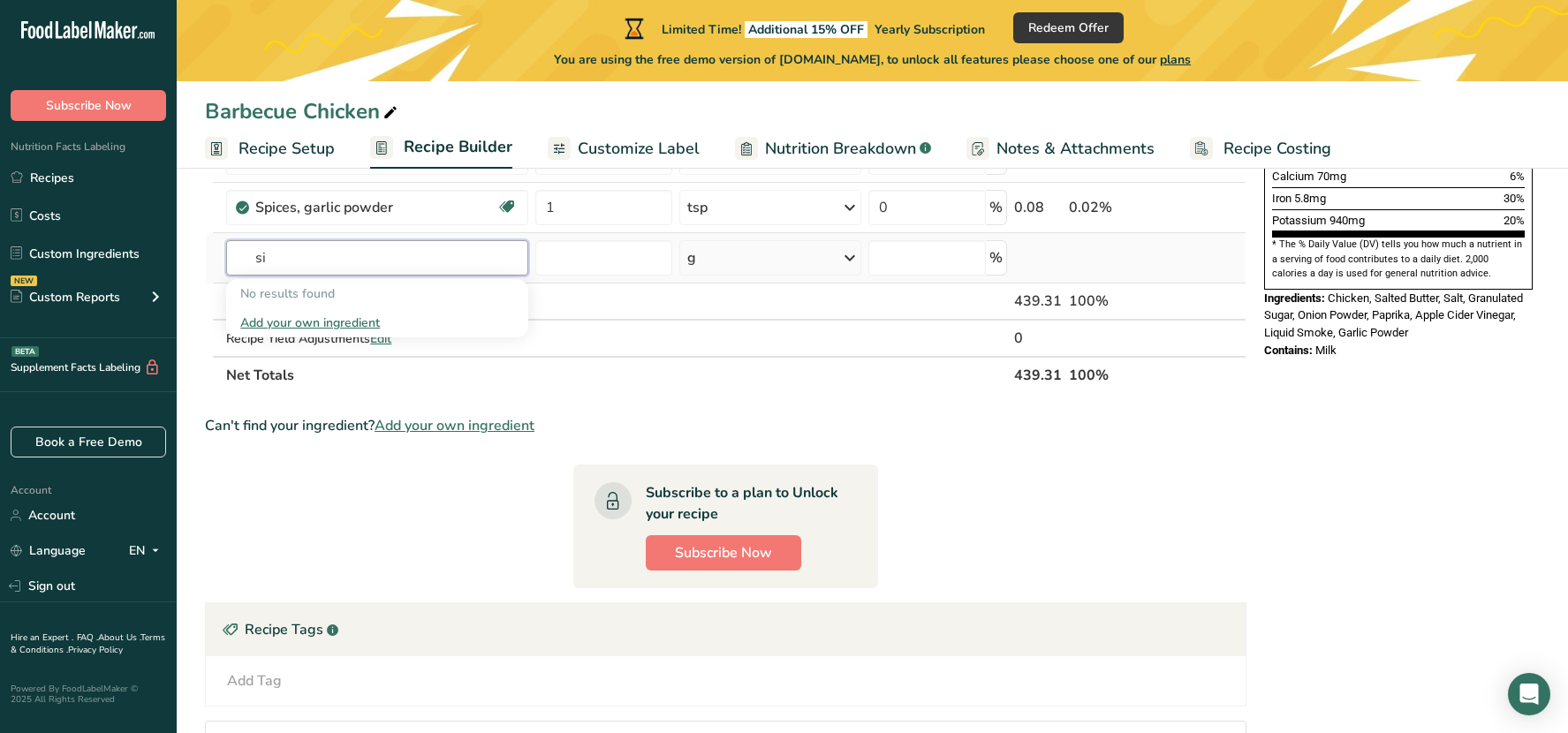
type input "s"
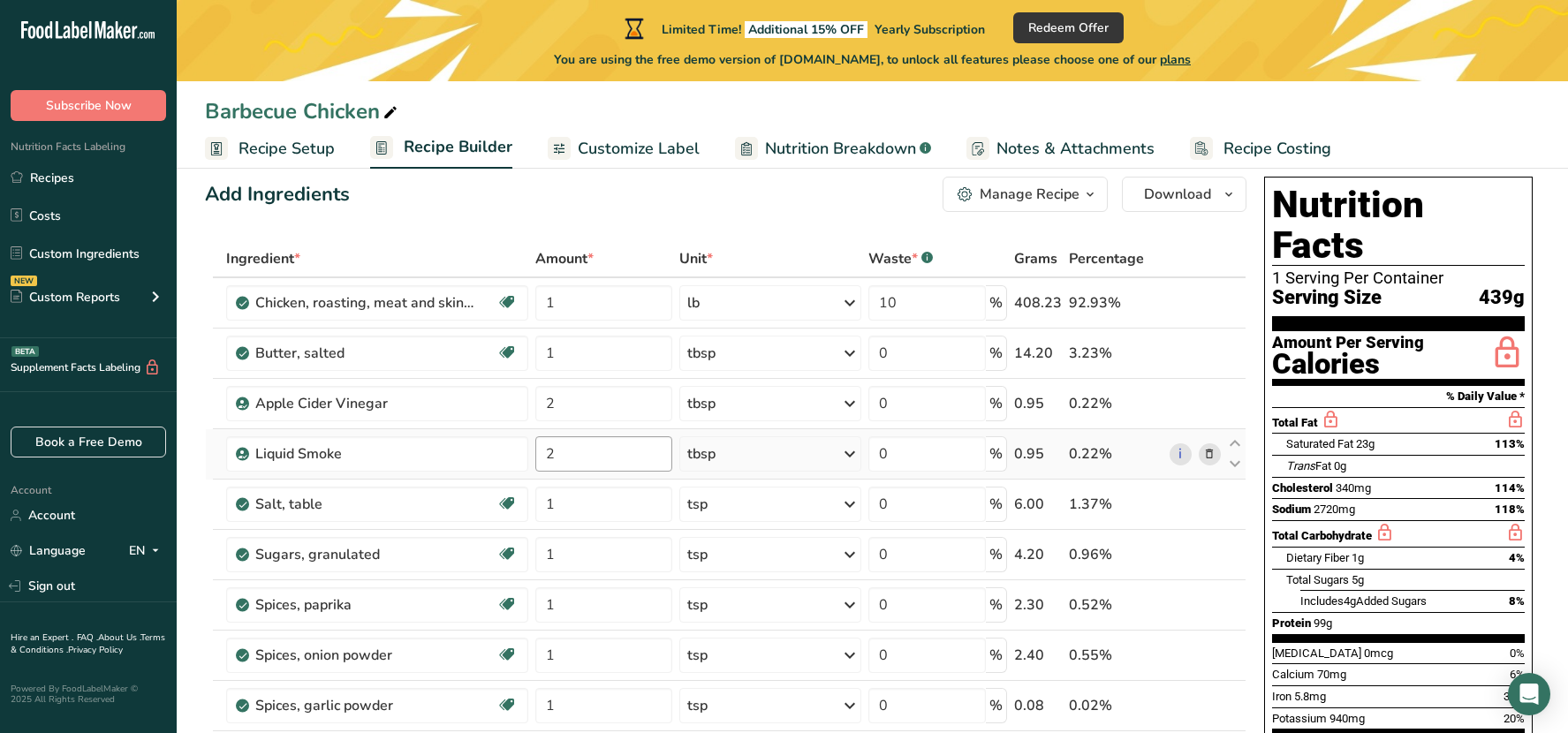
scroll to position [0, 0]
